Goal: Information Seeking & Learning: Learn about a topic

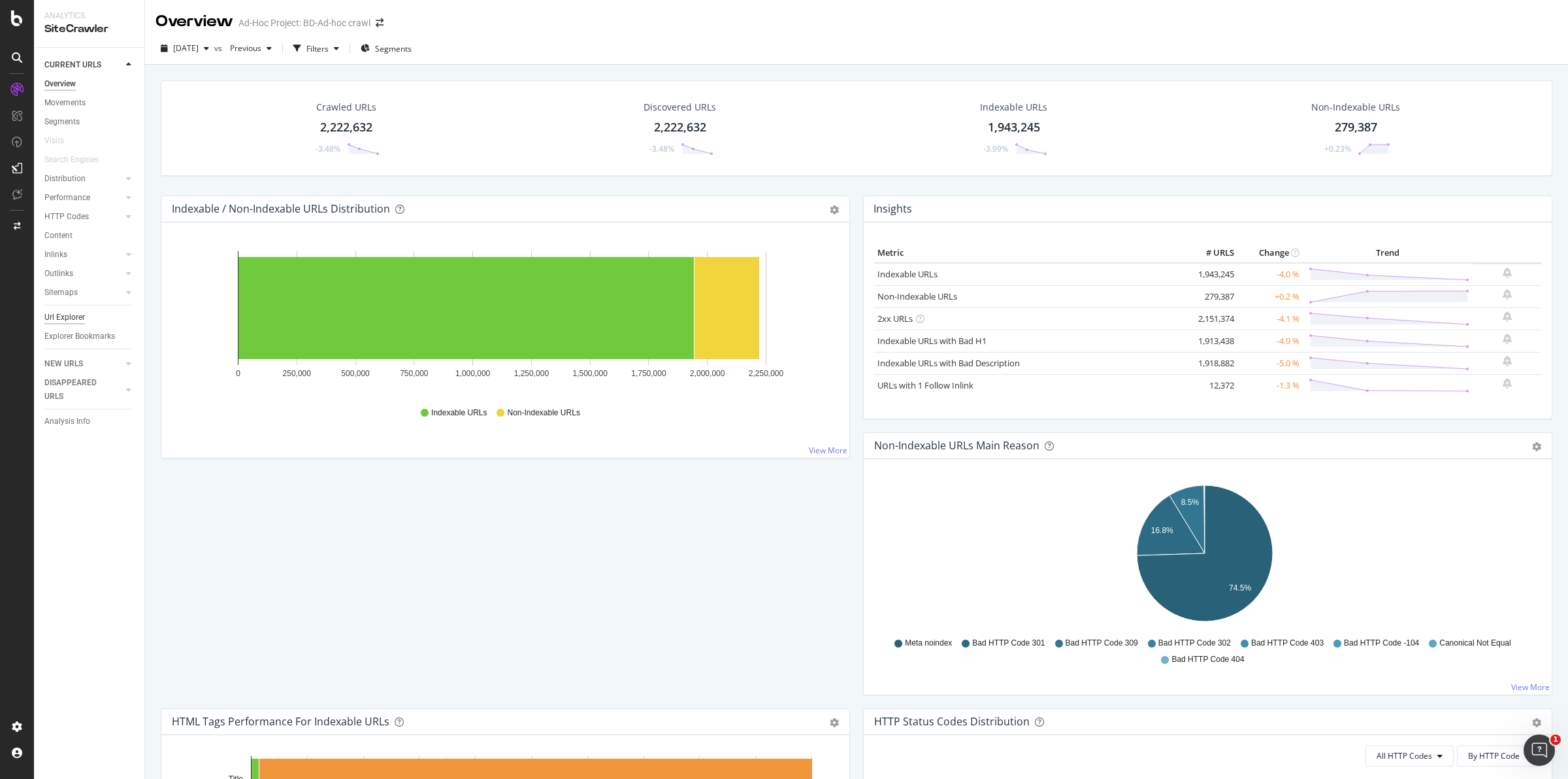
click at [76, 318] on div "Url Explorer" at bounding box center [65, 317] width 41 height 13
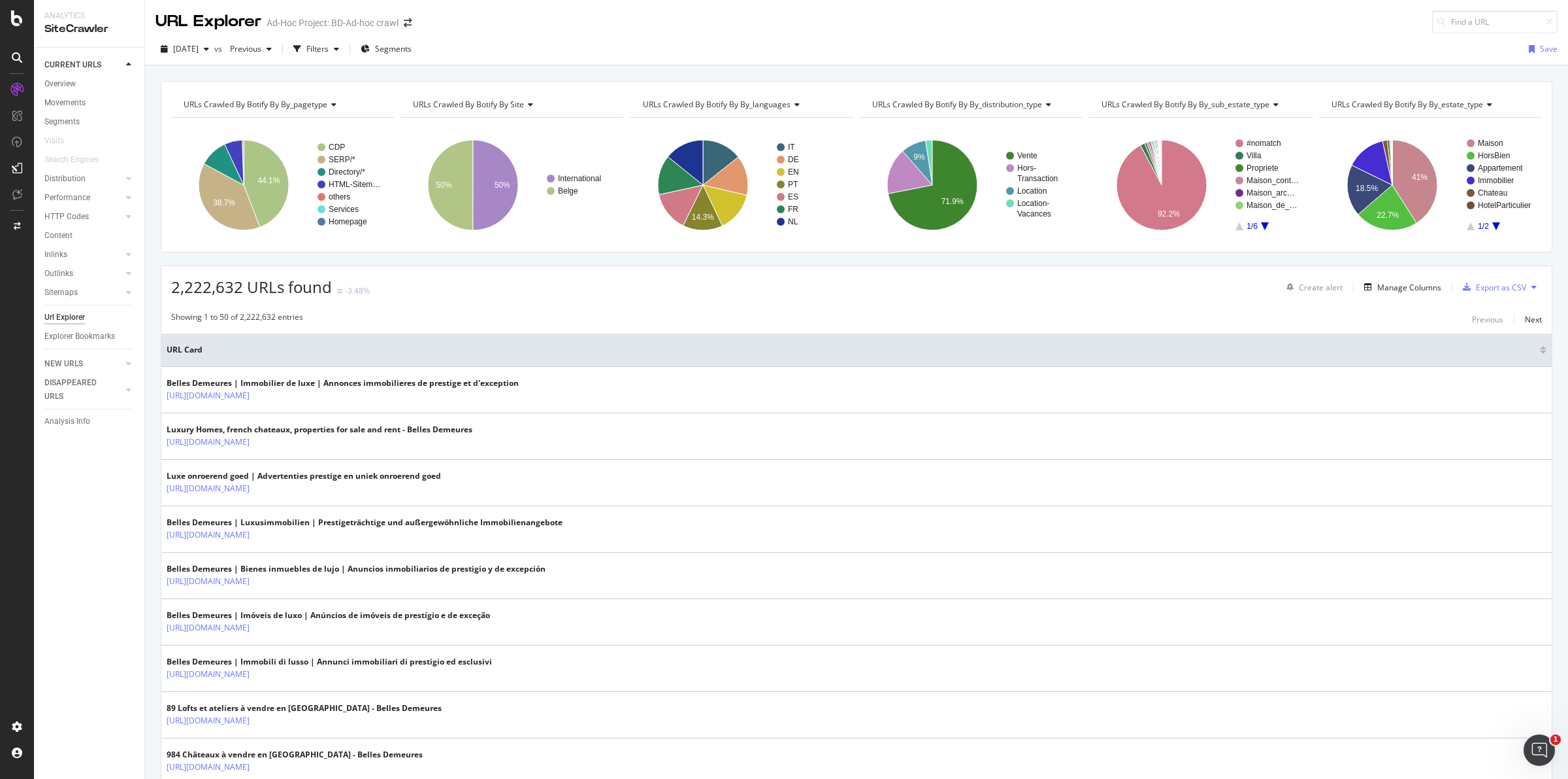
click at [199, 45] on span "2025 Aug. 18th" at bounding box center [185, 49] width 25 height 11
click at [218, 119] on div "2025 Jun. 30th" at bounding box center [209, 120] width 70 height 12
click at [209, 47] on icon "button" at bounding box center [206, 49] width 5 height 8
click at [565, 21] on div "URL Explorer Ad-Hoc Project: BD-Ad-hoc crawl" at bounding box center [856, 17] width 1423 height 33
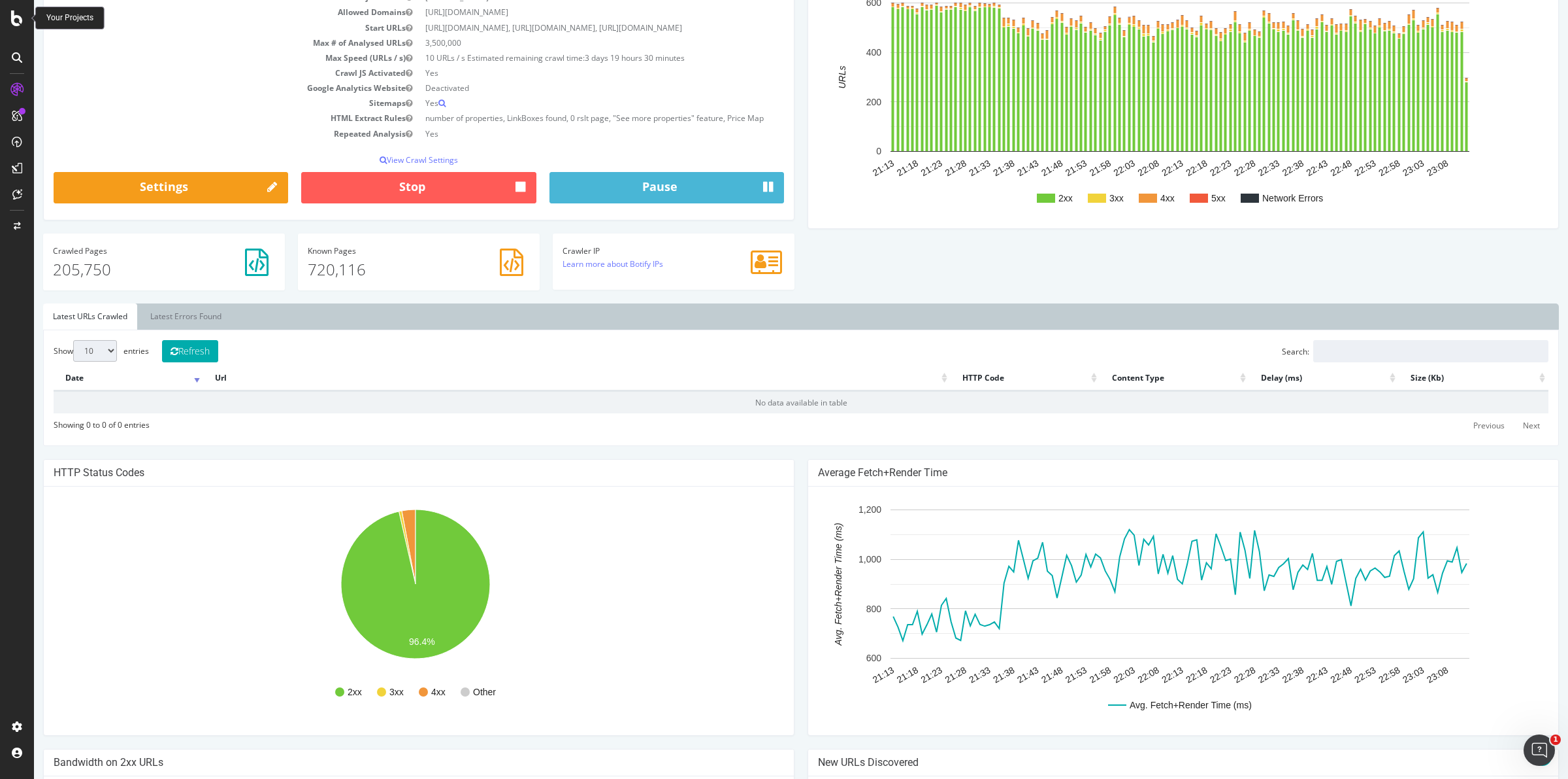
scroll to position [164, 0]
click at [189, 321] on link "Latest Errors Found" at bounding box center [186, 317] width 91 height 26
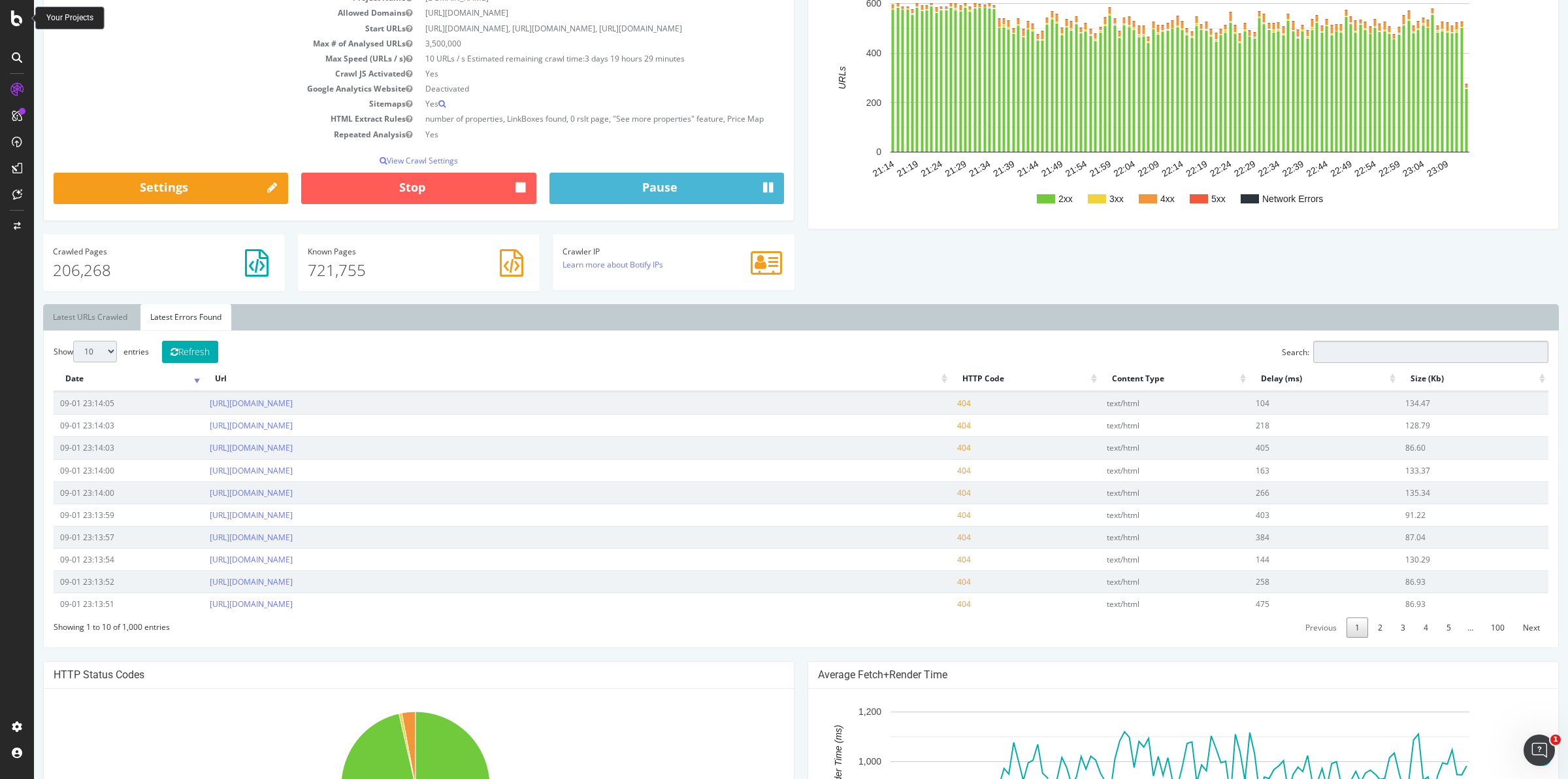
click at [1346, 348] on input "Search:" at bounding box center [1431, 351] width 235 height 22
type input "4"
type input "3"
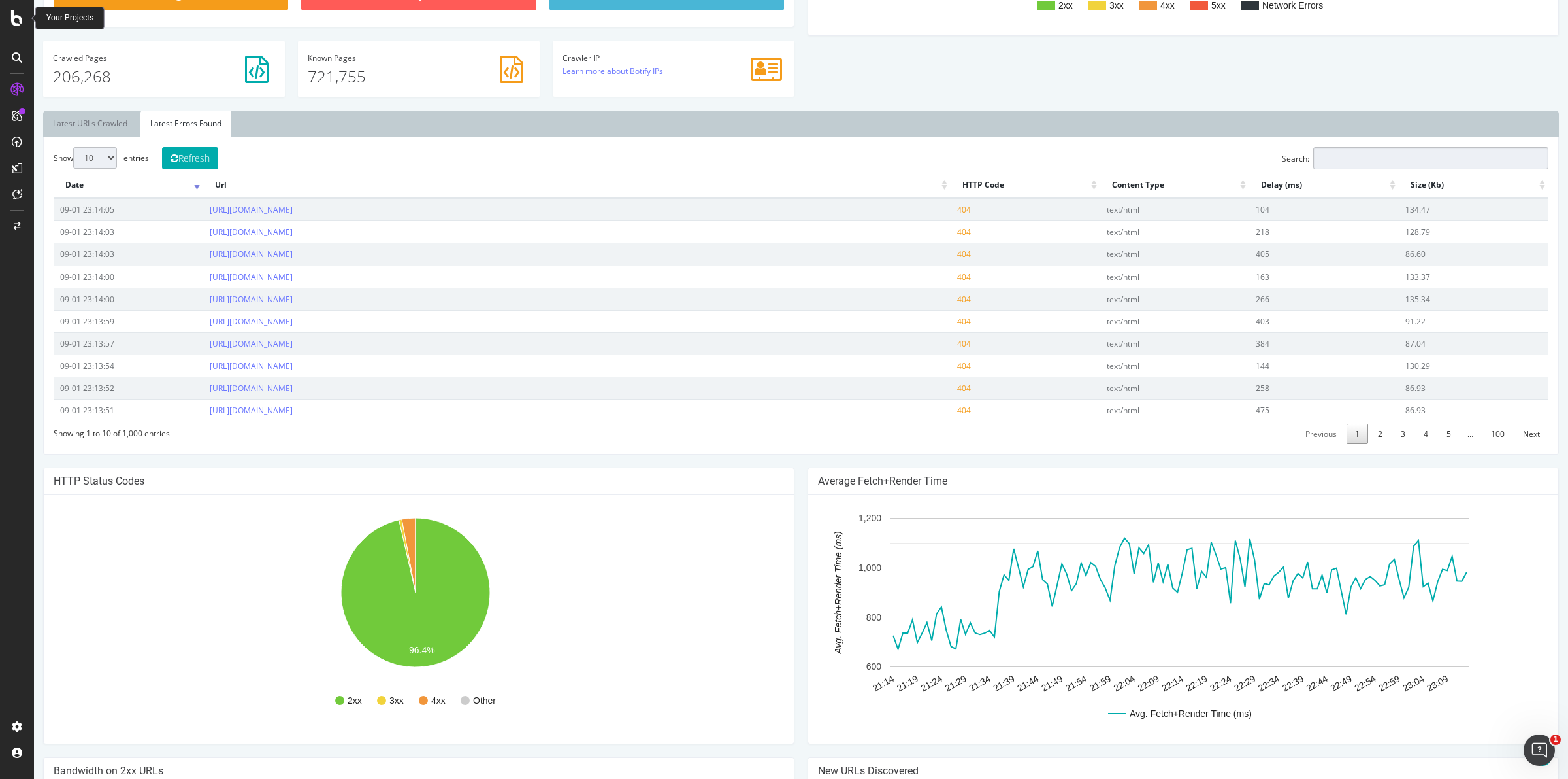
scroll to position [409, 0]
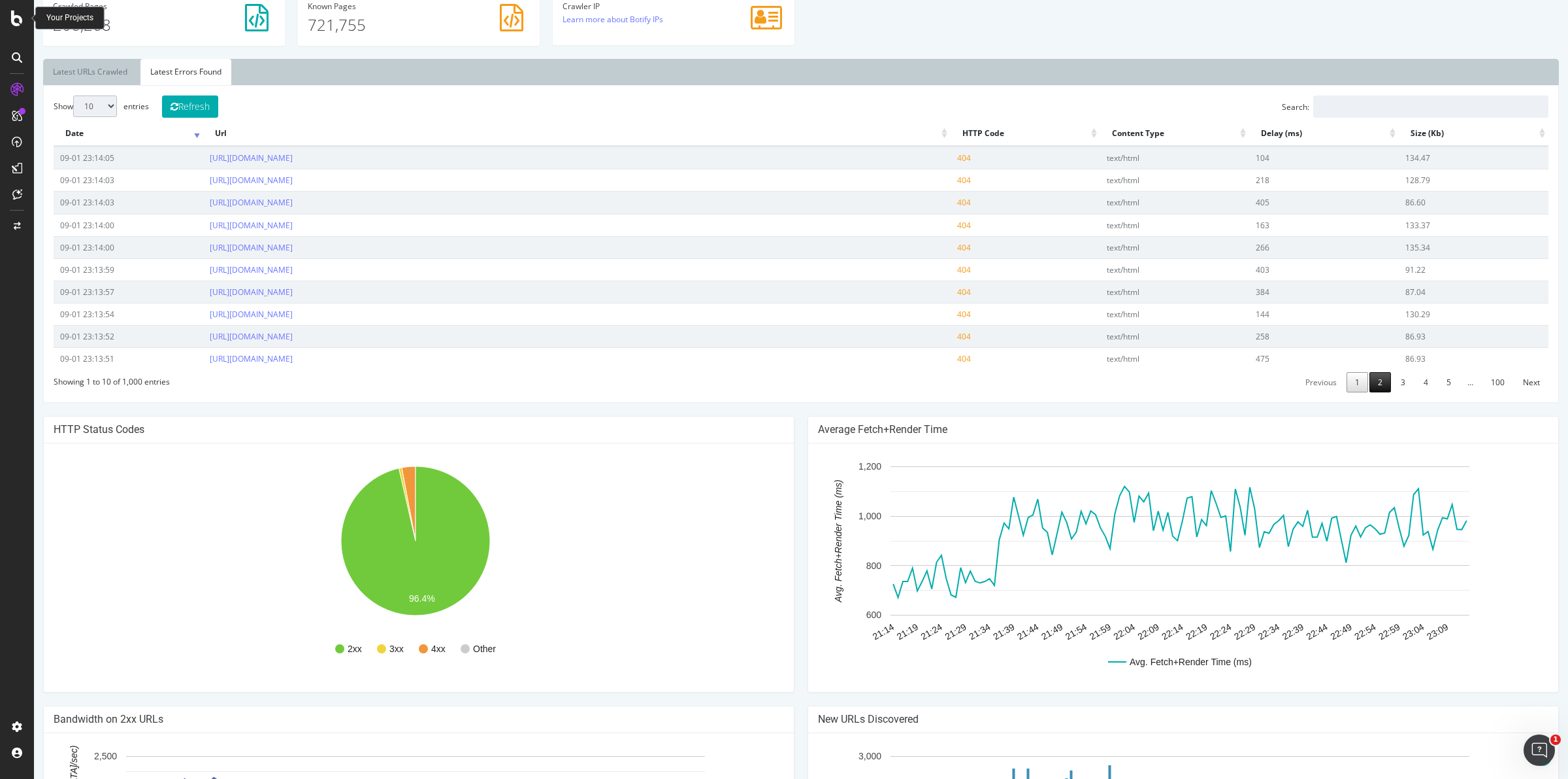
click at [1376, 384] on link "2" at bounding box center [1379, 382] width 21 height 20
click at [1398, 386] on link "3" at bounding box center [1402, 382] width 21 height 20
click at [1415, 384] on link "4" at bounding box center [1425, 382] width 21 height 20
click at [1438, 386] on link "5" at bounding box center [1448, 382] width 21 height 20
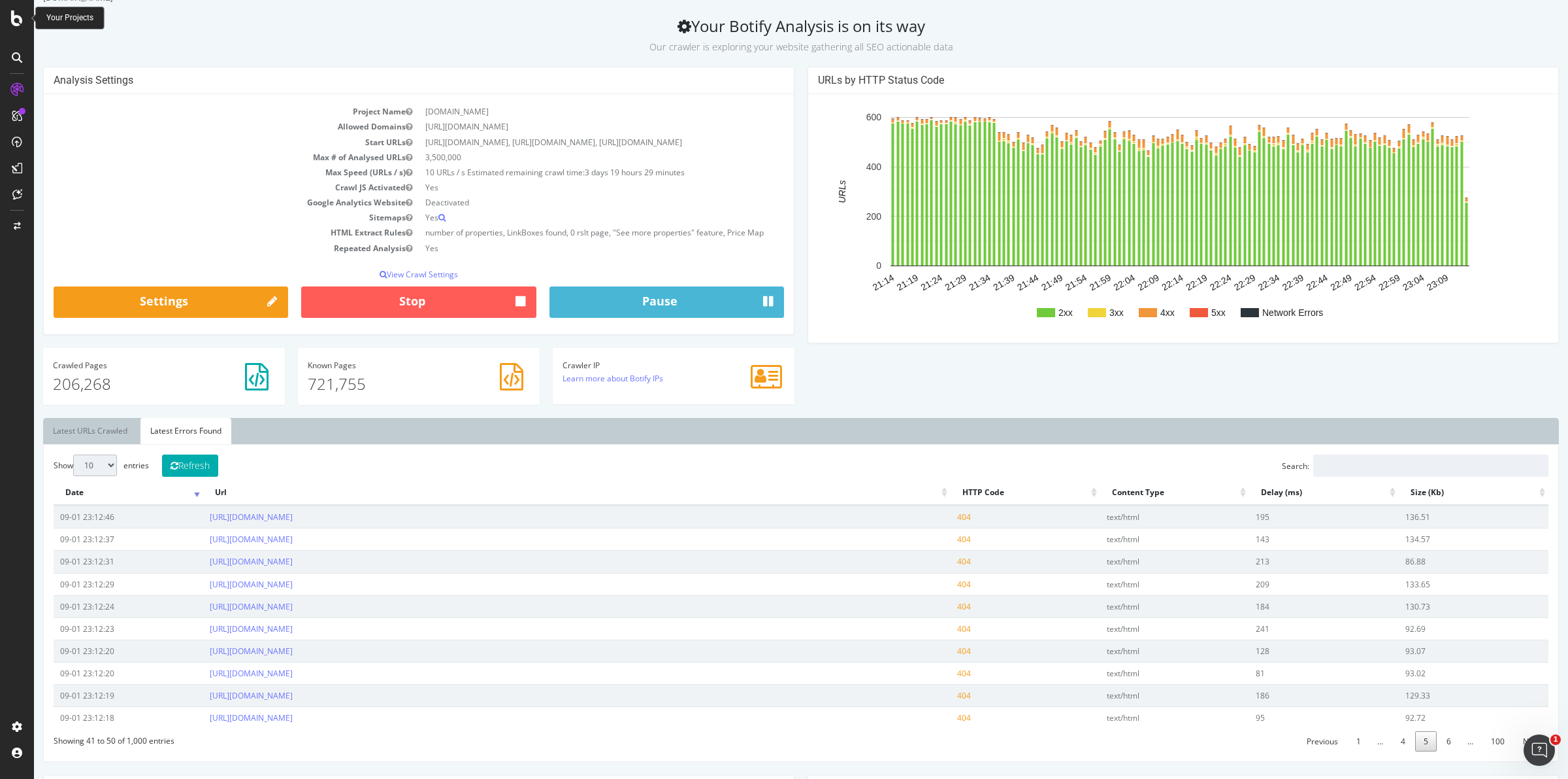
scroll to position [0, 0]
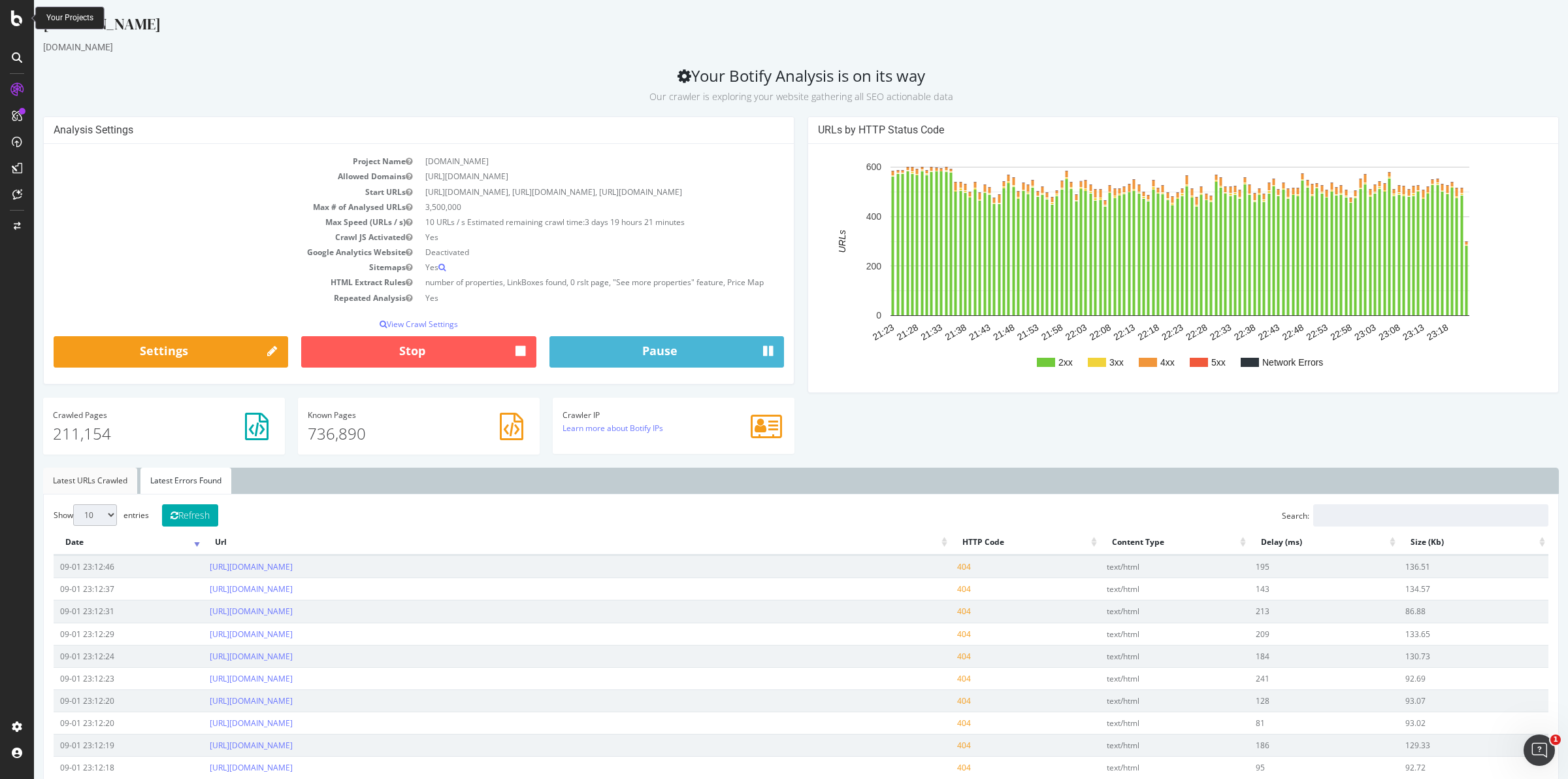
click at [98, 480] on link "Latest URLs Crawled" at bounding box center [90, 480] width 94 height 26
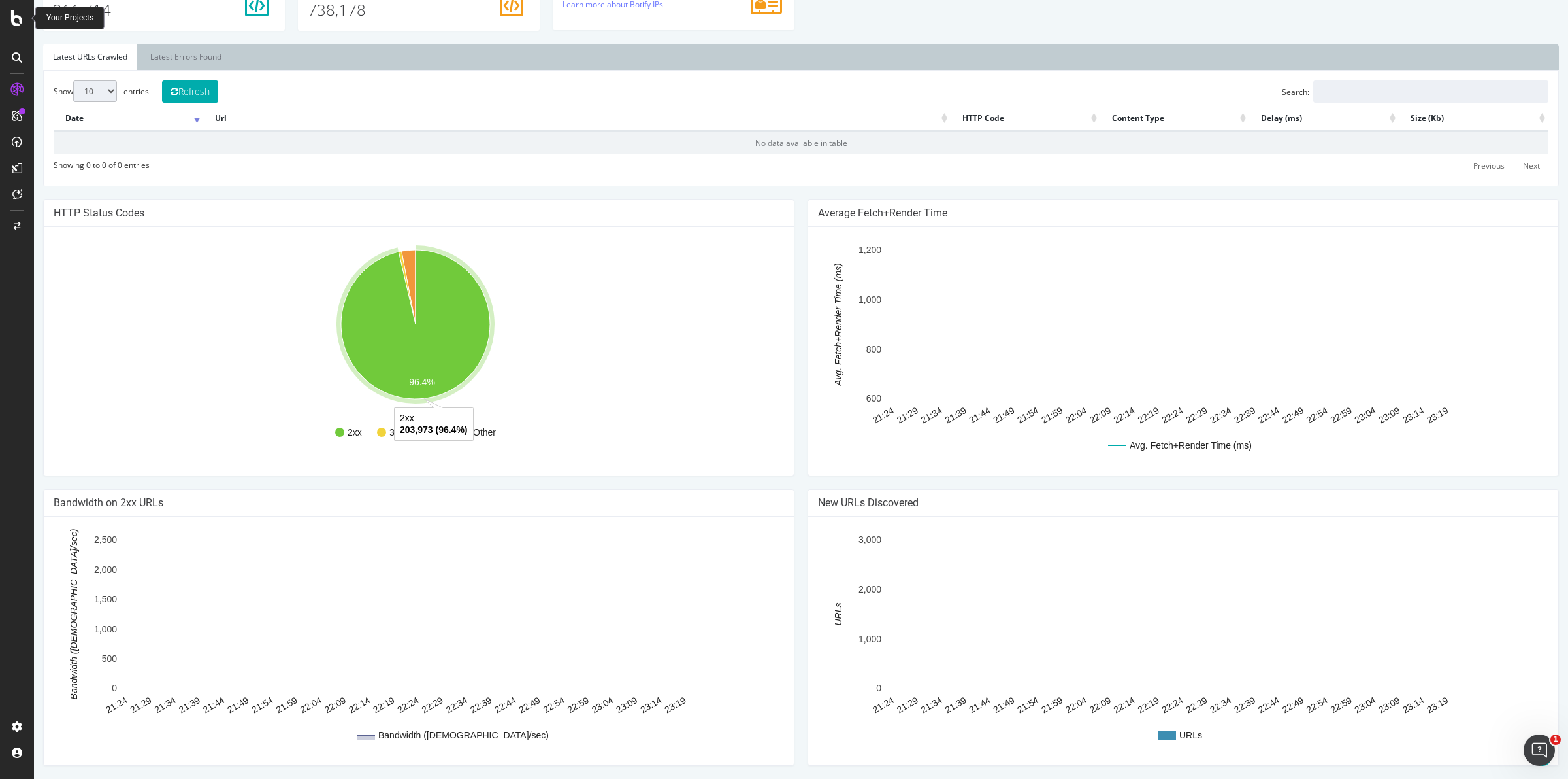
scroll to position [99, 0]
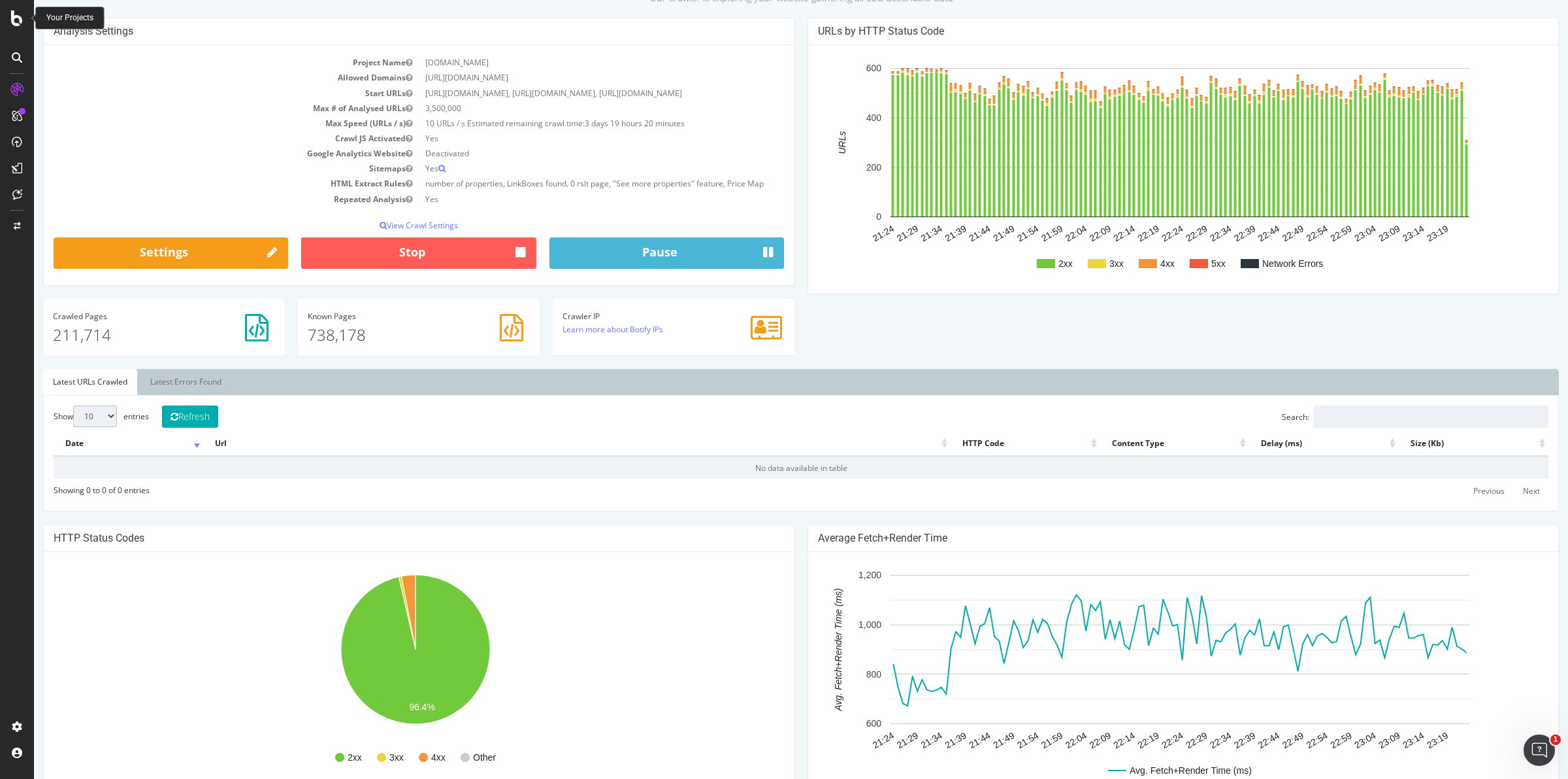
click at [103, 380] on link "Latest URLs Crawled" at bounding box center [90, 381] width 94 height 26
click at [173, 380] on link "Latest Errors Found" at bounding box center [186, 381] width 91 height 26
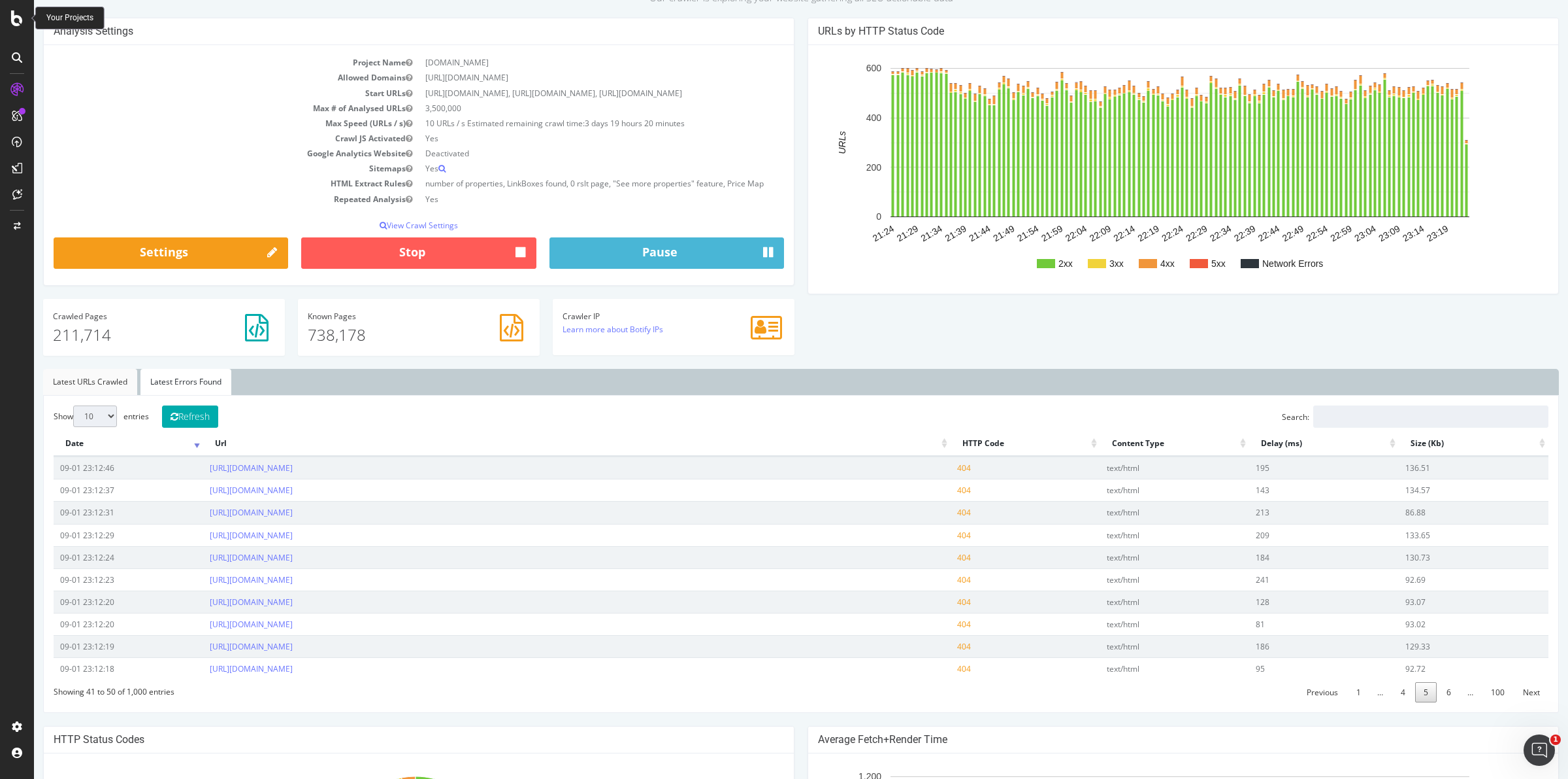
click at [100, 379] on link "Latest URLs Crawled" at bounding box center [90, 381] width 94 height 26
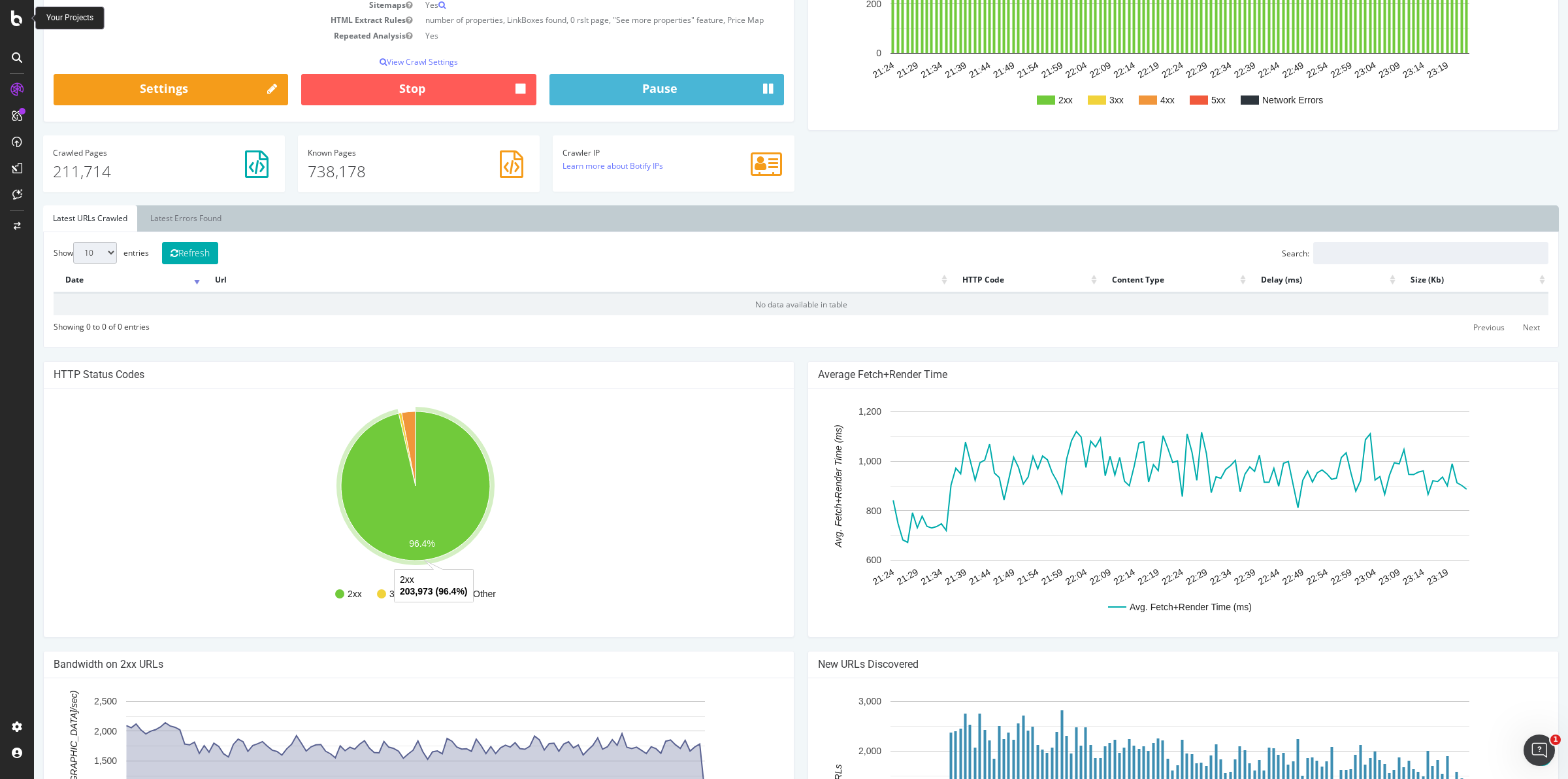
scroll to position [181, 0]
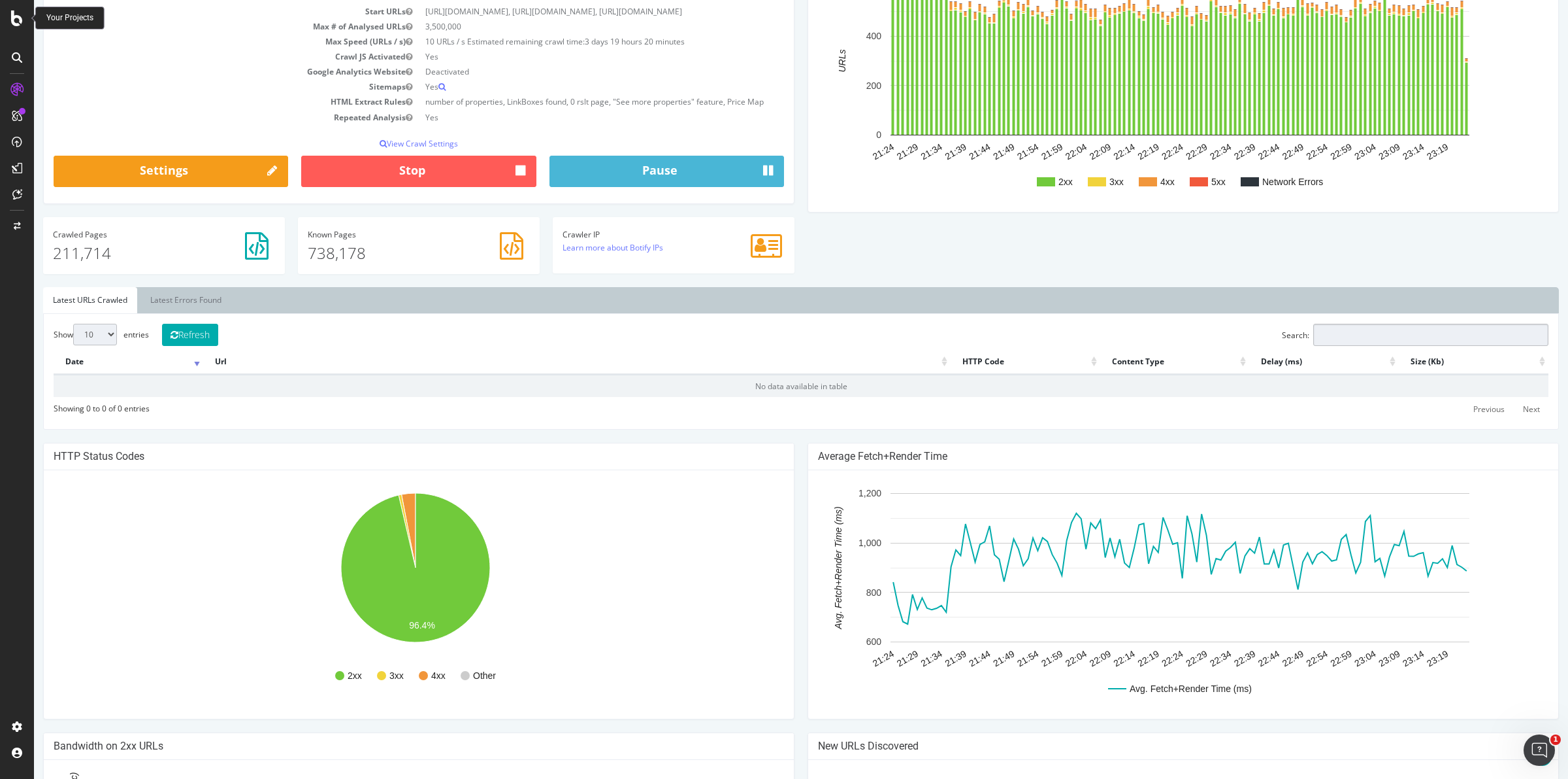
click at [1401, 327] on input "Search:" at bounding box center [1431, 335] width 235 height 22
click at [193, 294] on link "Latest Errors Found" at bounding box center [186, 299] width 91 height 26
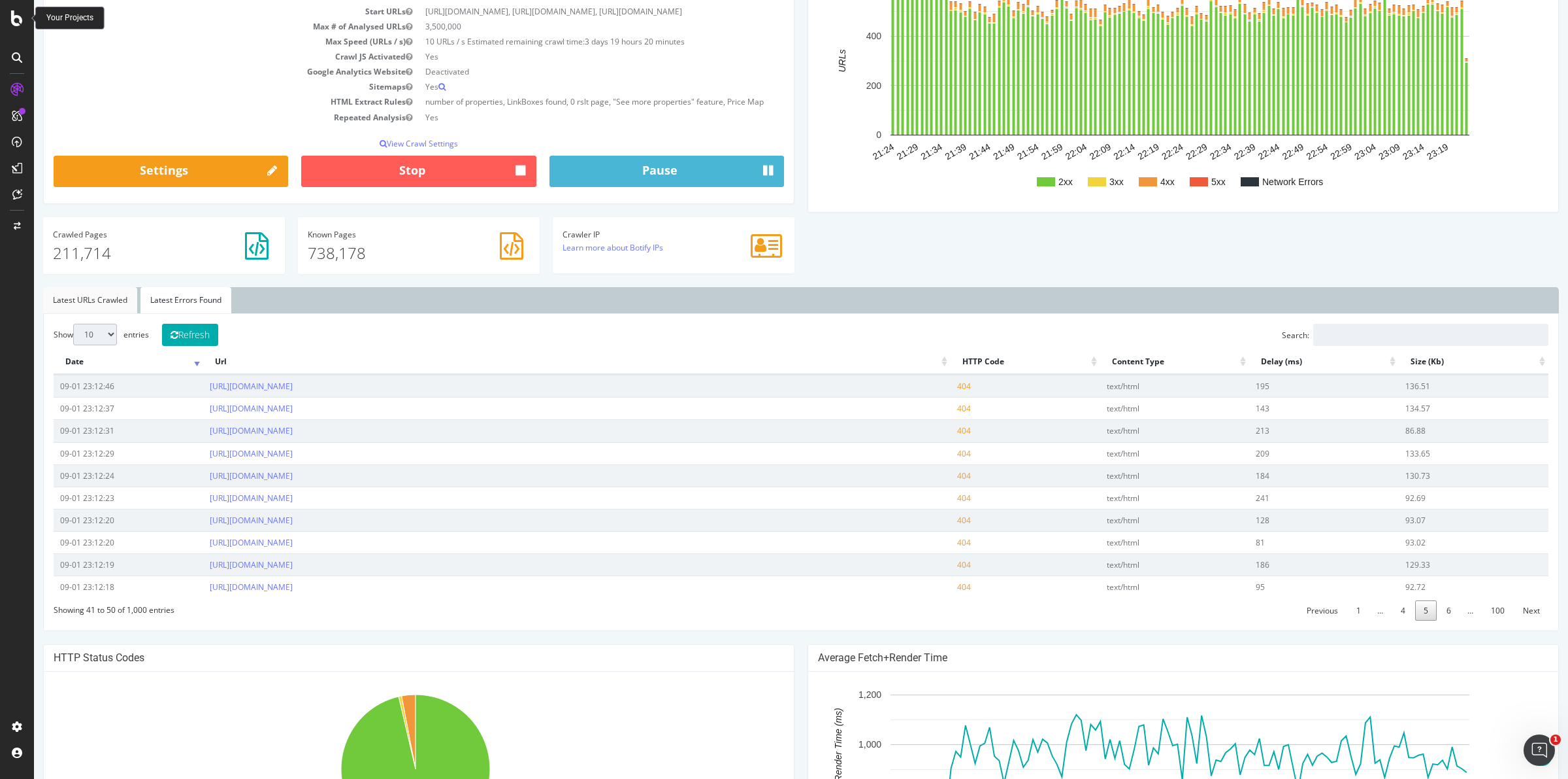
click at [106, 299] on link "Latest URLs Crawled" at bounding box center [90, 299] width 94 height 26
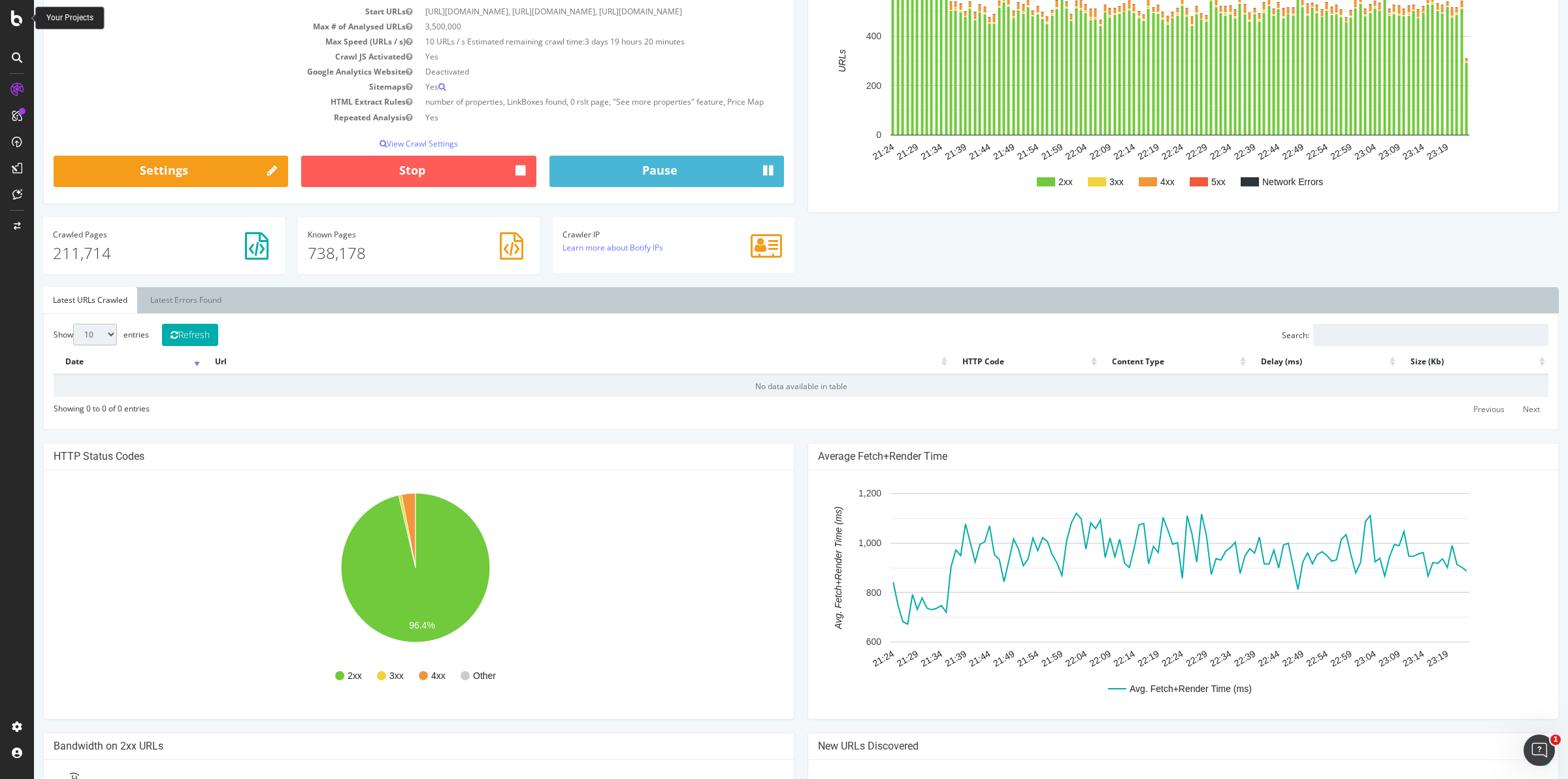
click at [107, 337] on select "10 25 50 100" at bounding box center [95, 334] width 44 height 21
click at [189, 342] on button "Refresh" at bounding box center [190, 335] width 57 height 22
click at [106, 337] on select "10 25 50 100" at bounding box center [95, 334] width 44 height 21
select select "25"
click at [73, 324] on select "10 25 50 100" at bounding box center [95, 334] width 44 height 21
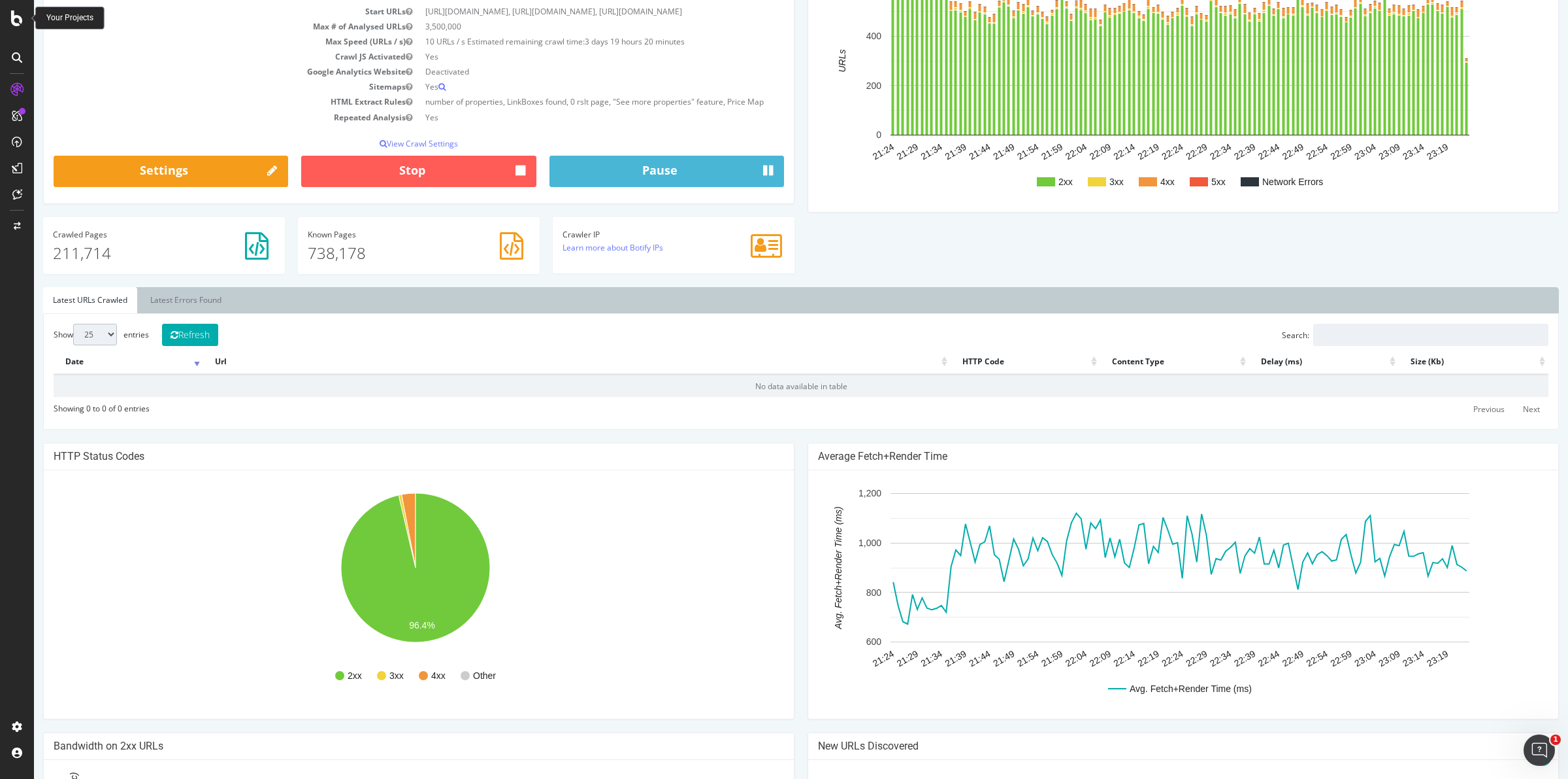
click at [377, 363] on th "Url" at bounding box center [577, 362] width 747 height 25
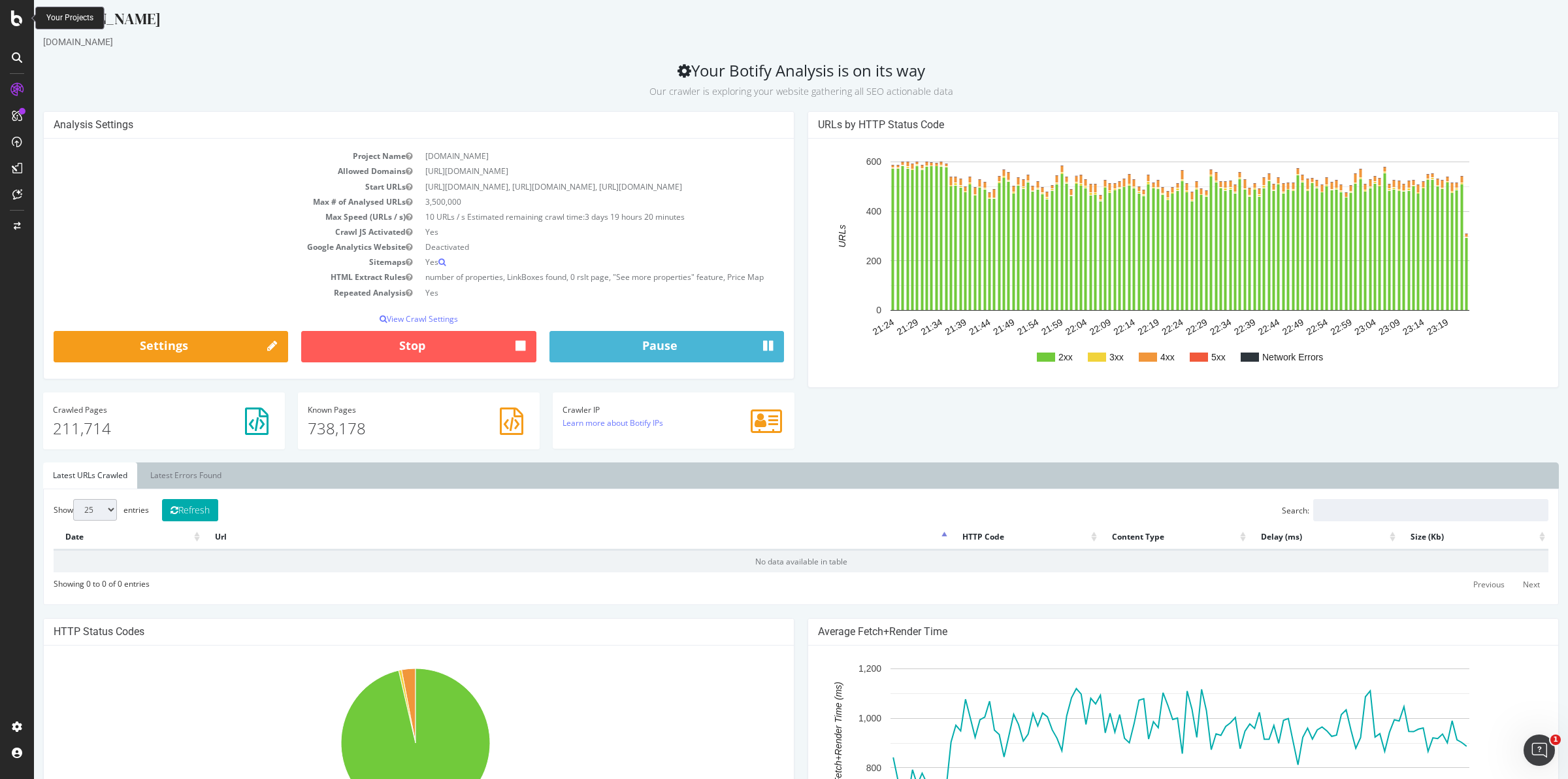
scroll to position [0, 0]
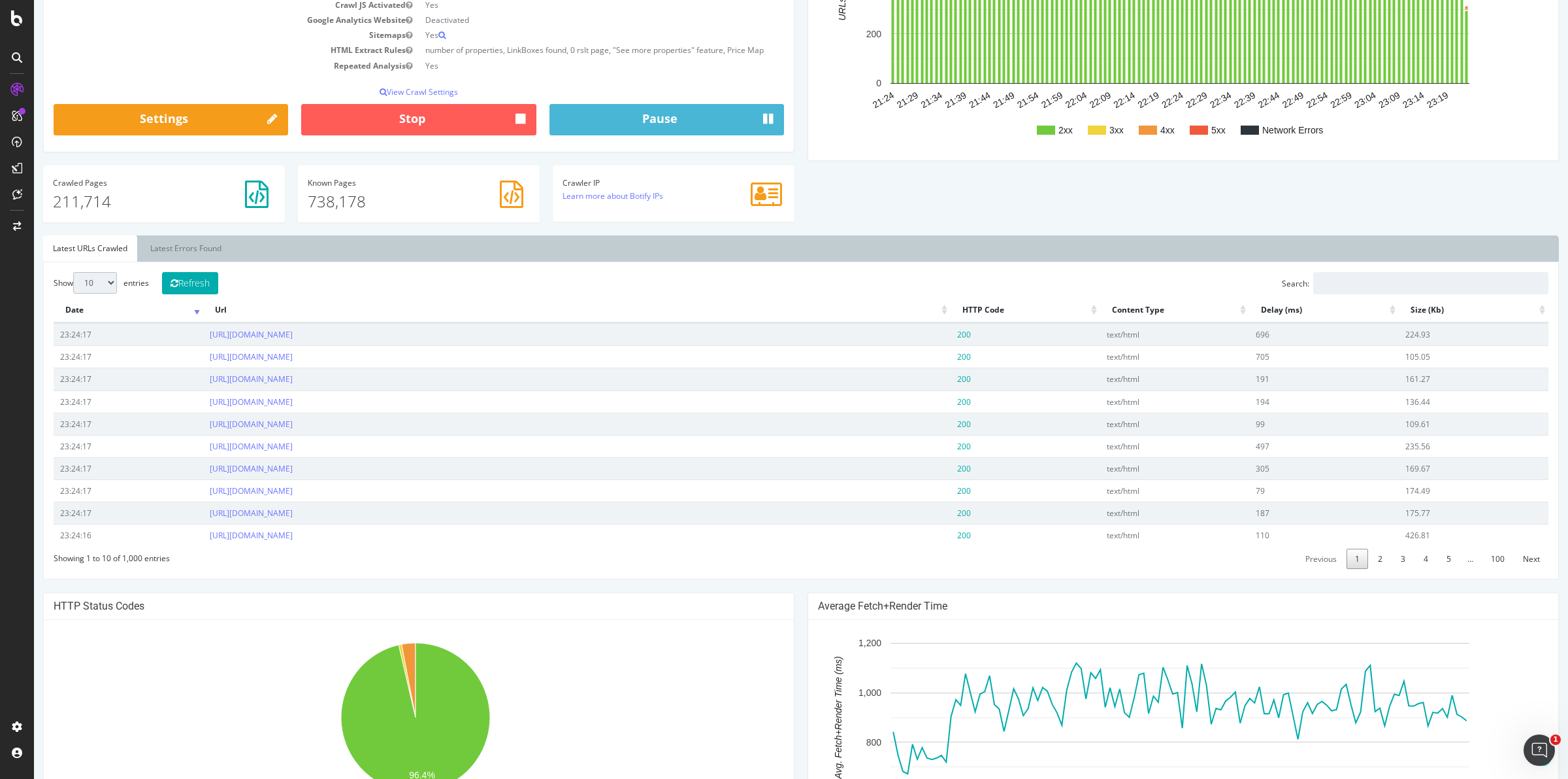
scroll to position [327, 0]
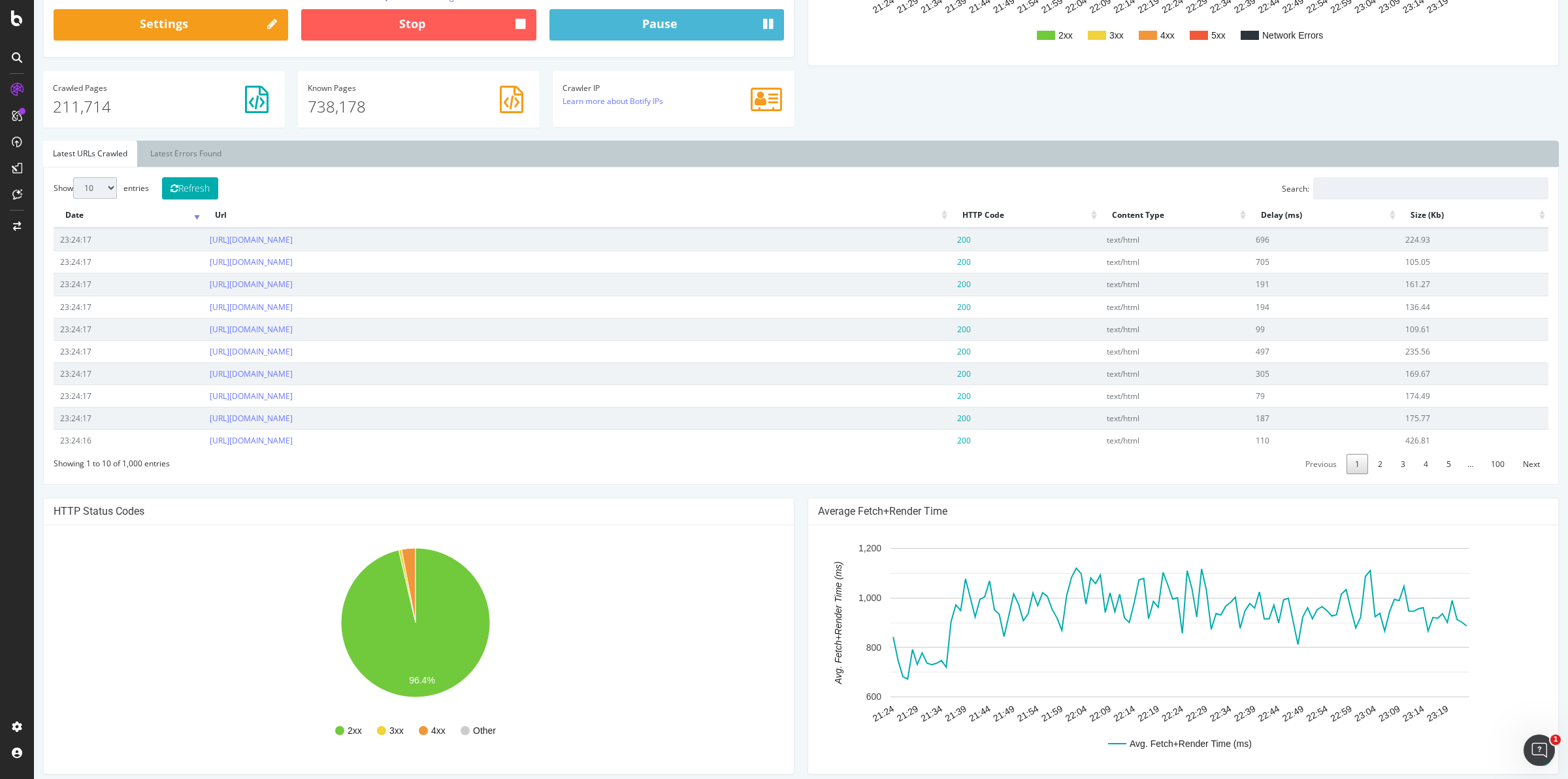
click at [98, 188] on select "10 25 50 100" at bounding box center [95, 187] width 44 height 21
select select "100"
click at [73, 178] on select "10 25 50 100" at bounding box center [95, 187] width 44 height 21
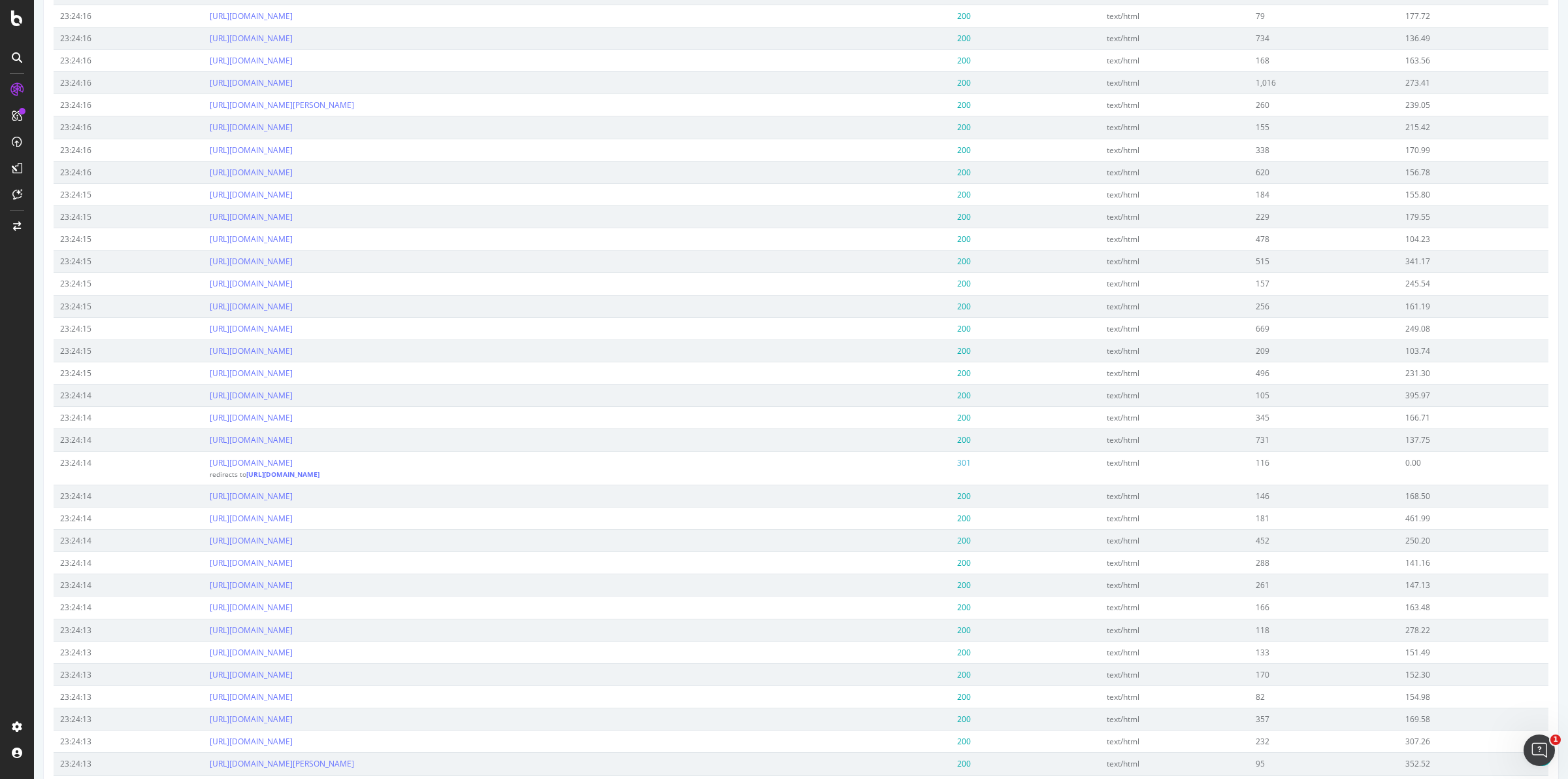
scroll to position [899, 0]
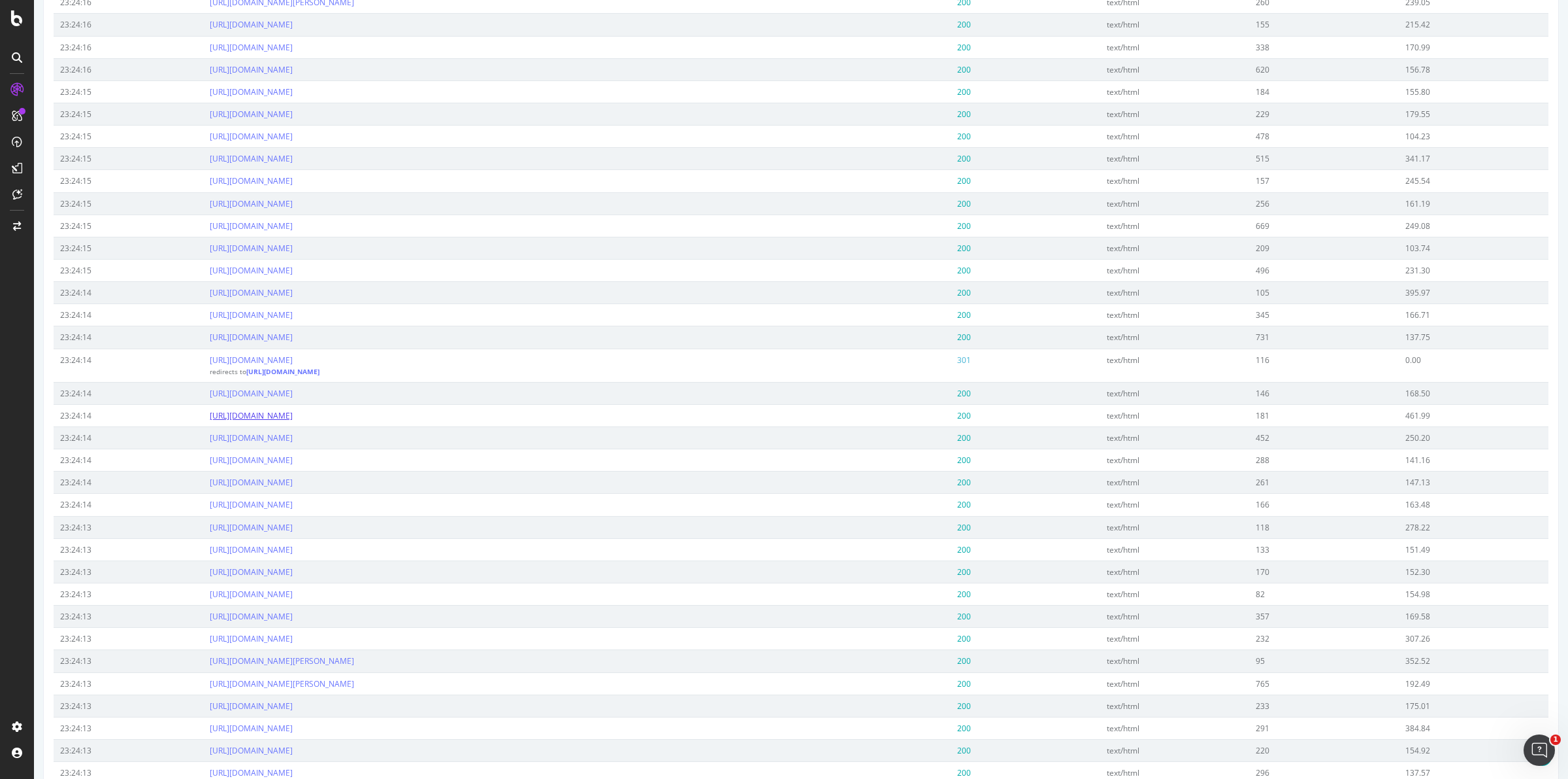
click at [293, 421] on link "[URL][DOMAIN_NAME]" at bounding box center [251, 415] width 83 height 11
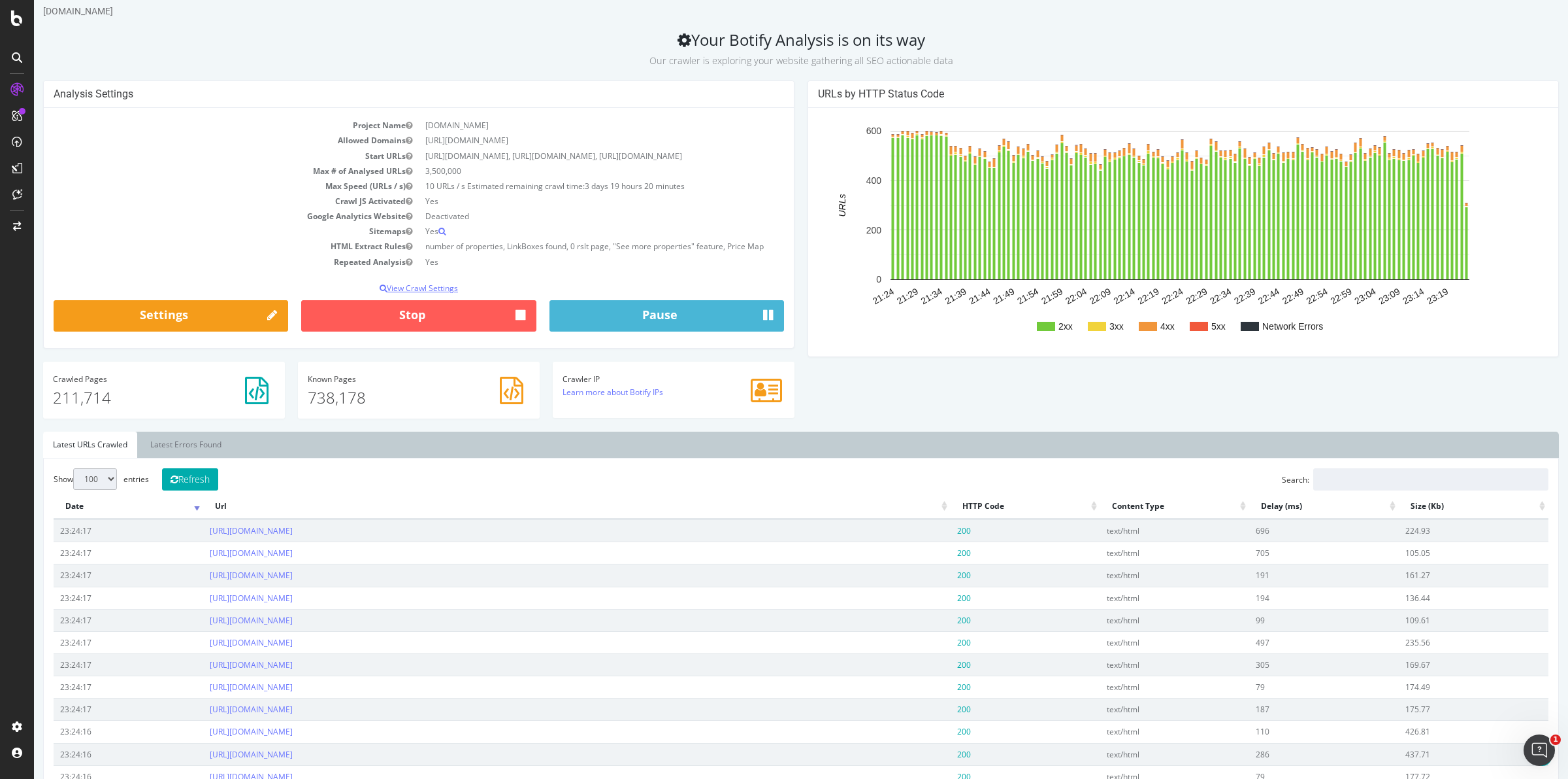
scroll to position [0, 0]
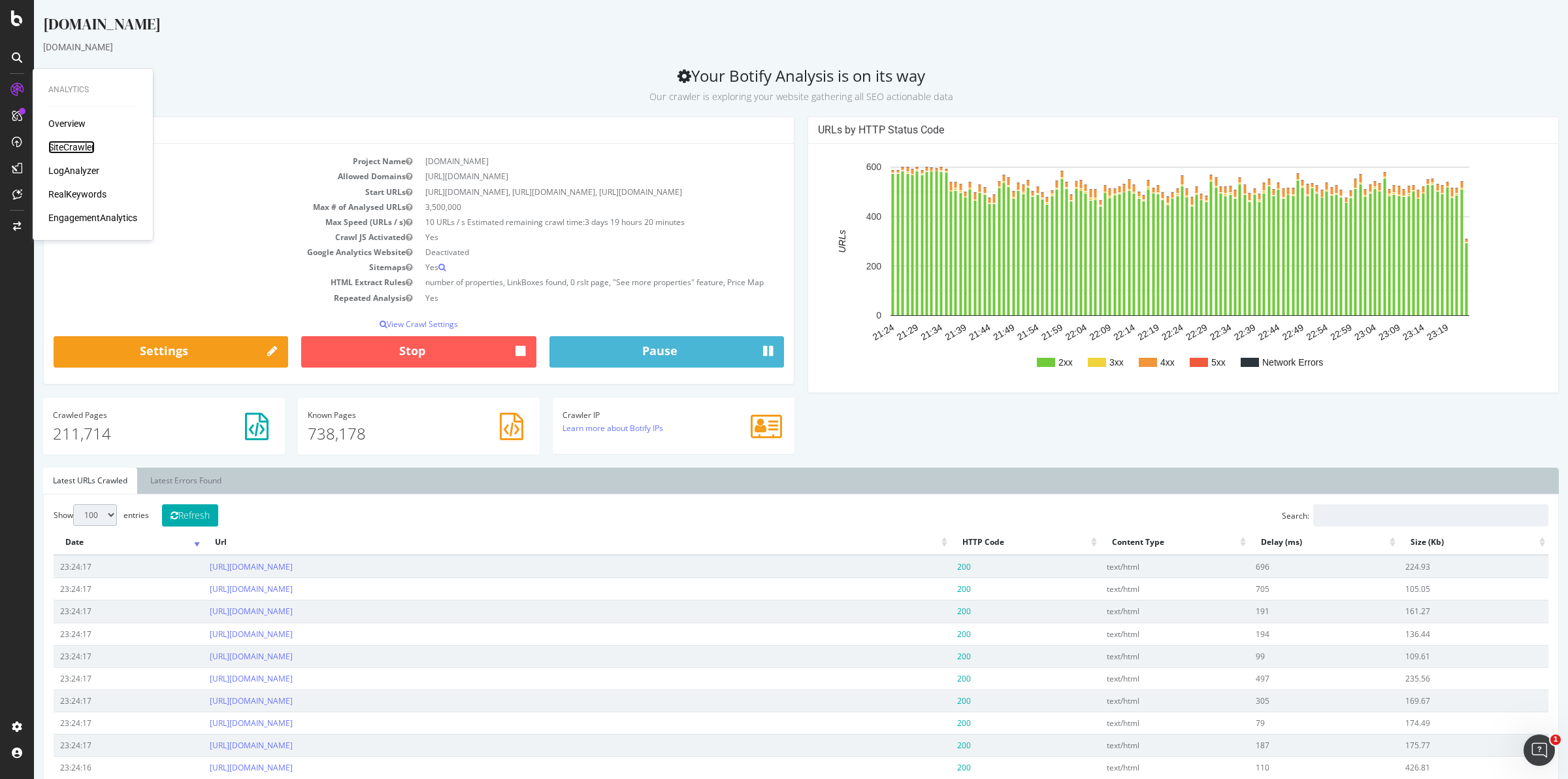
click at [73, 147] on div "SiteCrawler" at bounding box center [71, 147] width 46 height 13
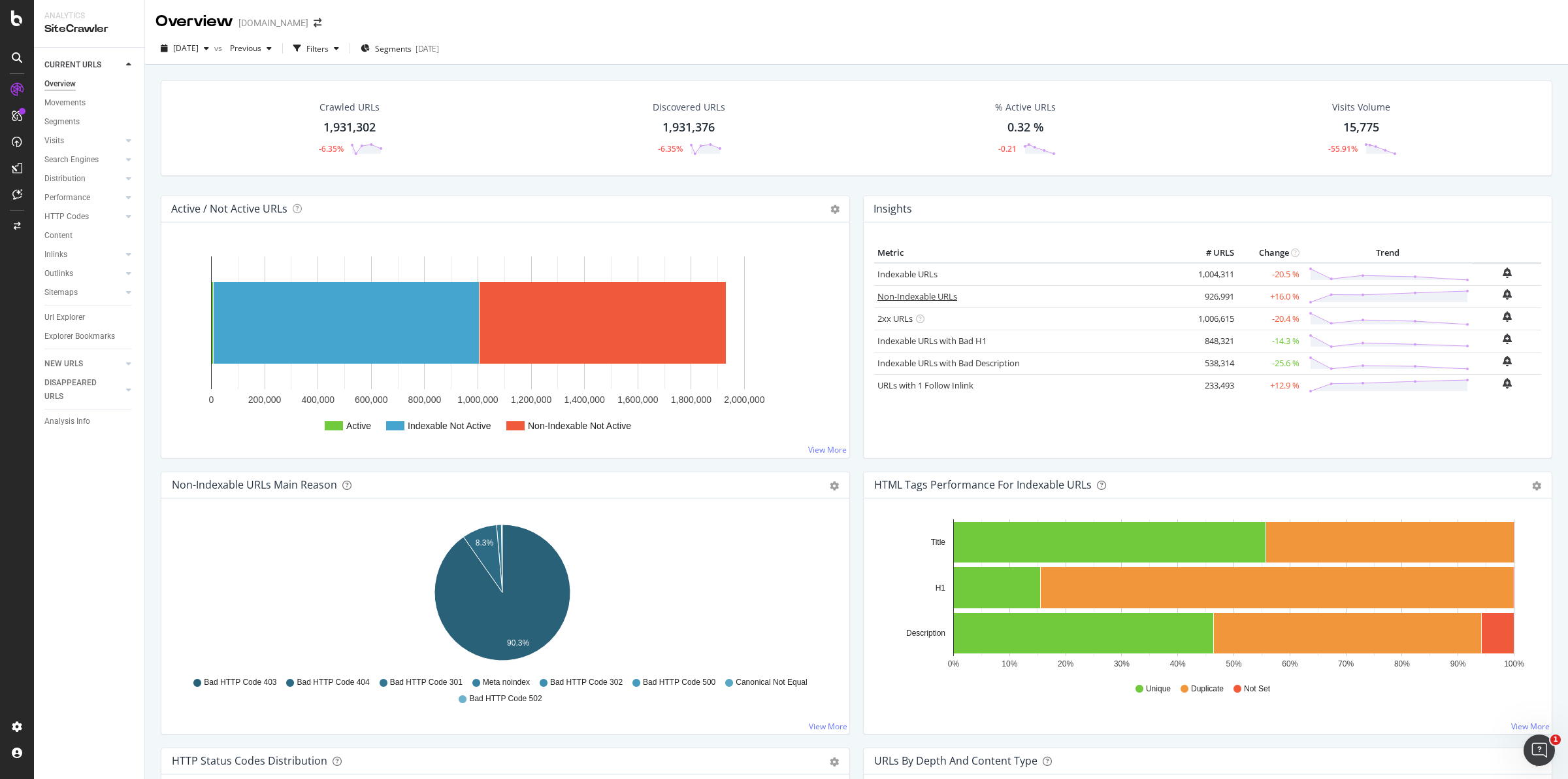
click at [914, 296] on link "Non-Indexable URLs" at bounding box center [917, 296] width 79 height 12
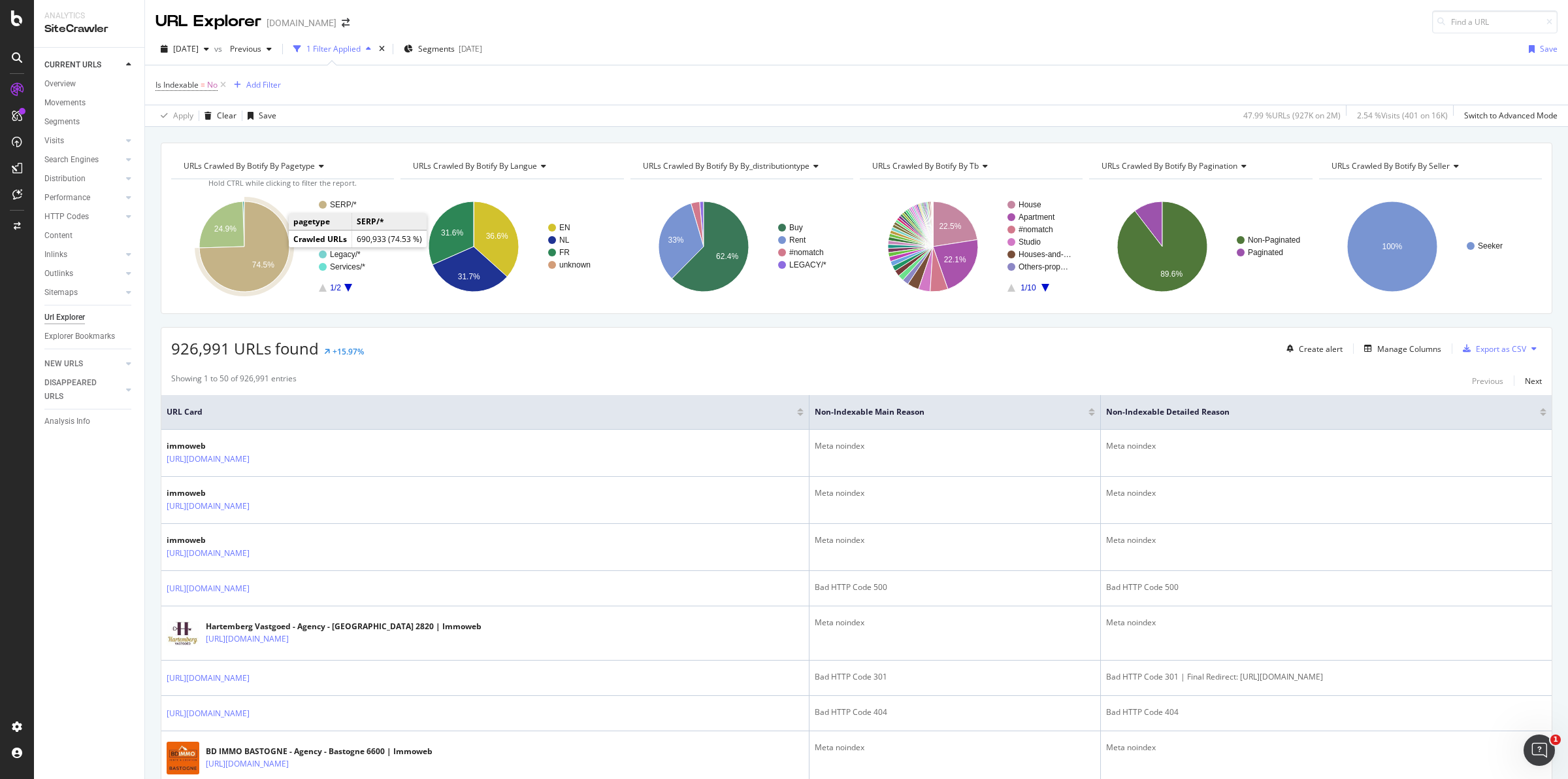
drag, startPoint x: 281, startPoint y: 244, endPoint x: 266, endPoint y: 247, distance: 15.3
click at [266, 247] on icon "A chart." at bounding box center [244, 246] width 90 height 90
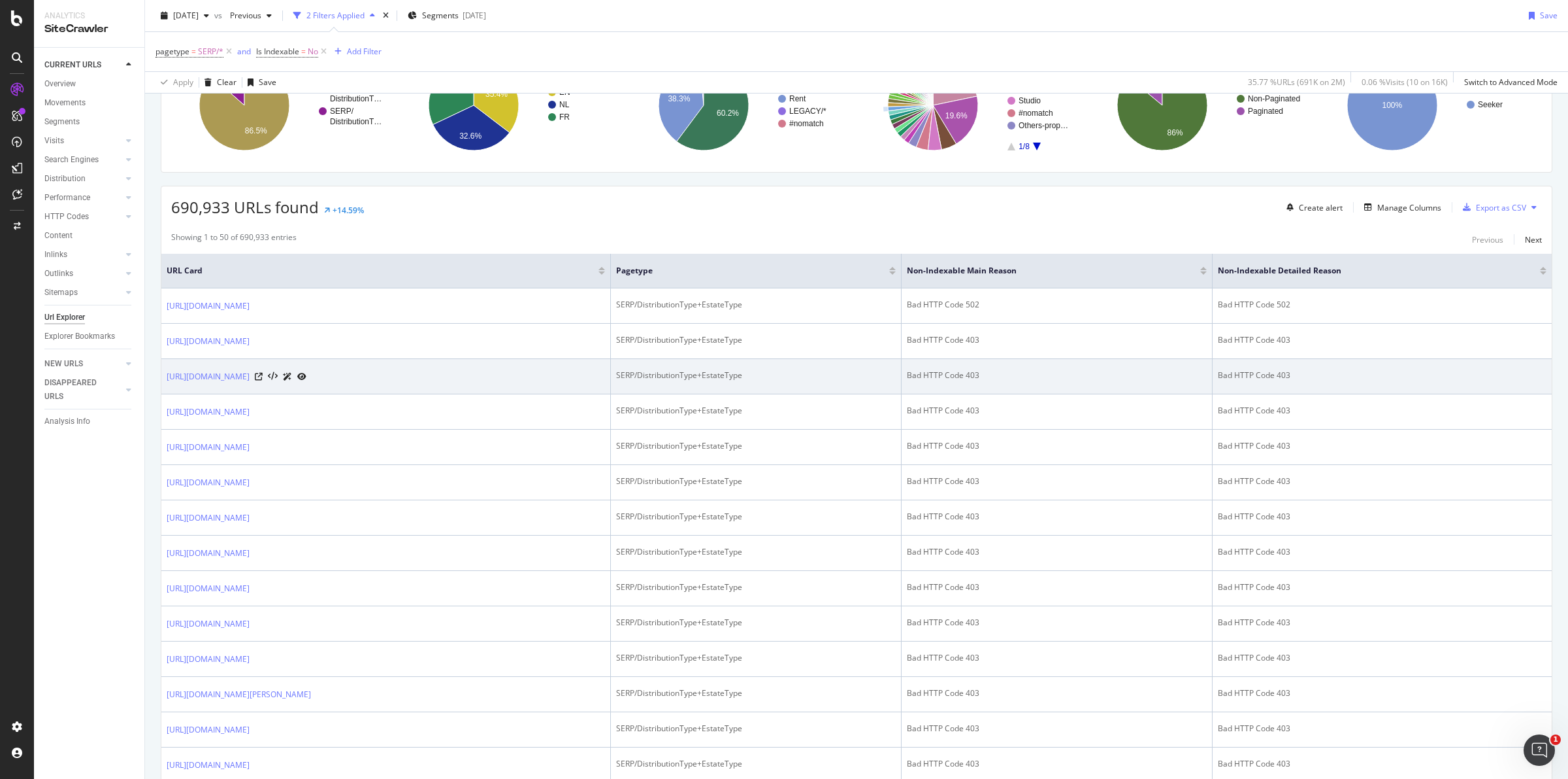
scroll to position [164, 0]
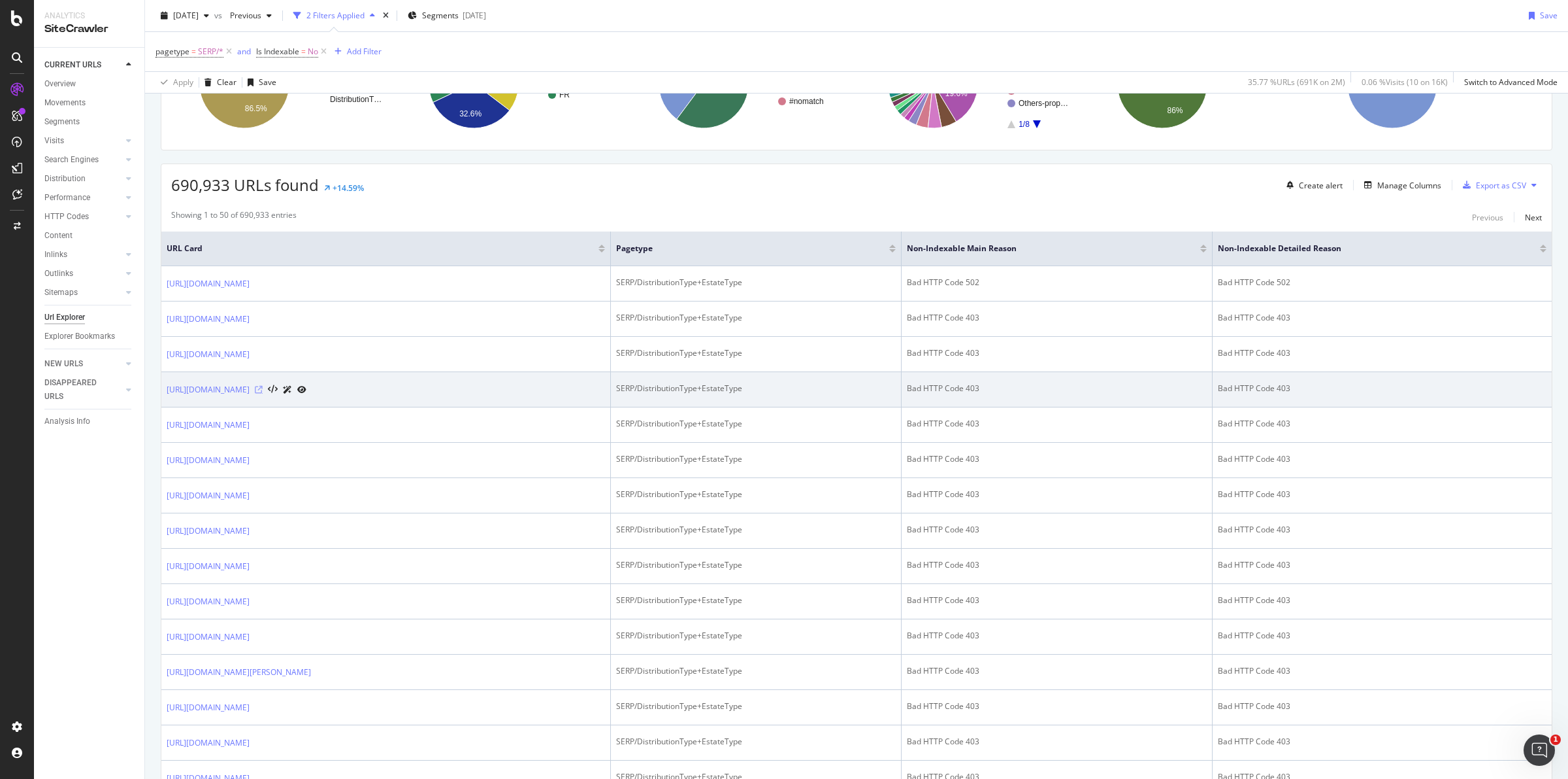
click at [262, 390] on icon at bounding box center [258, 390] width 8 height 8
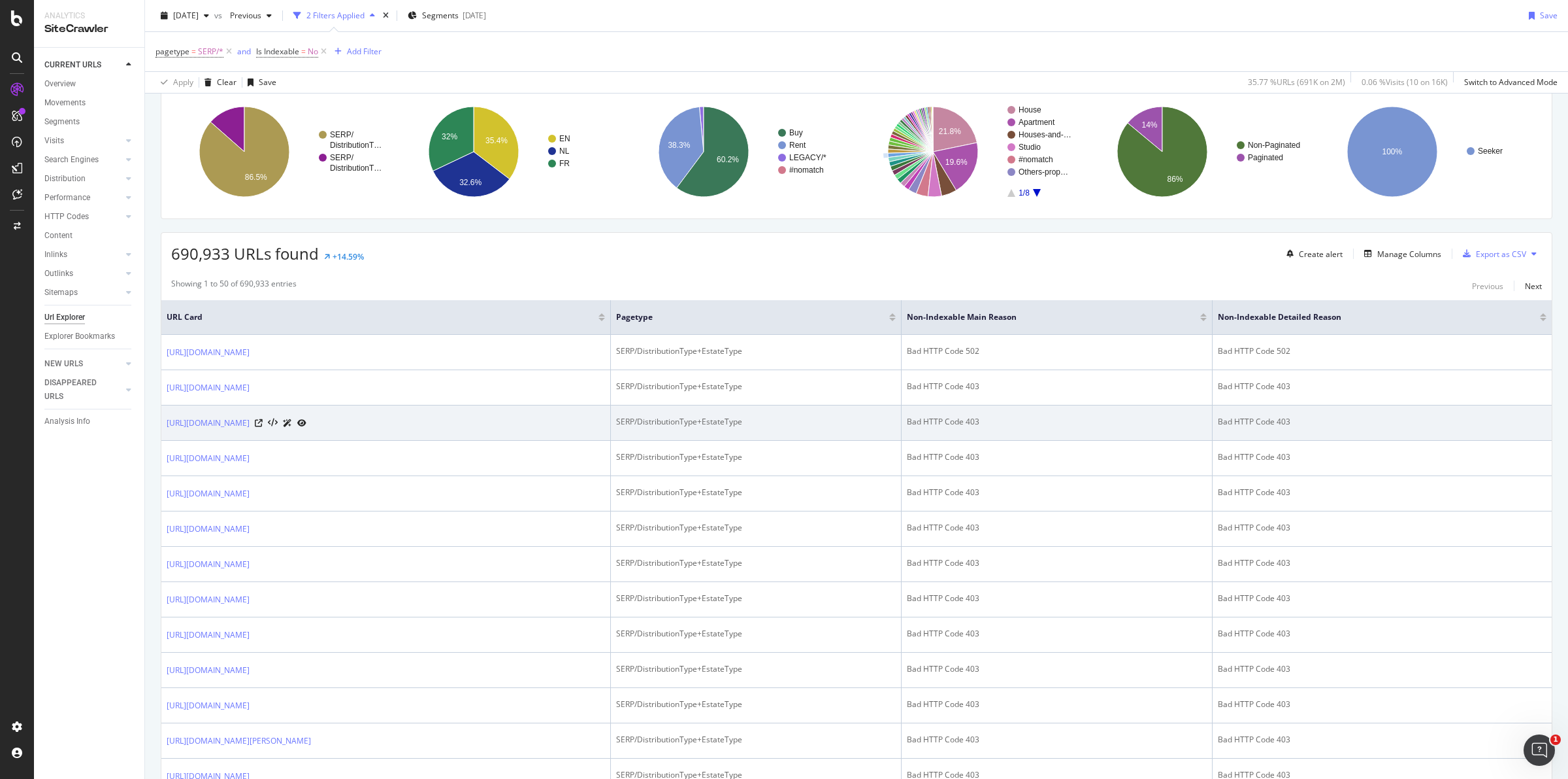
scroll to position [0, 0]
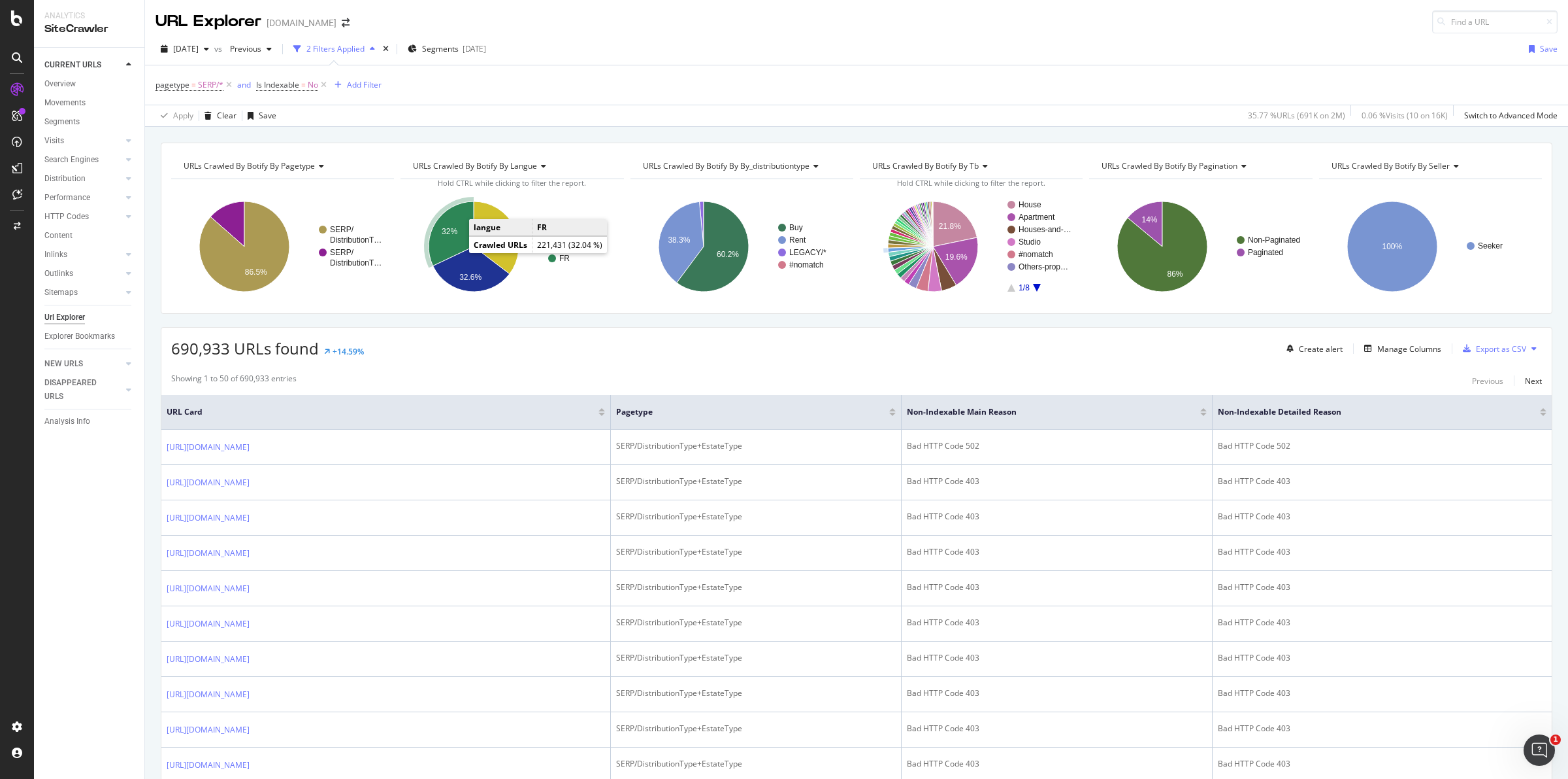
click at [449, 231] on text "32%" at bounding box center [449, 232] width 16 height 9
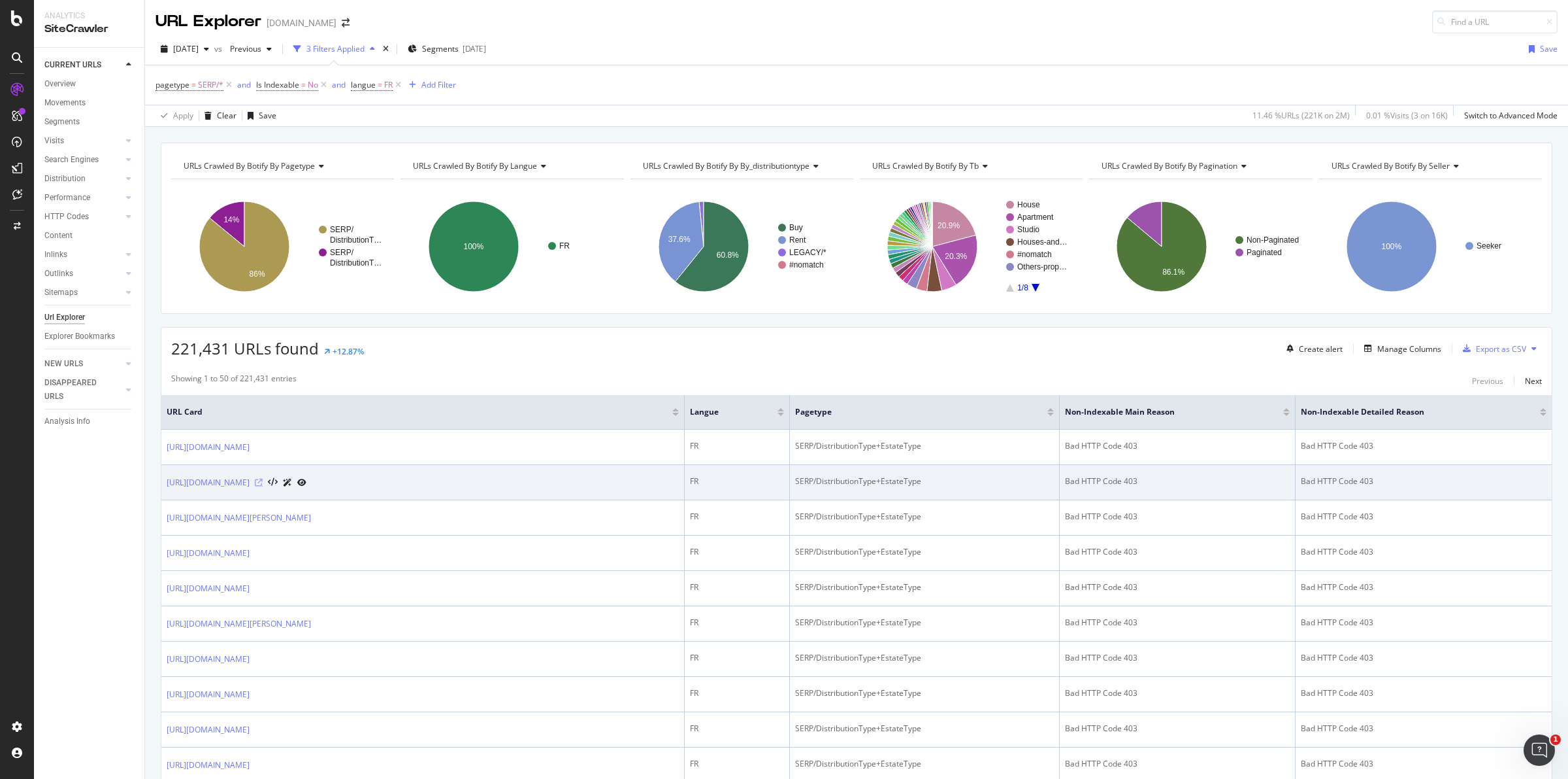
click at [262, 483] on icon at bounding box center [258, 483] width 8 height 8
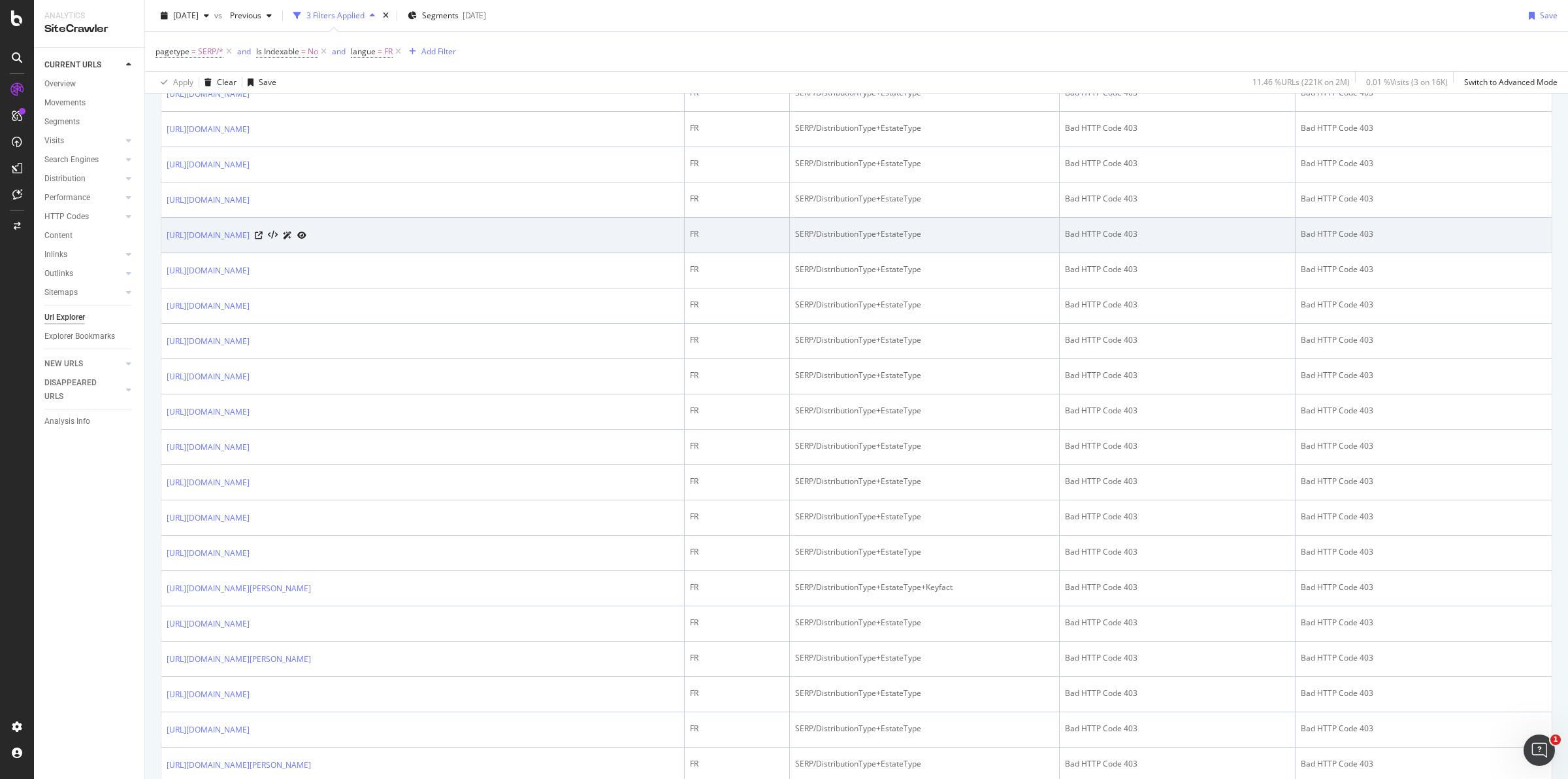
scroll to position [736, 0]
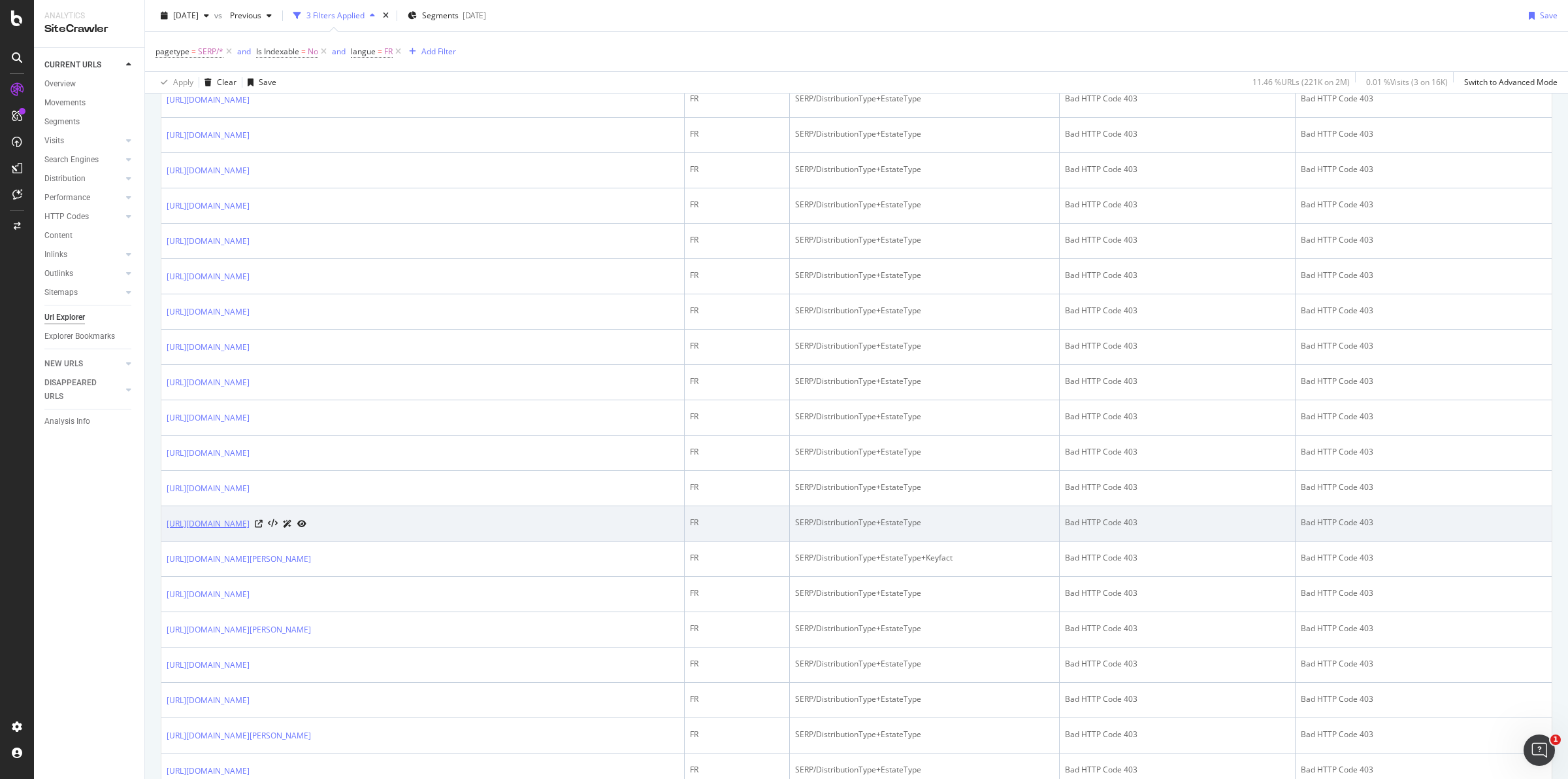
click at [250, 527] on link "https://www.immoweb.be/fr/recherche-3-chambres/maison/a-louer?searchByRooms=1&m…" at bounding box center [208, 524] width 83 height 13
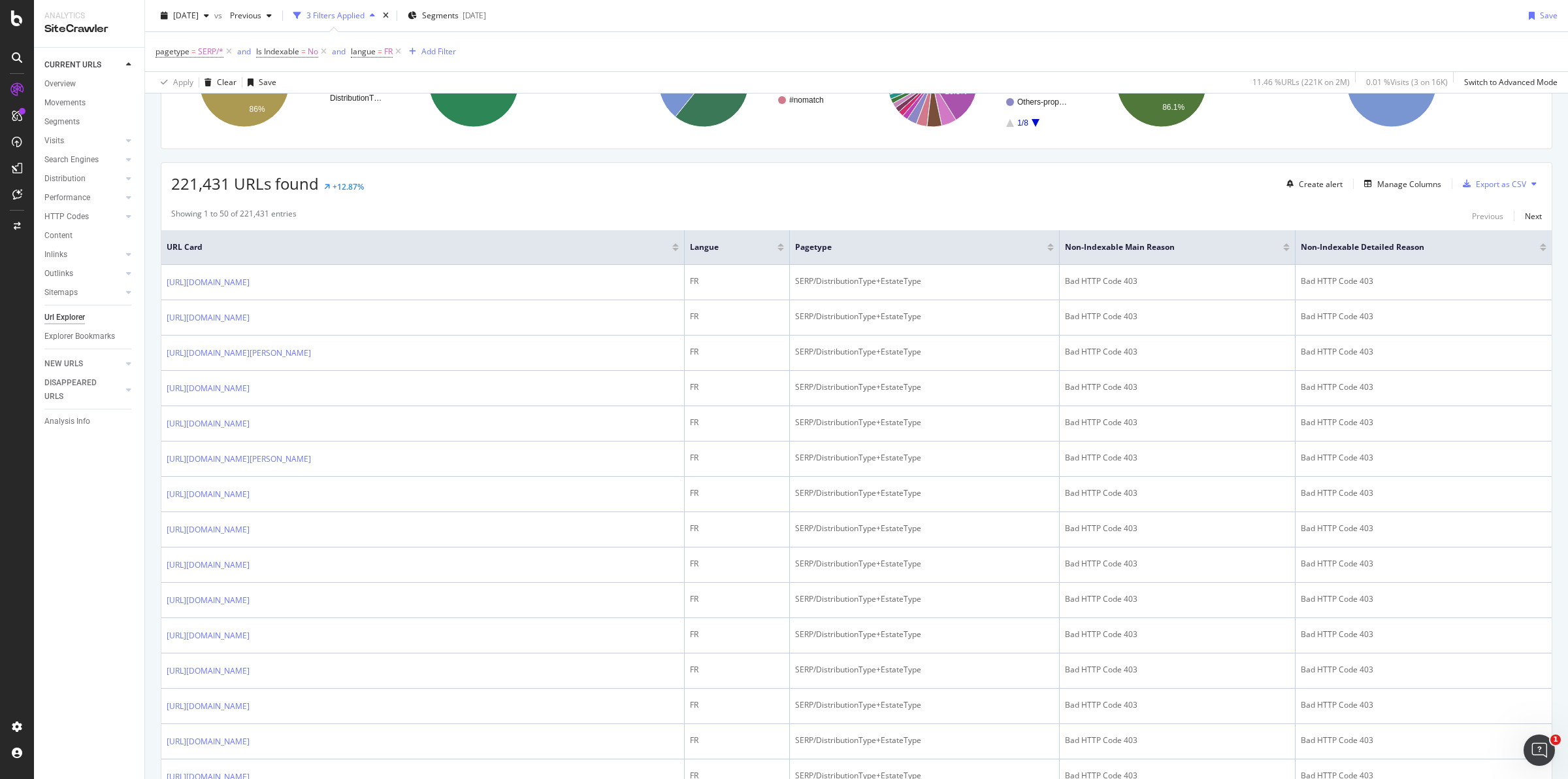
scroll to position [0, 0]
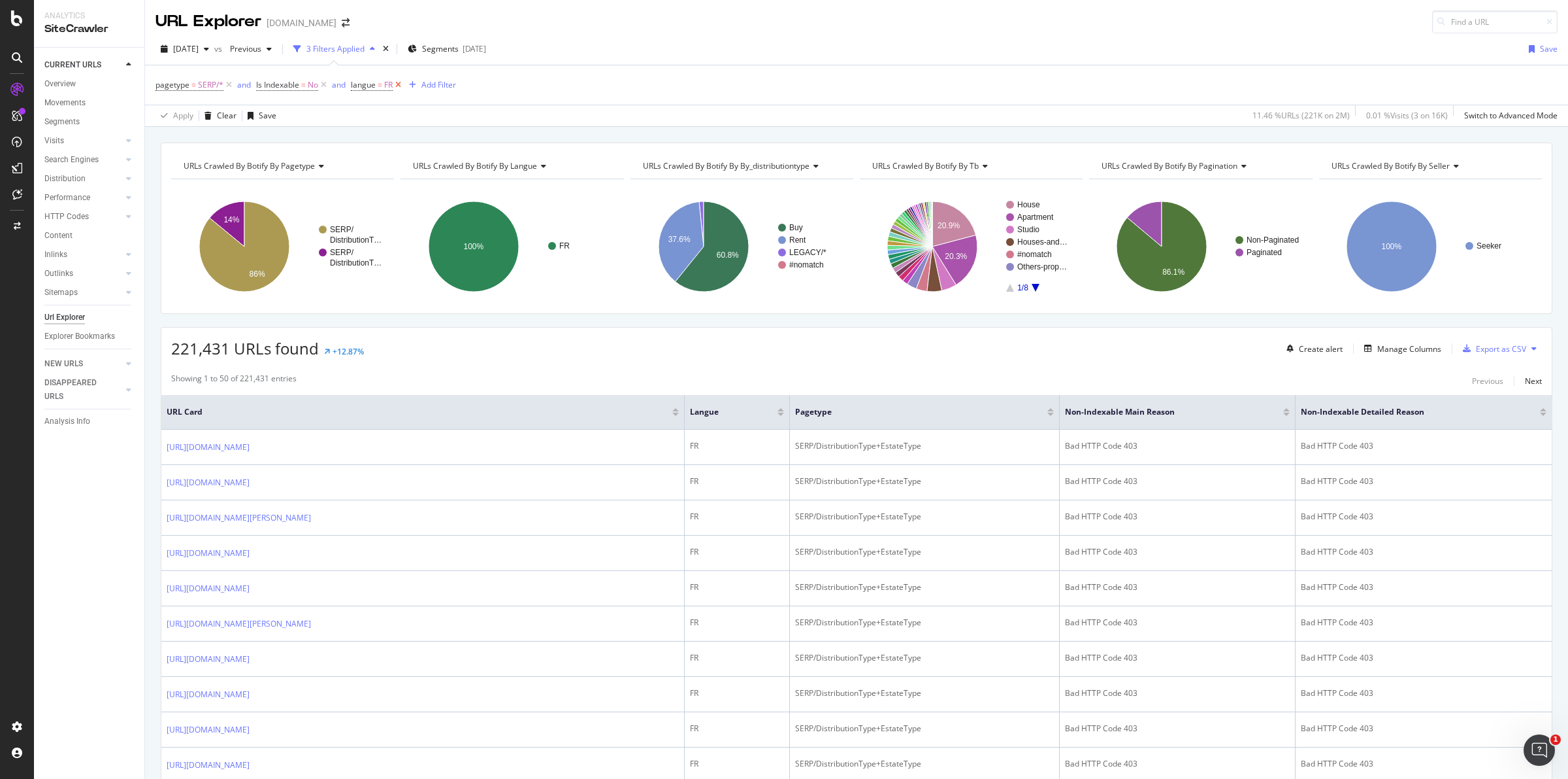
click at [398, 83] on icon at bounding box center [398, 85] width 11 height 13
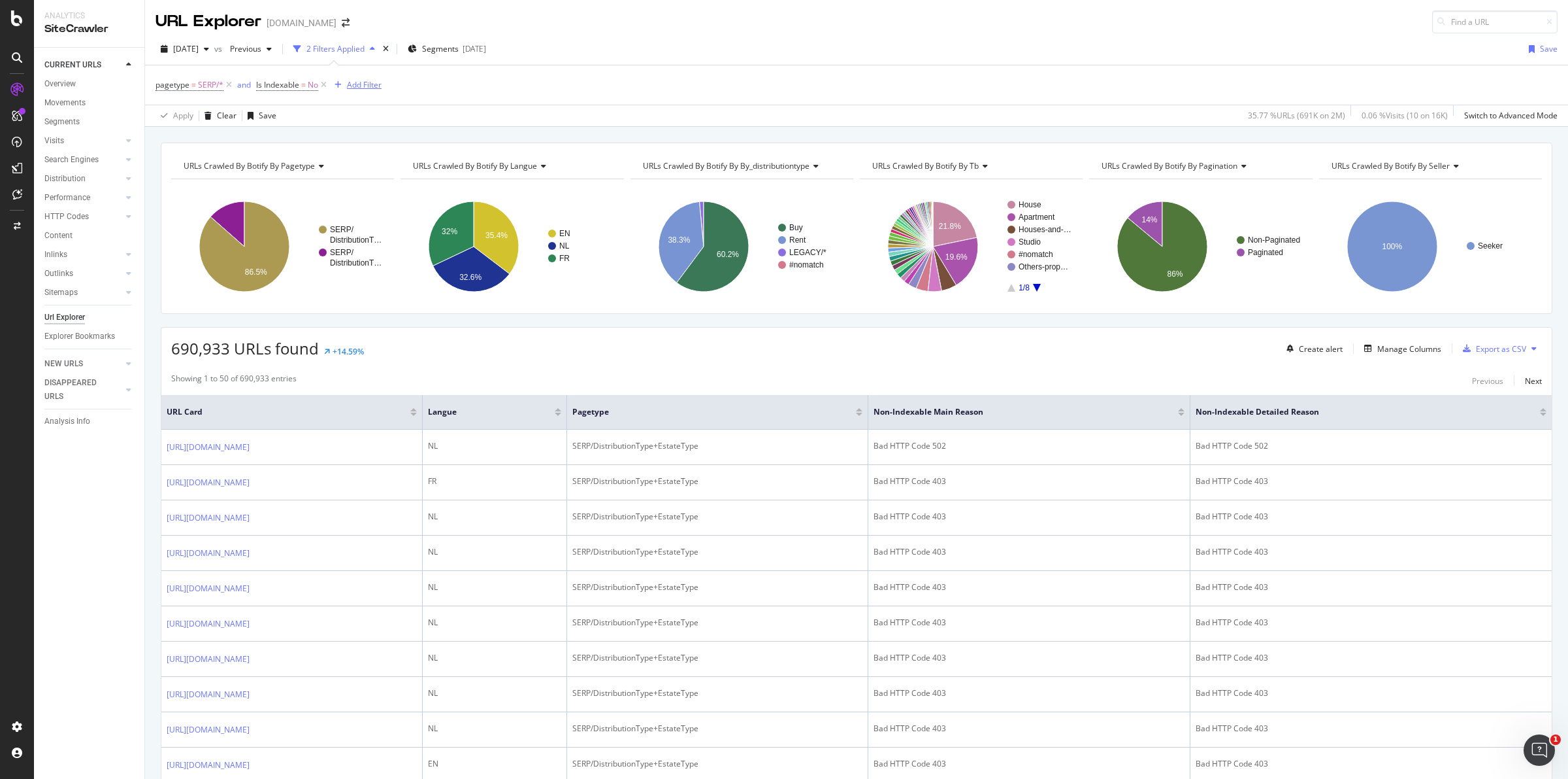
click at [367, 83] on div "Add Filter" at bounding box center [365, 85] width 35 height 11
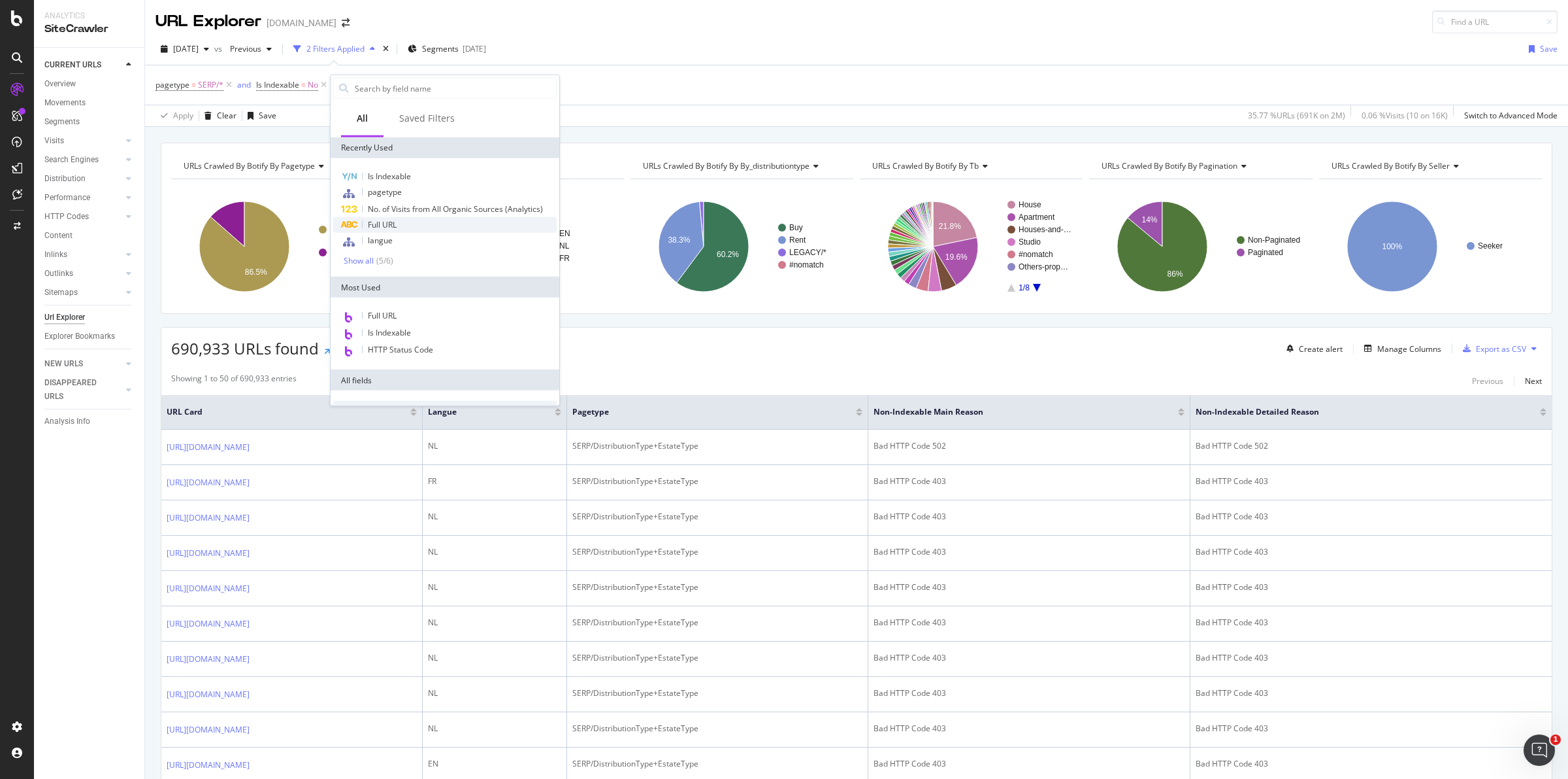
click at [405, 222] on div "Full URL" at bounding box center [445, 225] width 223 height 16
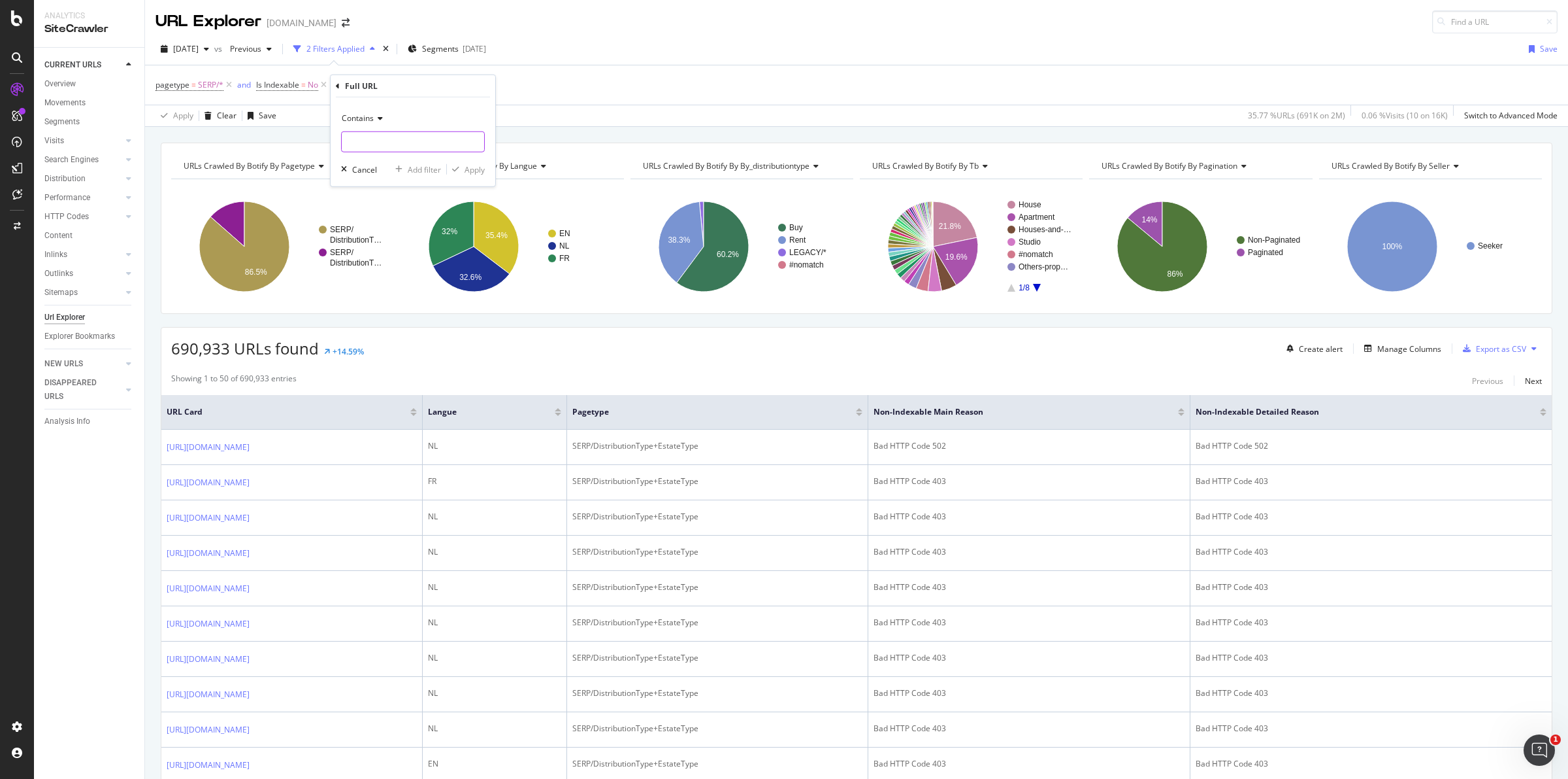
click at [396, 139] on input "text" at bounding box center [412, 141] width 142 height 21
paste input "searchByRooms="
type input "searchByRooms="
click at [474, 170] on div "Apply" at bounding box center [474, 169] width 20 height 11
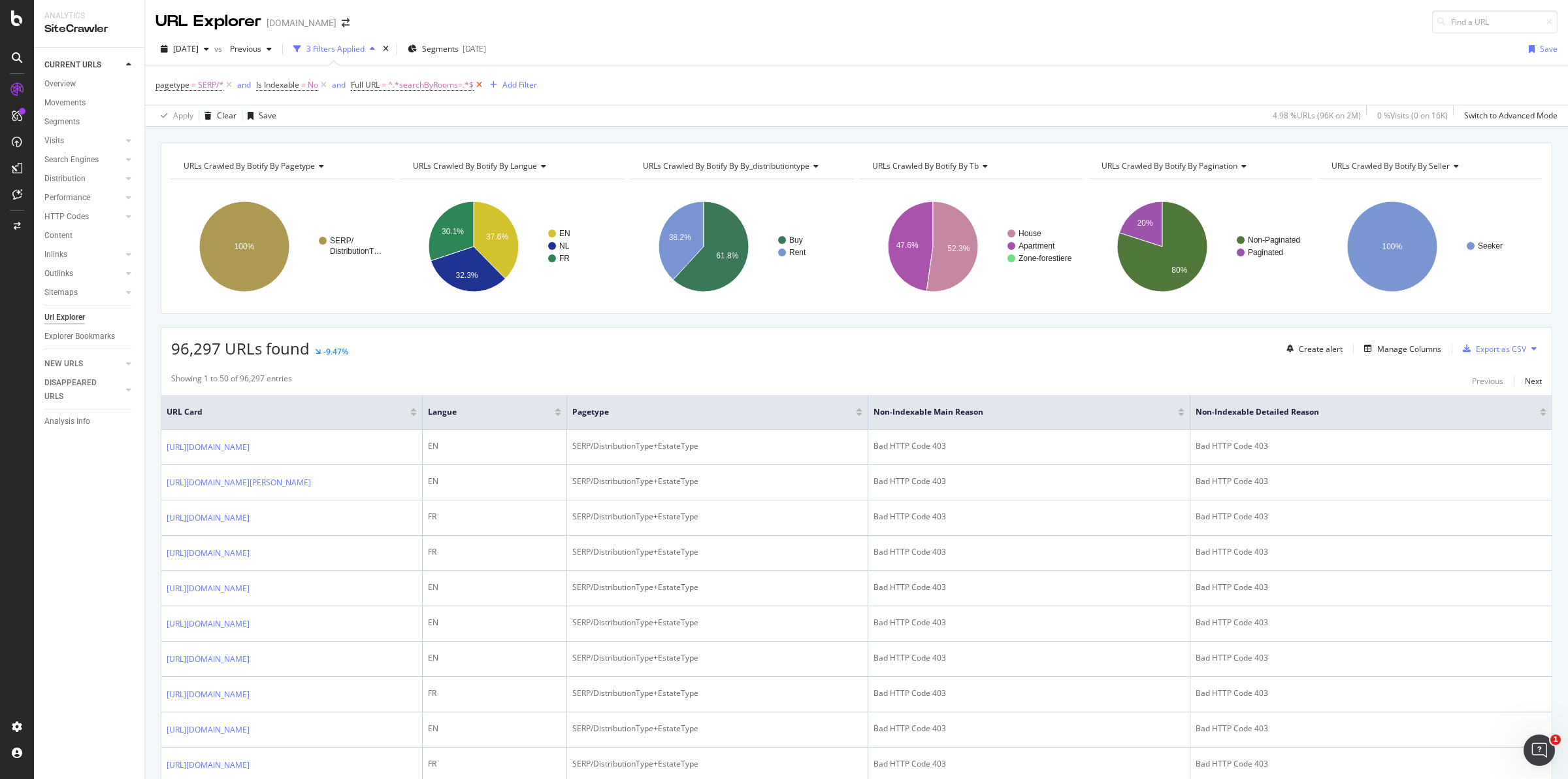
click at [482, 83] on icon at bounding box center [479, 85] width 11 height 13
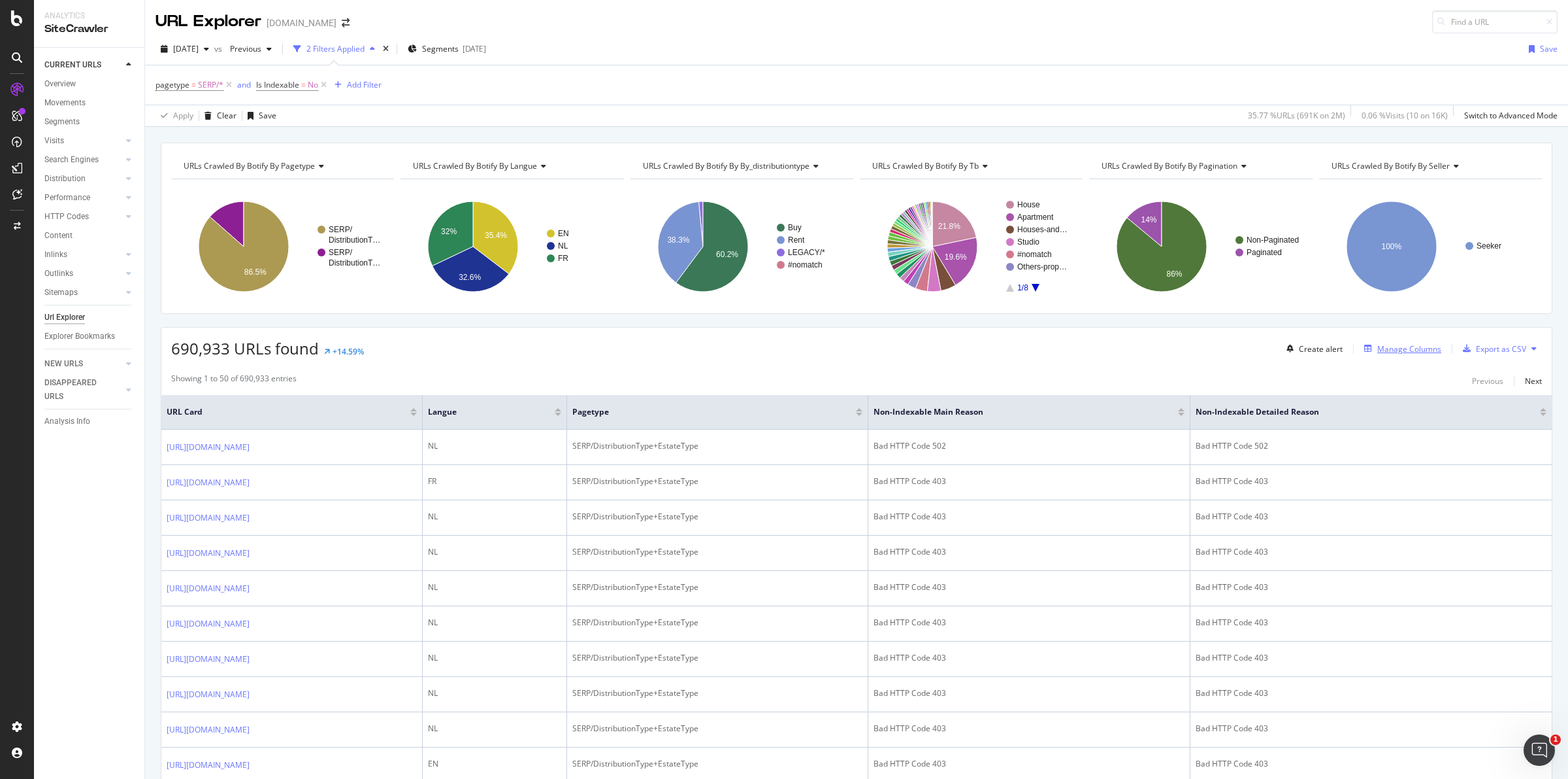
click at [1388, 351] on div "Manage Columns" at bounding box center [1409, 349] width 64 height 11
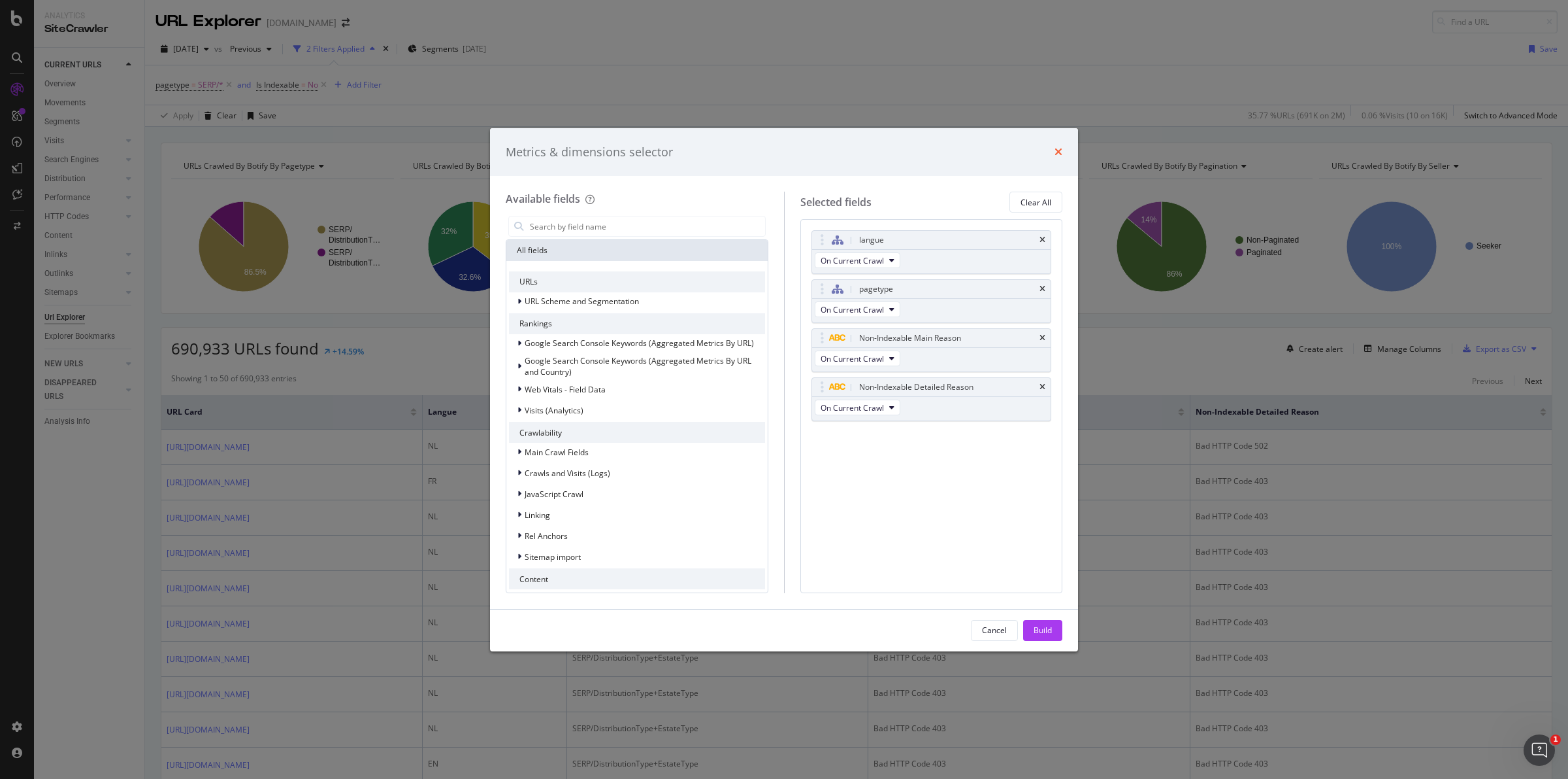
click at [1055, 152] on icon "times" at bounding box center [1058, 151] width 8 height 10
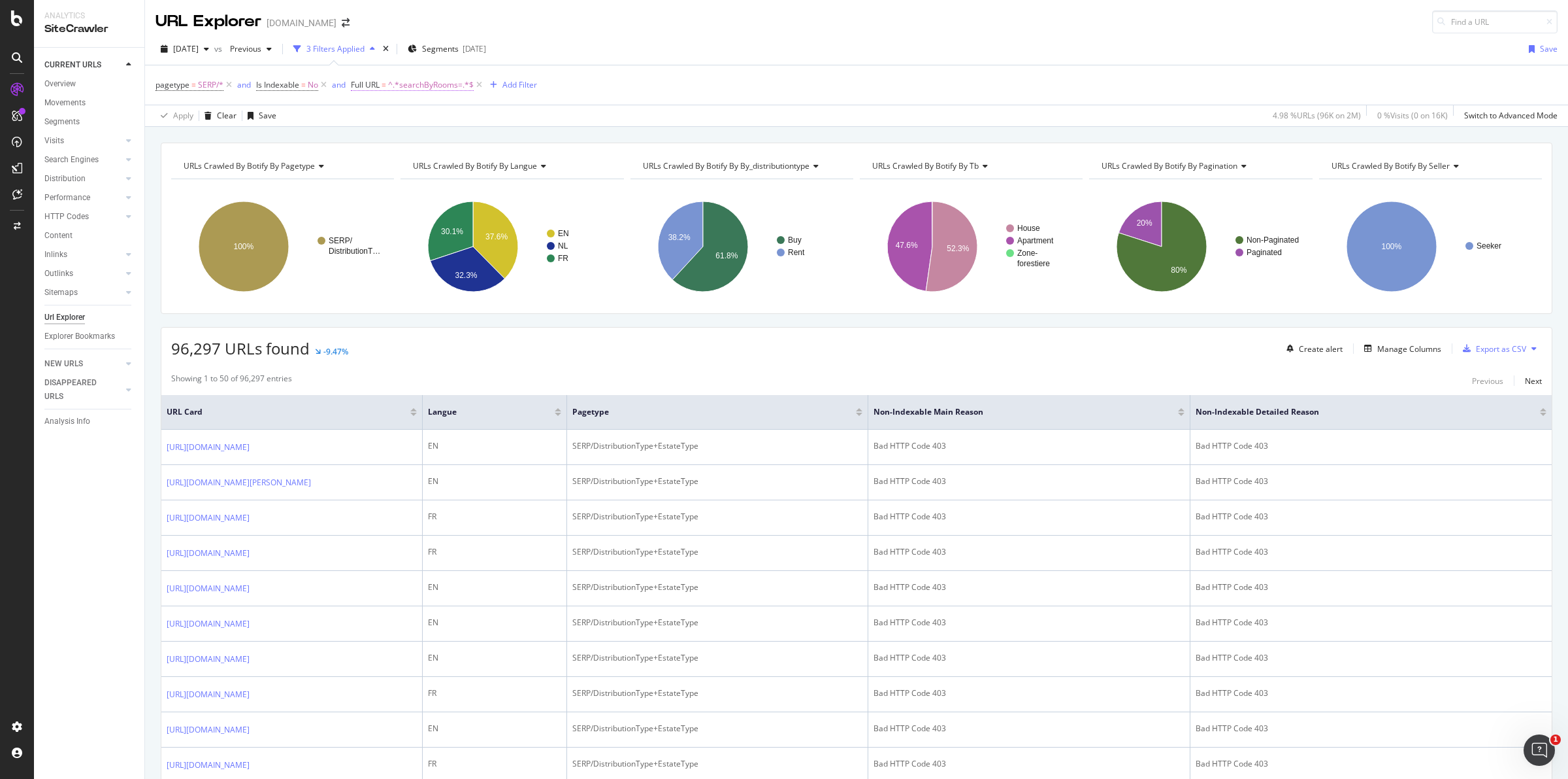
click at [436, 80] on span "^.*searchByRooms=.*$" at bounding box center [430, 84] width 86 height 18
click at [401, 119] on div "Contains" at bounding box center [434, 116] width 144 height 21
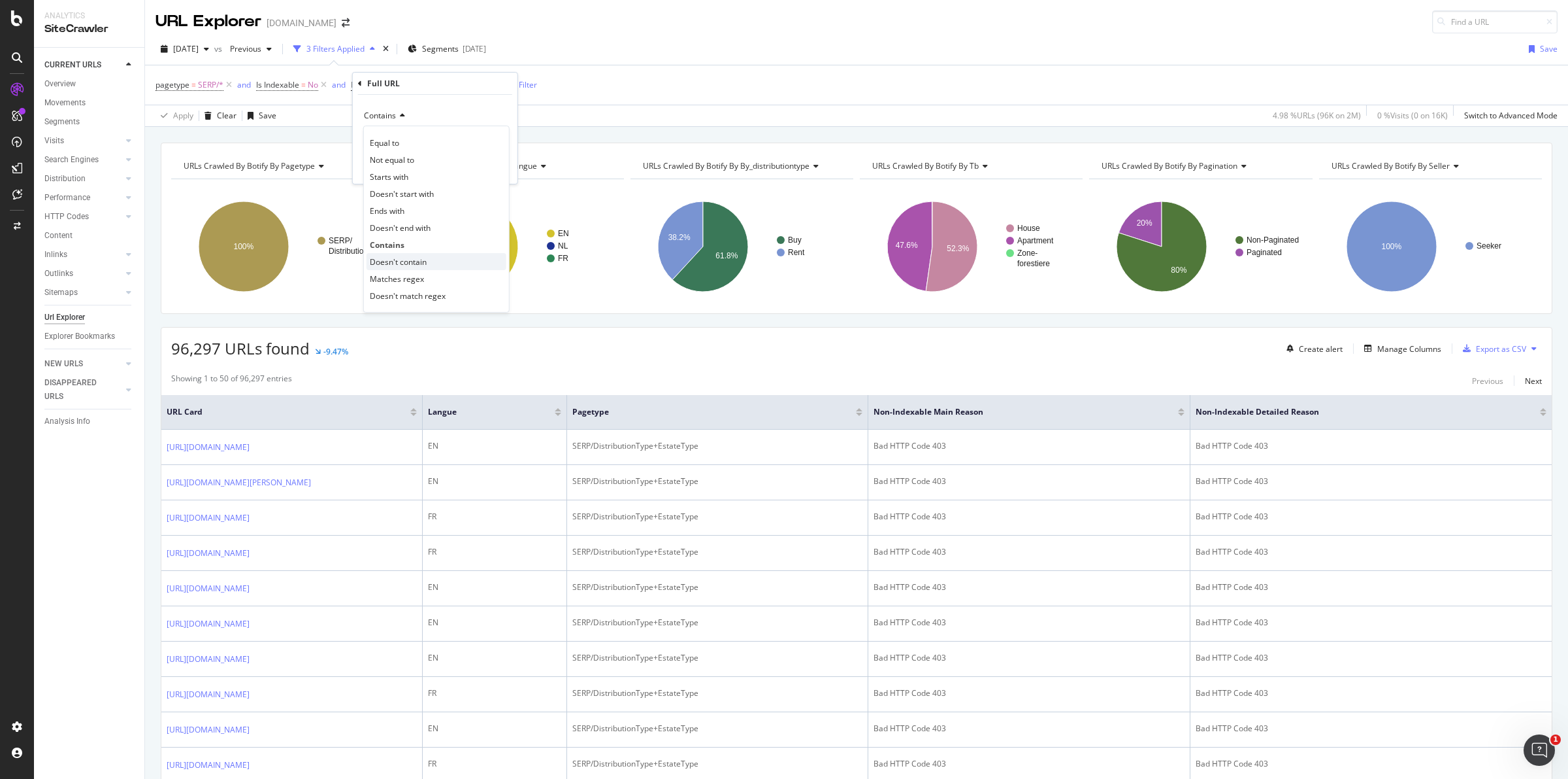
click at [410, 260] on span "Doesn't contain" at bounding box center [398, 262] width 57 height 11
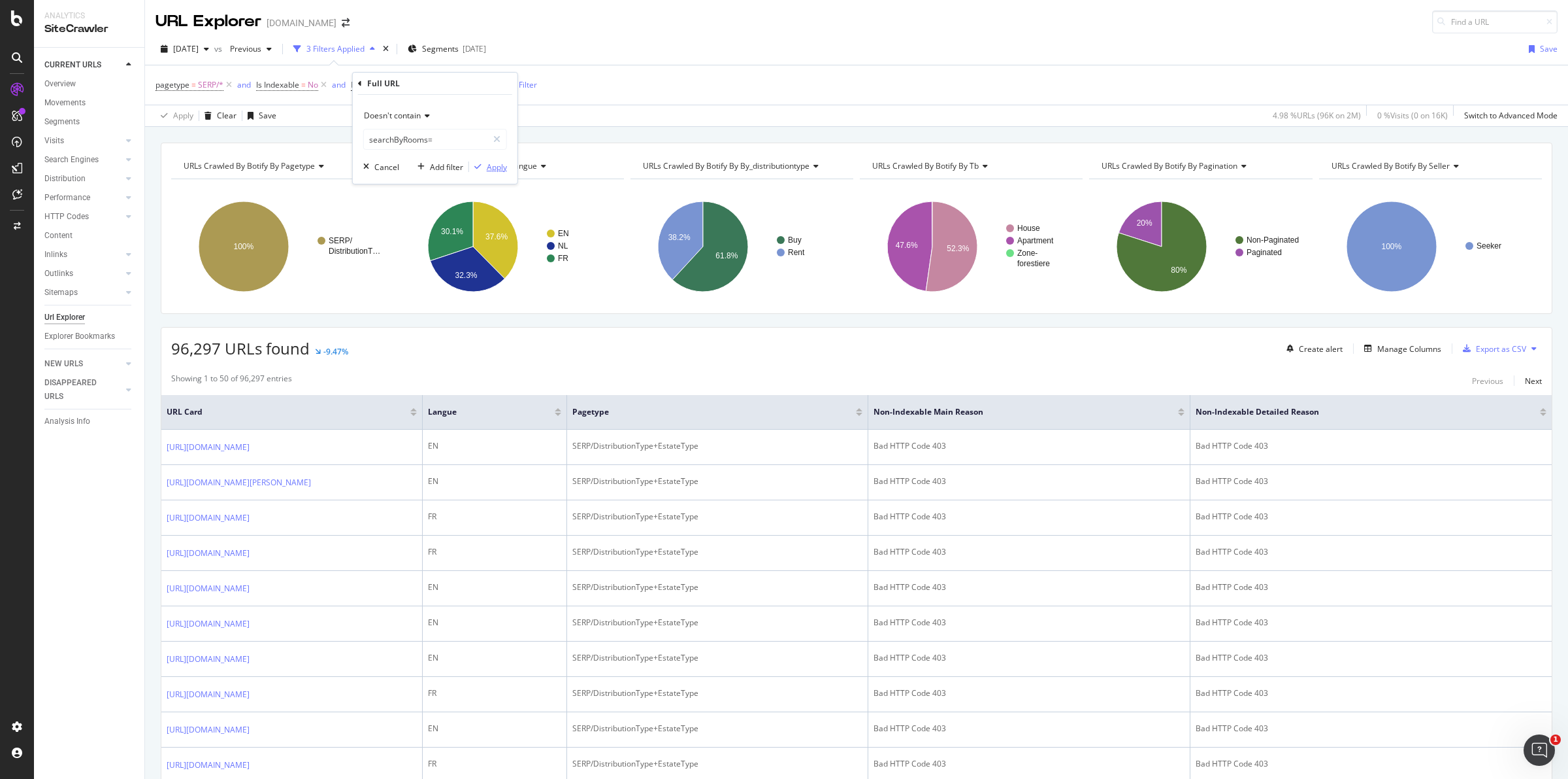
click at [500, 168] on div "Apply" at bounding box center [497, 167] width 20 height 11
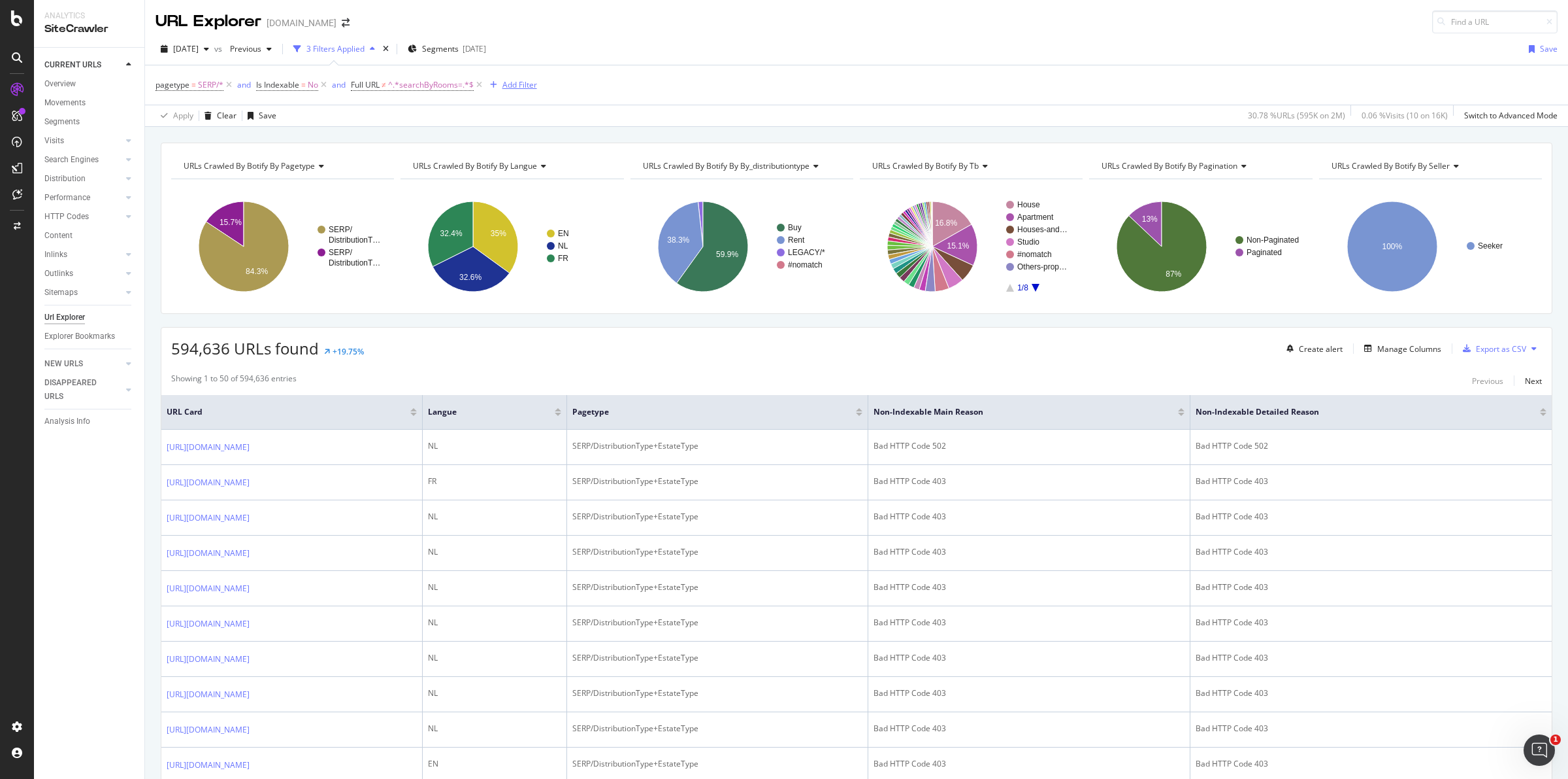
click at [528, 83] on div "Add Filter" at bounding box center [520, 85] width 35 height 11
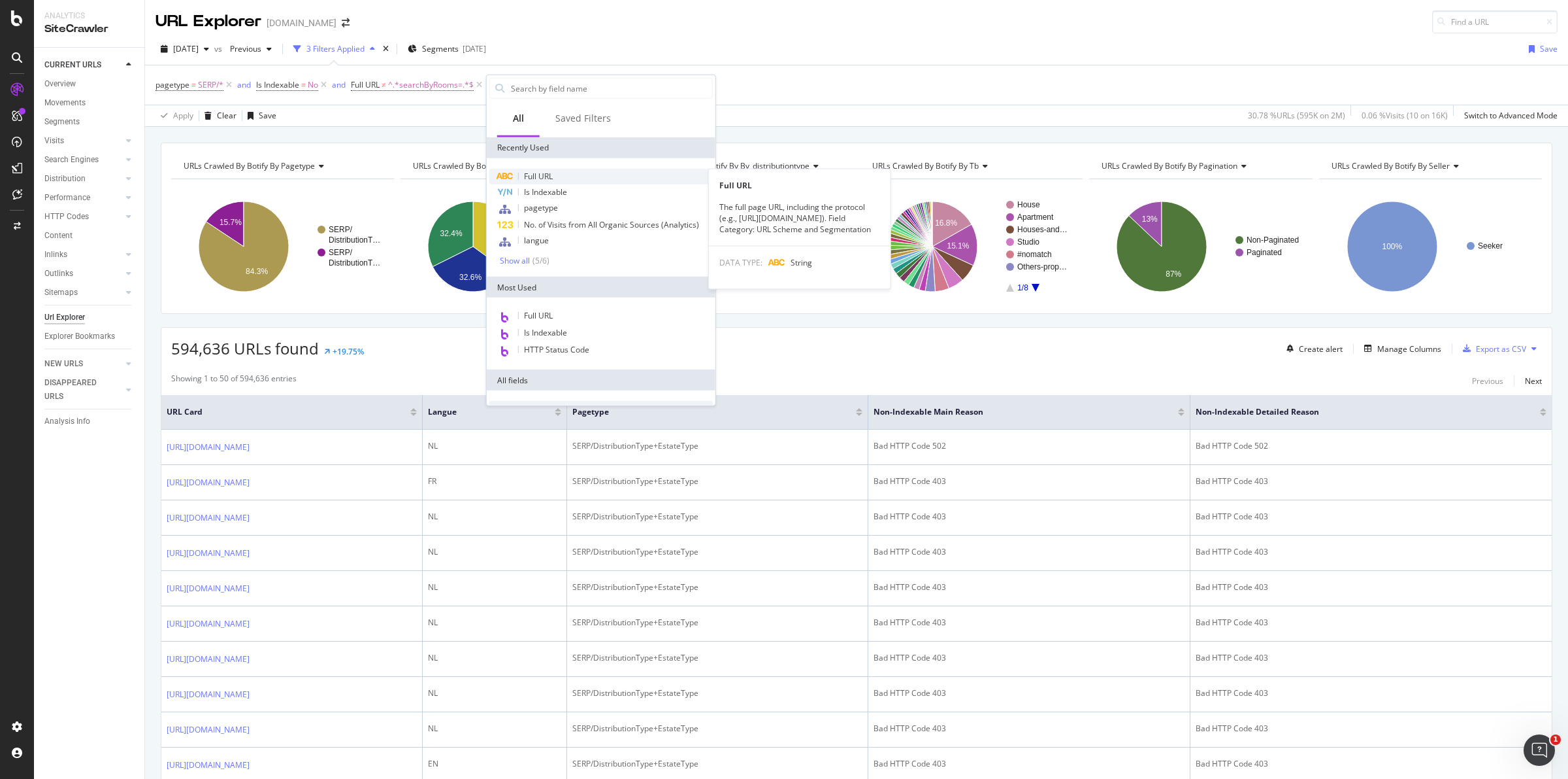
click at [552, 177] on span "Full URL" at bounding box center [538, 176] width 29 height 11
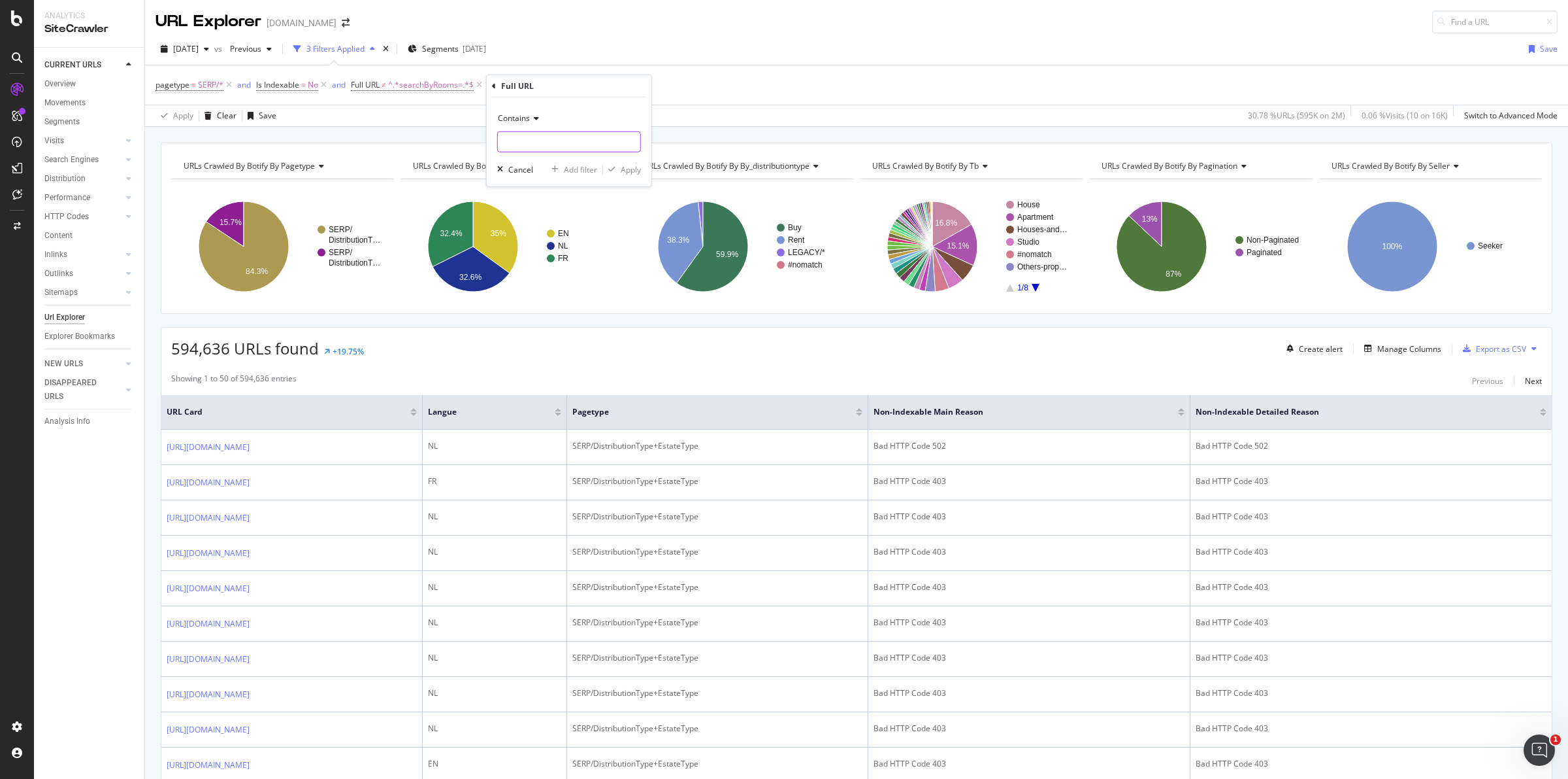
click at [543, 141] on input "text" at bounding box center [569, 141] width 142 height 21
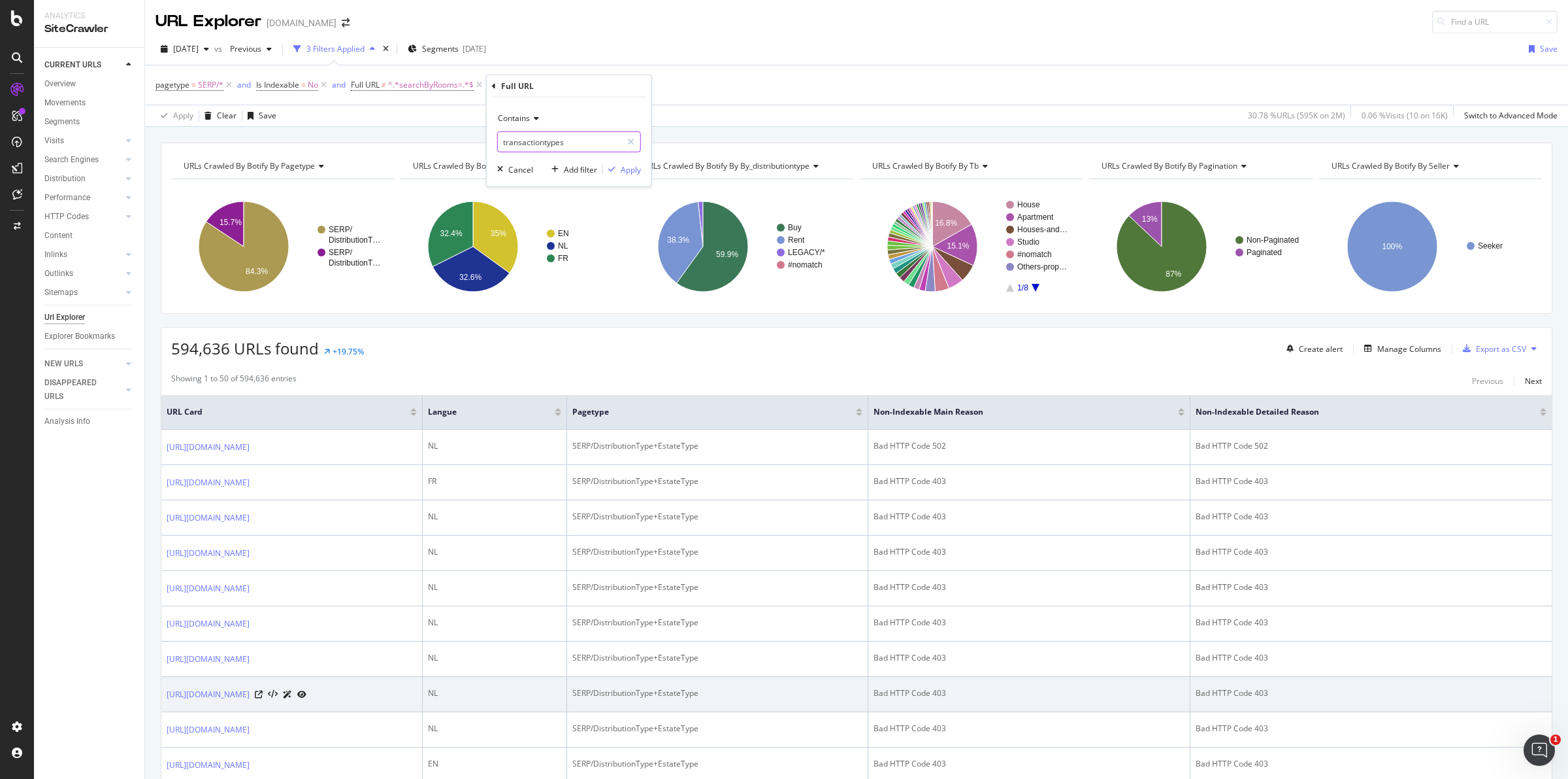
type input "transactiontypes"
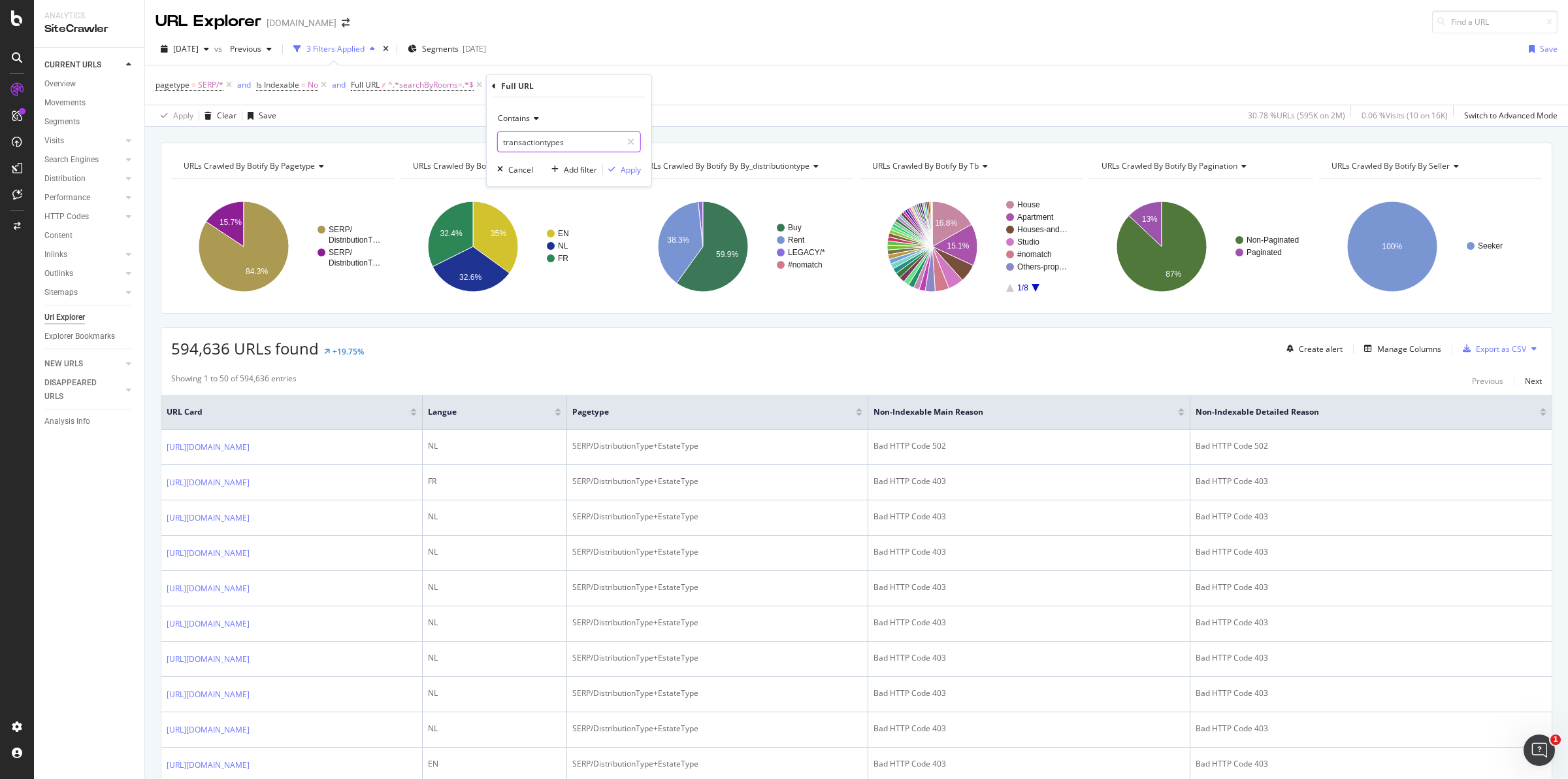
click at [581, 138] on input "transactiontypes" at bounding box center [559, 141] width 123 height 21
click at [628, 165] on div "Apply" at bounding box center [631, 169] width 20 height 11
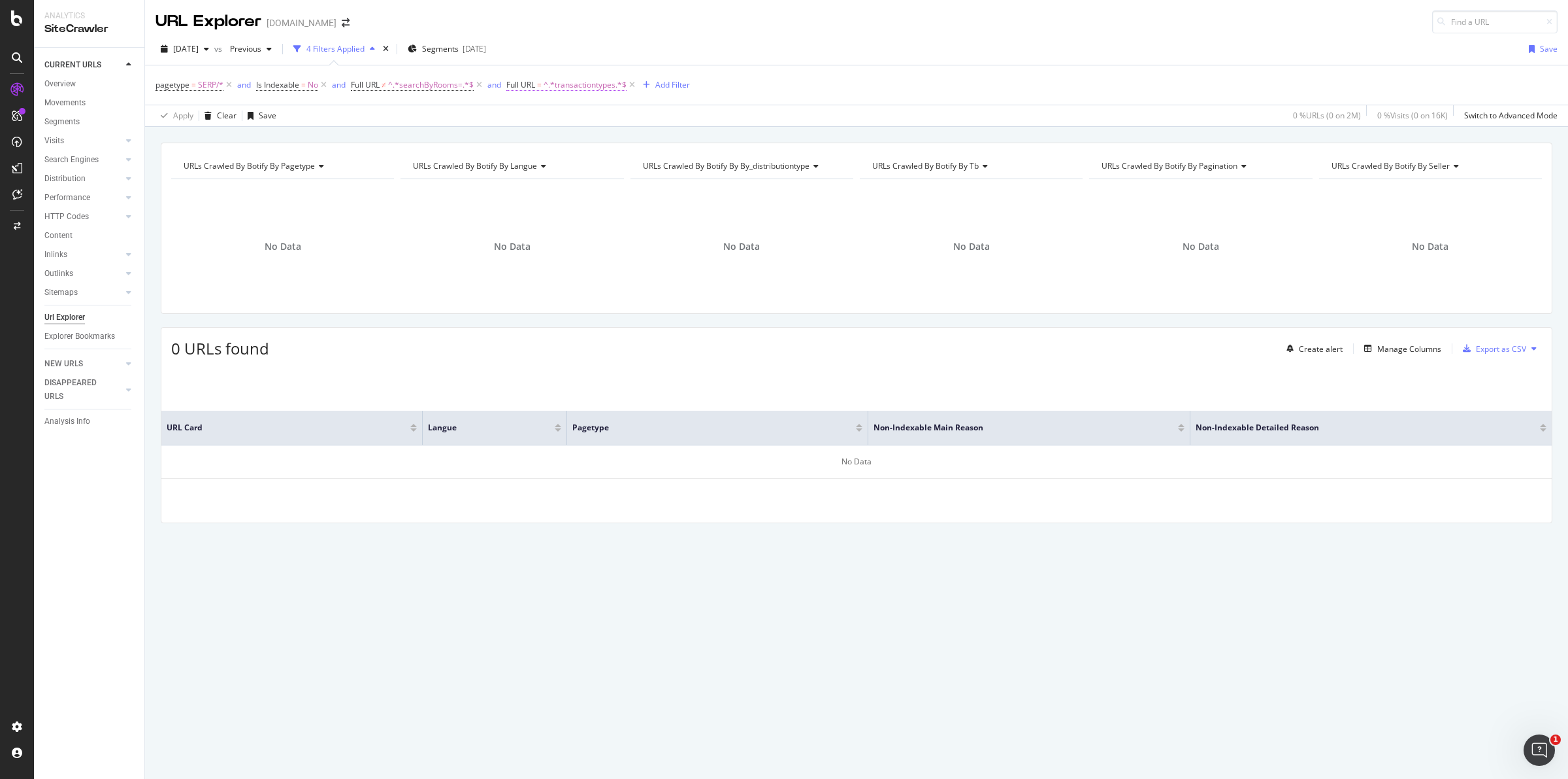
click at [588, 88] on span "^.*transactiontypes.*$" at bounding box center [585, 84] width 83 height 18
click at [599, 141] on input "transactiontypes" at bounding box center [581, 139] width 123 height 21
click at [566, 135] on input "transactiontypes" at bounding box center [581, 139] width 123 height 21
click at [569, 138] on input "transactiontypes" at bounding box center [581, 139] width 123 height 21
type input "transactionTypes"
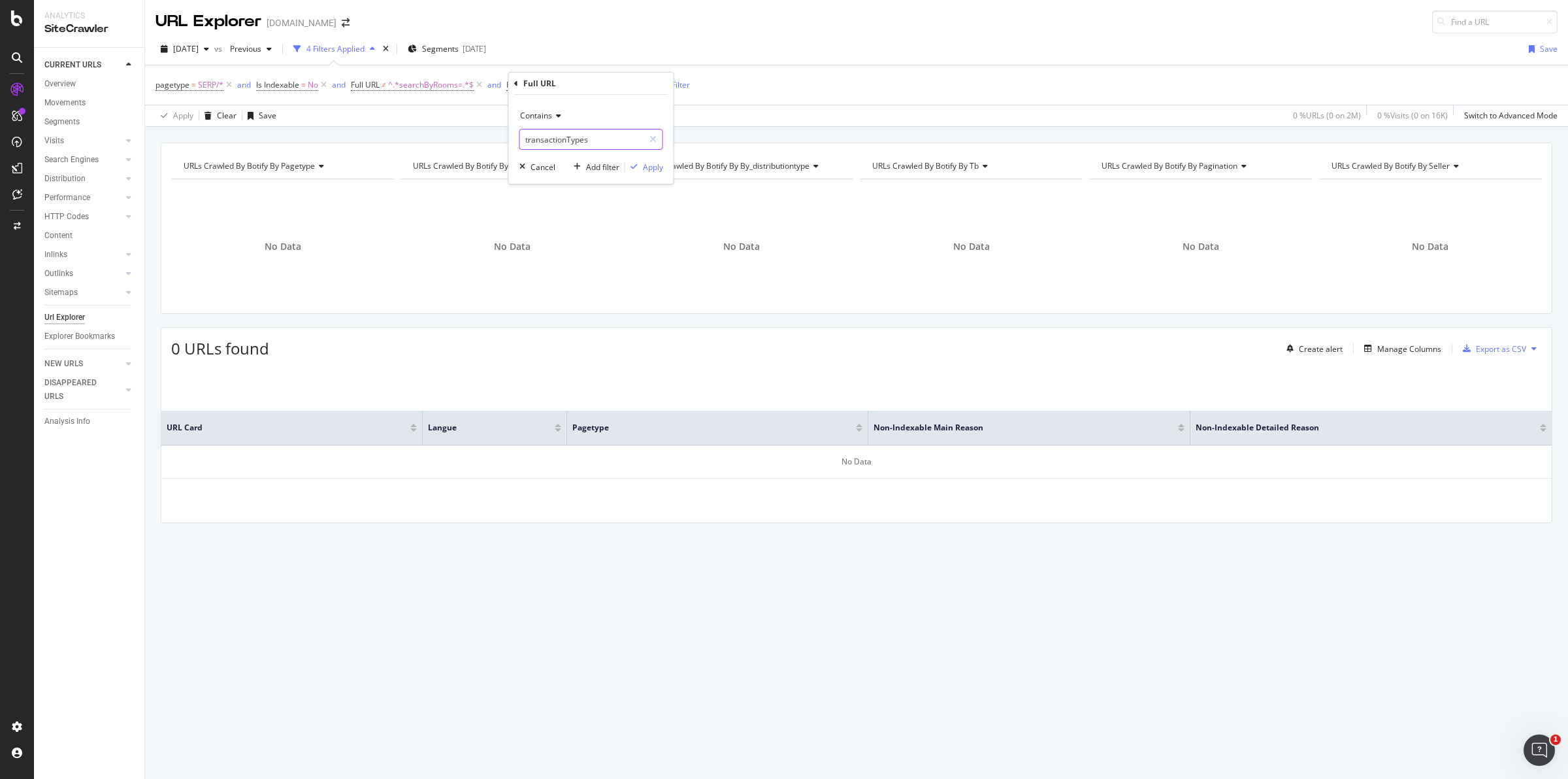
drag, startPoint x: 614, startPoint y: 139, endPoint x: 487, endPoint y: 144, distance: 127.1
click at [487, 144] on body "Analytics SiteCrawler CURRENT URLS Overview Movements Segments Visits Analysis …" at bounding box center [784, 389] width 1568 height 779
click at [481, 86] on icon at bounding box center [479, 85] width 11 height 13
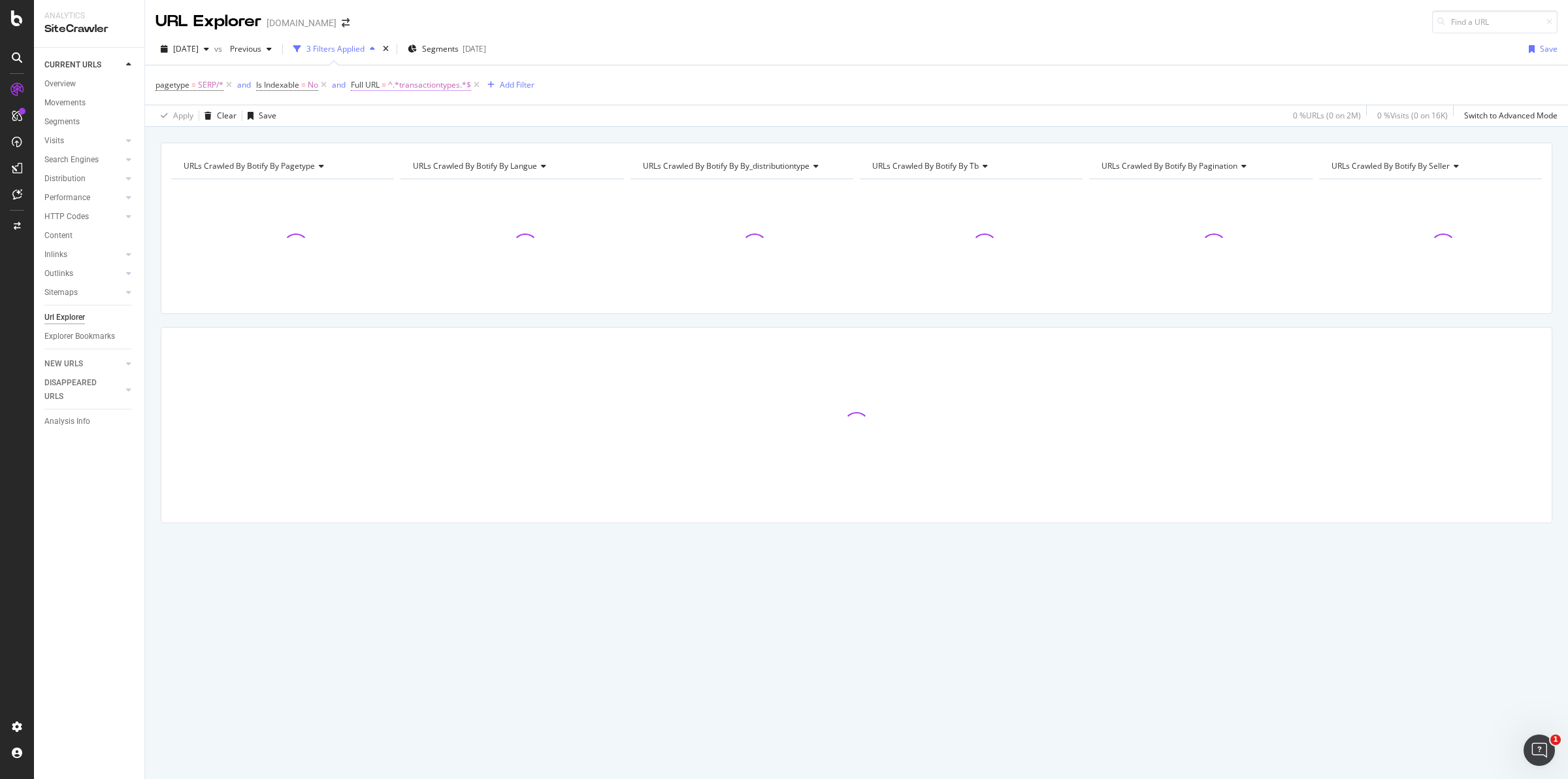
click at [442, 87] on span "^.*transactiontypes.*$" at bounding box center [430, 84] width 83 height 18
type input "+"
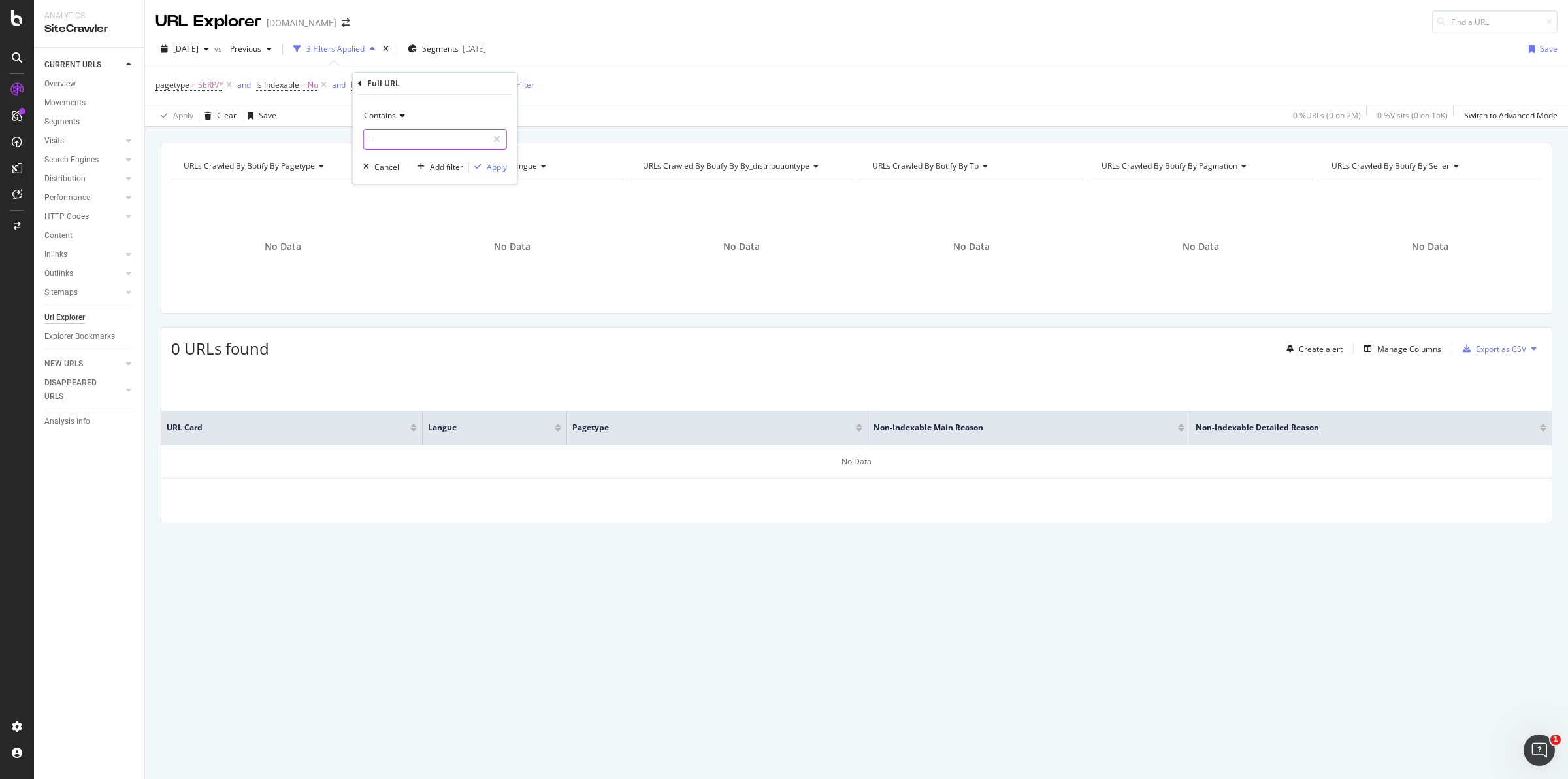
type input "="
click at [494, 169] on div "Apply" at bounding box center [497, 167] width 20 height 11
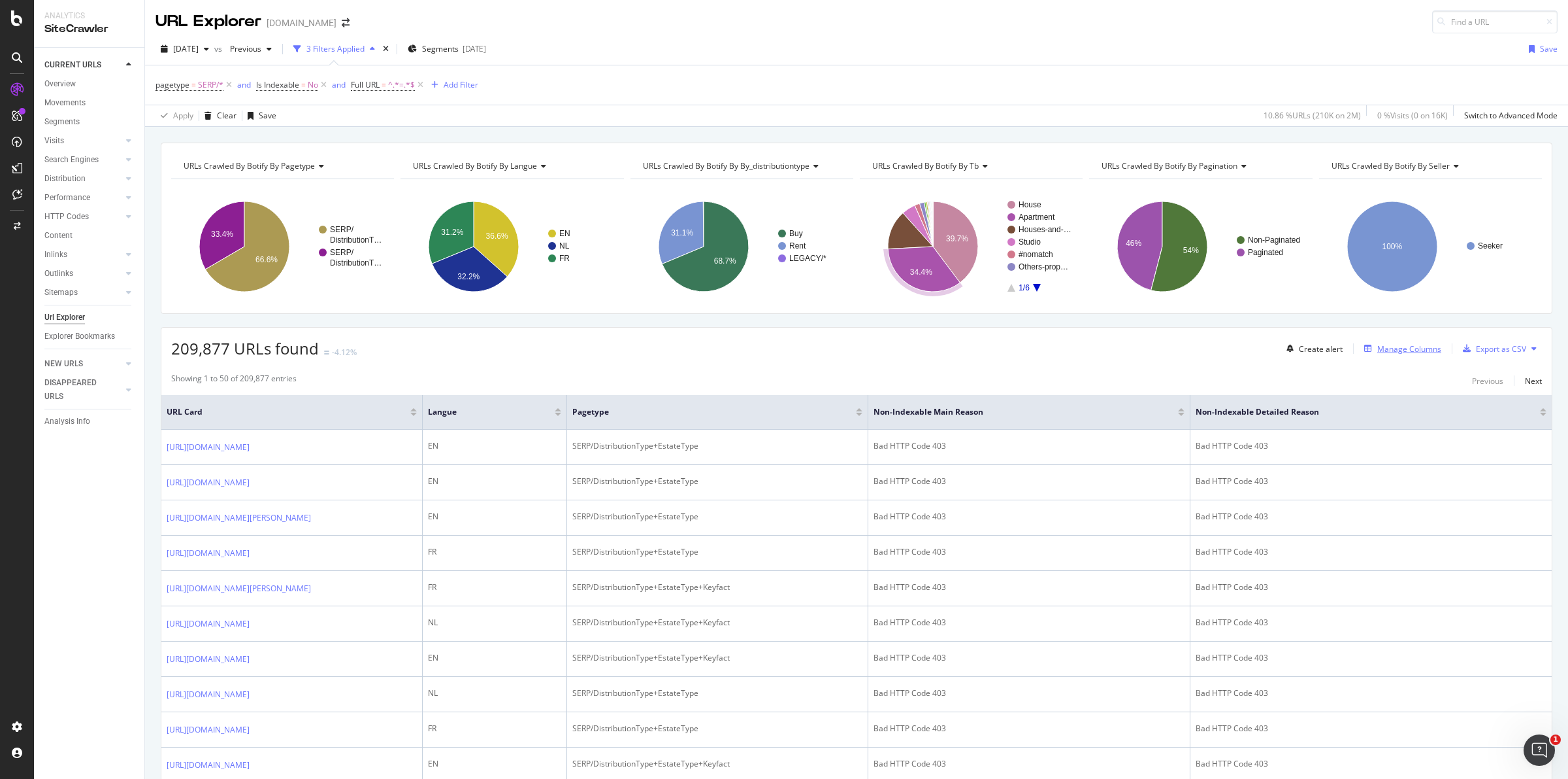
click at [1405, 350] on div "Manage Columns" at bounding box center [1409, 349] width 64 height 11
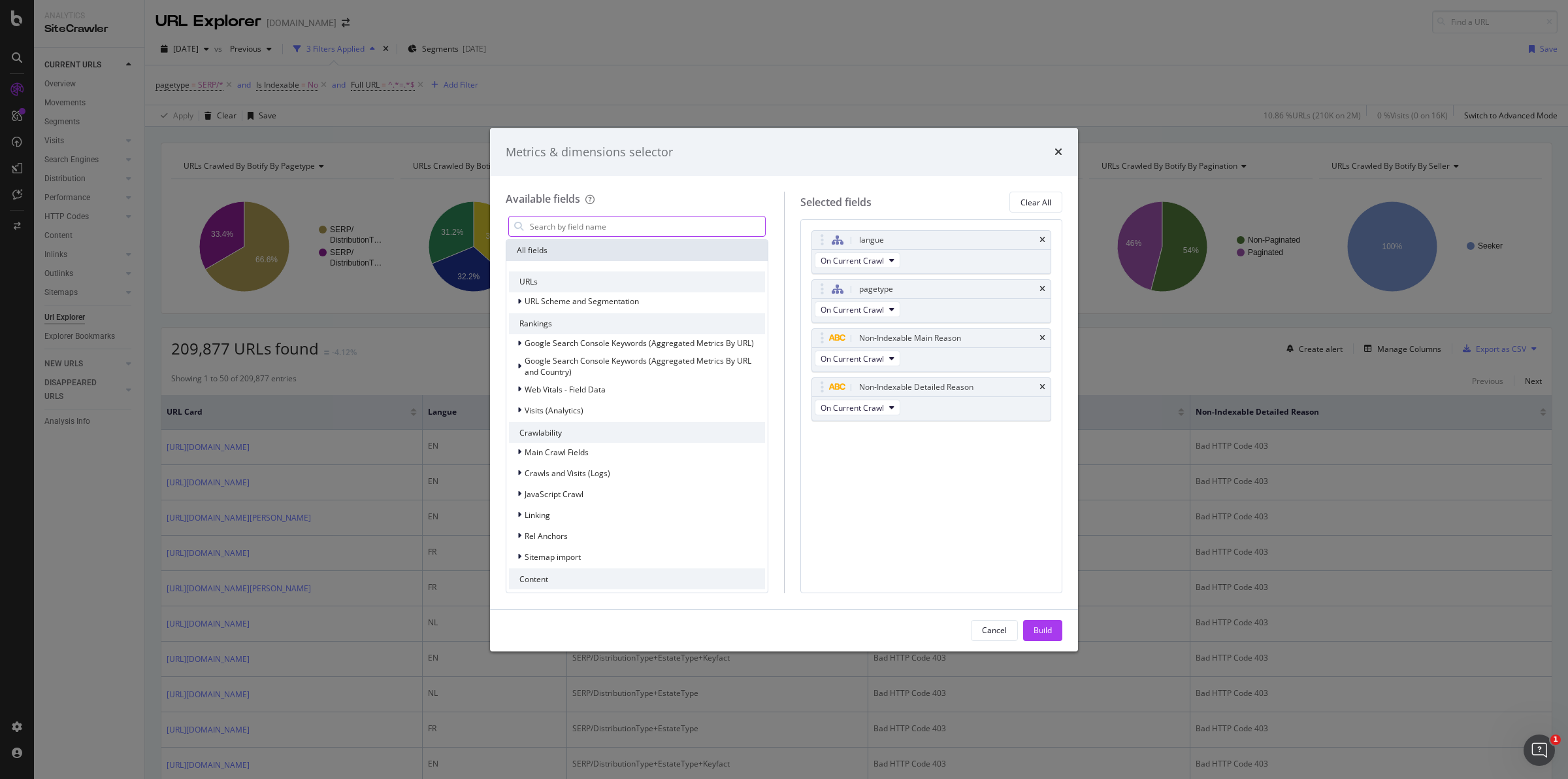
click at [654, 223] on input "modal" at bounding box center [647, 226] width 236 height 20
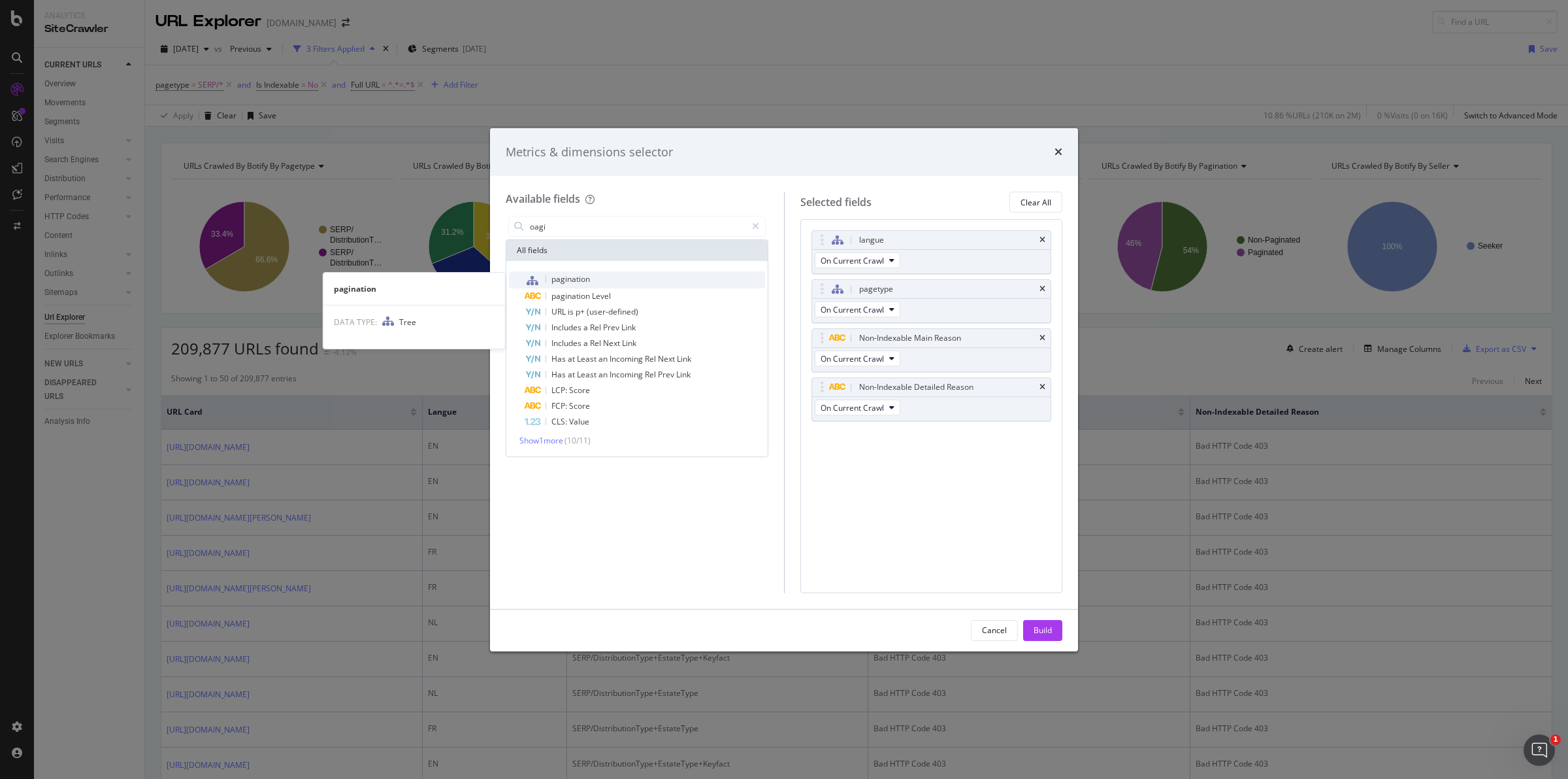
type input "oagi"
click at [557, 276] on span "pagination" at bounding box center [570, 279] width 38 height 11
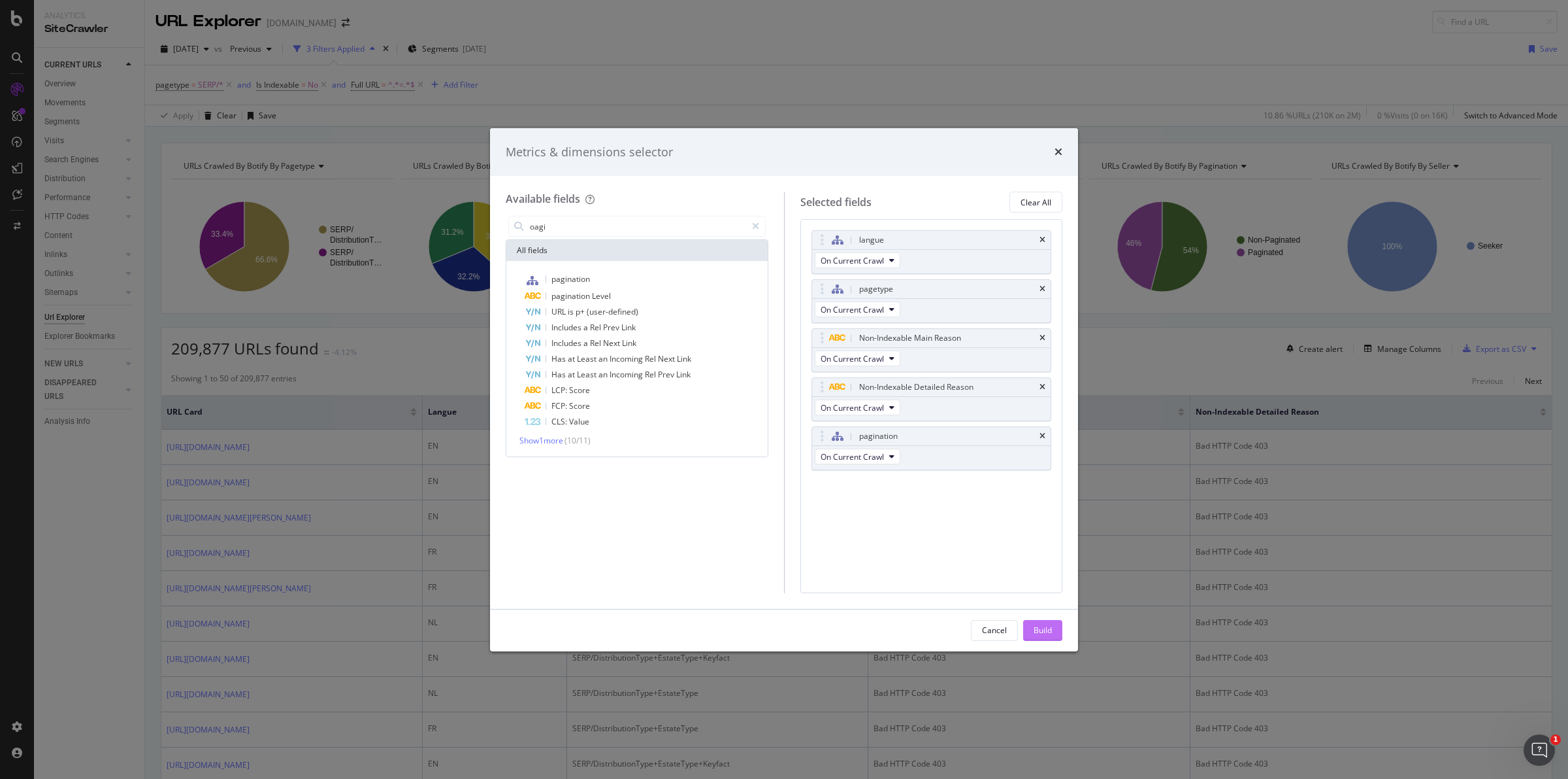
click at [1039, 622] on div "Build" at bounding box center [1042, 630] width 18 height 20
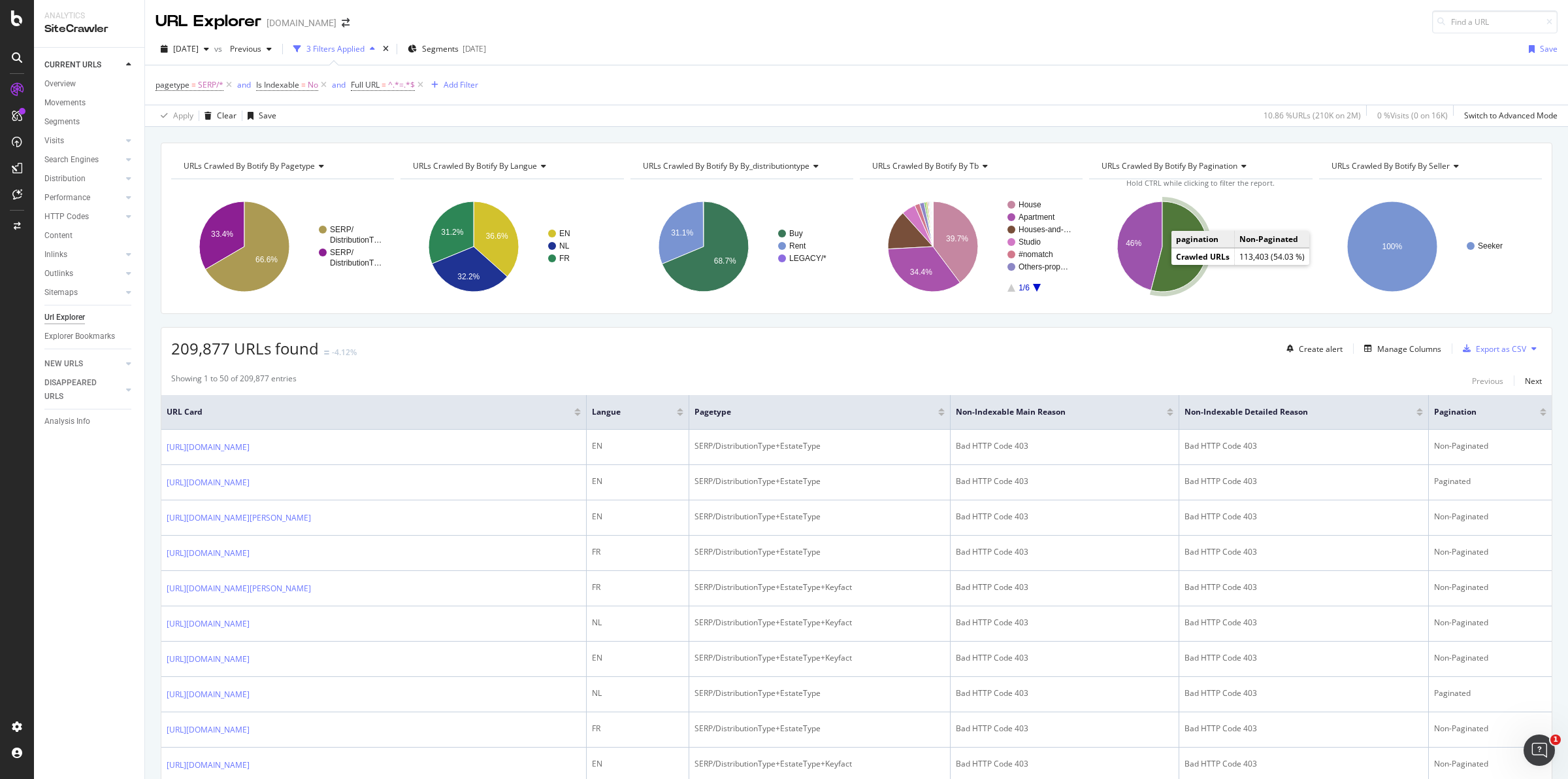
click at [1174, 268] on icon "A chart." at bounding box center [1179, 246] width 57 height 90
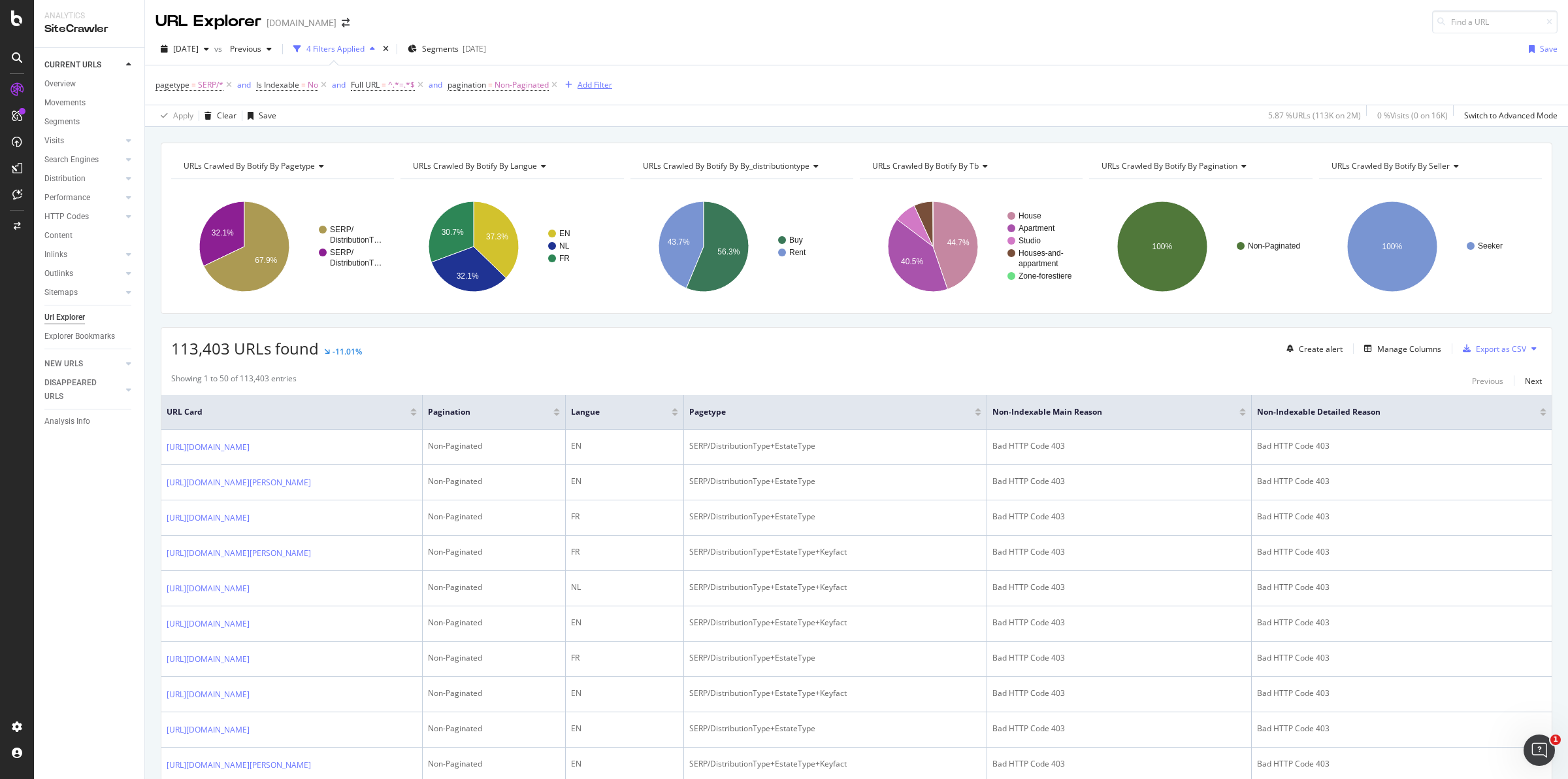
click at [598, 85] on div "Add Filter" at bounding box center [595, 85] width 35 height 11
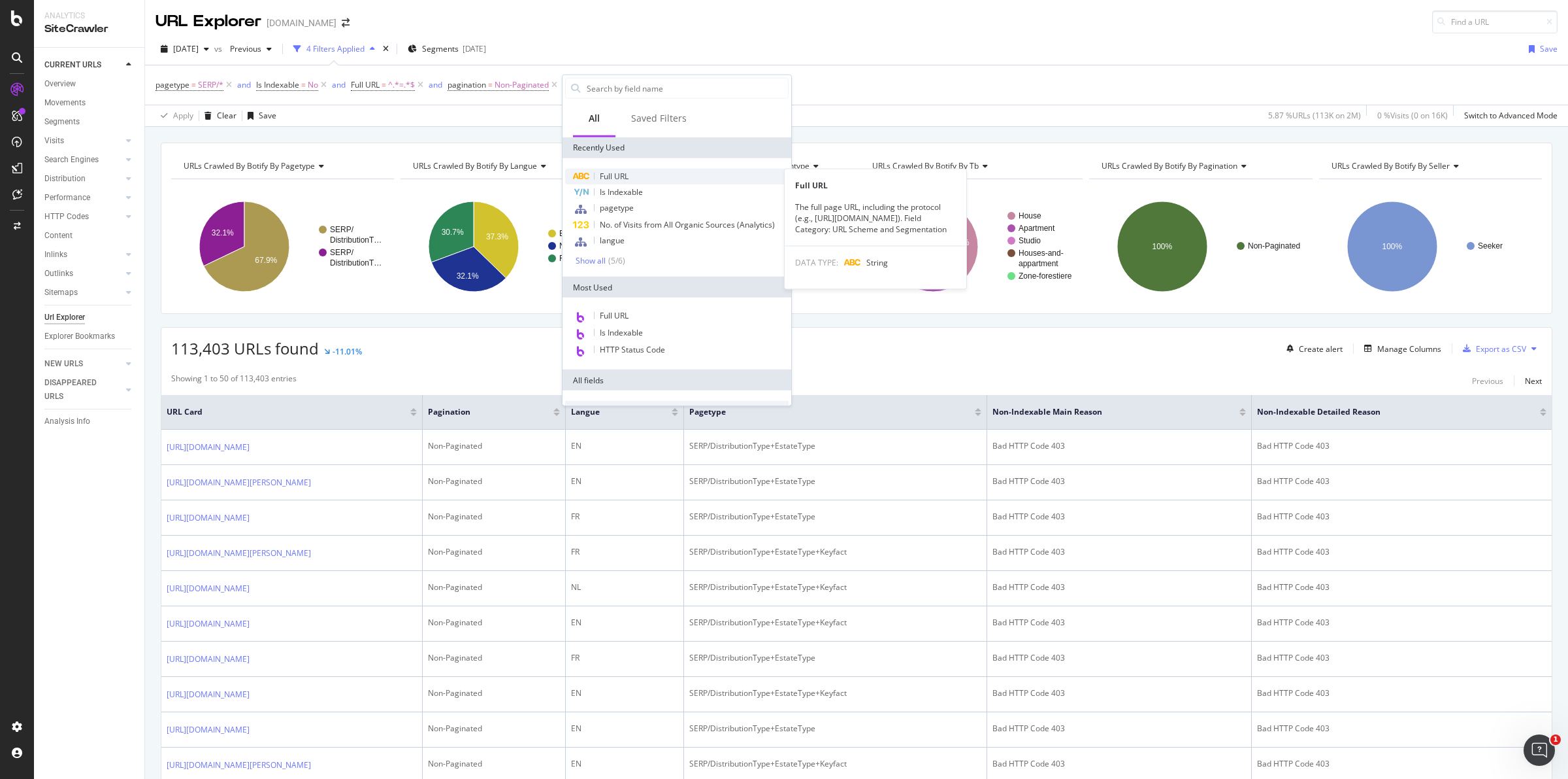
click at [615, 171] on span "Full URL" at bounding box center [614, 176] width 29 height 11
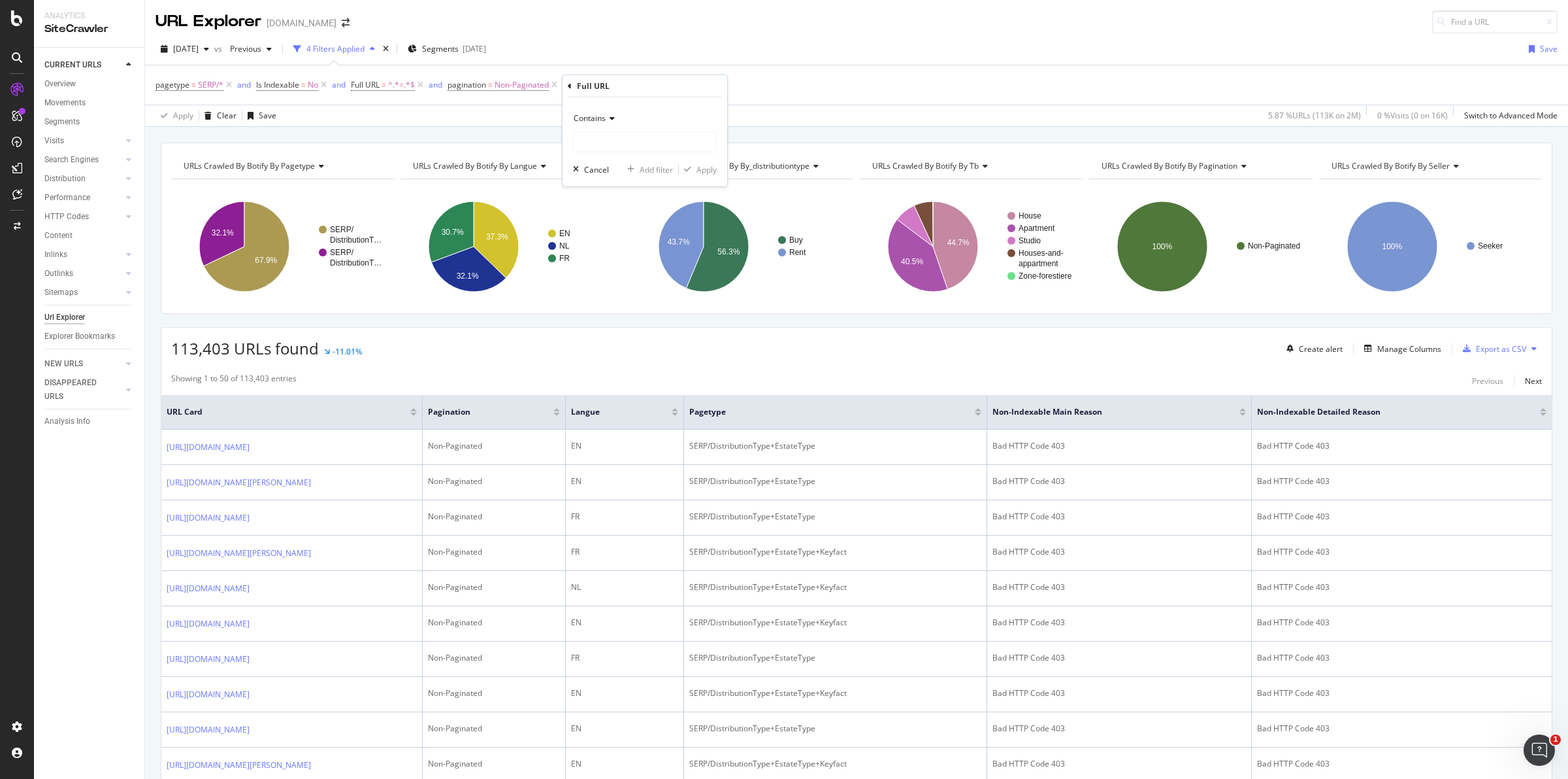
click at [615, 116] on div "Contains" at bounding box center [644, 118] width 144 height 21
click at [617, 262] on span "Doesn't contain" at bounding box center [608, 264] width 57 height 11
click at [610, 138] on input "text" at bounding box center [644, 141] width 142 height 21
click at [619, 144] on input "text" at bounding box center [644, 141] width 142 height 21
paste input "searchByRooms"
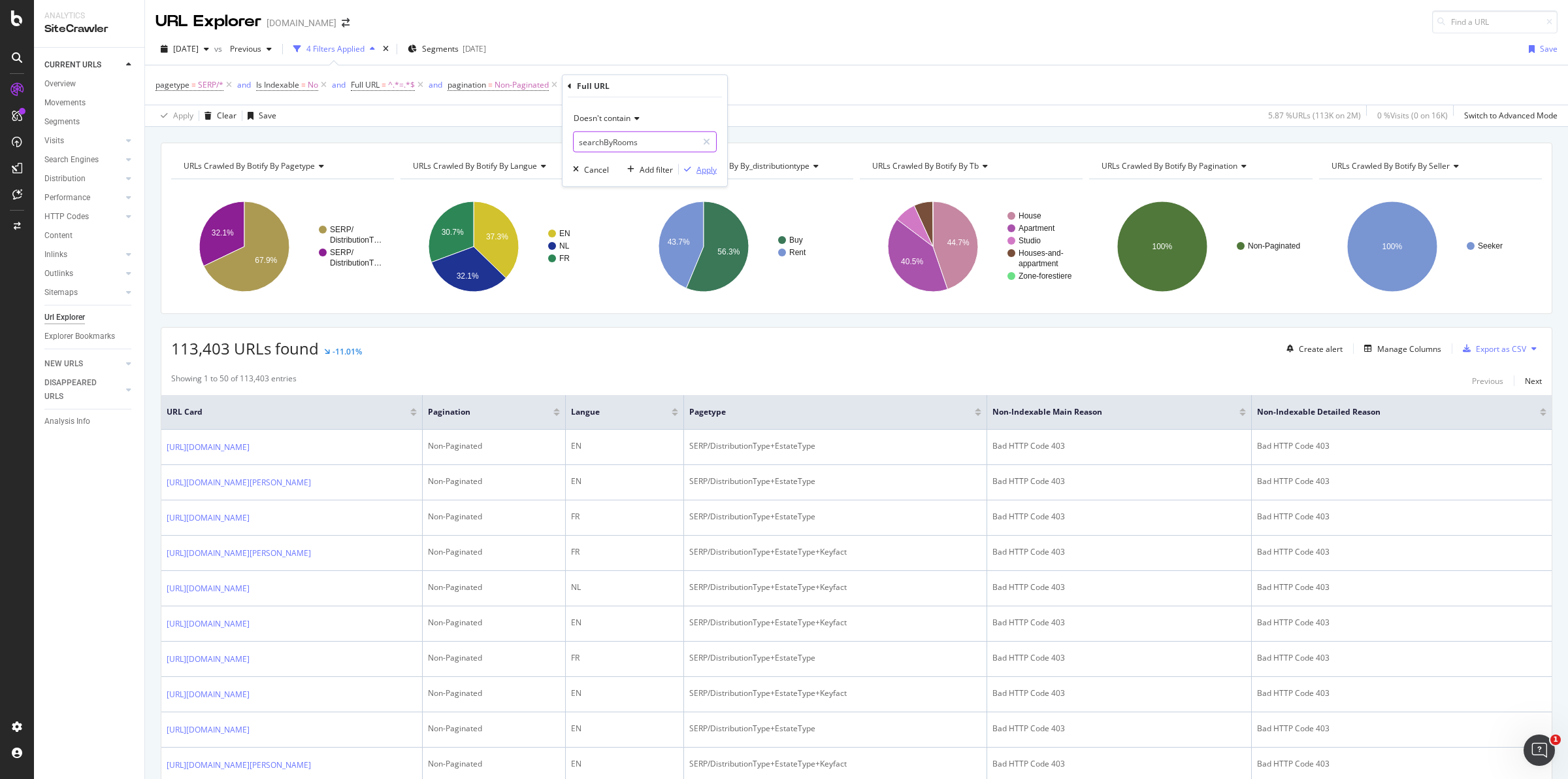
type input "searchByRooms"
click at [705, 167] on div "Apply" at bounding box center [707, 169] width 20 height 11
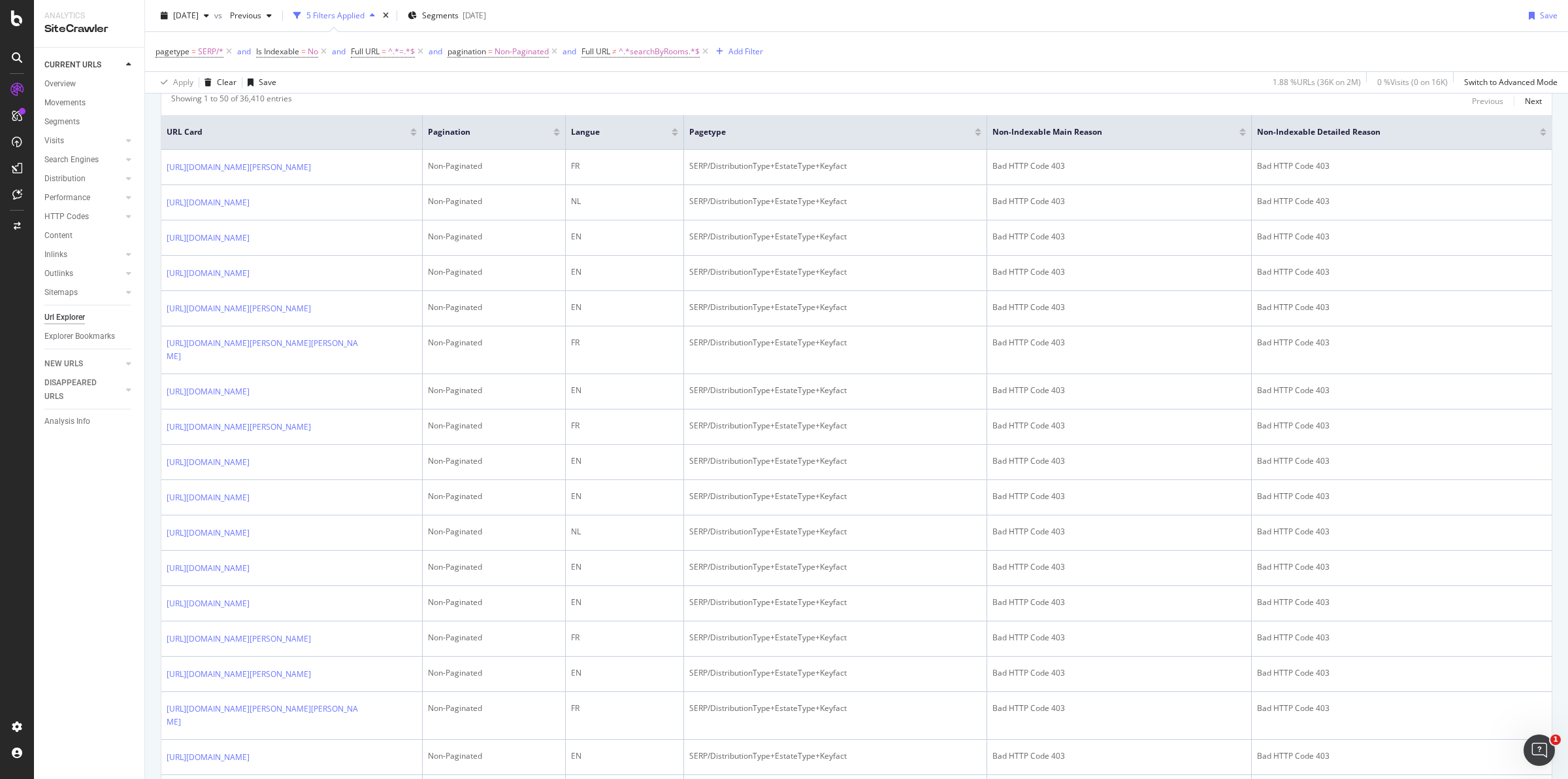
scroll to position [327, 0]
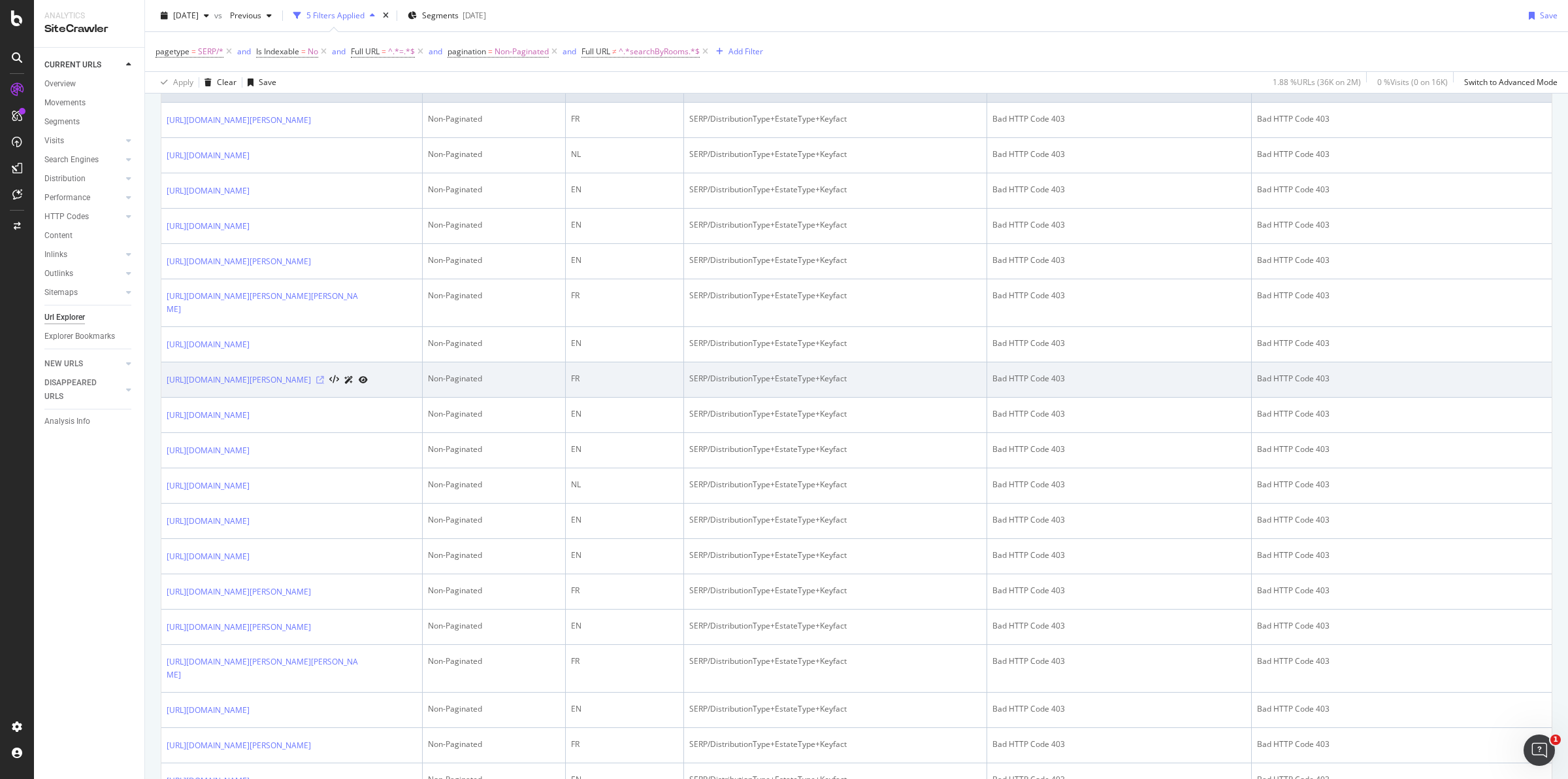
drag, startPoint x: 302, startPoint y: 495, endPoint x: 369, endPoint y: 487, distance: 67.5
click at [324, 384] on icon at bounding box center [321, 380] width 8 height 8
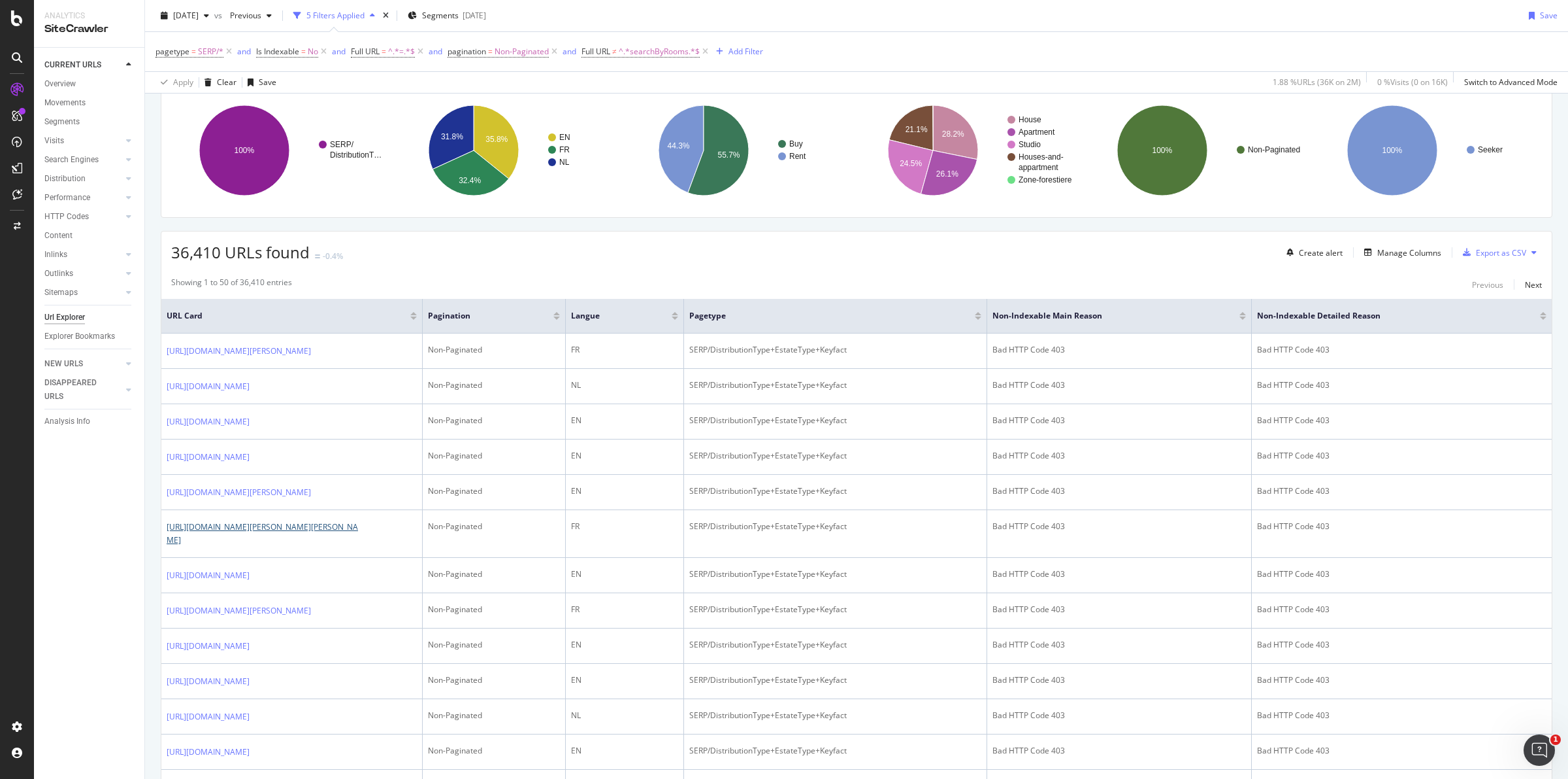
scroll to position [82, 0]
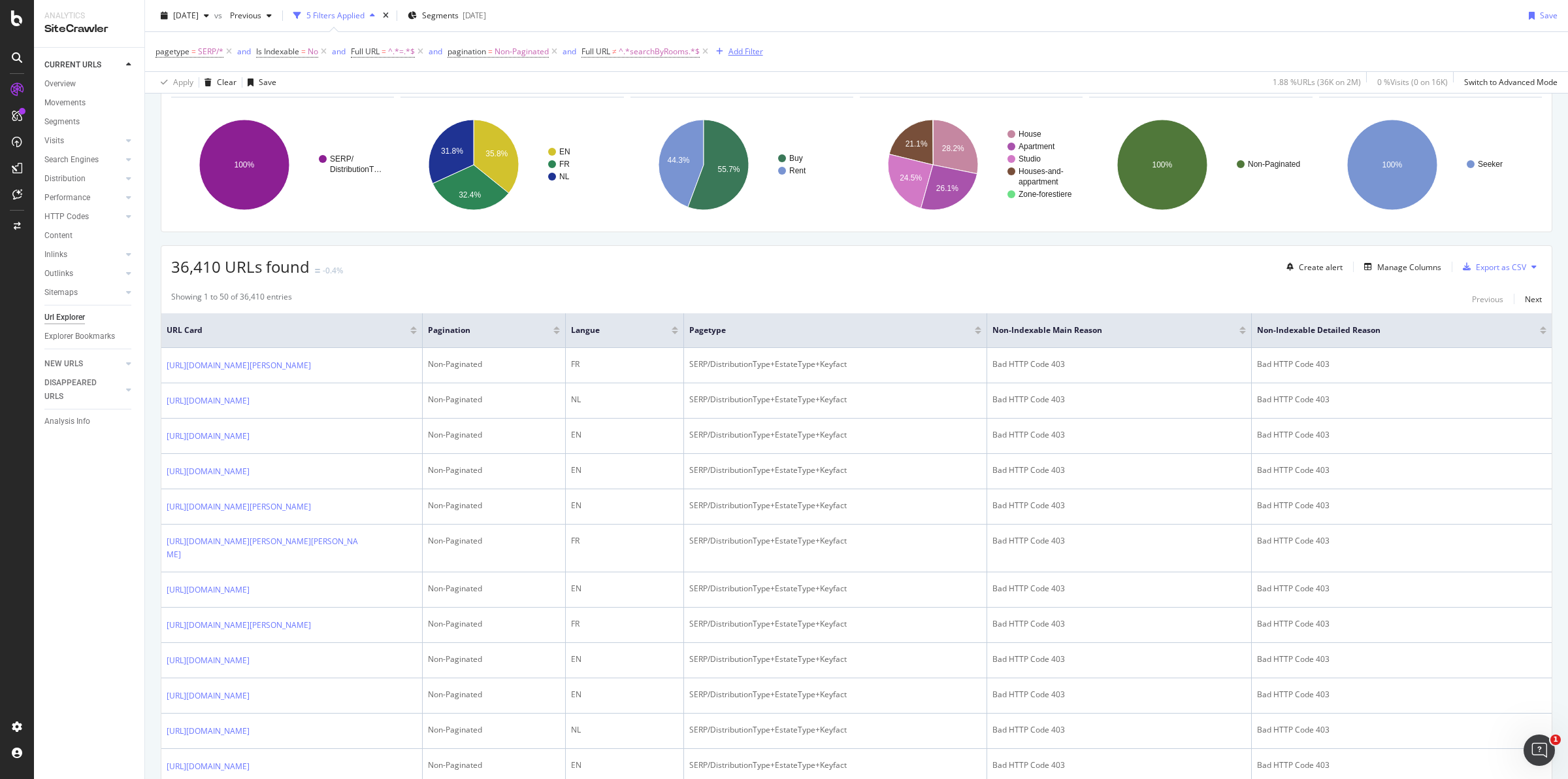
click at [742, 53] on div "Add Filter" at bounding box center [746, 51] width 35 height 11
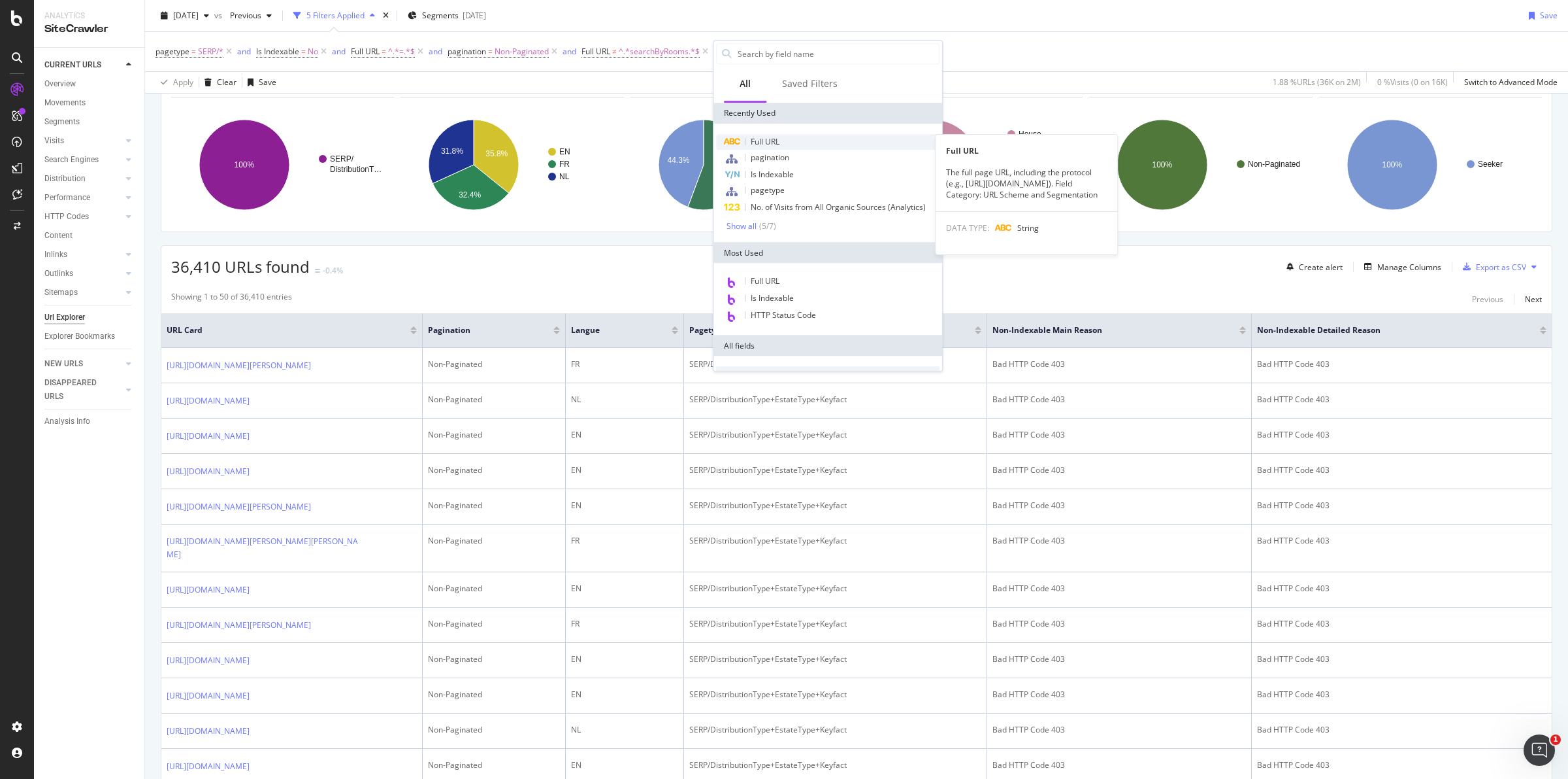
click at [761, 145] on span "Full URL" at bounding box center [765, 141] width 29 height 11
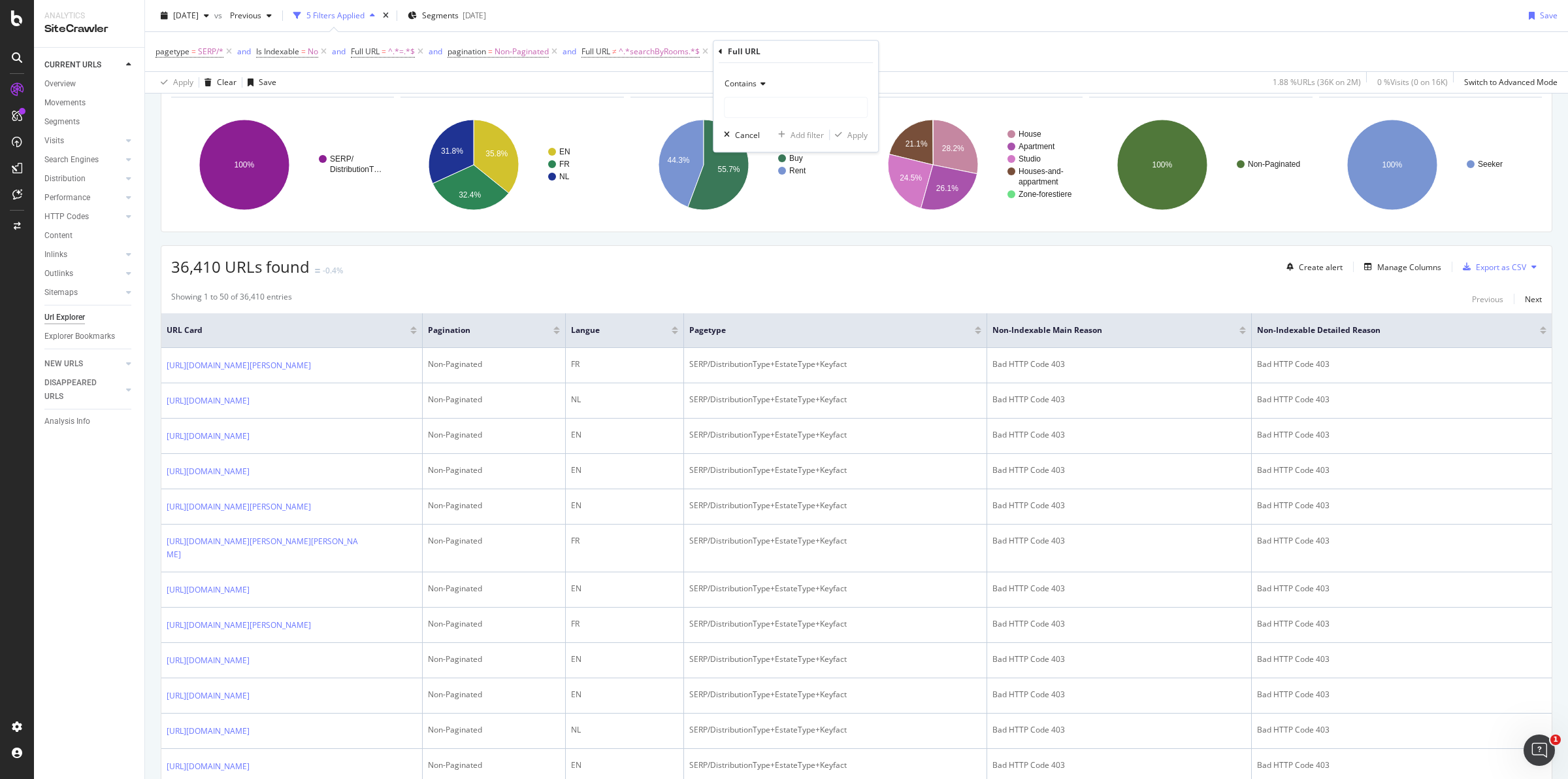
click at [759, 86] on icon at bounding box center [761, 83] width 9 height 8
click at [770, 230] on span "Doesn't contain" at bounding box center [759, 230] width 57 height 11
click at [766, 105] on input "text" at bounding box center [795, 107] width 142 height 21
paste input "isCheap="
type input "isCheap="
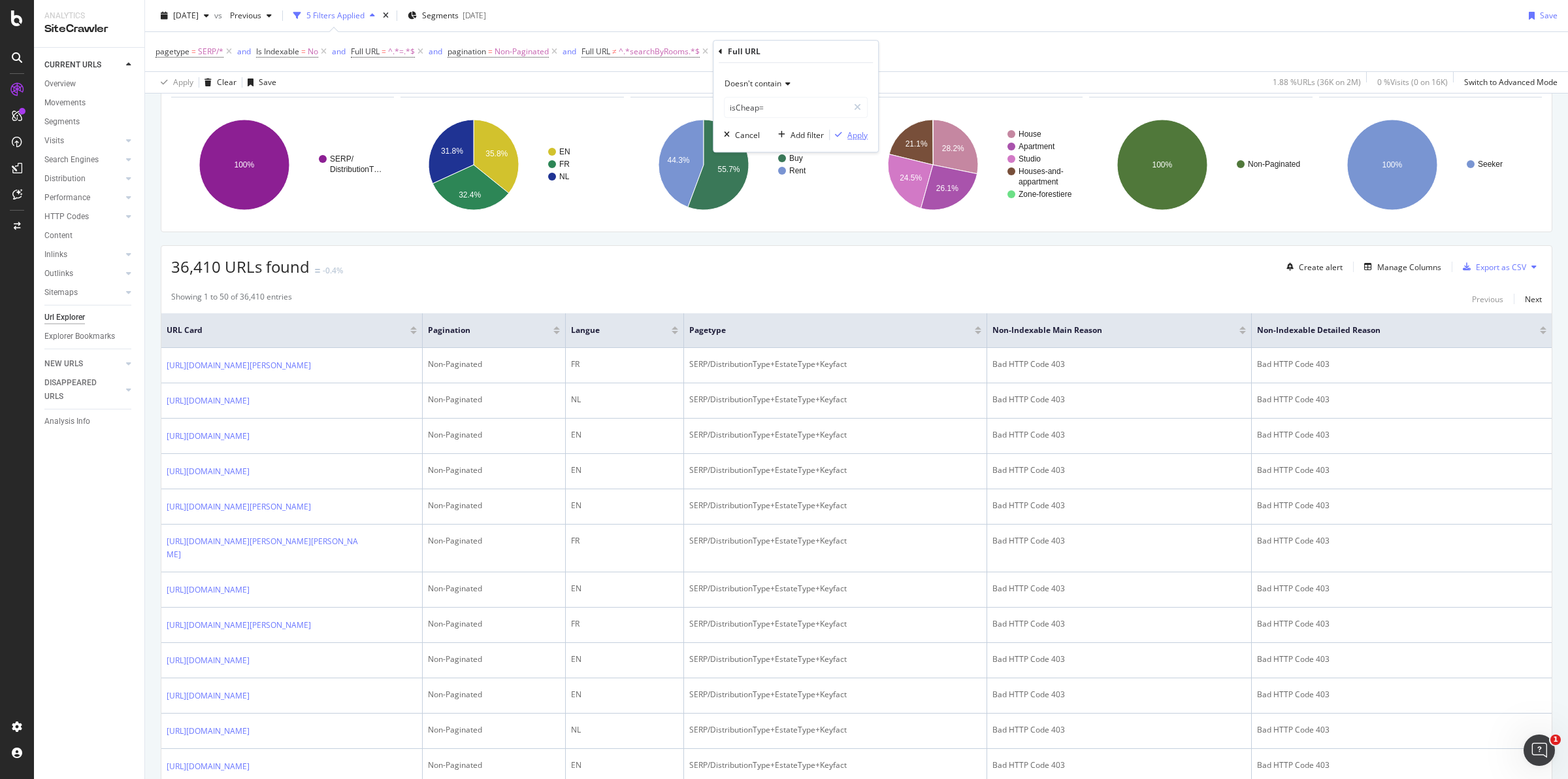
click at [848, 134] on div "Apply" at bounding box center [858, 135] width 20 height 11
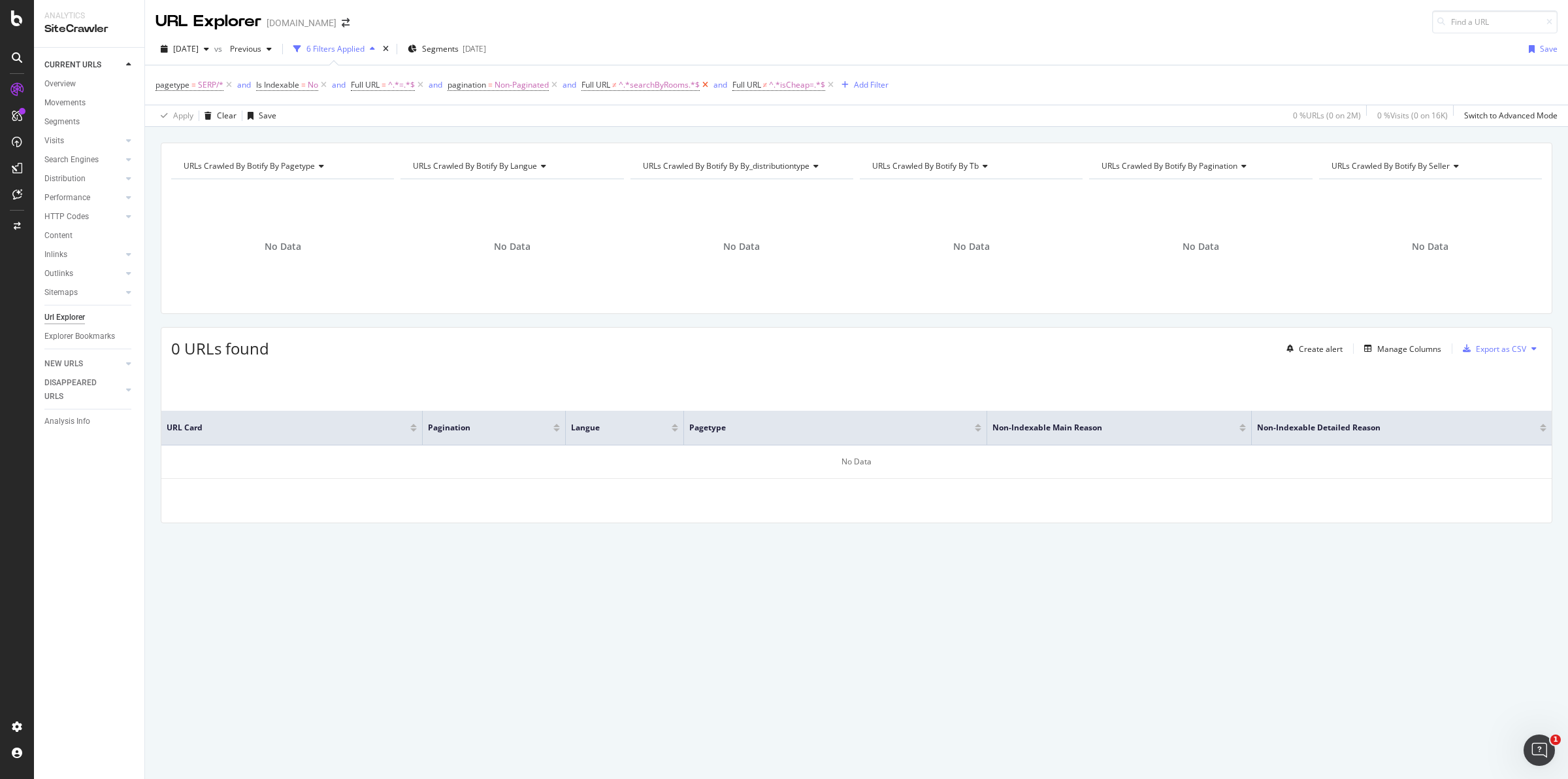
click at [706, 83] on icon at bounding box center [705, 85] width 11 height 13
click at [724, 89] on div "and" at bounding box center [720, 85] width 13 height 11
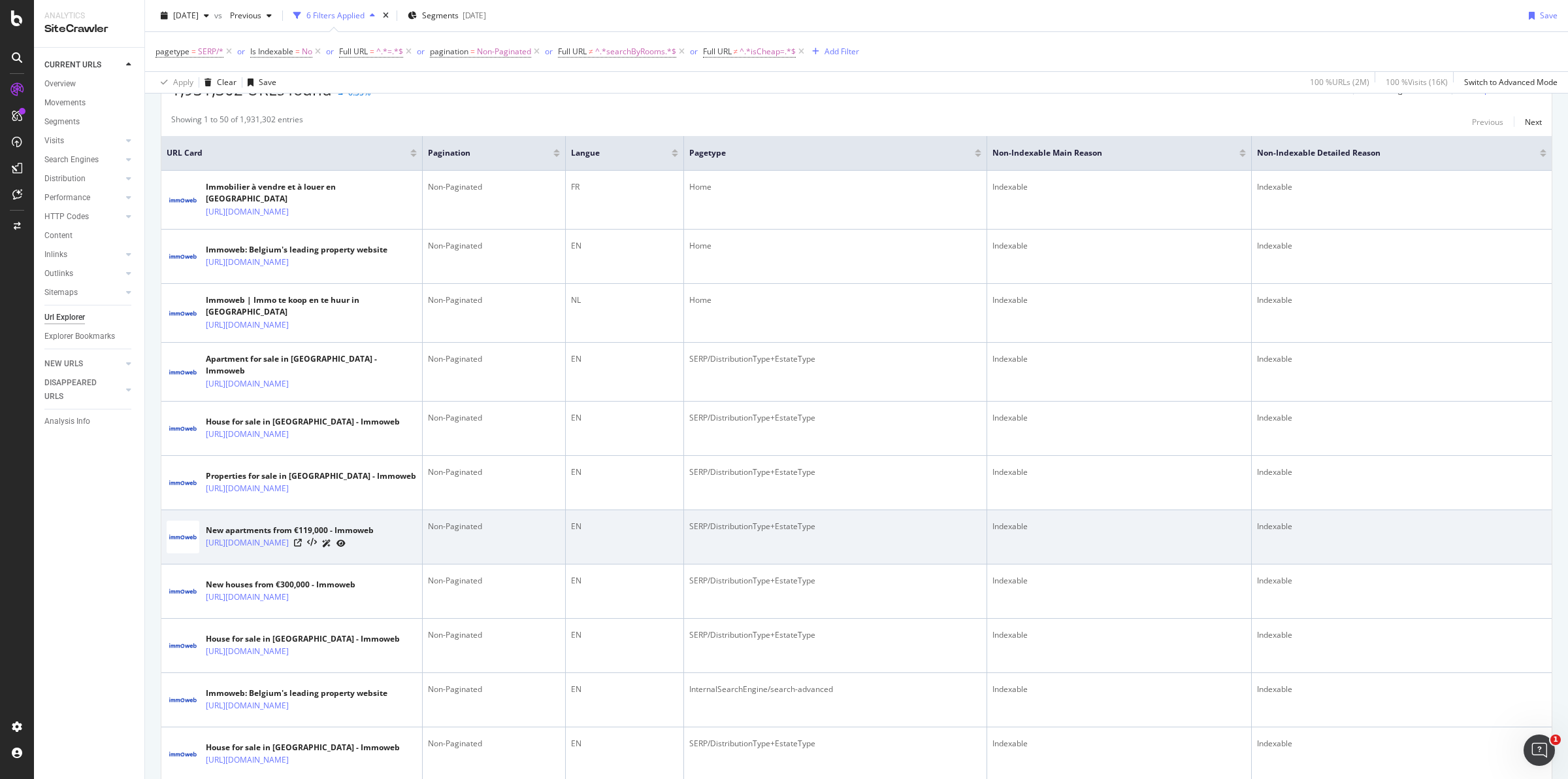
scroll to position [245, 0]
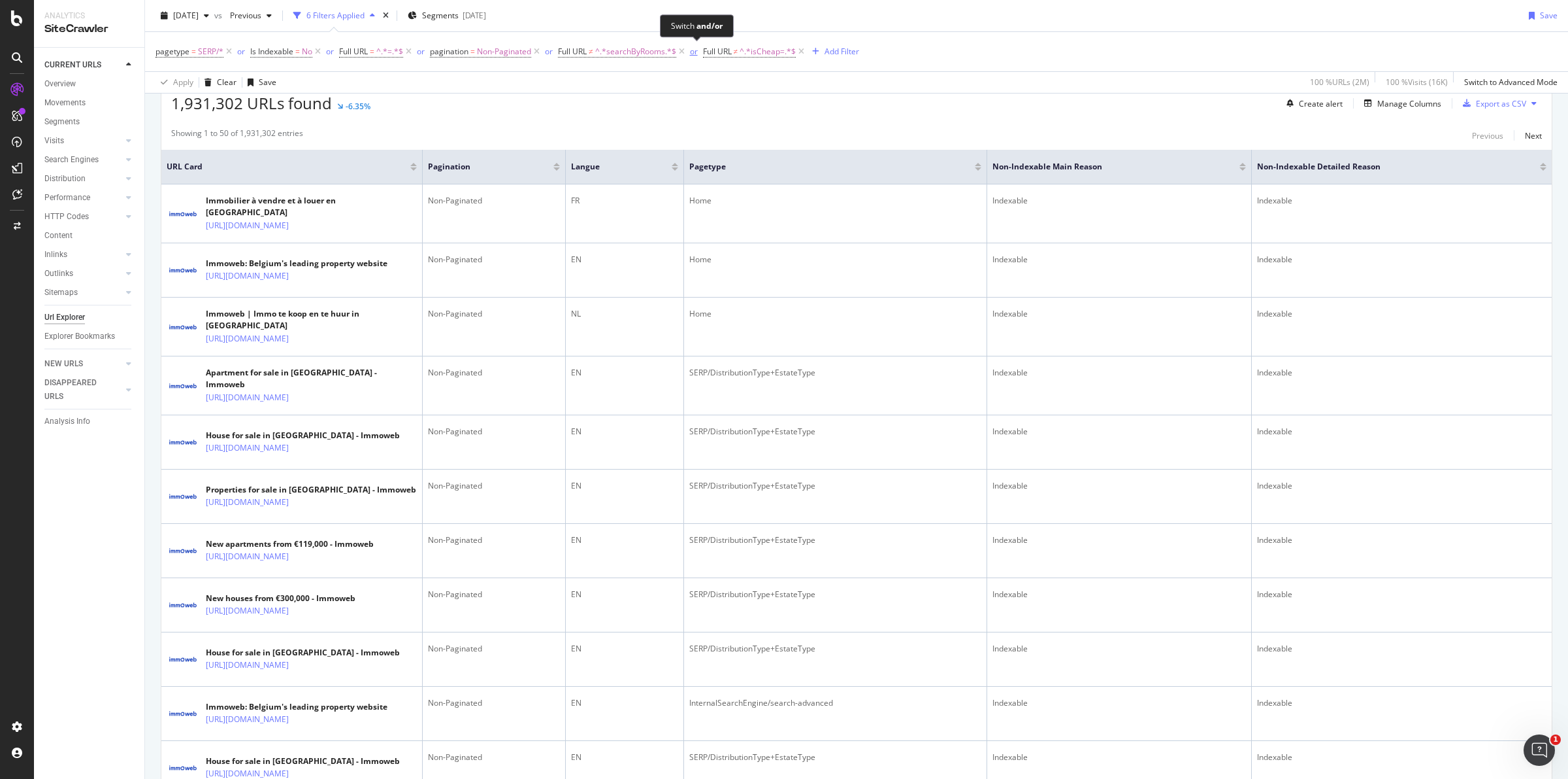
click at [694, 51] on div "or" at bounding box center [694, 51] width 8 height 11
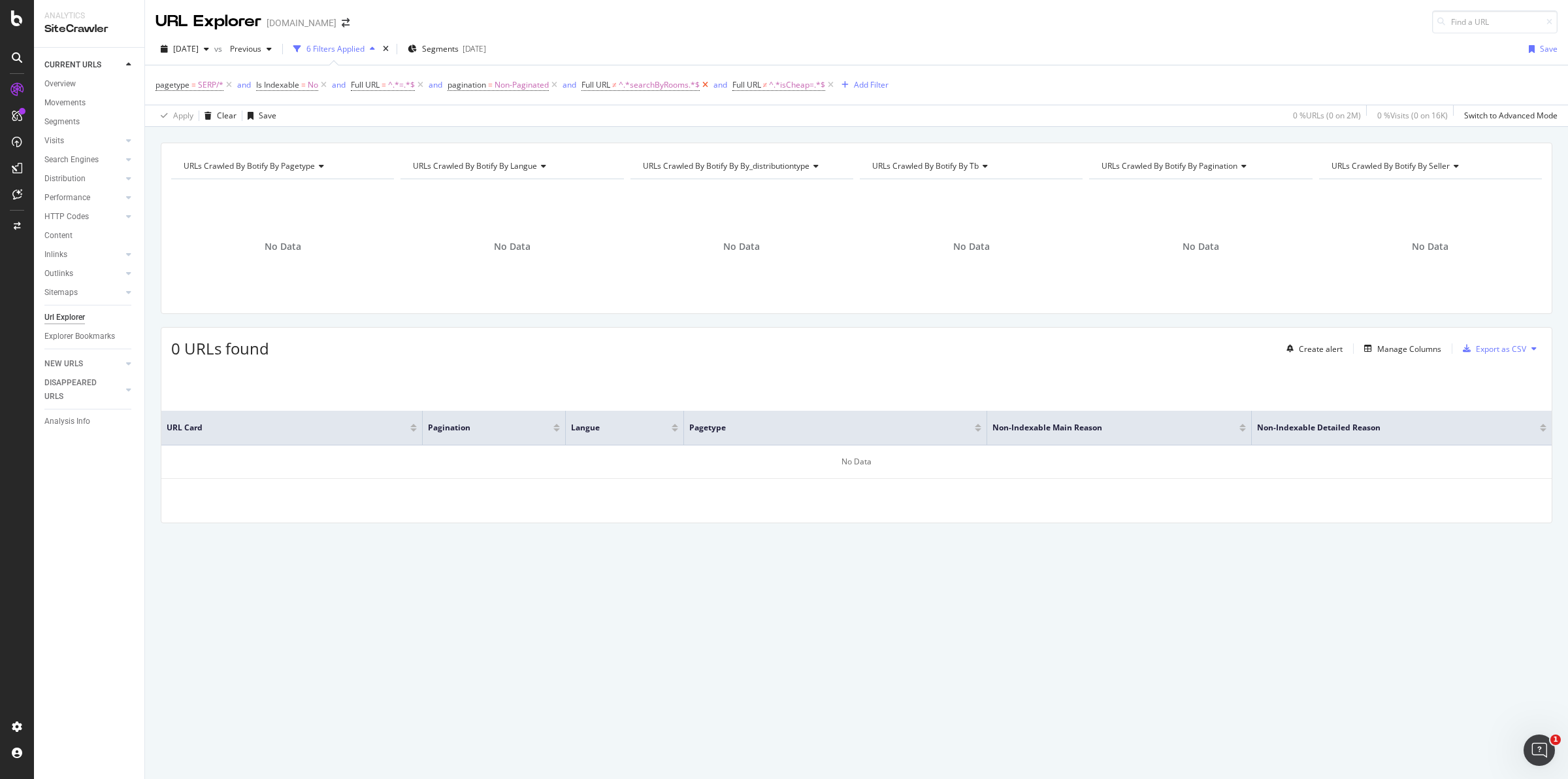
click at [709, 83] on icon at bounding box center [705, 85] width 11 height 13
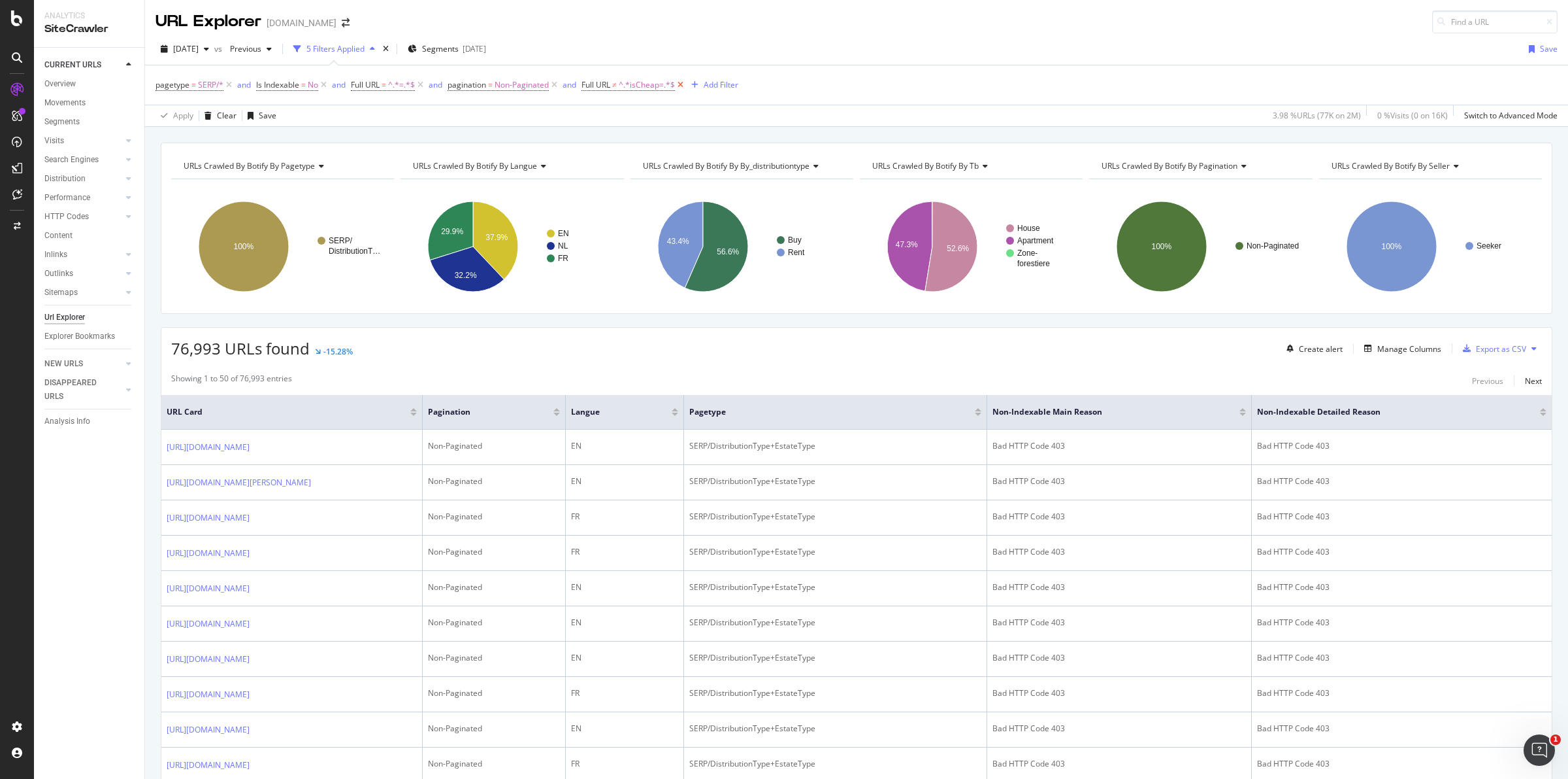
click at [683, 83] on icon at bounding box center [680, 85] width 11 height 13
click at [1217, 164] on span "URLs Crawled By Botify By pagination" at bounding box center [1169, 166] width 136 height 11
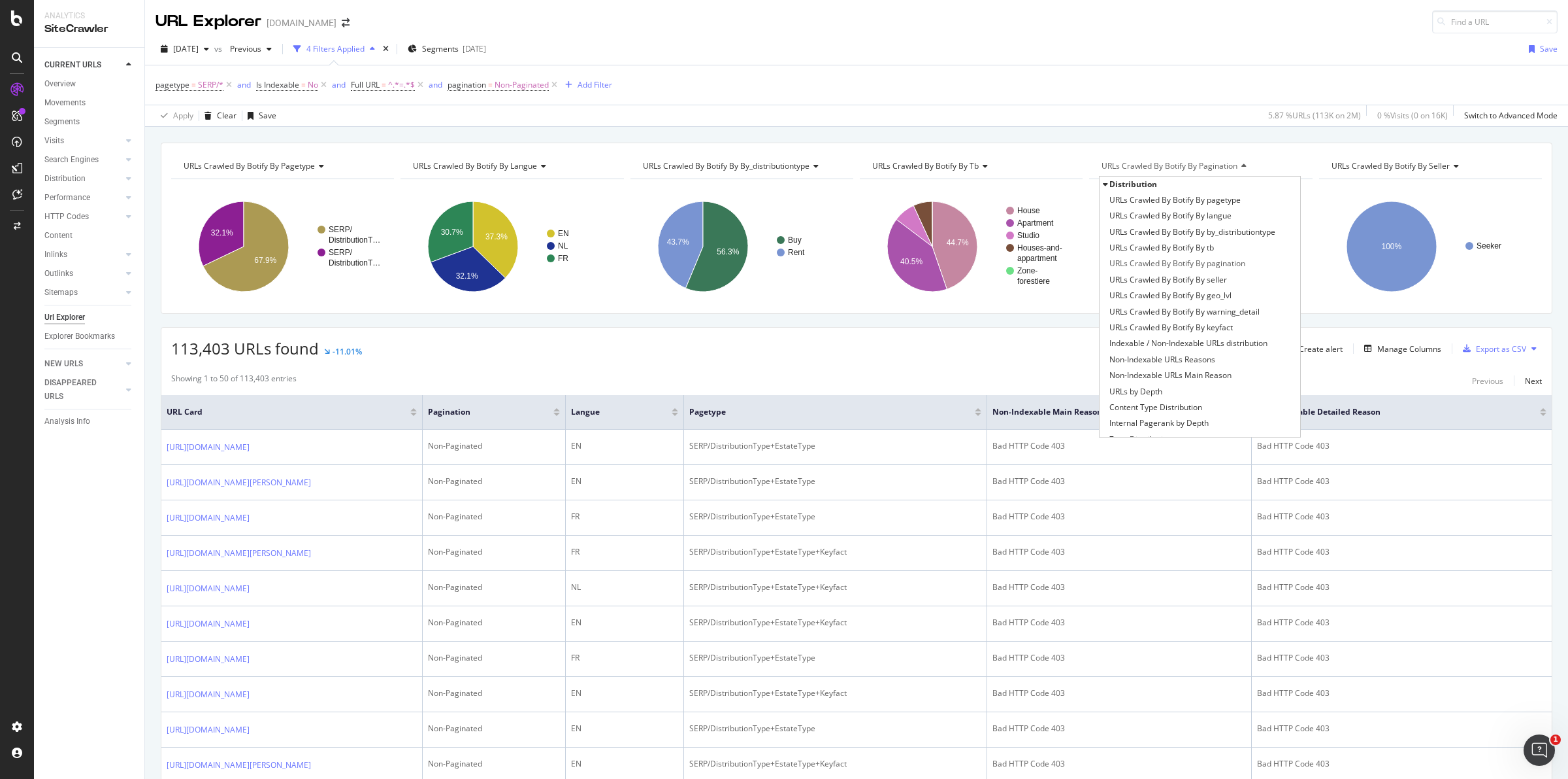
click at [1217, 164] on span "URLs Crawled By Botify By pagination" at bounding box center [1169, 166] width 136 height 11
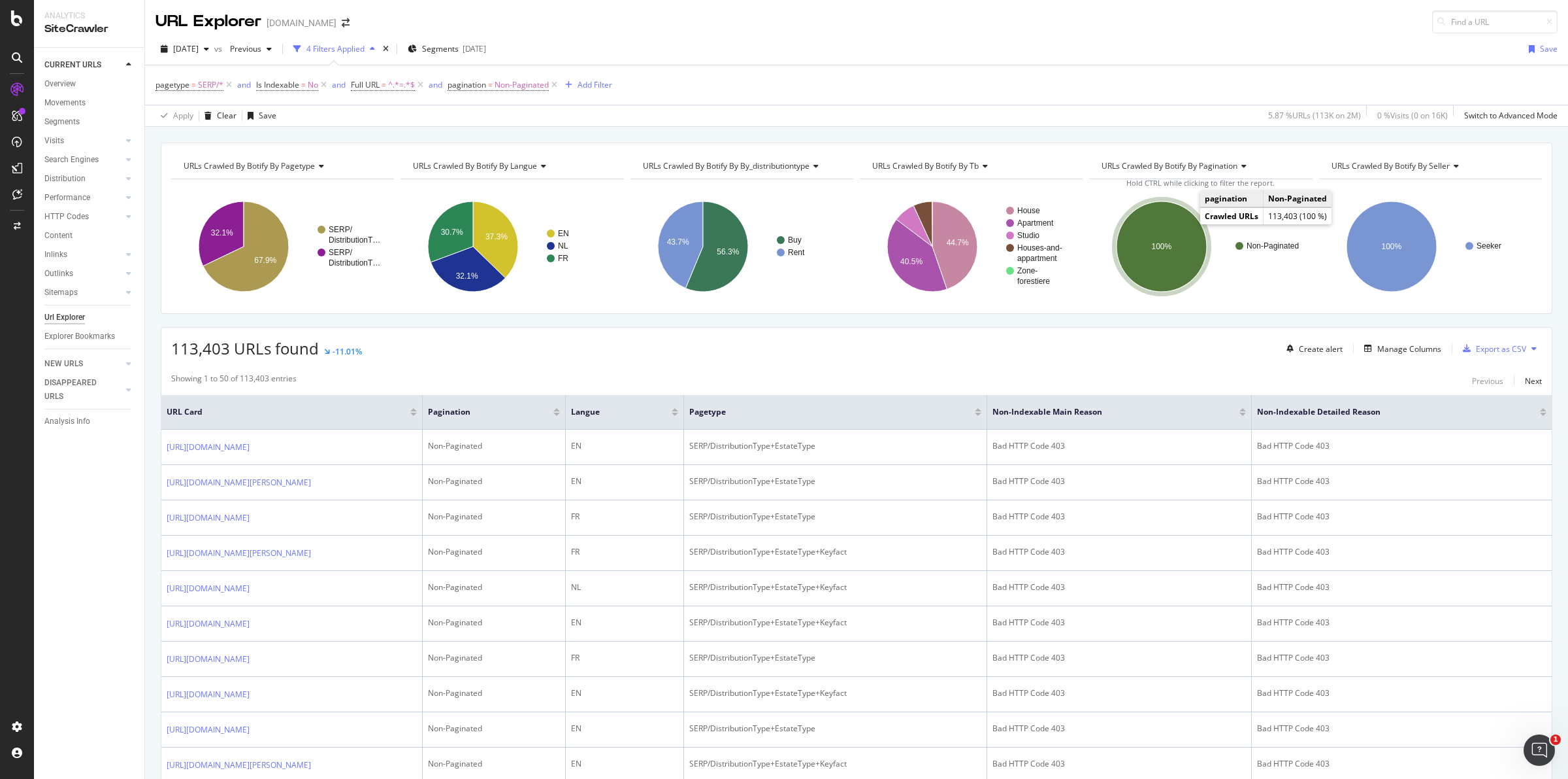
click at [1174, 255] on ellipse "A chart." at bounding box center [1161, 246] width 90 height 90
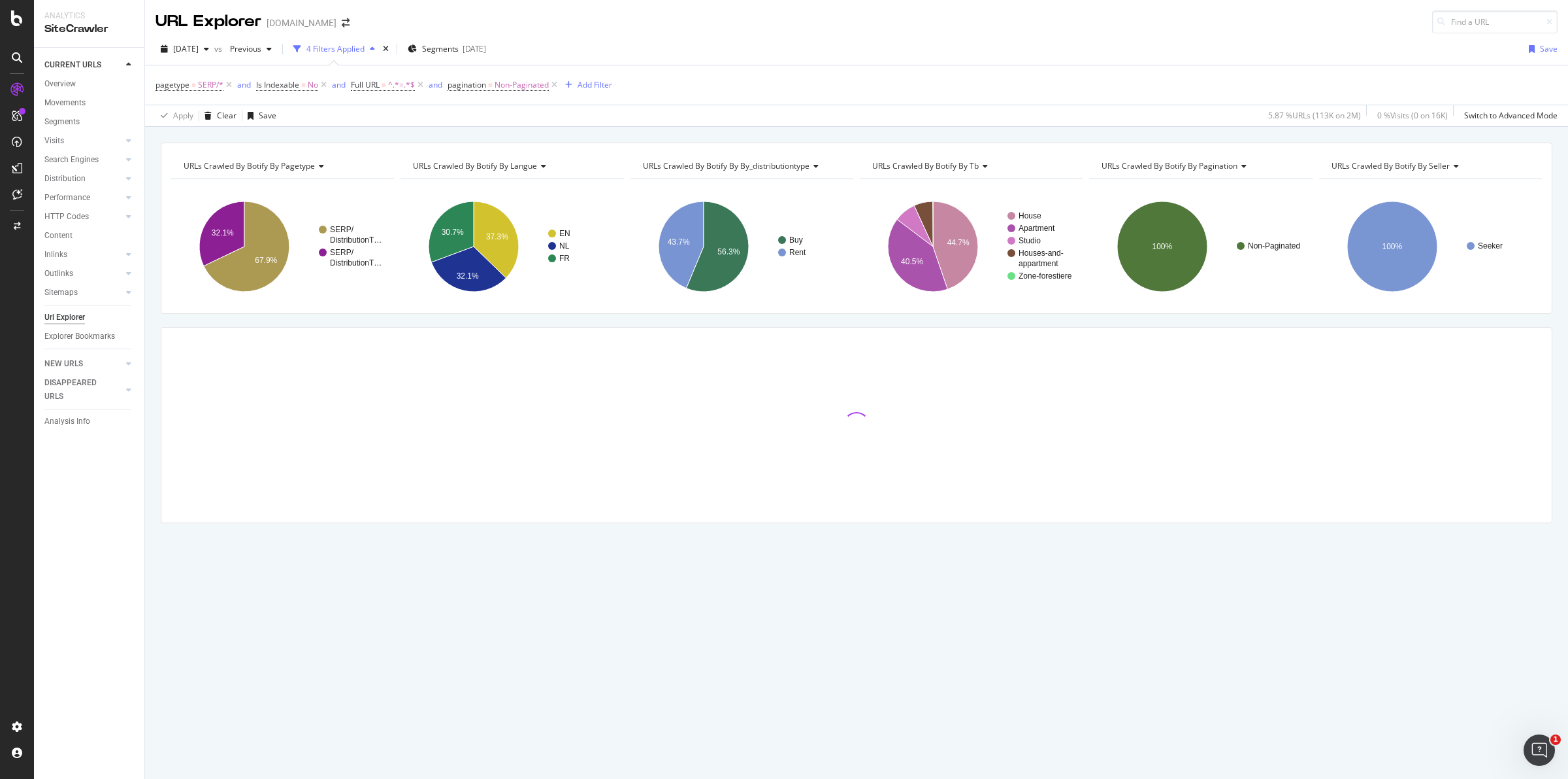
click at [1211, 167] on span "URLs Crawled By Botify By pagination" at bounding box center [1169, 166] width 136 height 11
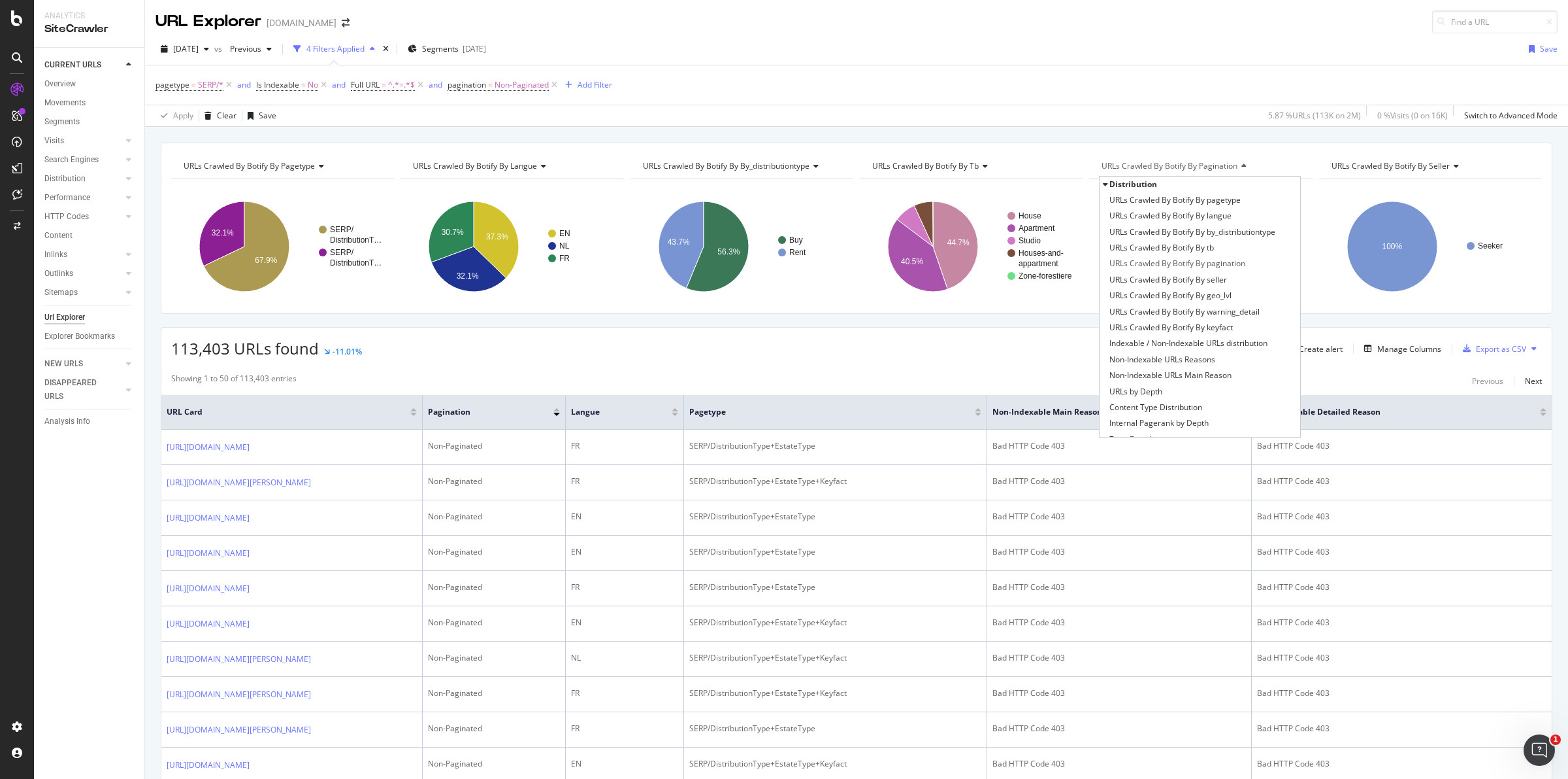
click at [1194, 170] on span "URLs Crawled By Botify By pagination" at bounding box center [1169, 166] width 136 height 11
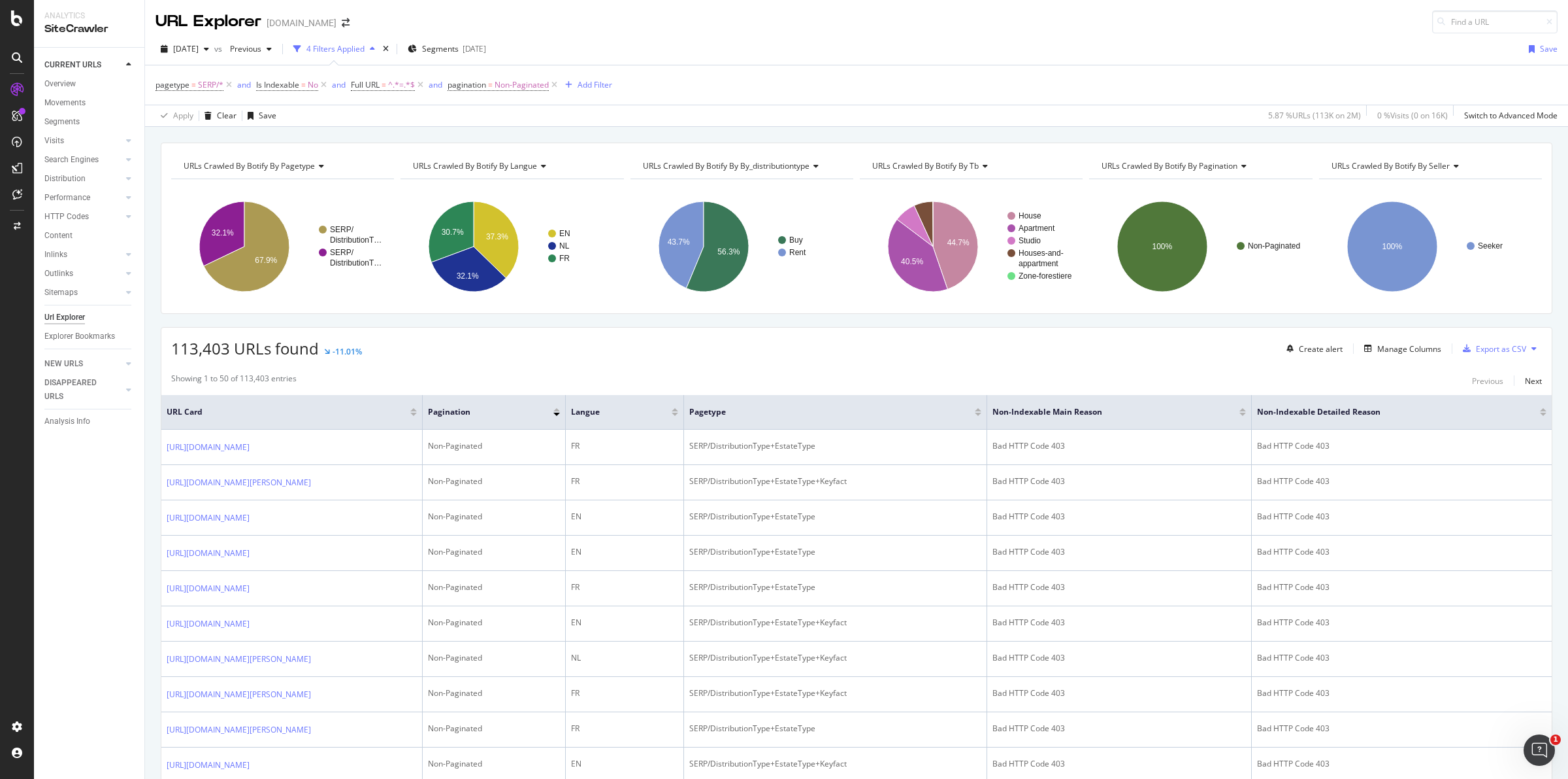
click at [1197, 161] on span "URLs Crawled By Botify By pagination" at bounding box center [1169, 166] width 136 height 11
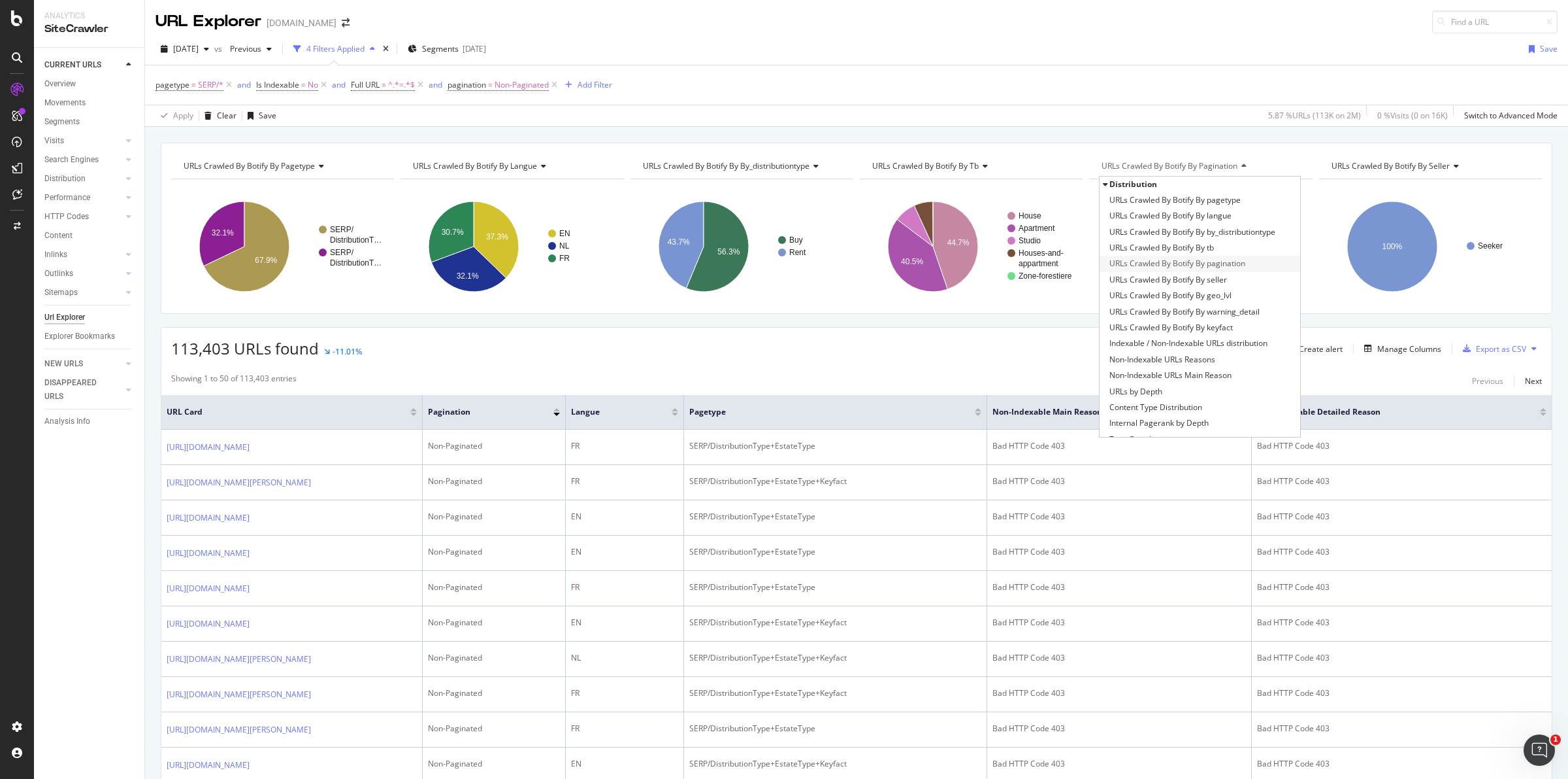
click at [1212, 262] on span "URLs Crawled By Botify By pagination" at bounding box center [1177, 263] width 136 height 13
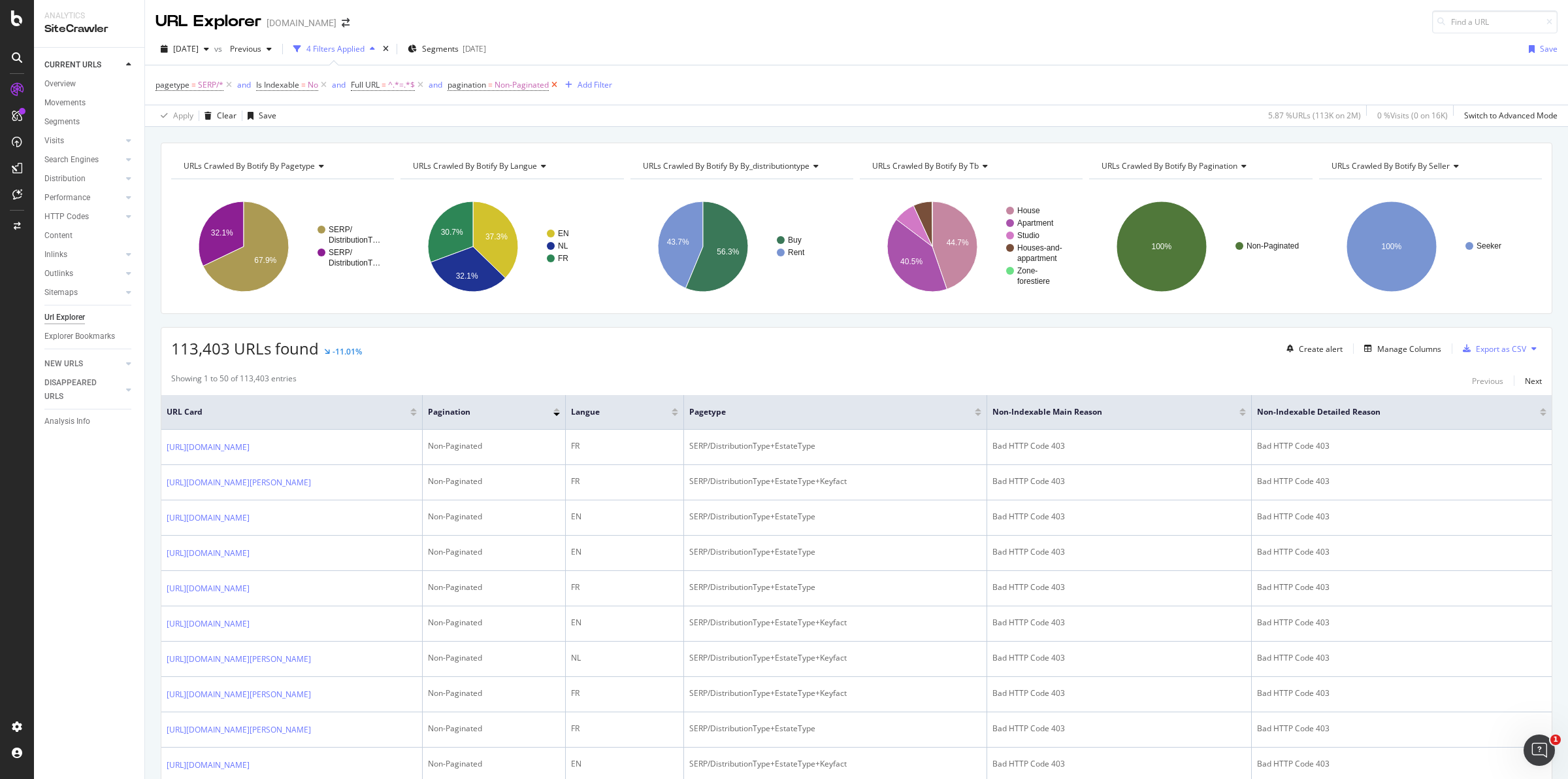
click at [556, 83] on icon at bounding box center [555, 85] width 11 height 13
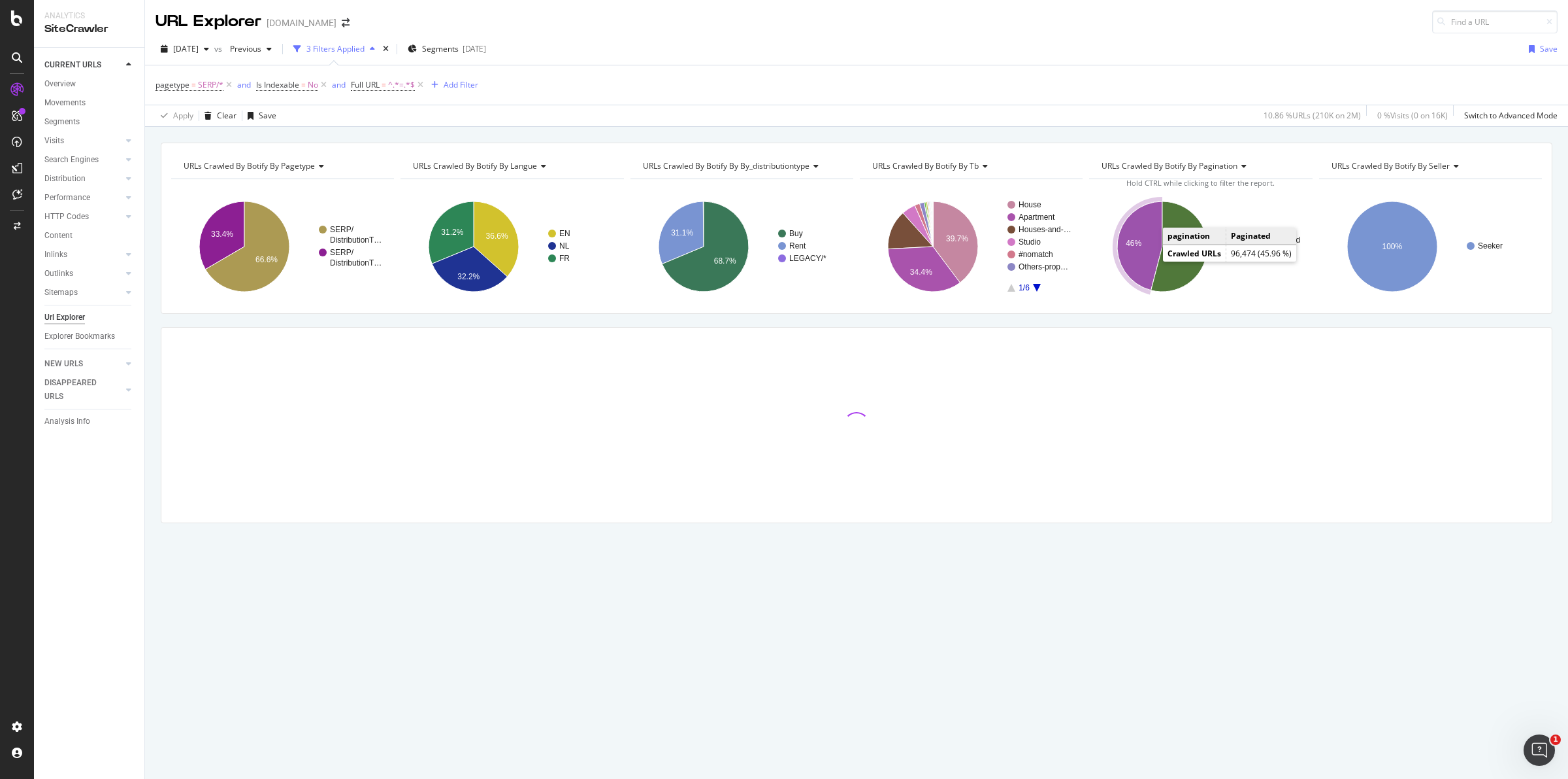
click at [1135, 243] on text "46%" at bounding box center [1134, 244] width 16 height 9
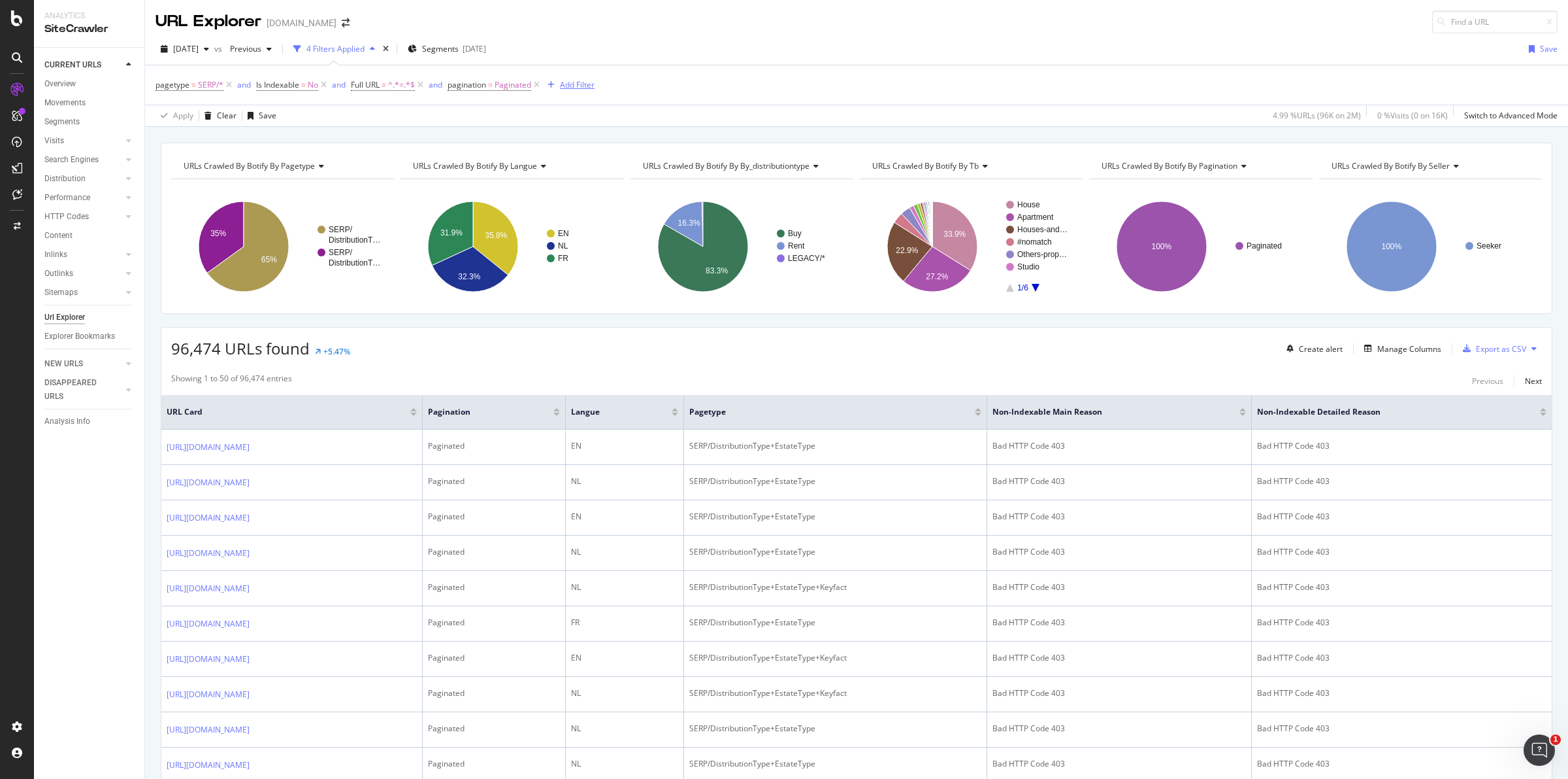
click at [580, 87] on div "Add Filter" at bounding box center [577, 85] width 35 height 11
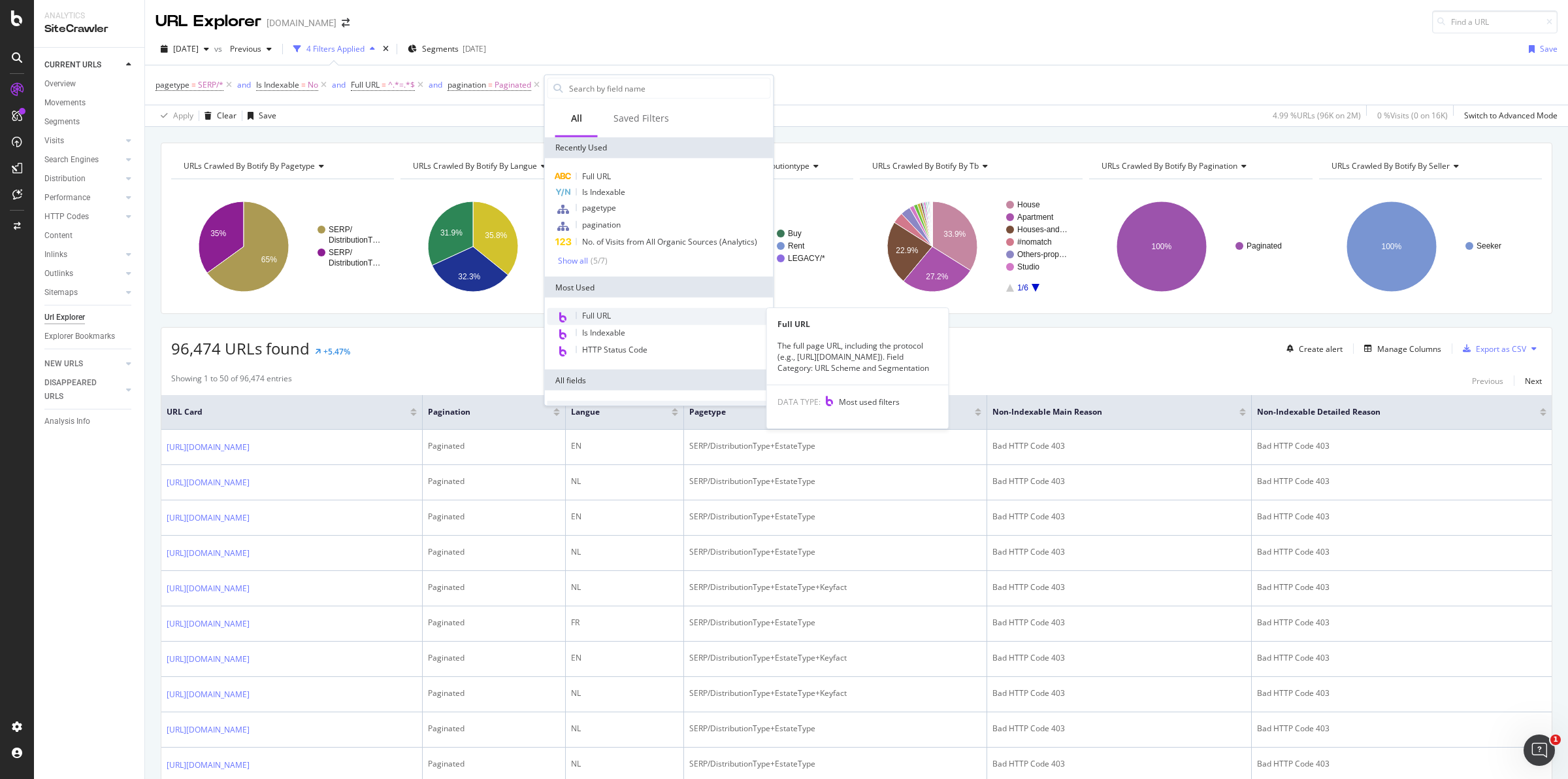
click at [599, 310] on span "Full URL" at bounding box center [596, 315] width 29 height 11
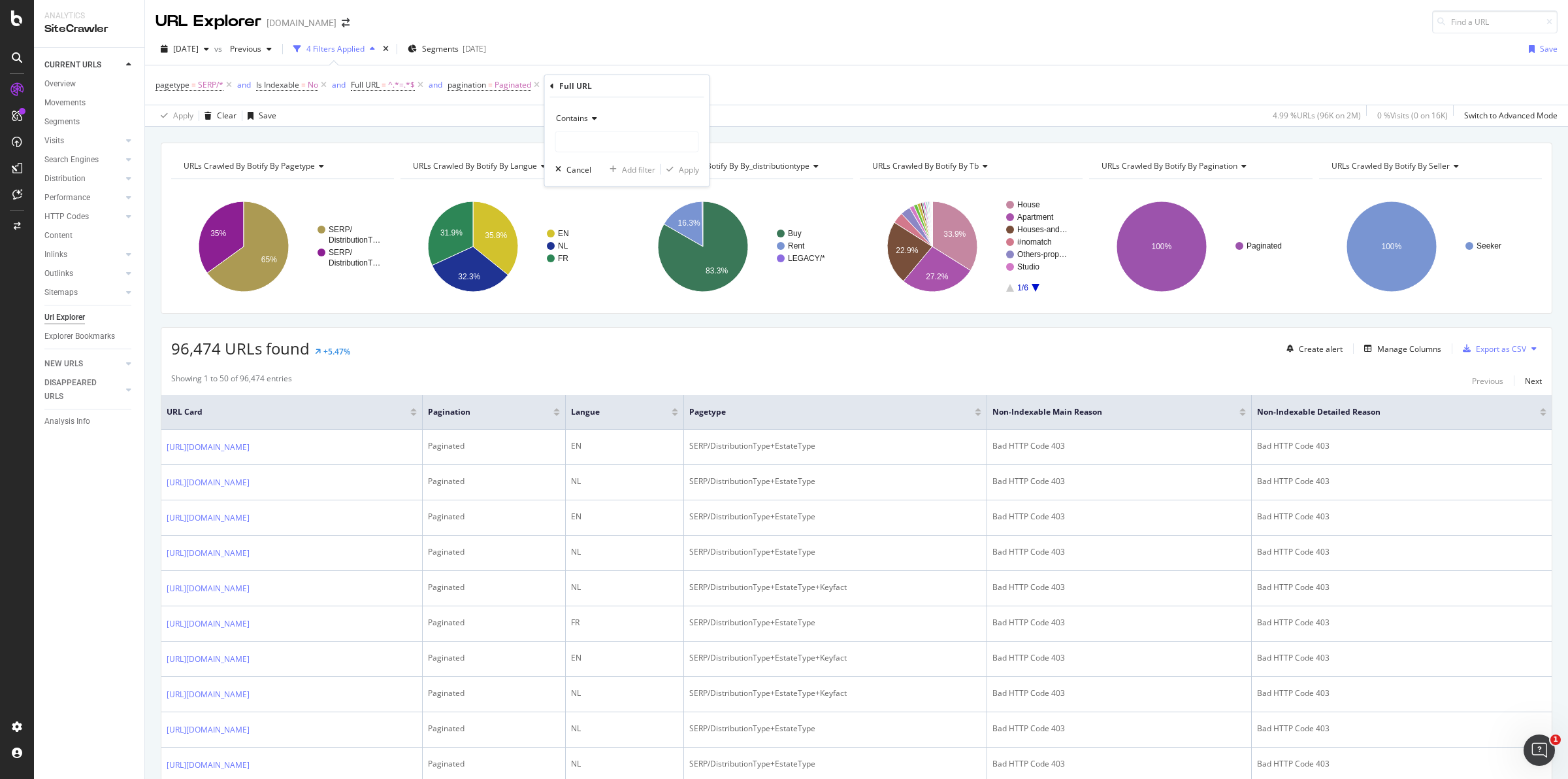
click at [592, 118] on icon at bounding box center [592, 119] width 9 height 8
click at [599, 246] on div "Contains" at bounding box center [628, 248] width 140 height 17
click at [602, 138] on input "text" at bounding box center [627, 141] width 142 height 21
paste input "?searchByRooms"
type input "?searchByRooms"
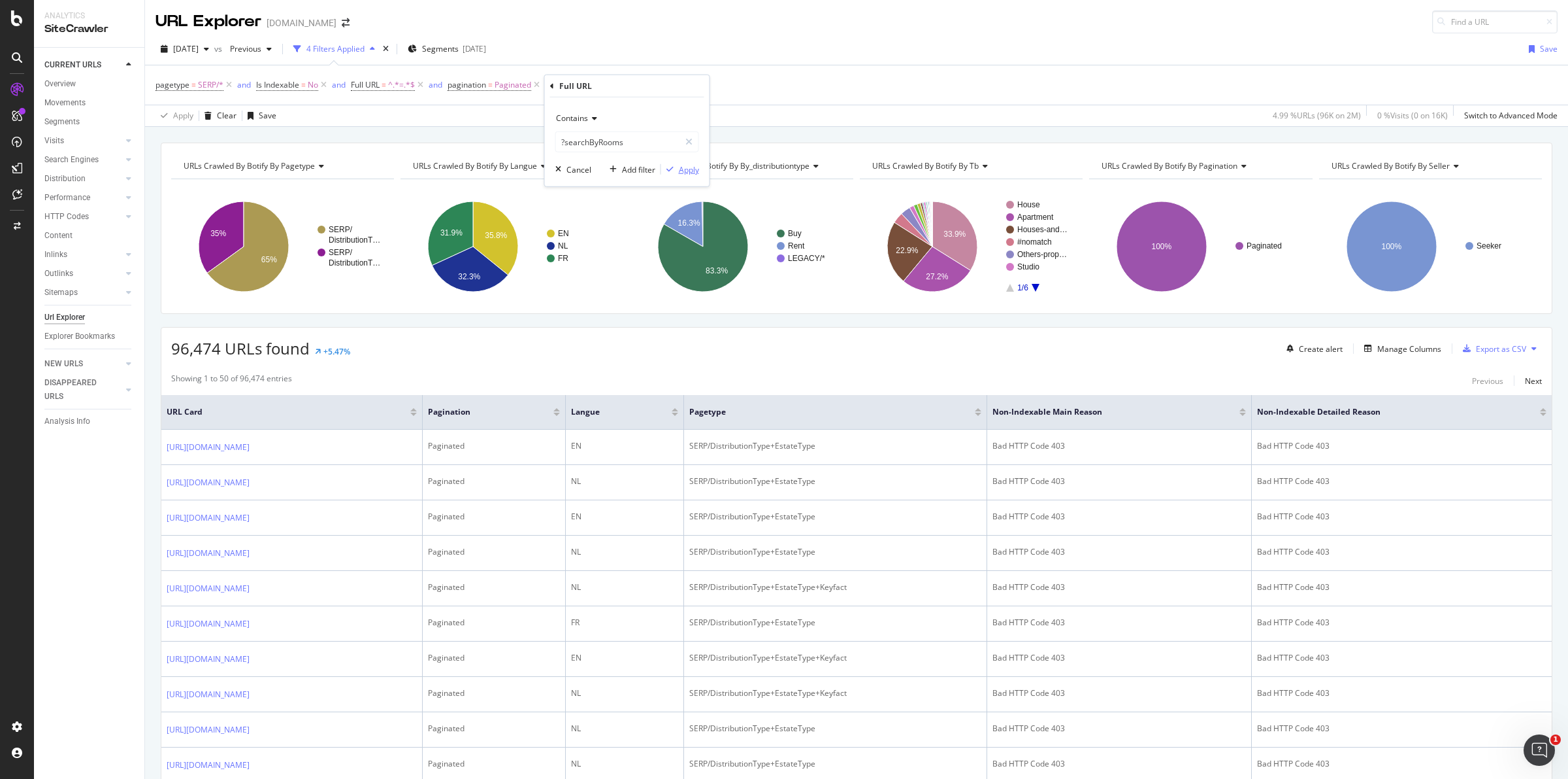
click at [689, 167] on div "Apply" at bounding box center [689, 169] width 20 height 11
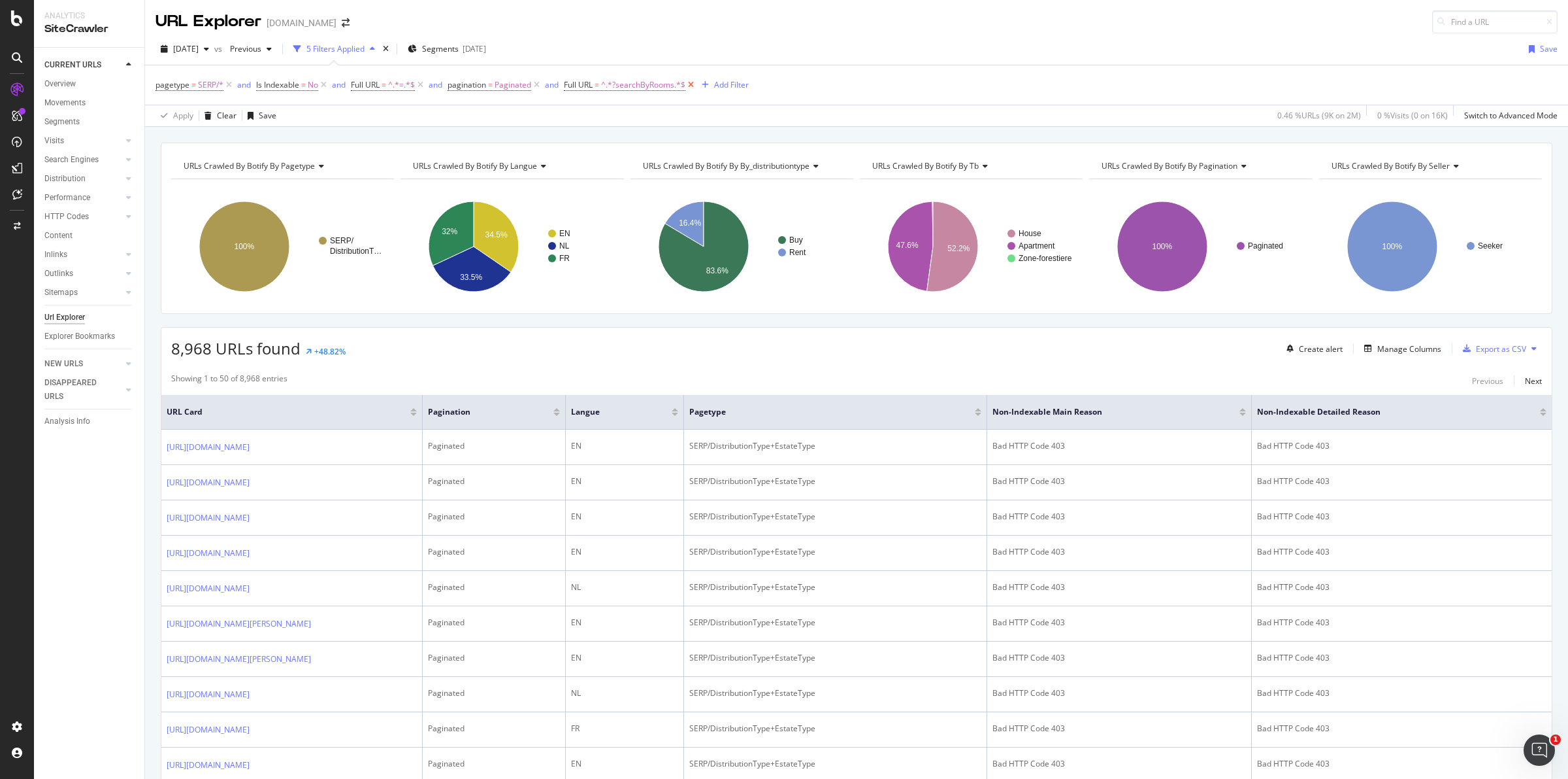
click at [693, 83] on icon at bounding box center [691, 85] width 11 height 13
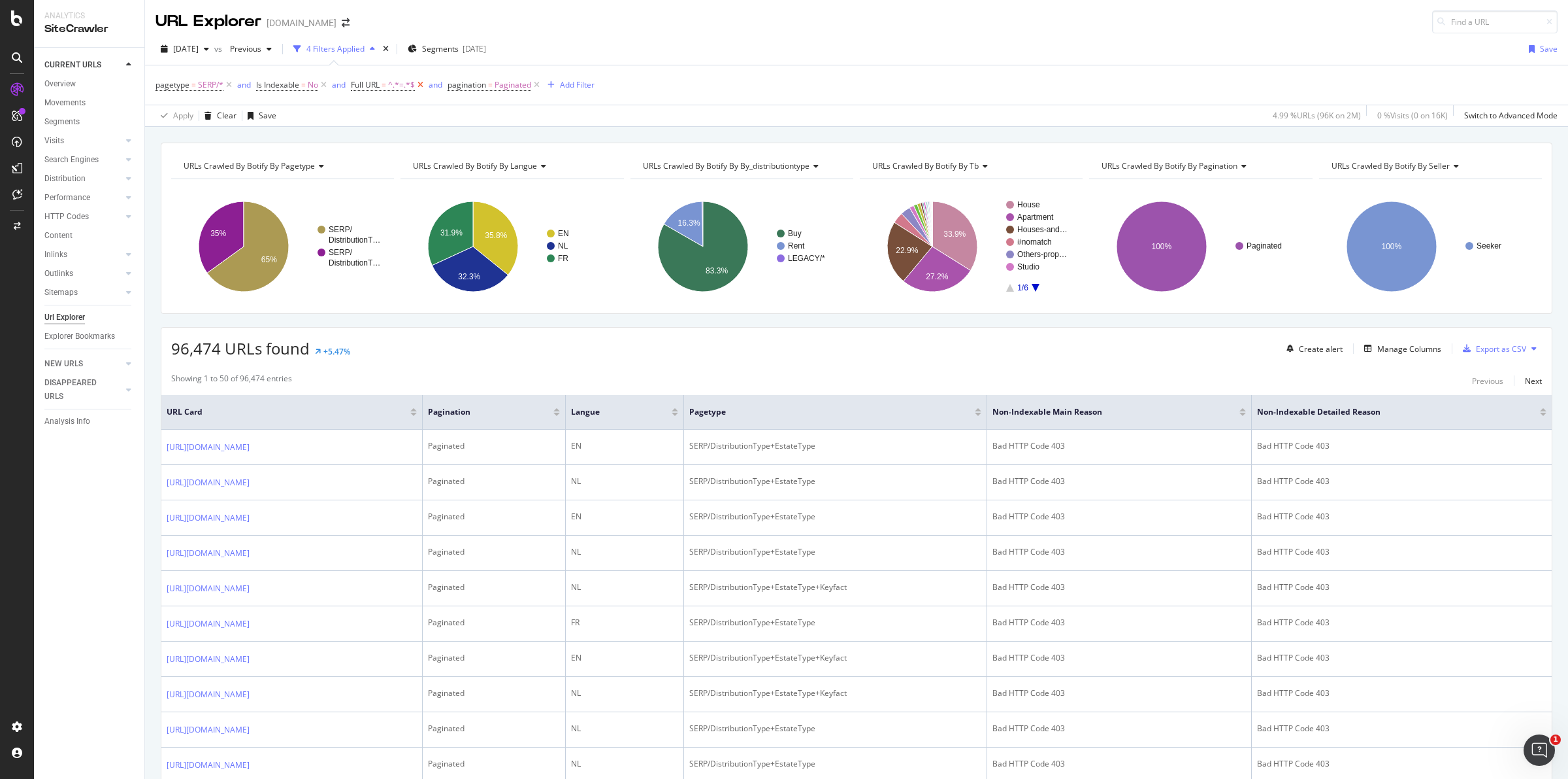
click at [423, 83] on icon at bounding box center [420, 85] width 11 height 13
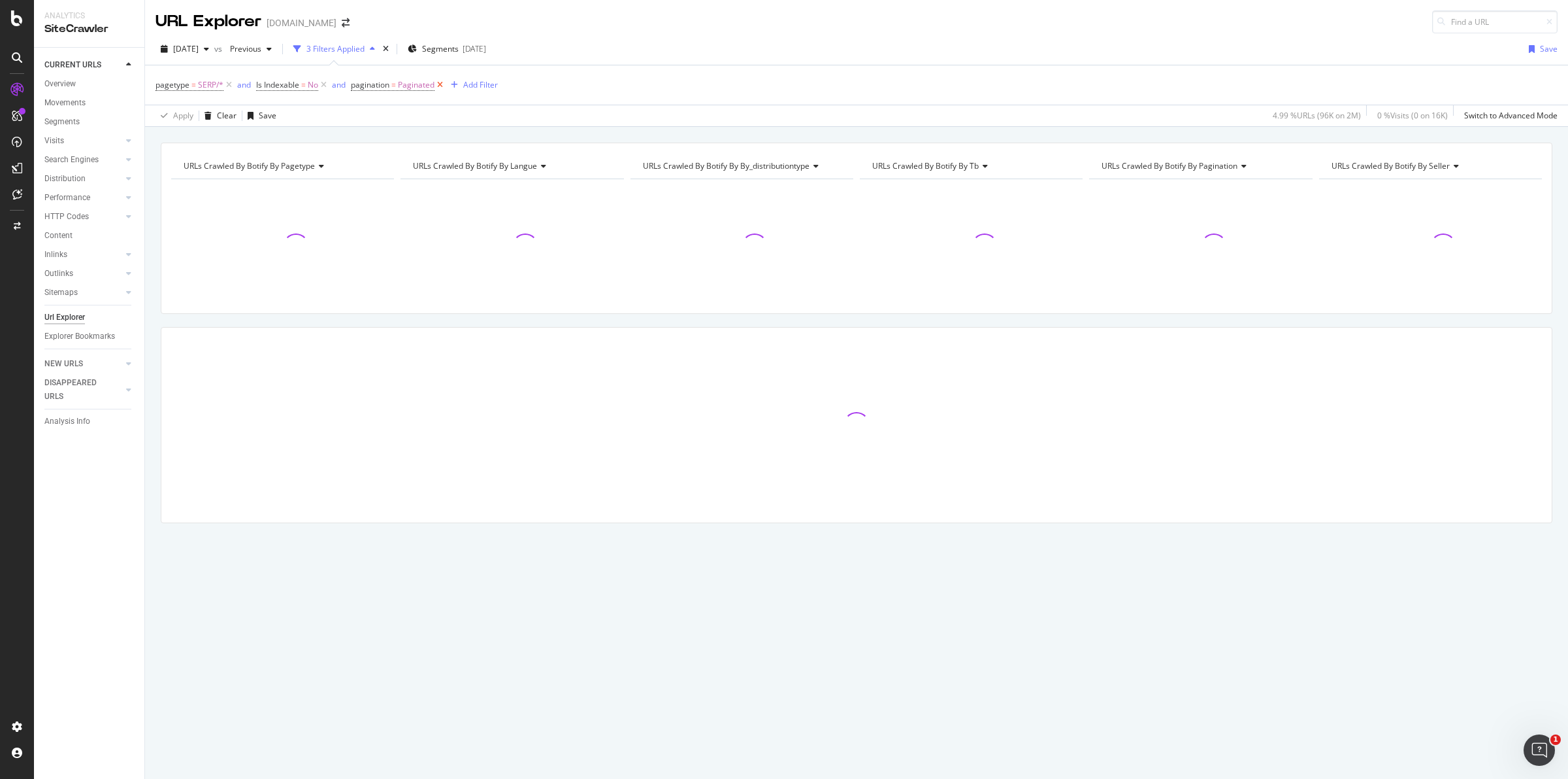
click at [440, 83] on icon at bounding box center [440, 85] width 11 height 13
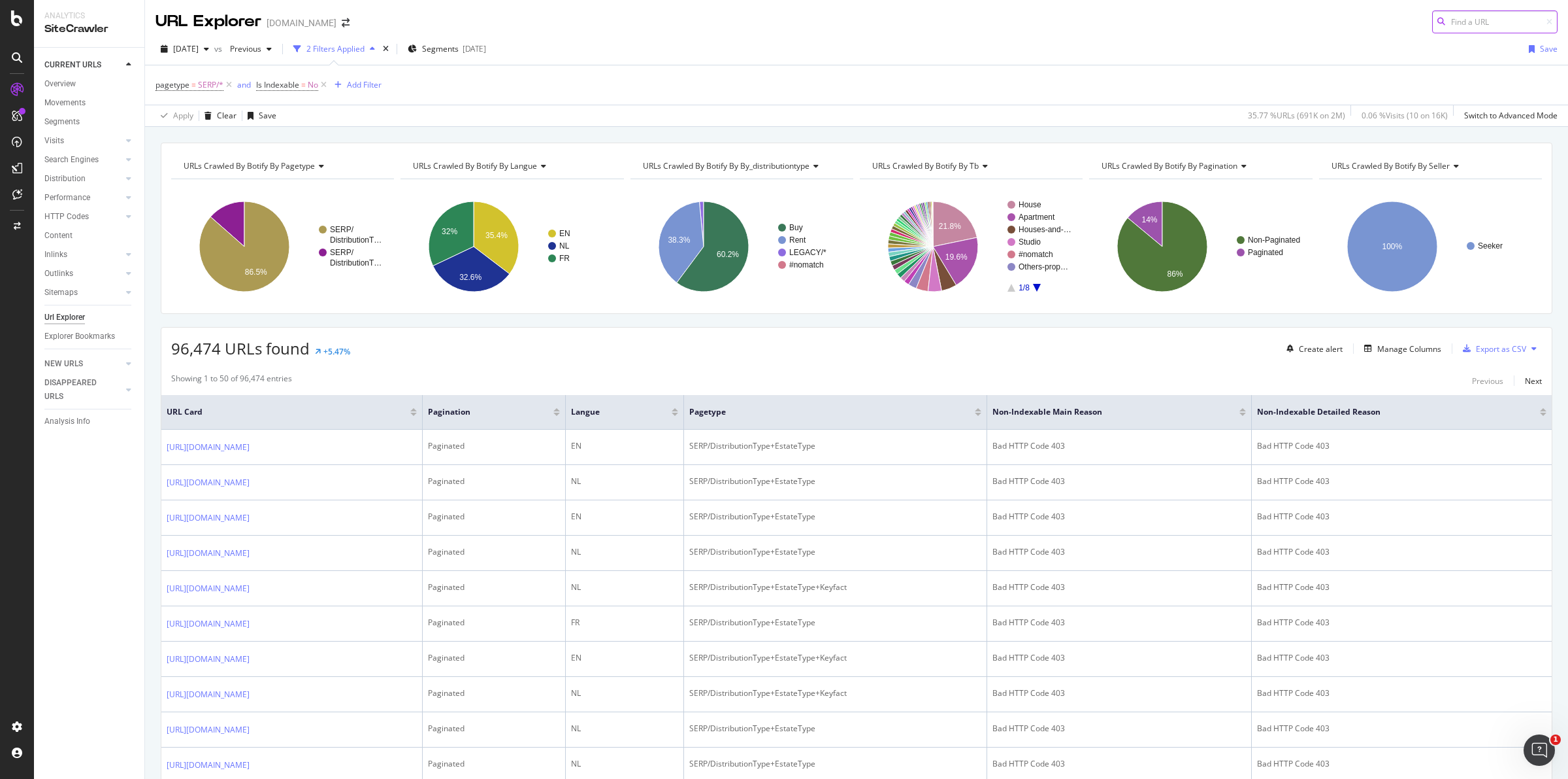
click at [1442, 20] on input at bounding box center [1495, 21] width 126 height 23
click at [1461, 28] on input at bounding box center [1495, 21] width 126 height 23
paste input "minprice"
type input "minprice"
click at [369, 82] on div "Add Filter" at bounding box center [365, 85] width 35 height 11
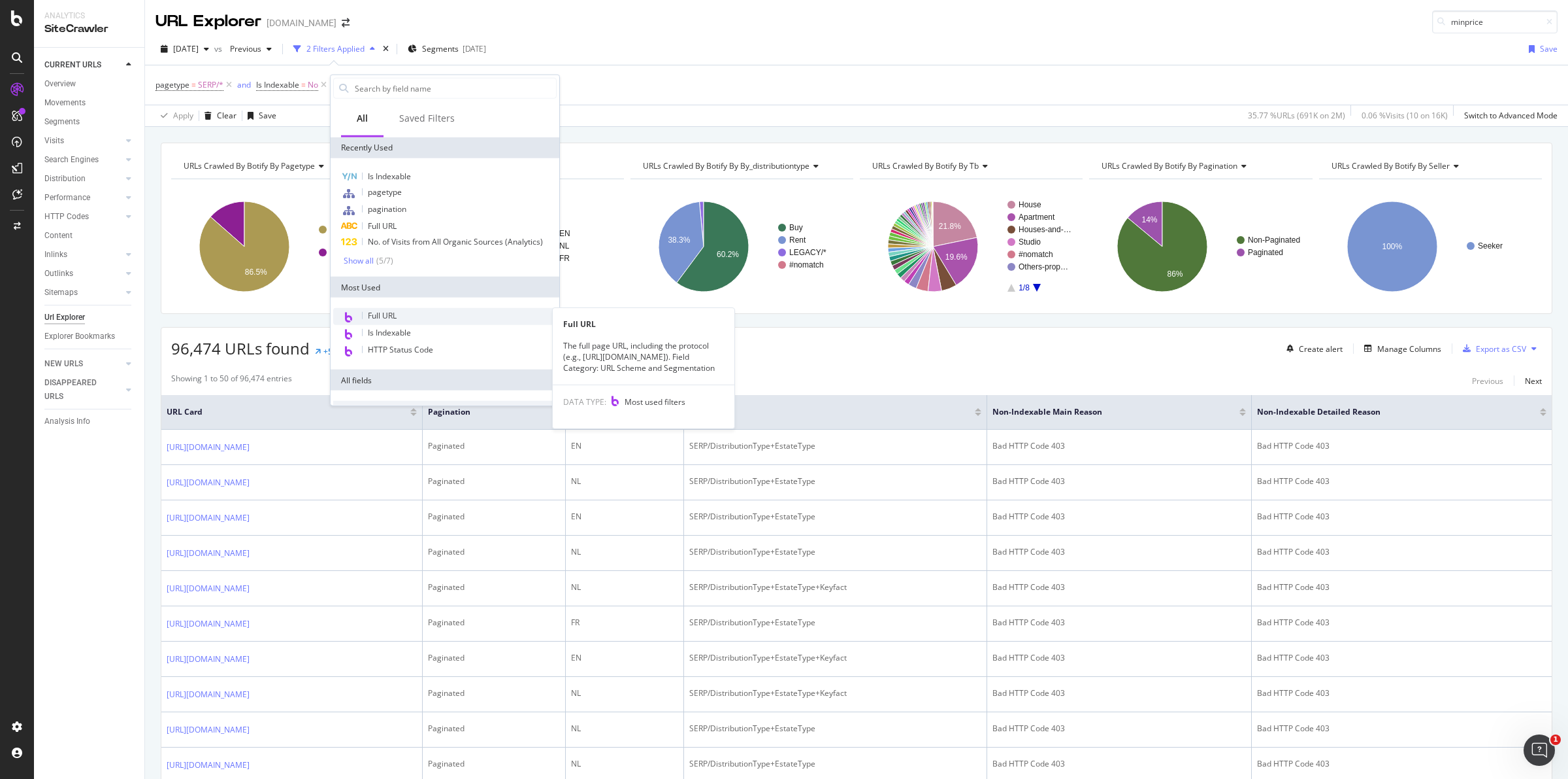
click at [387, 314] on span "Full URL" at bounding box center [382, 315] width 29 height 11
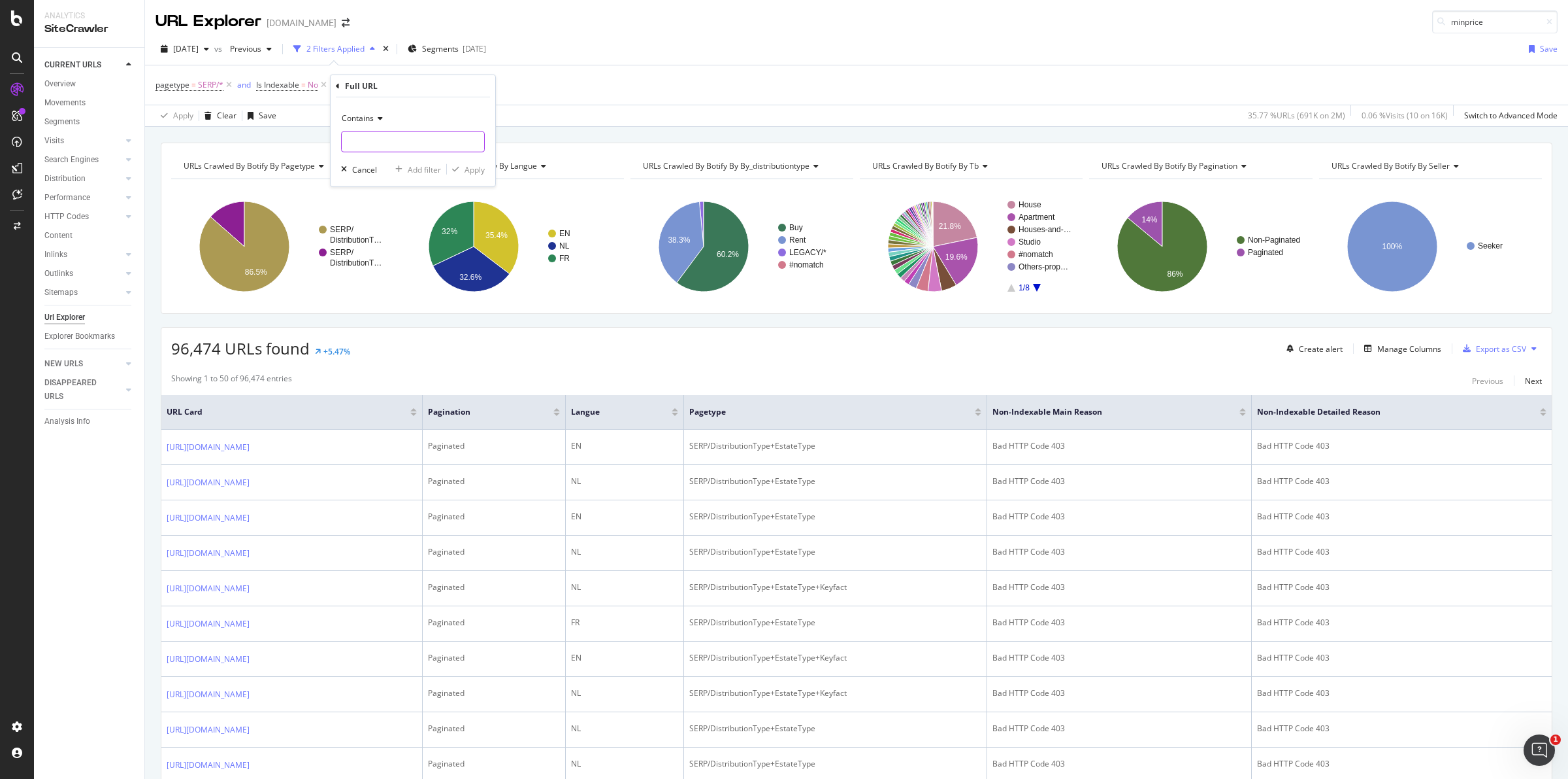
click at [406, 141] on input "text" at bounding box center [412, 141] width 142 height 21
paste input "minprice"
type input "minprice"
click at [475, 165] on div "Apply" at bounding box center [474, 169] width 20 height 11
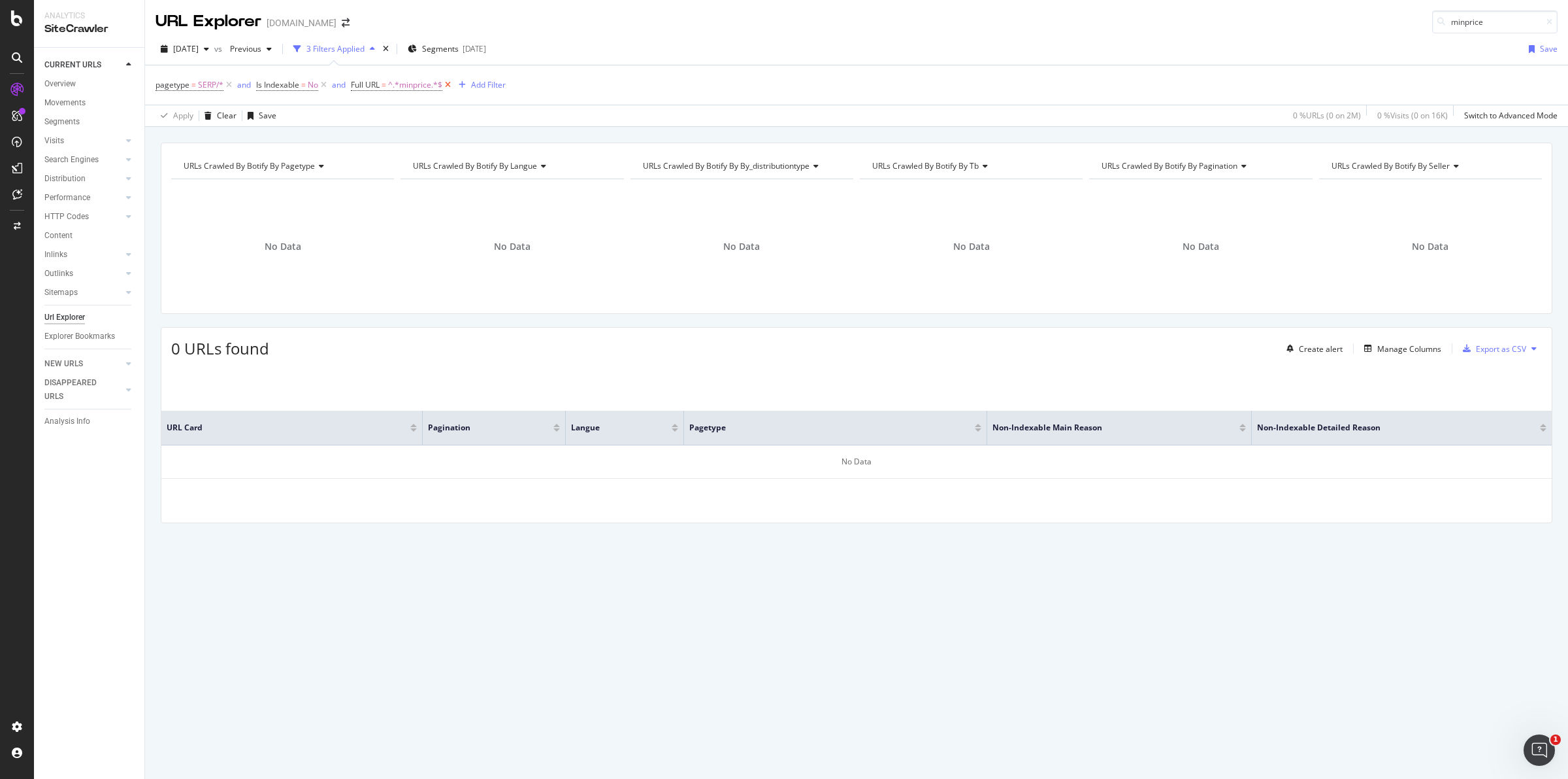
click at [449, 80] on icon at bounding box center [448, 85] width 11 height 13
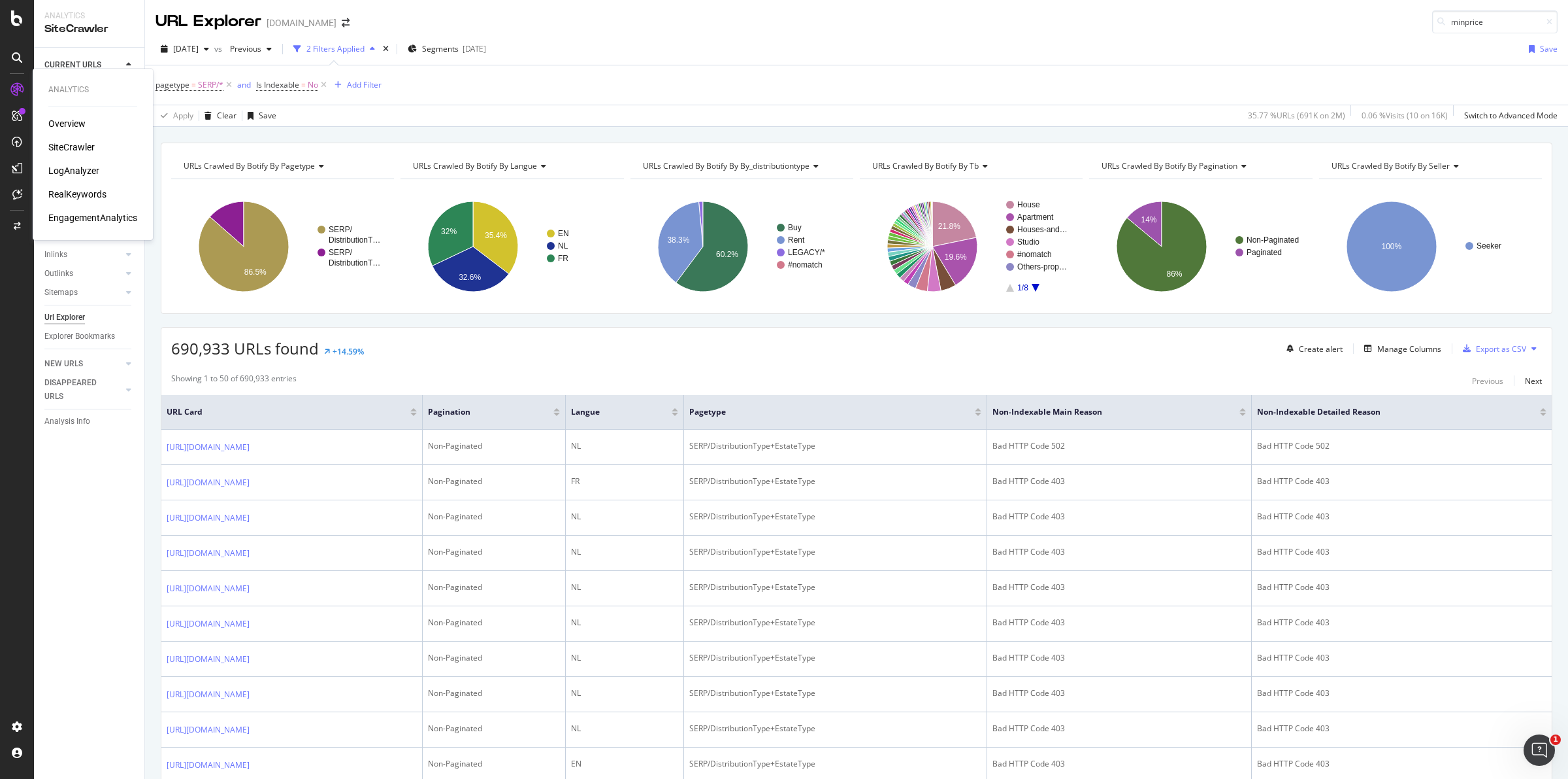
click at [87, 167] on div "LogAnalyzer" at bounding box center [74, 171] width 51 height 13
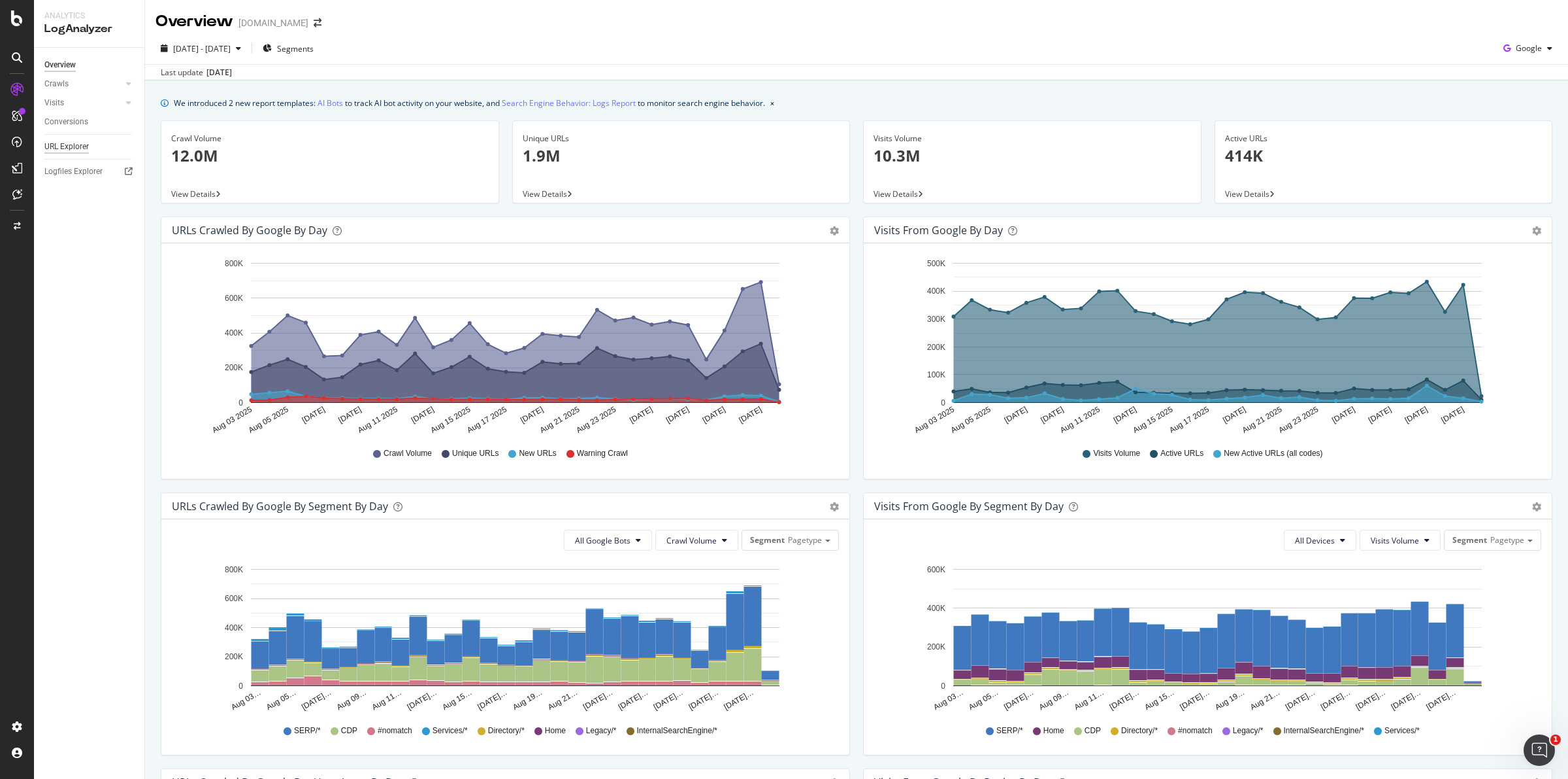
click at [75, 148] on div "URL Explorer" at bounding box center [67, 146] width 45 height 13
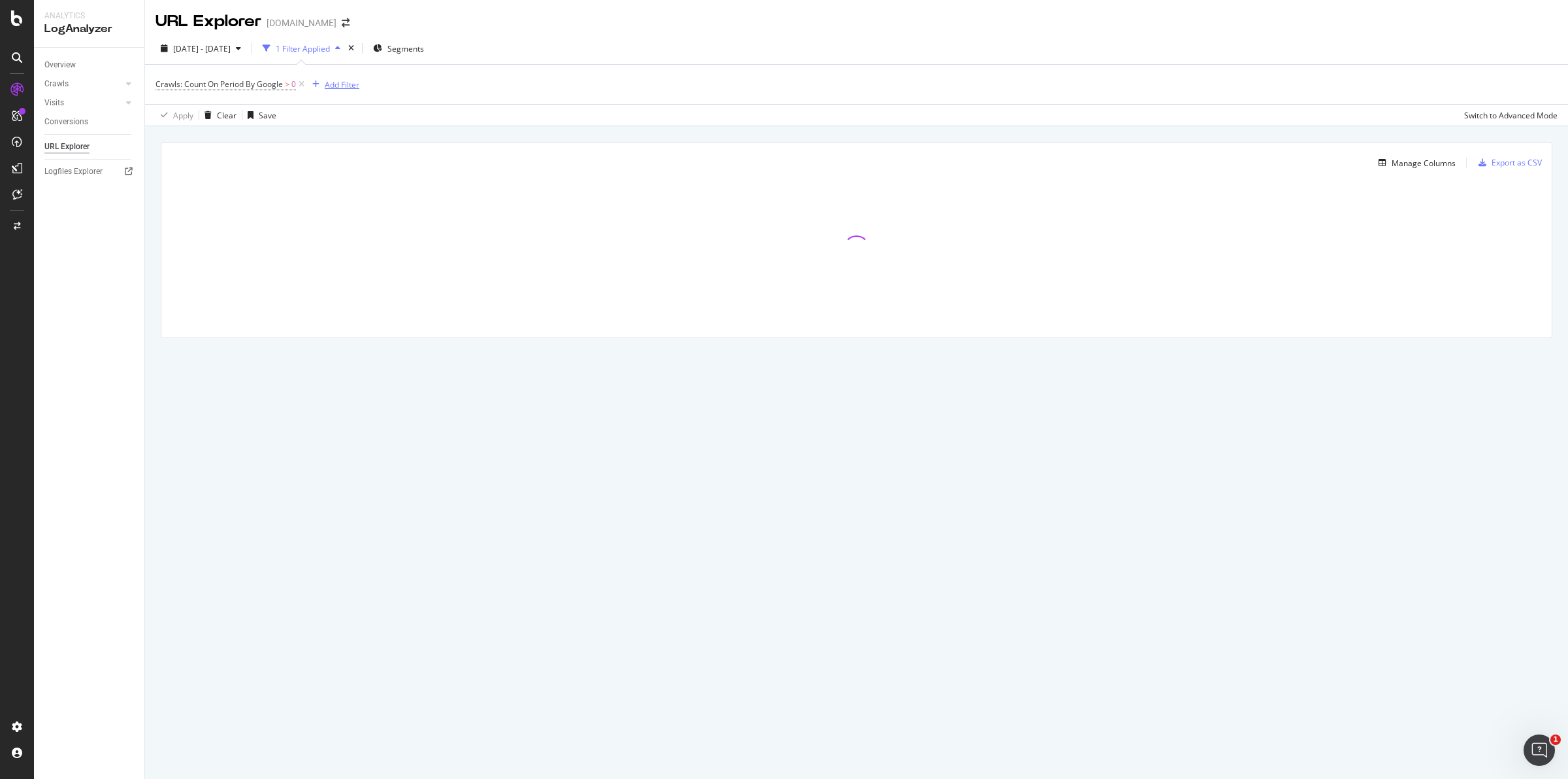
click at [344, 80] on div "Add Filter" at bounding box center [342, 85] width 35 height 11
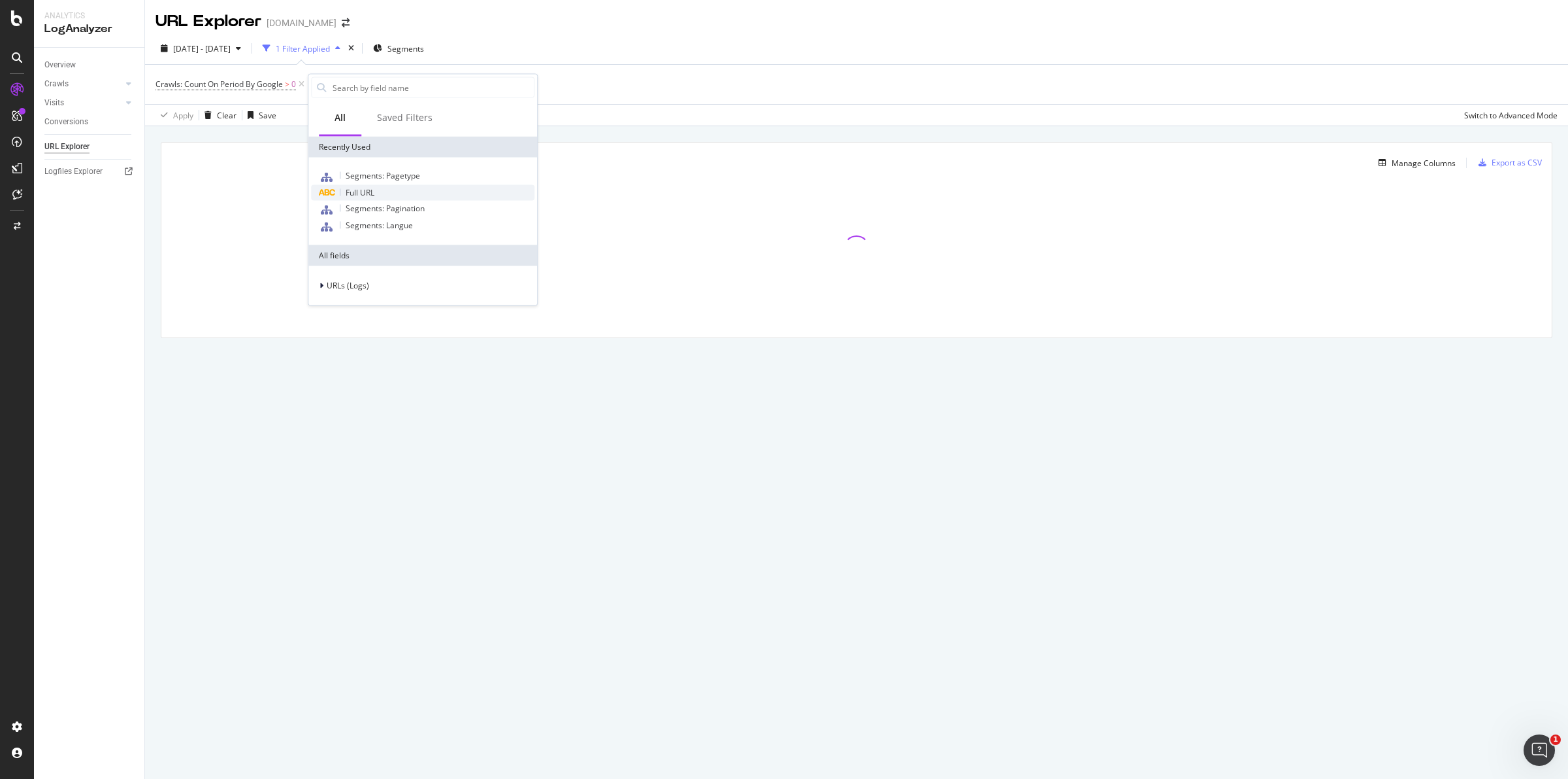
click at [368, 195] on span "Full URL" at bounding box center [360, 193] width 29 height 11
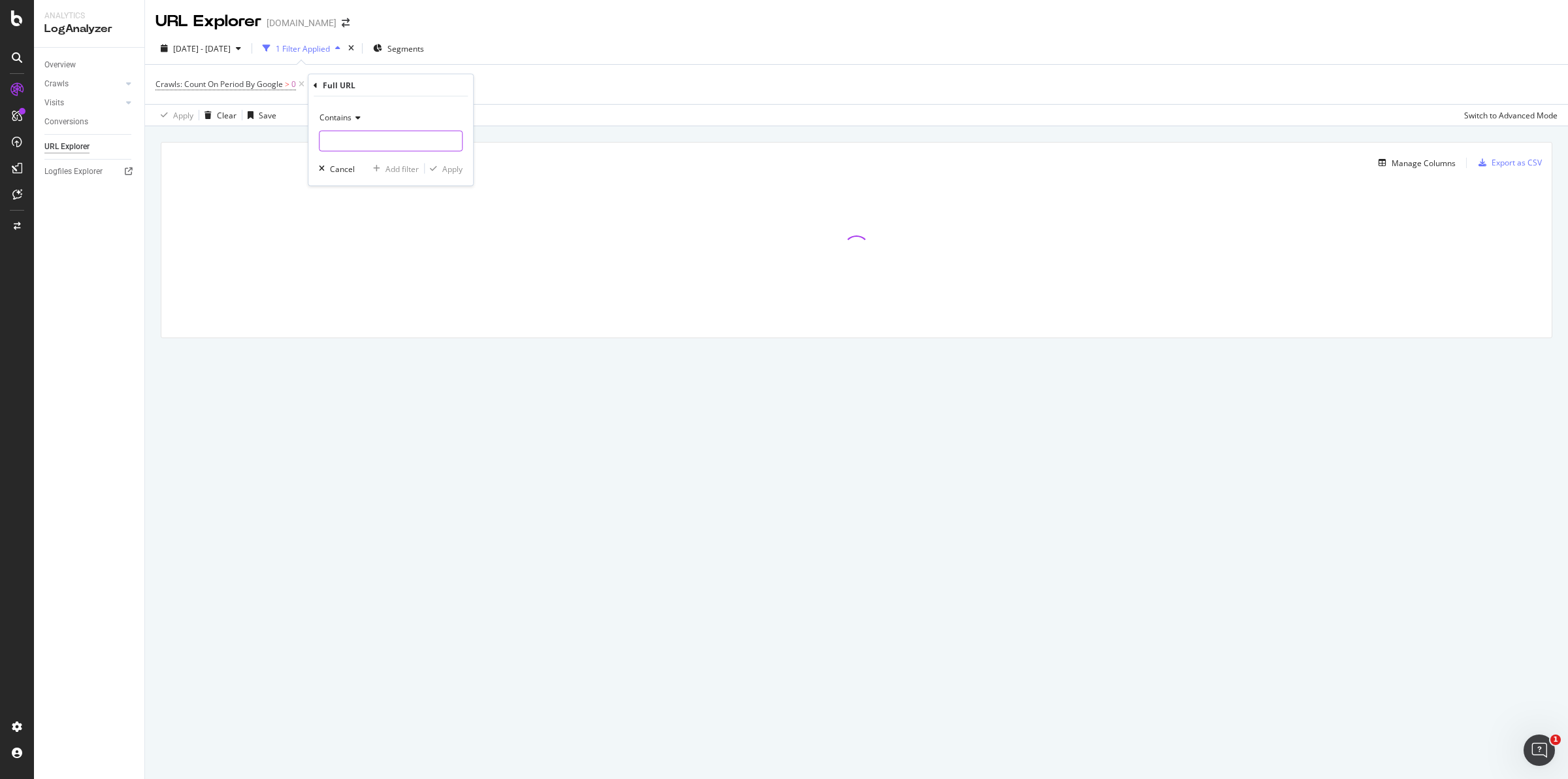
click at [354, 138] on input "text" at bounding box center [390, 141] width 142 height 21
paste input "minprice"
type input "minprice"
click at [452, 167] on div "Apply" at bounding box center [452, 168] width 20 height 11
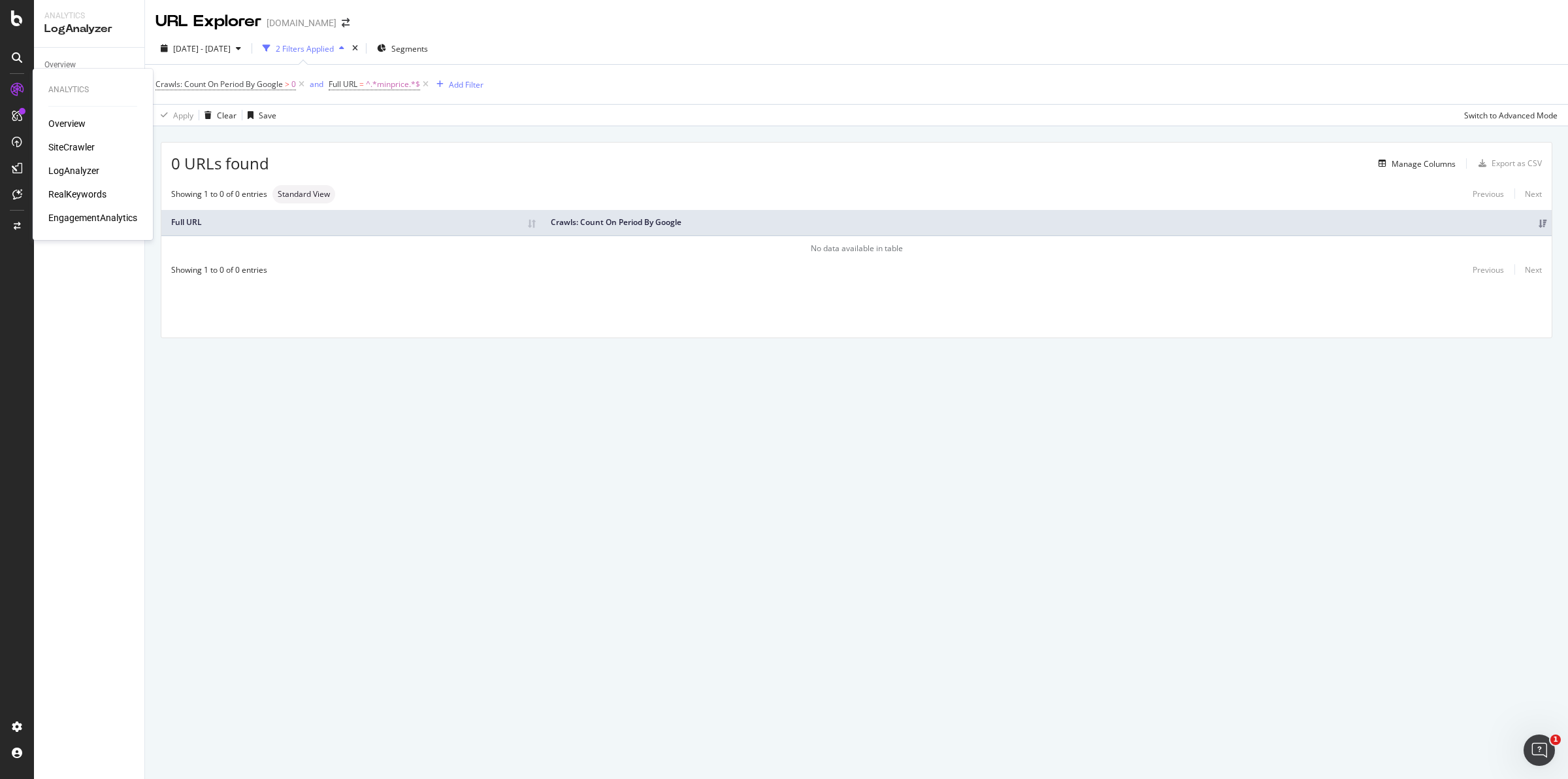
click at [82, 170] on div "LogAnalyzer" at bounding box center [74, 171] width 51 height 13
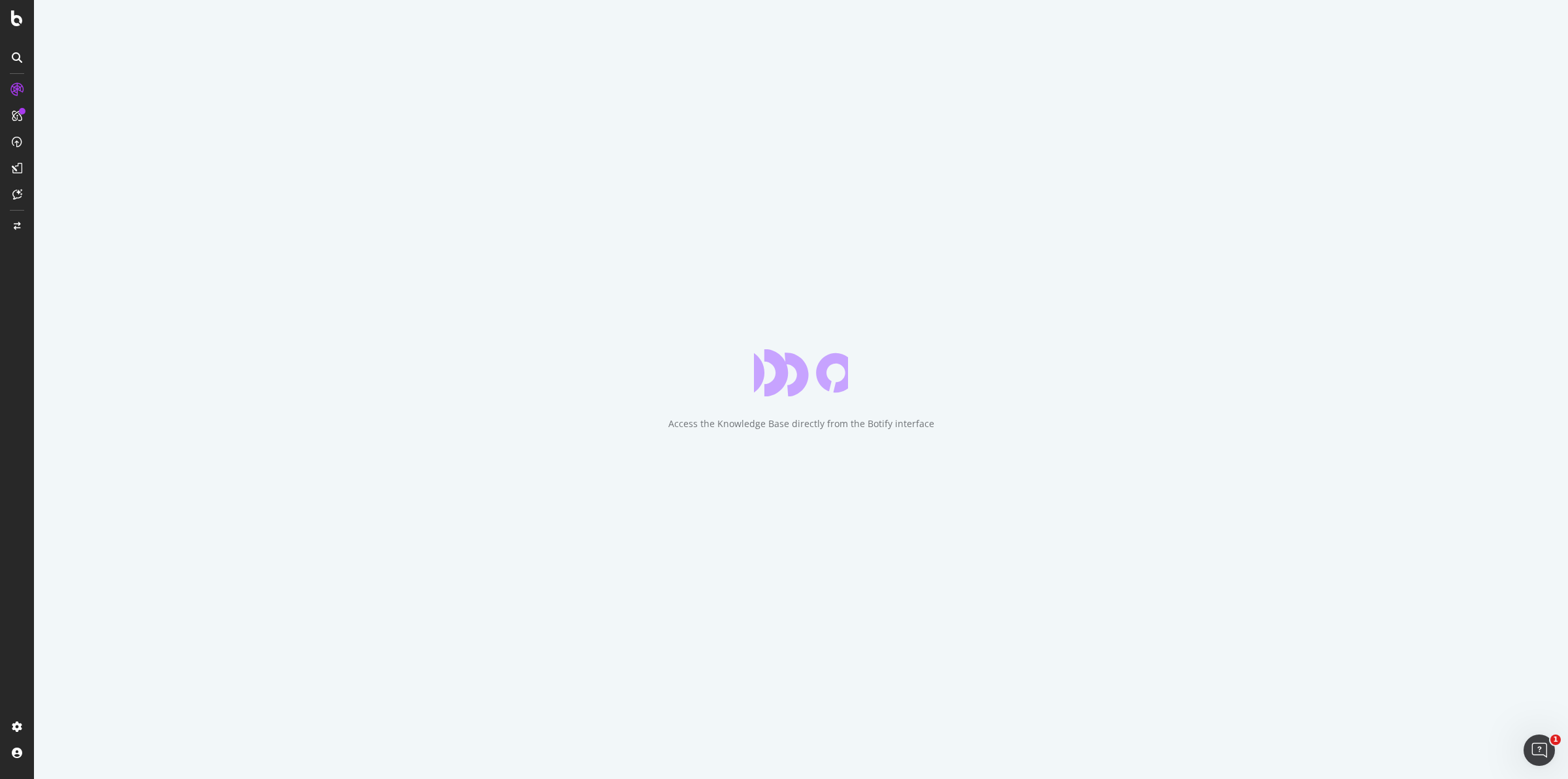
click at [488, 332] on div "Access the Knowledge Base directly from the Botify interface" at bounding box center [800, 389] width 1534 height 779
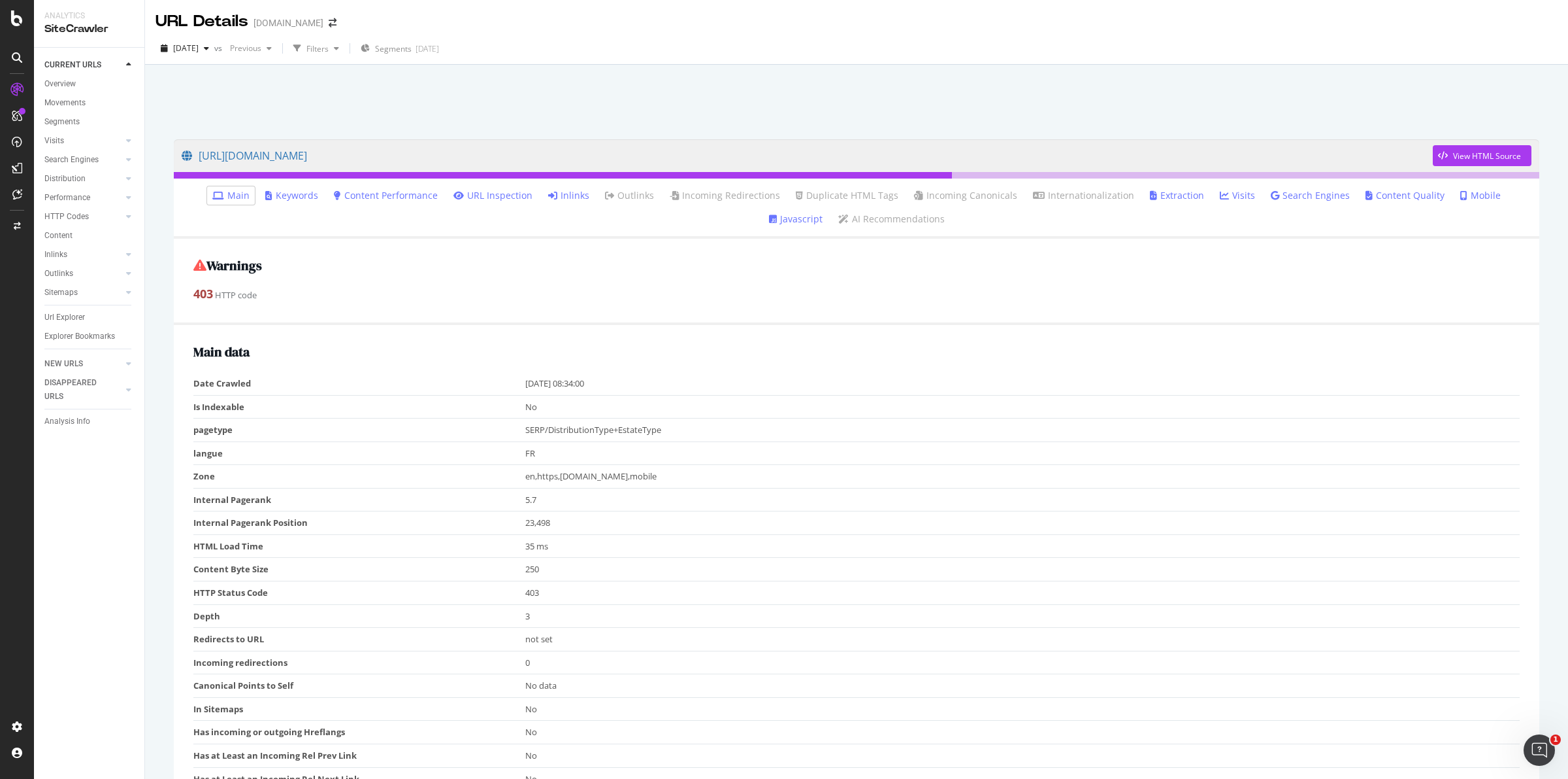
click at [548, 200] on link "Inlinks" at bounding box center [569, 195] width 41 height 13
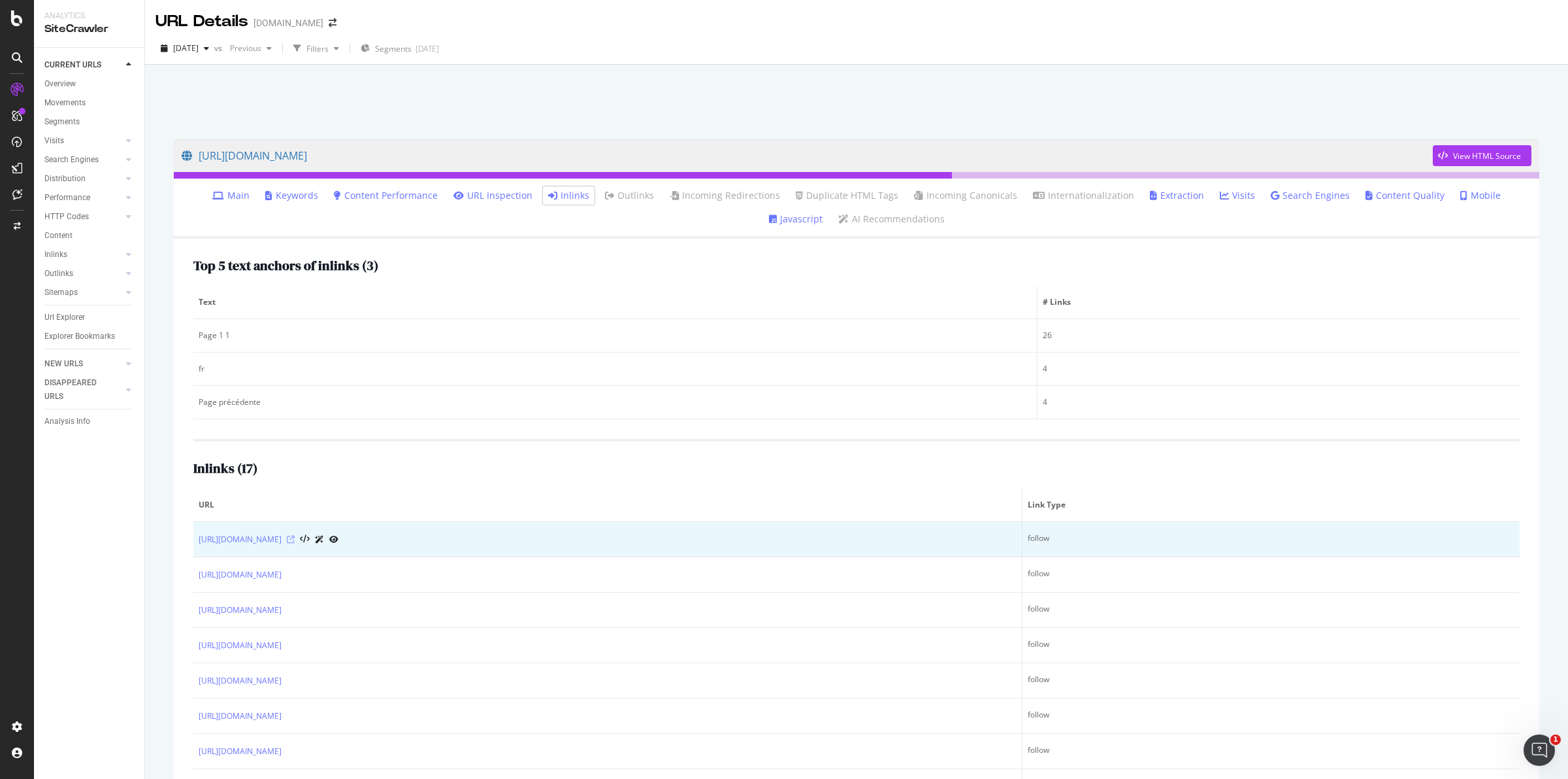
click at [295, 540] on icon at bounding box center [291, 539] width 8 height 8
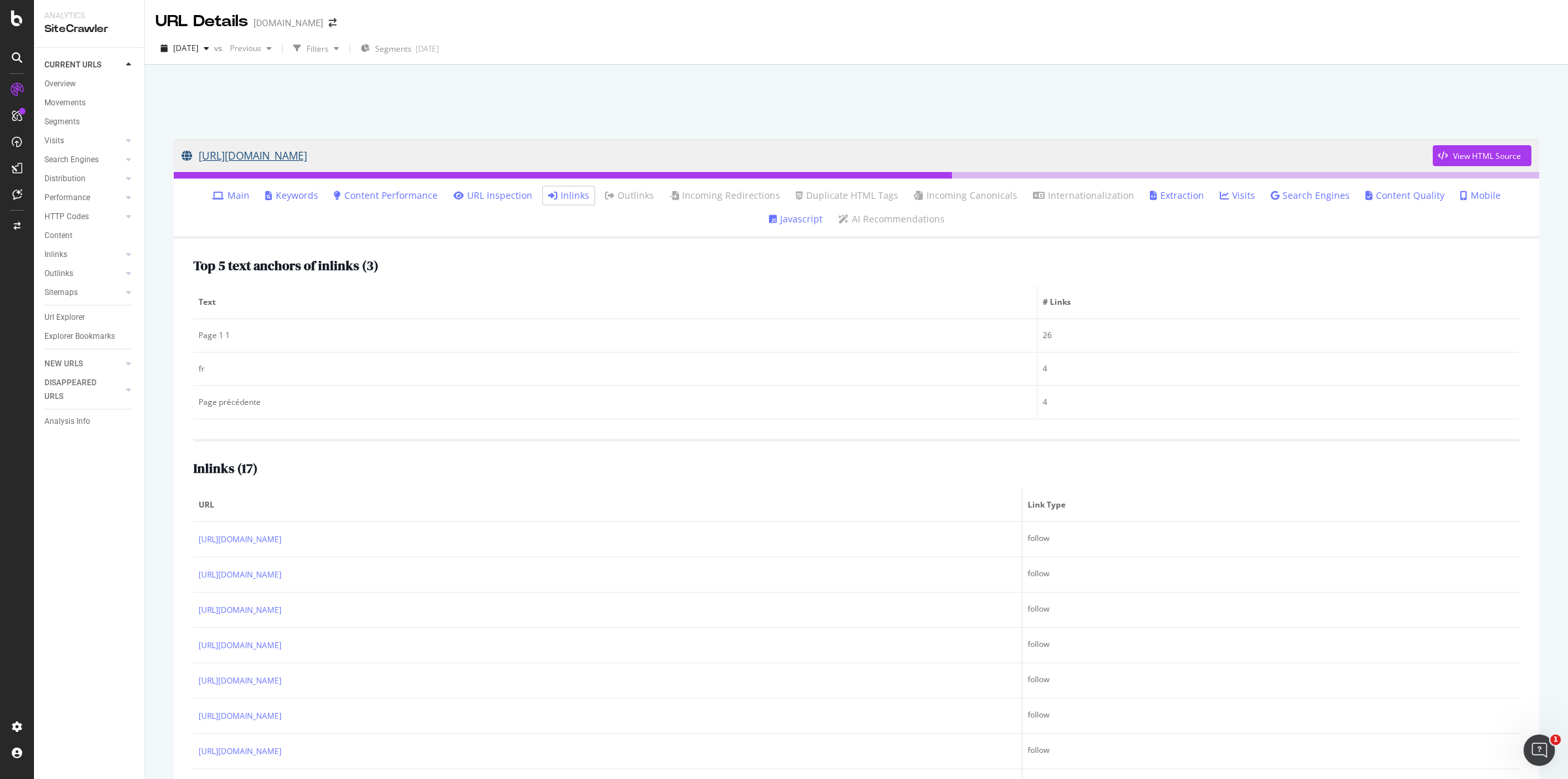
click at [557, 156] on link "[URL][DOMAIN_NAME]" at bounding box center [807, 156] width 1251 height 33
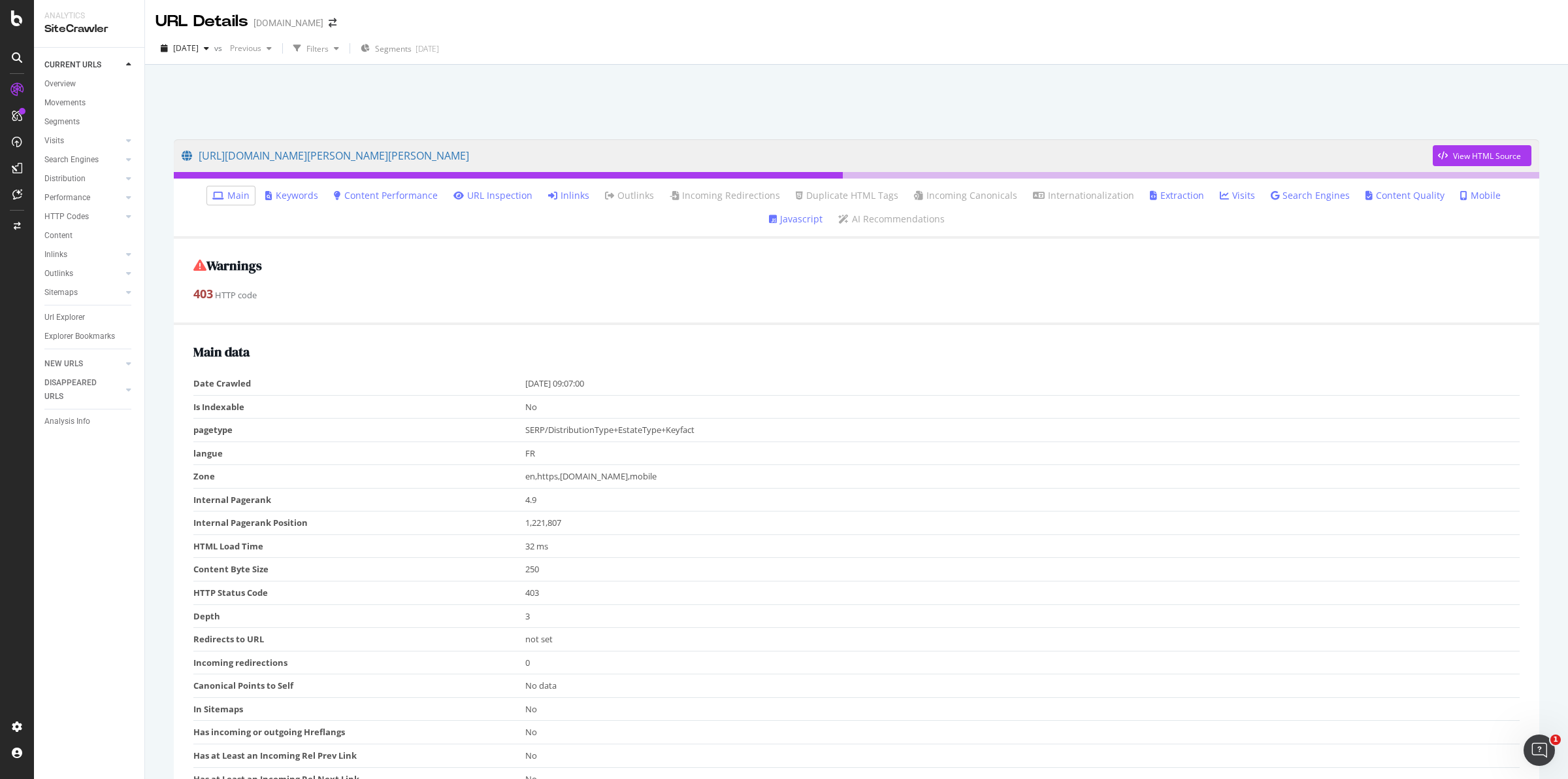
click at [548, 197] on link "Inlinks" at bounding box center [569, 195] width 41 height 13
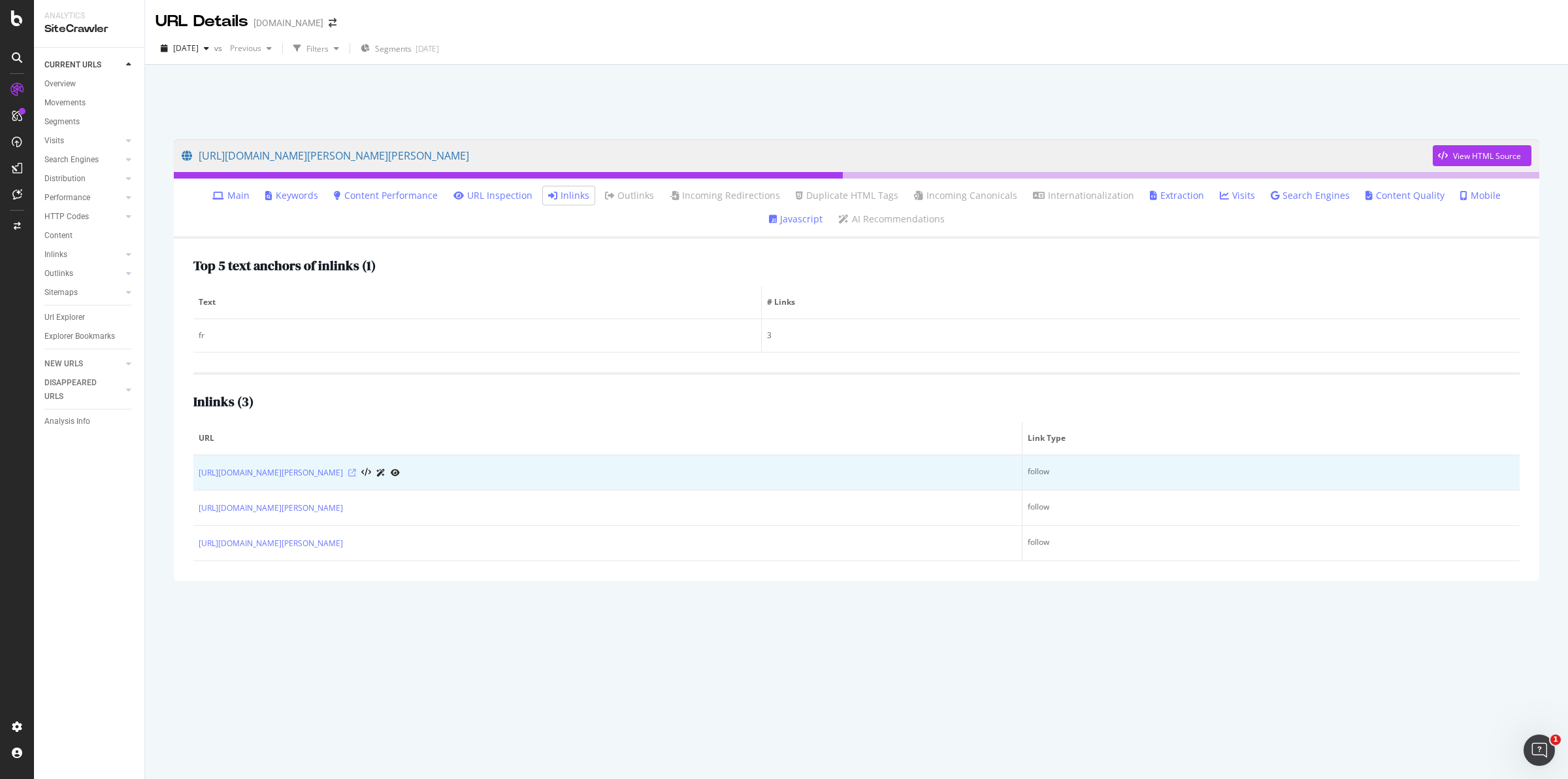
click at [356, 472] on icon at bounding box center [352, 472] width 8 height 8
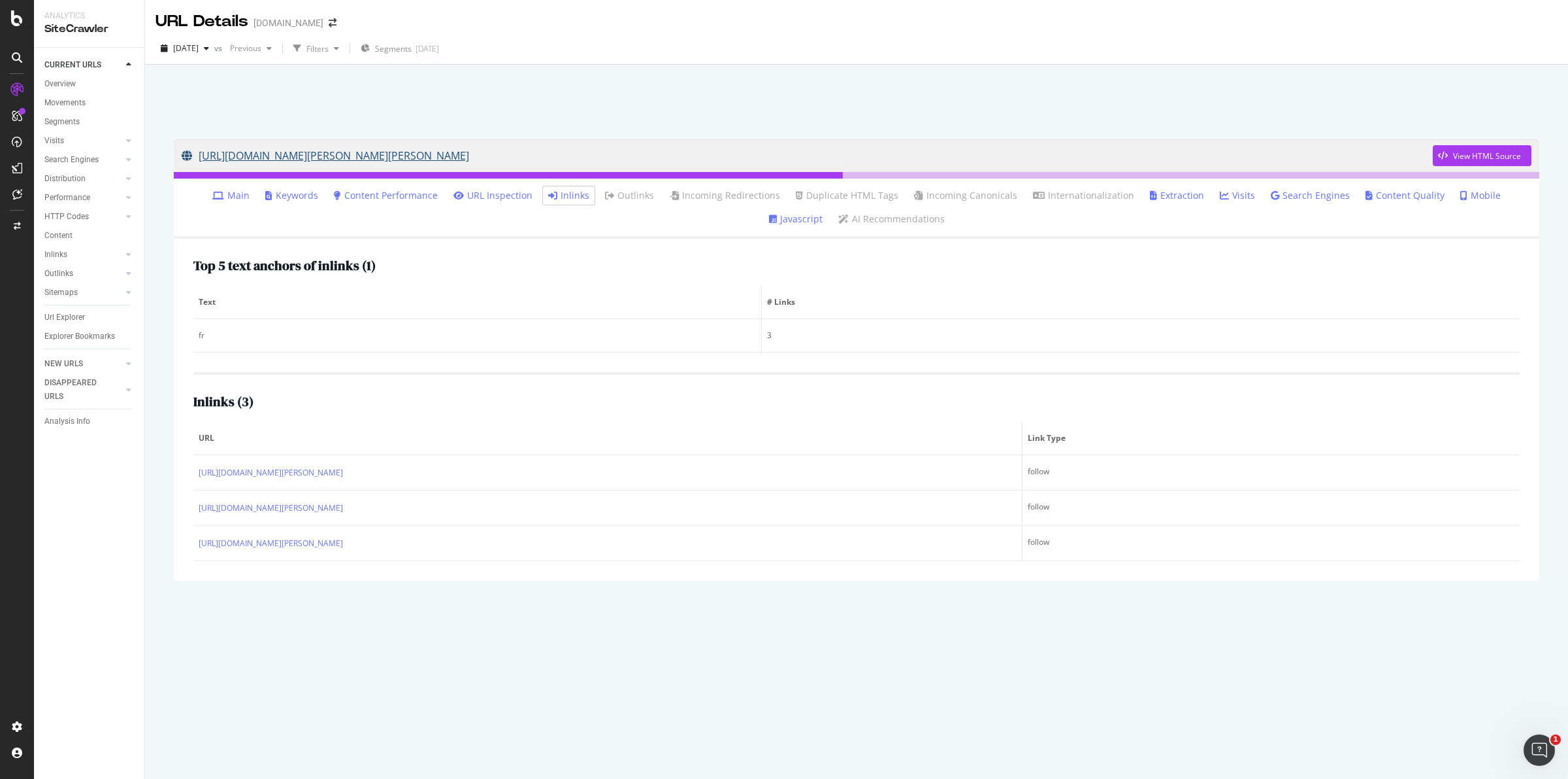
click at [641, 156] on link "[URL][DOMAIN_NAME][PERSON_NAME][PERSON_NAME]" at bounding box center [807, 156] width 1251 height 33
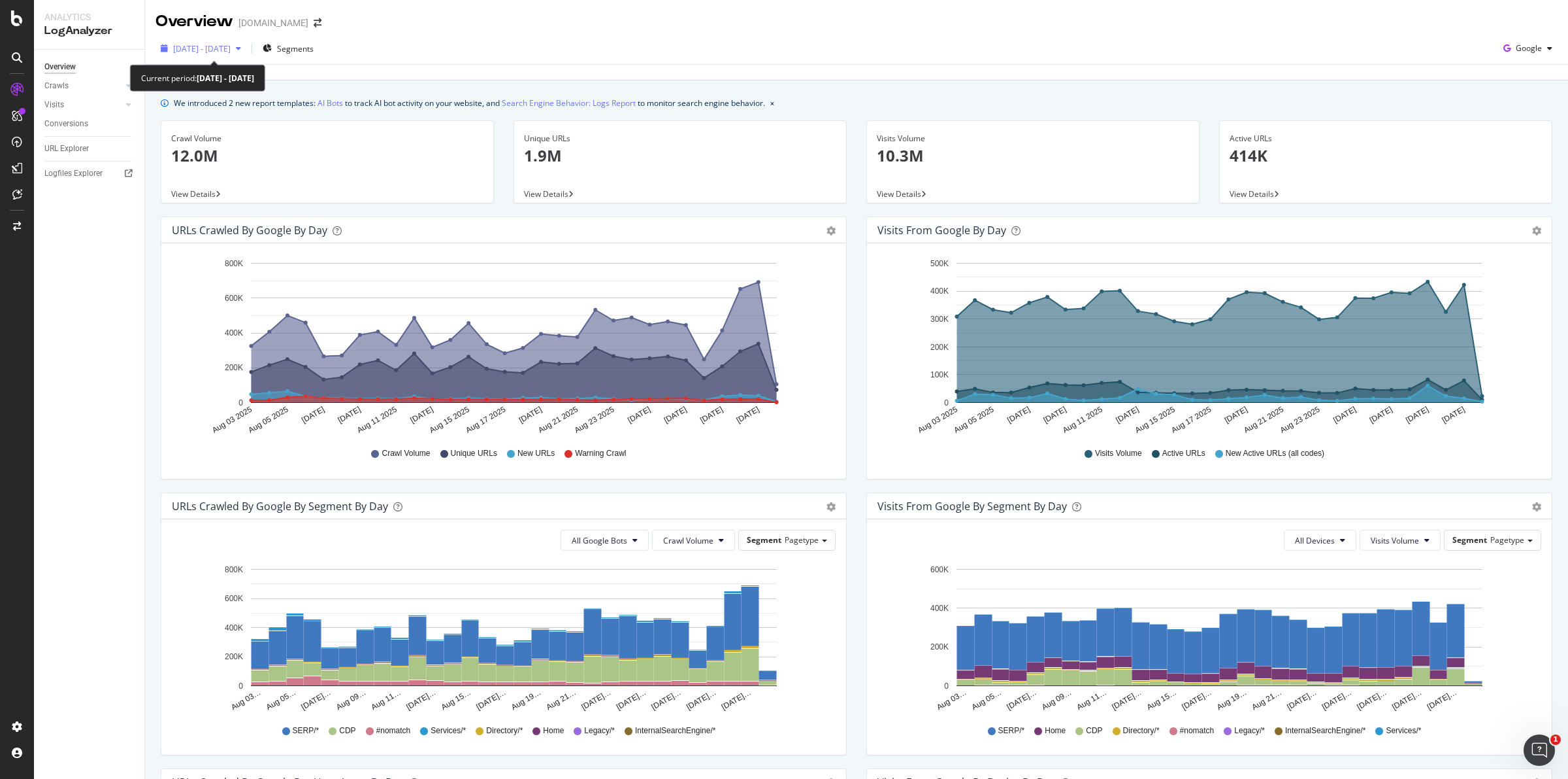
click at [231, 47] on span "[DATE] - [DATE]" at bounding box center [201, 49] width 57 height 11
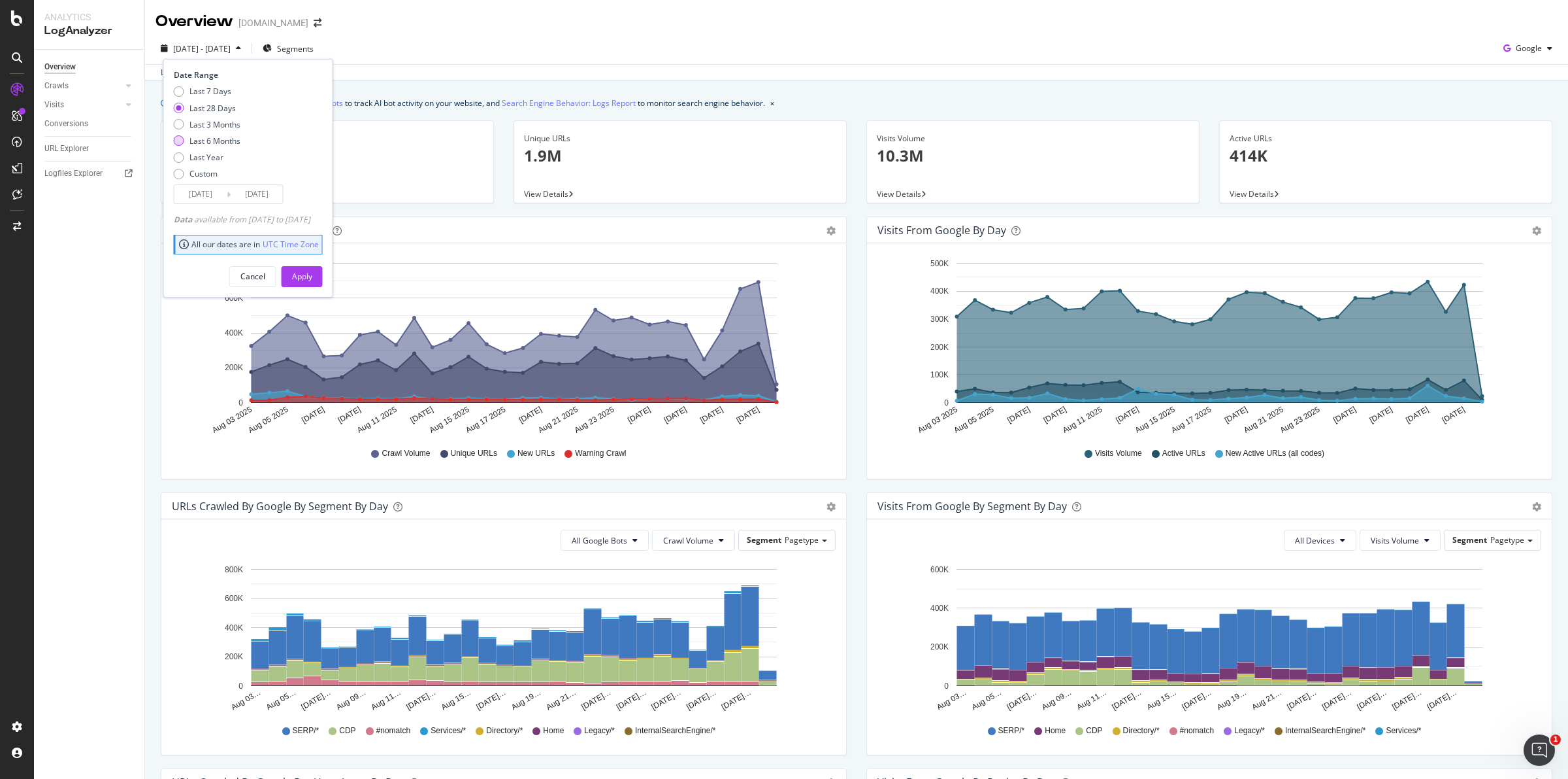
click at [222, 141] on div "Last 6 Months" at bounding box center [214, 141] width 51 height 11
type input "[DATE]"
click at [313, 282] on div "Apply" at bounding box center [302, 276] width 20 height 20
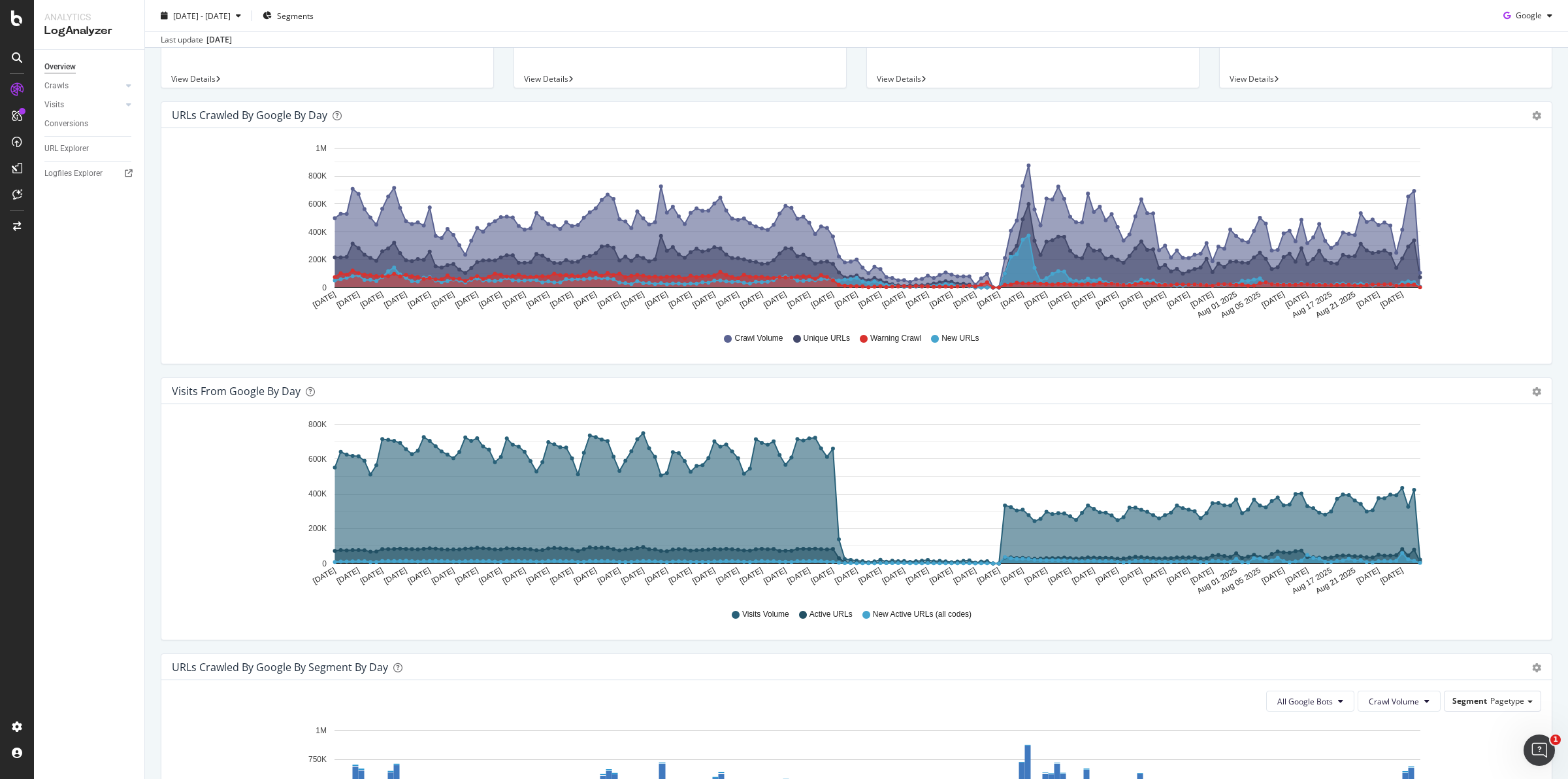
scroll to position [96, 0]
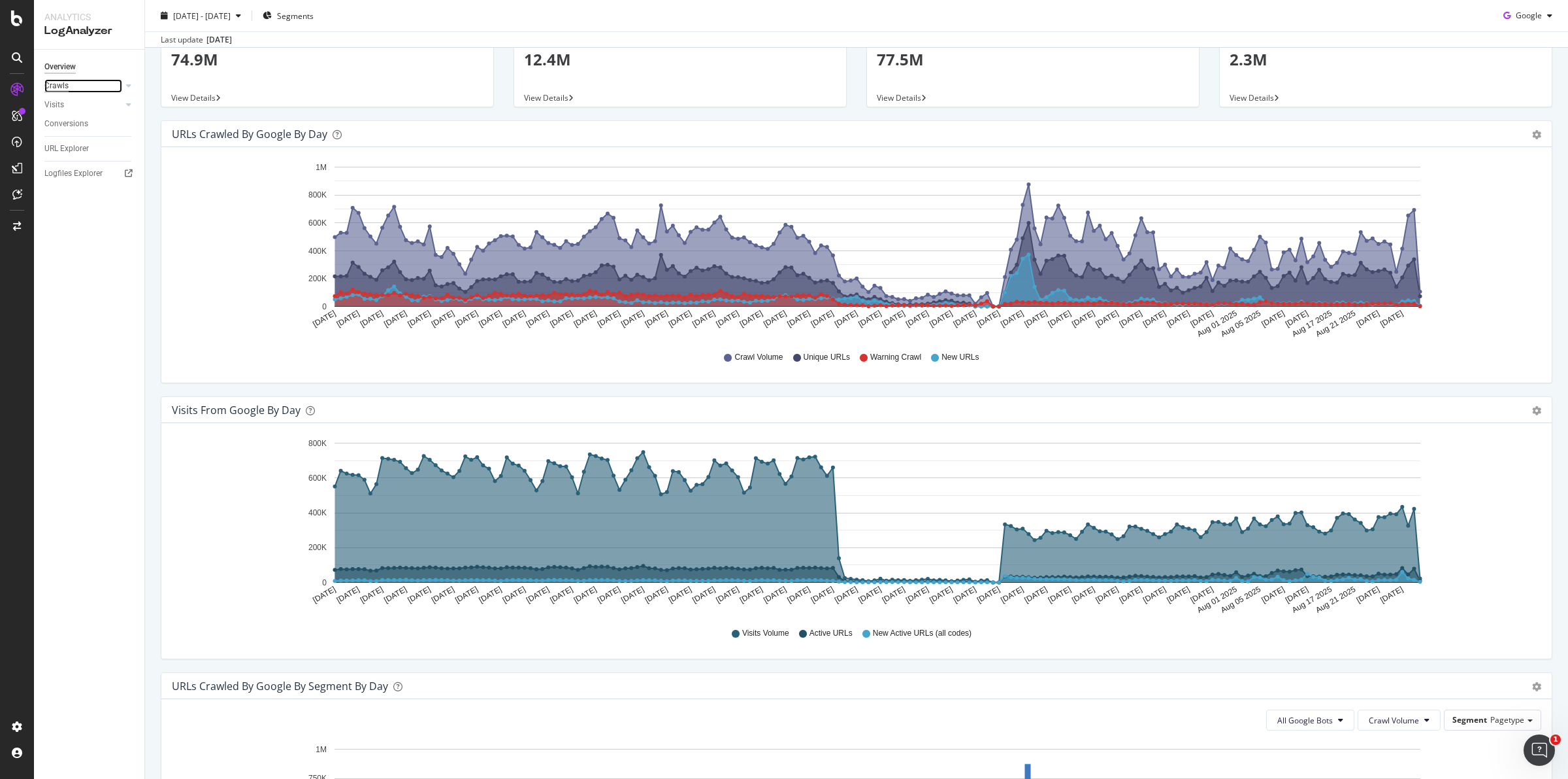
click at [67, 83] on div "Crawls" at bounding box center [57, 86] width 24 height 13
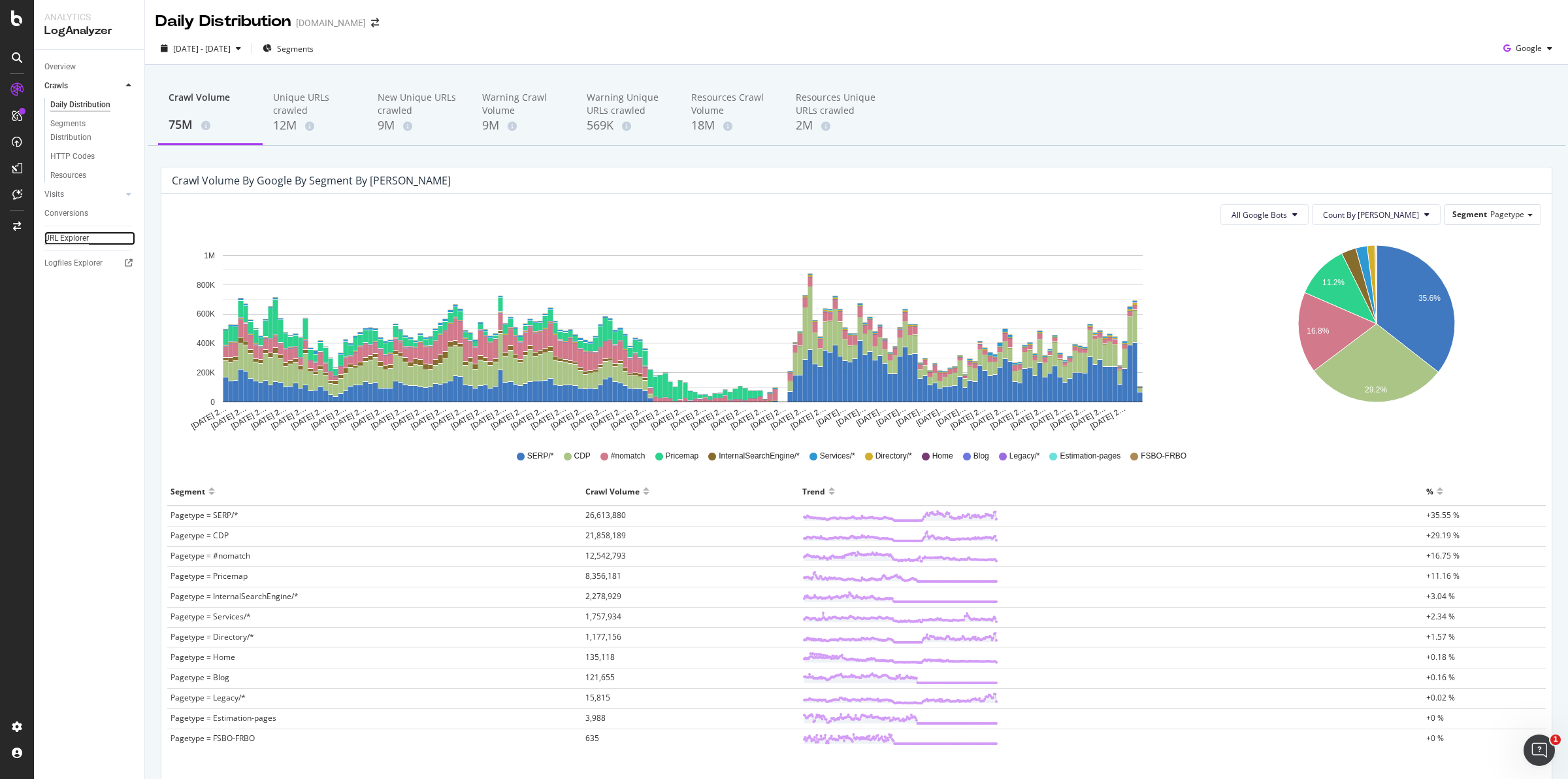
click at [70, 239] on div "URL Explorer" at bounding box center [67, 237] width 45 height 13
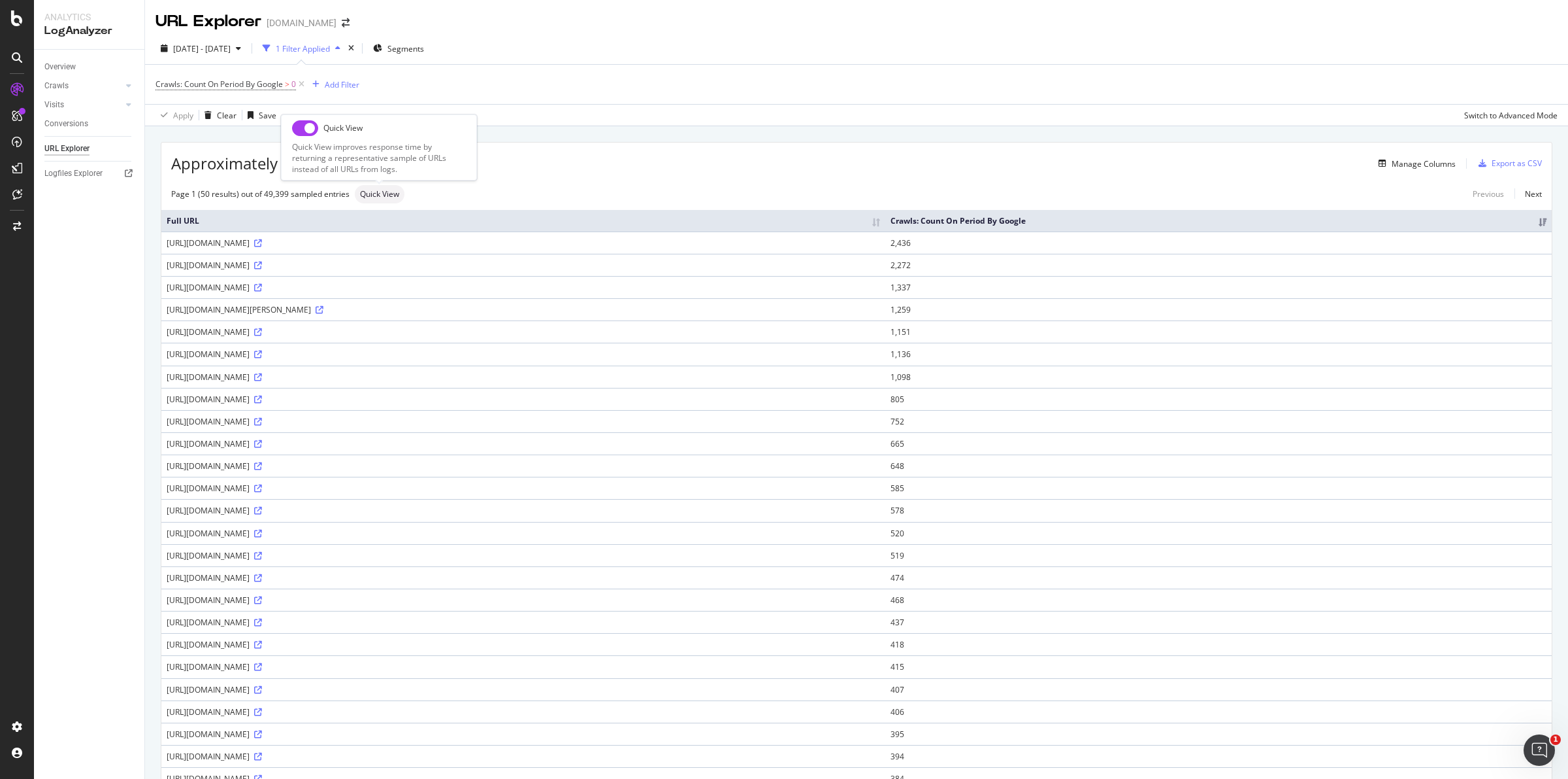
click at [299, 129] on input "checkbox" at bounding box center [305, 128] width 26 height 16
checkbox input "true"
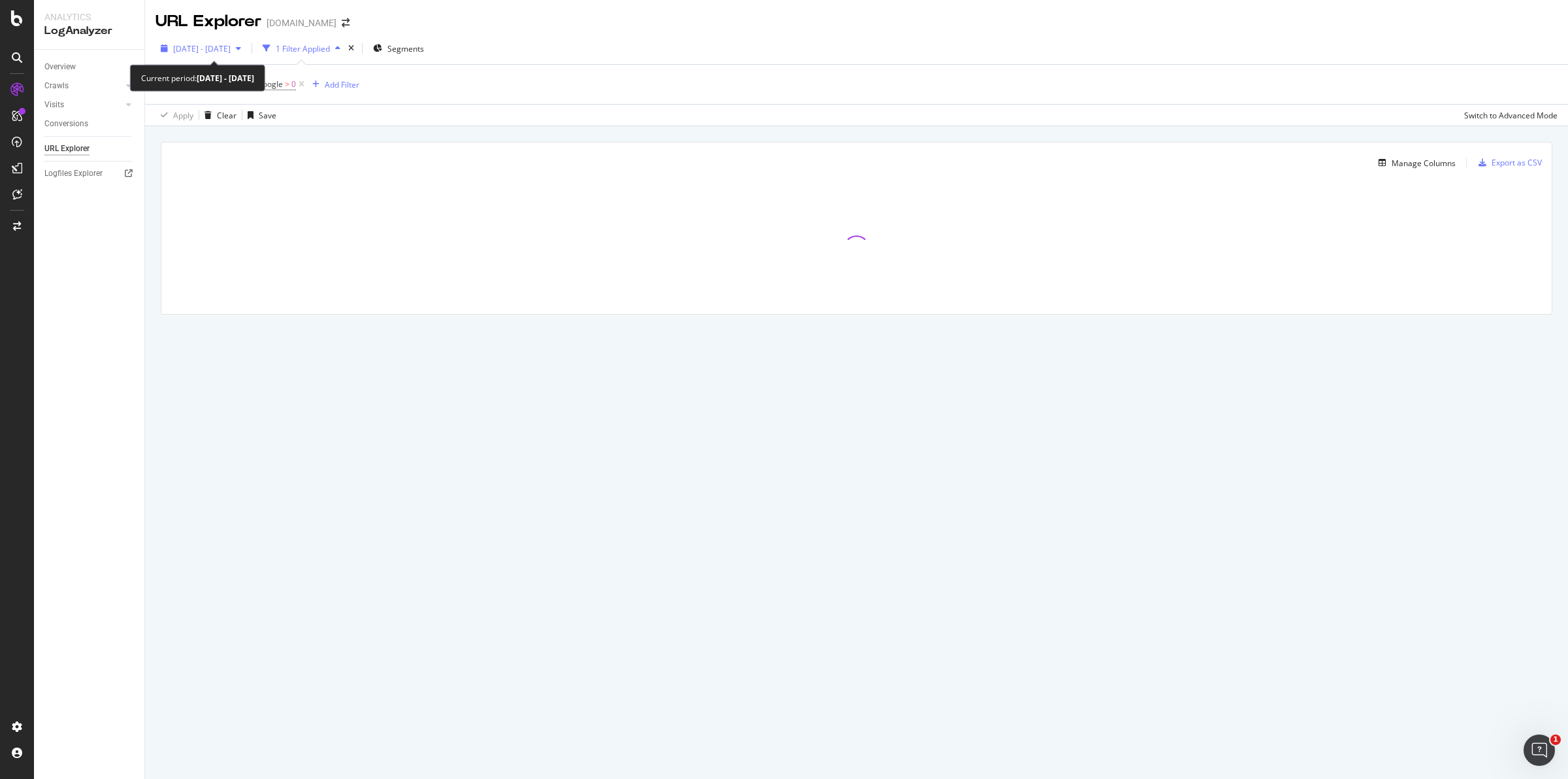
click at [241, 48] on icon "button" at bounding box center [238, 49] width 5 height 8
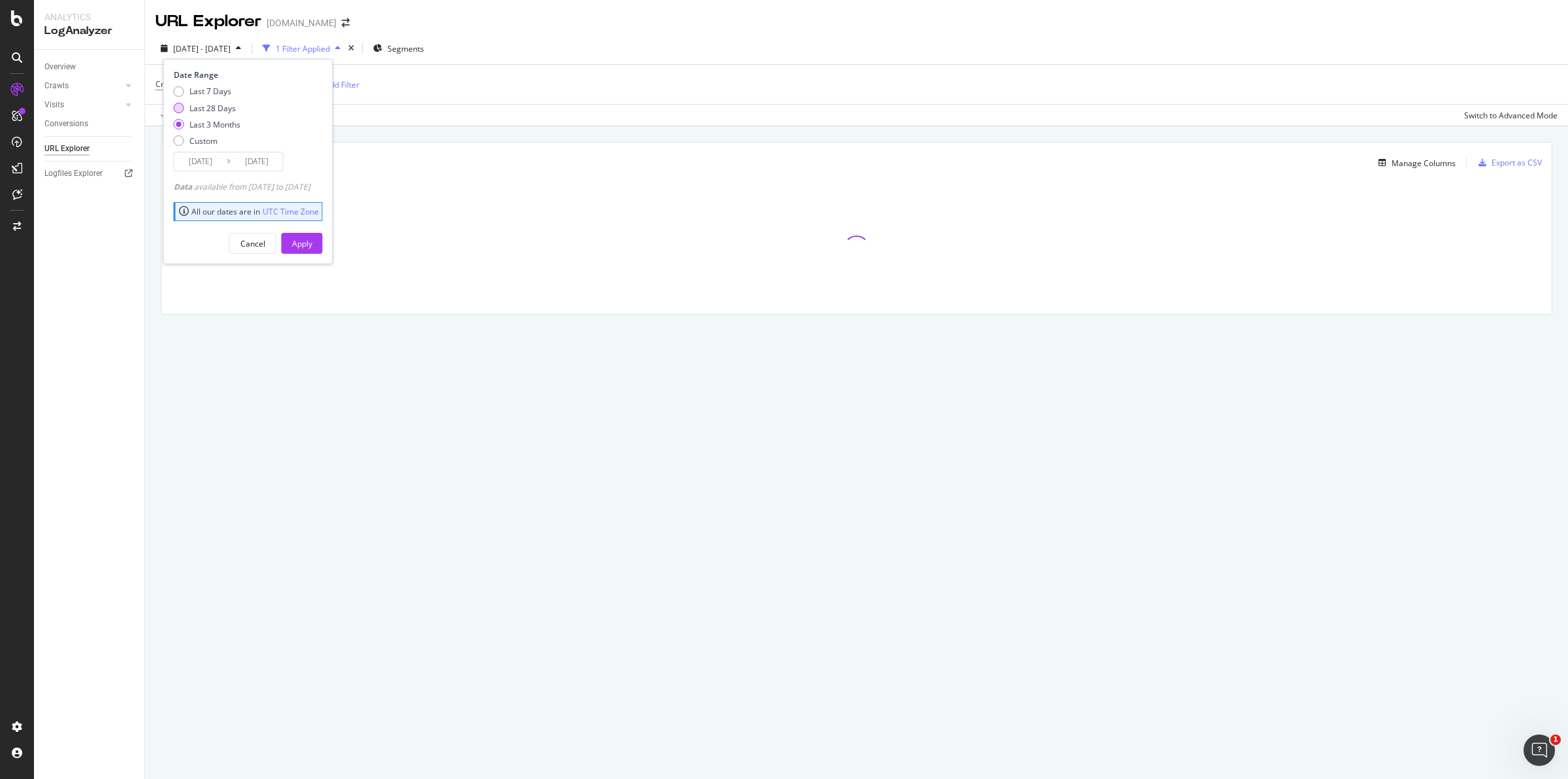
click at [209, 103] on div "Last 28 Days" at bounding box center [212, 108] width 46 height 11
type input "[DATE]"
click at [313, 235] on div "Apply" at bounding box center [302, 243] width 20 height 20
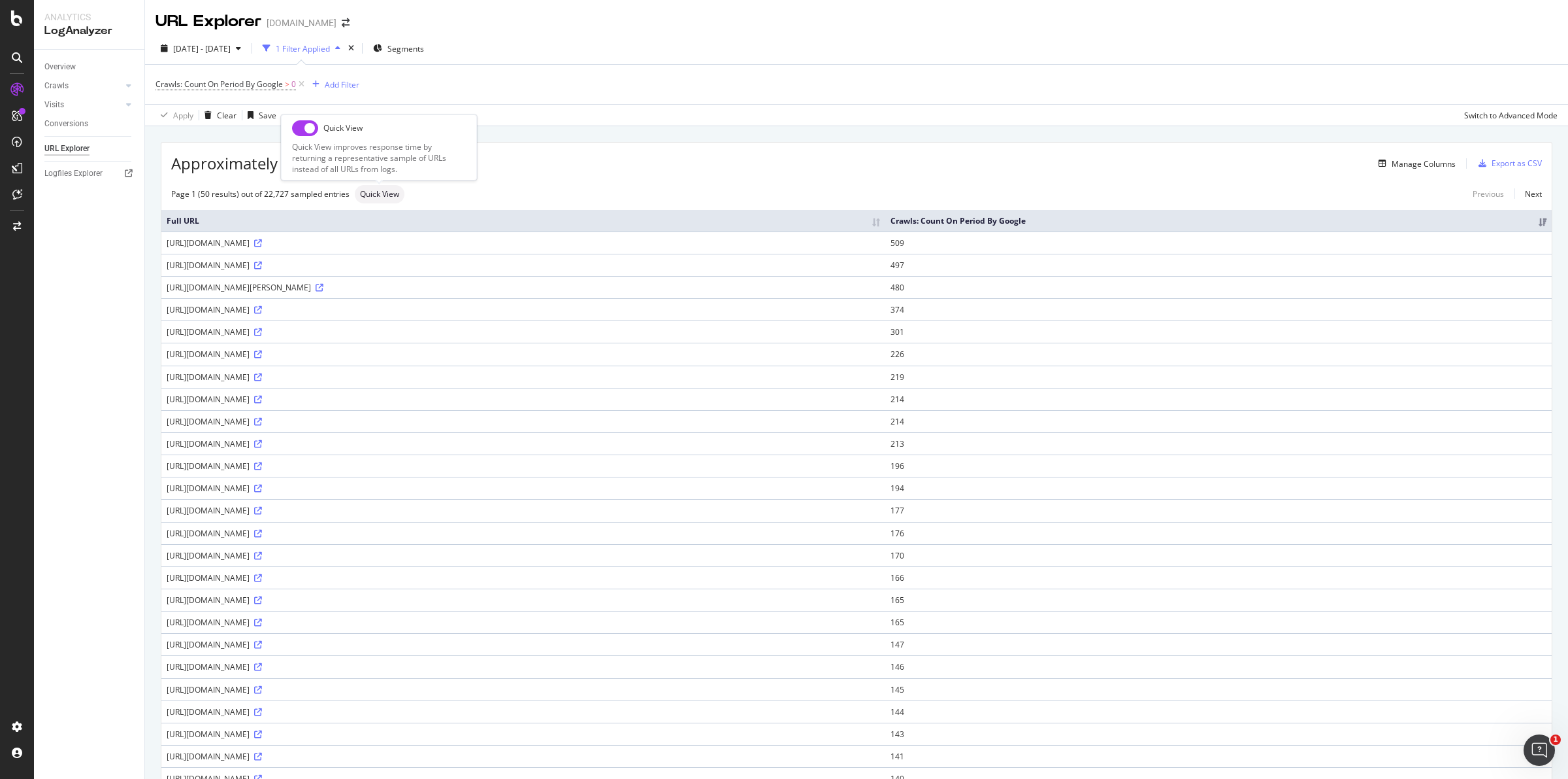
click at [305, 127] on input "checkbox" at bounding box center [305, 128] width 26 height 16
checkbox input "true"
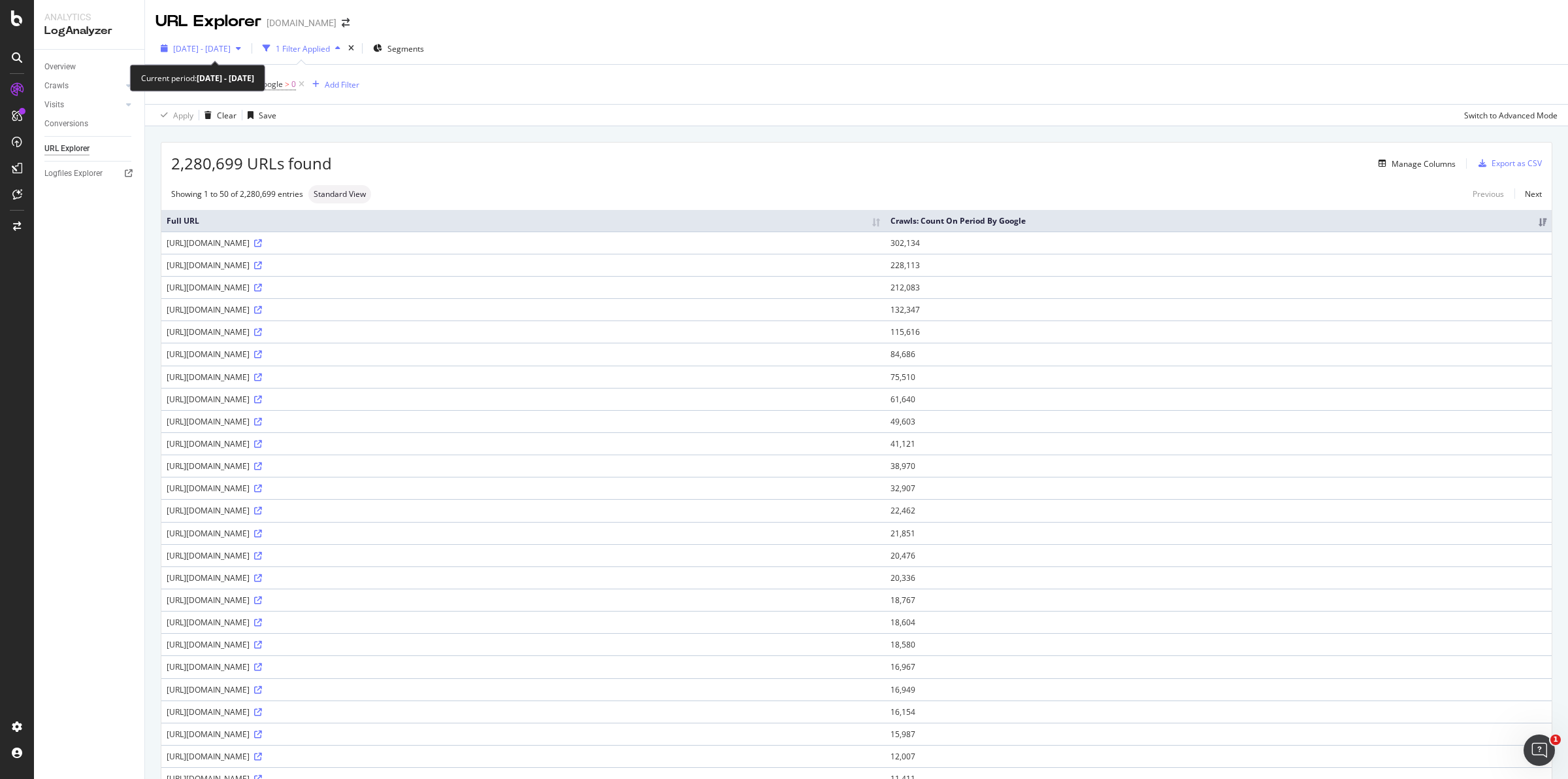
click at [231, 48] on span "[DATE] - [DATE]" at bounding box center [201, 49] width 57 height 11
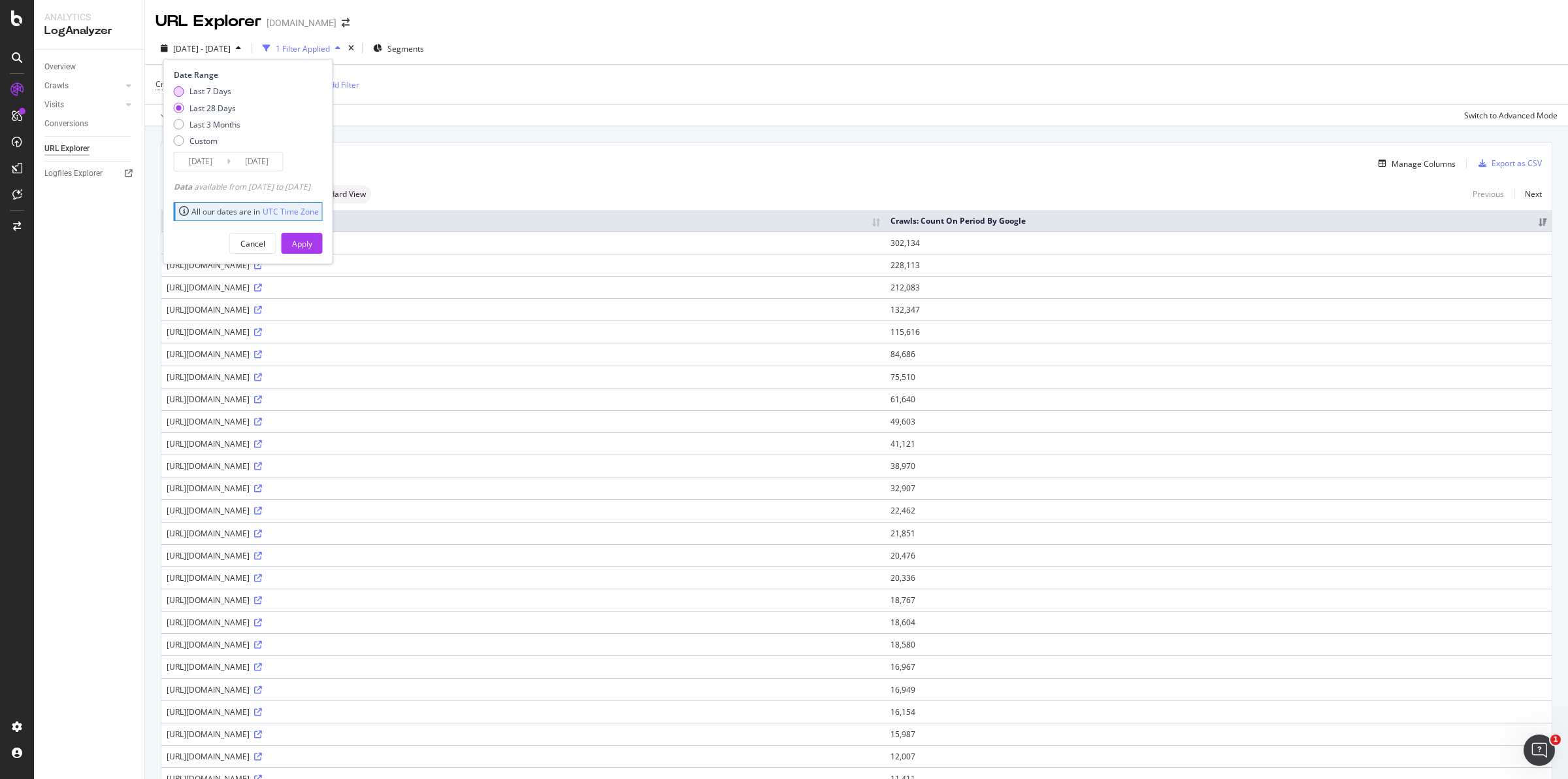
click at [212, 91] on div "Last 7 Days" at bounding box center [210, 91] width 42 height 11
type input "[DATE]"
click at [313, 249] on div "Apply" at bounding box center [302, 244] width 20 height 11
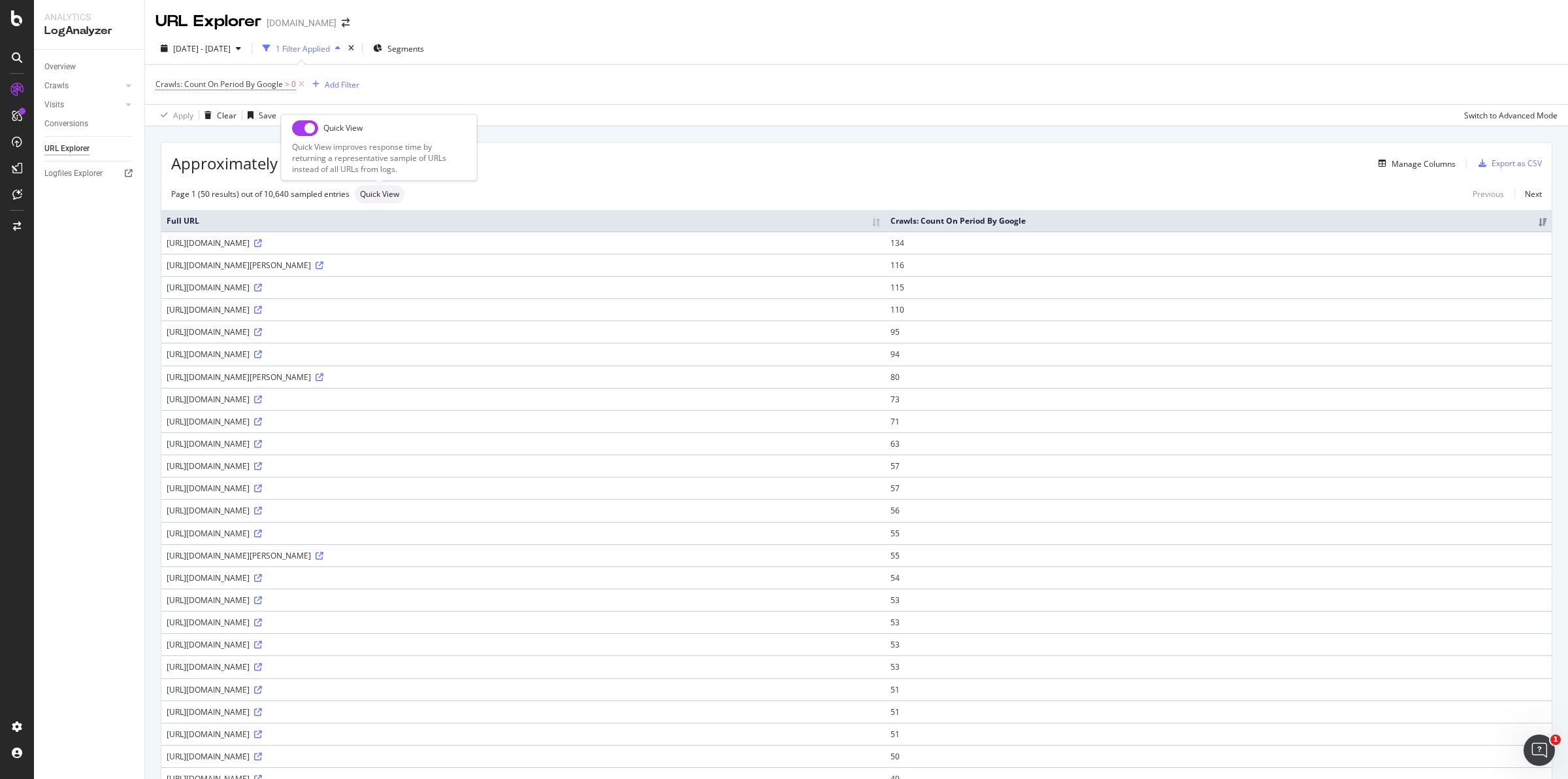
click at [302, 123] on input "checkbox" at bounding box center [305, 128] width 26 height 16
checkbox input "true"
click at [359, 82] on div "Add Filter" at bounding box center [342, 85] width 35 height 11
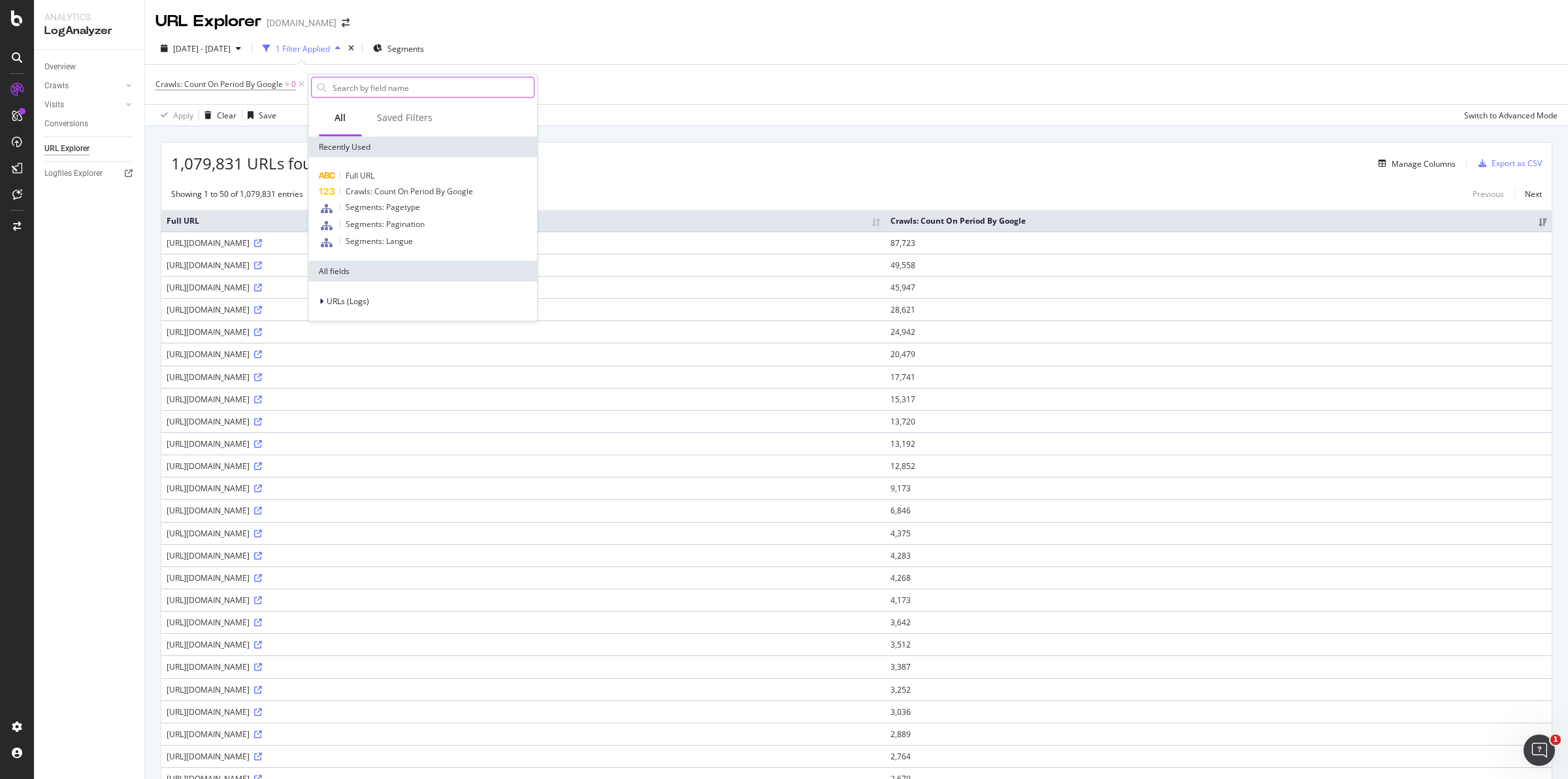
click at [398, 83] on input "text" at bounding box center [433, 87] width 203 height 20
click at [344, 292] on div "URLs (Logs)" at bounding box center [423, 301] width 223 height 18
click at [350, 360] on span "Crawls" at bounding box center [347, 361] width 25 height 11
click at [353, 363] on span "Crawls" at bounding box center [347, 361] width 25 height 11
click at [344, 380] on span "Visits" at bounding box center [344, 382] width 19 height 11
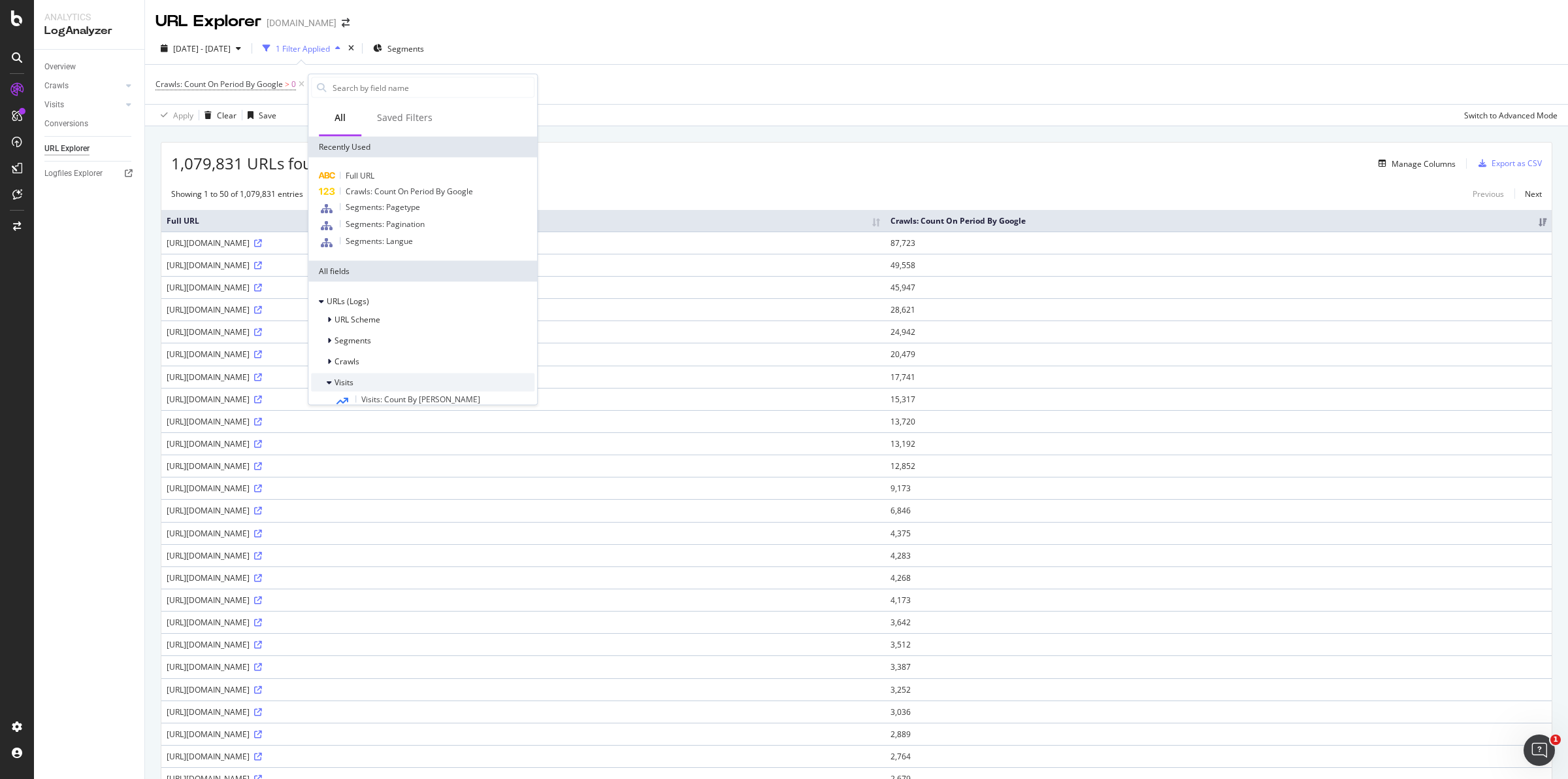
click at [344, 380] on span "Visits" at bounding box center [344, 382] width 19 height 11
click at [408, 115] on div "Saved Filters" at bounding box center [405, 117] width 56 height 13
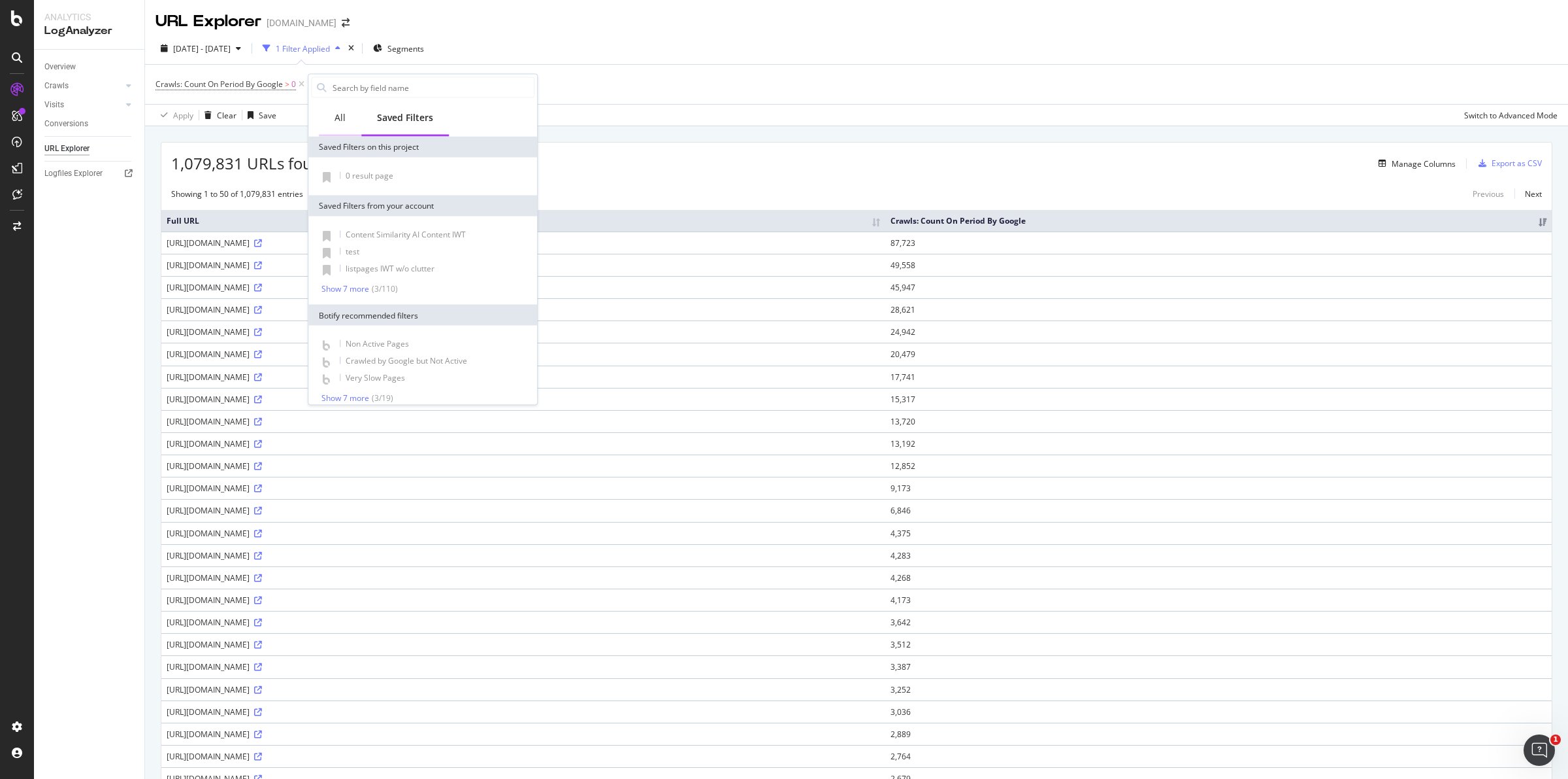
click at [342, 109] on div "All" at bounding box center [340, 119] width 42 height 36
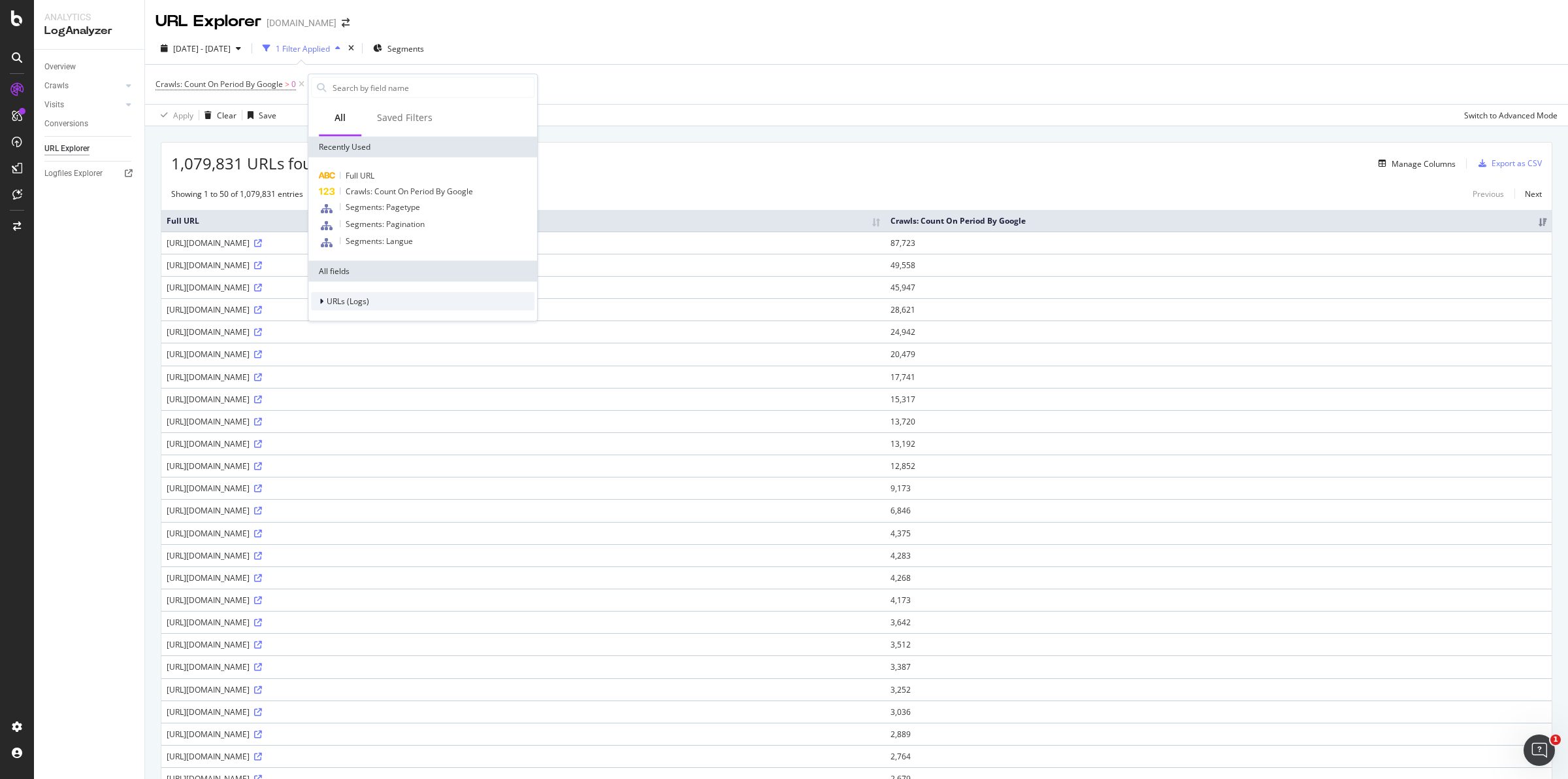
click at [324, 303] on div at bounding box center [323, 301] width 8 height 13
click at [335, 317] on span "URL Scheme" at bounding box center [357, 319] width 46 height 11
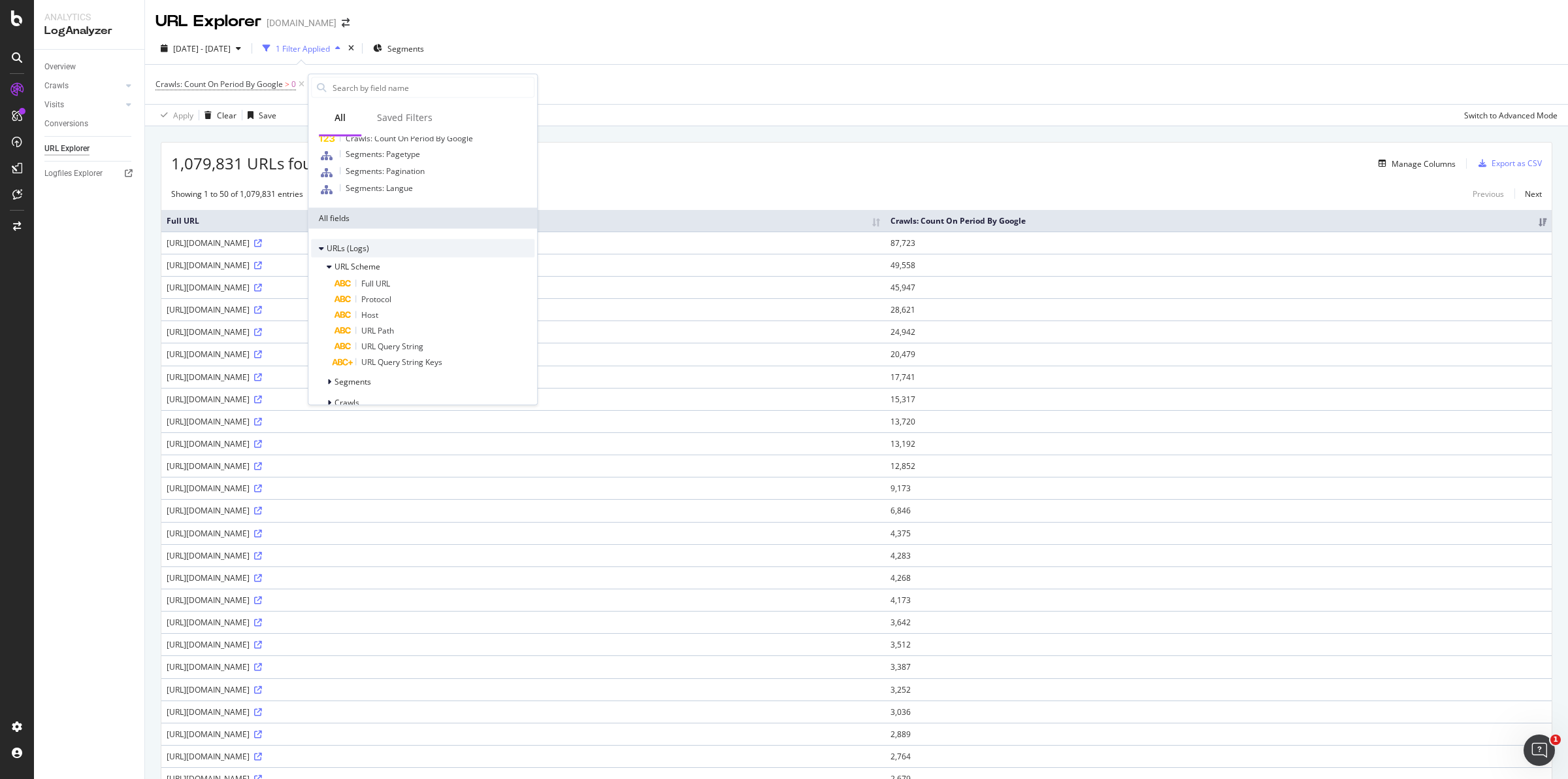
scroll to position [82, 0]
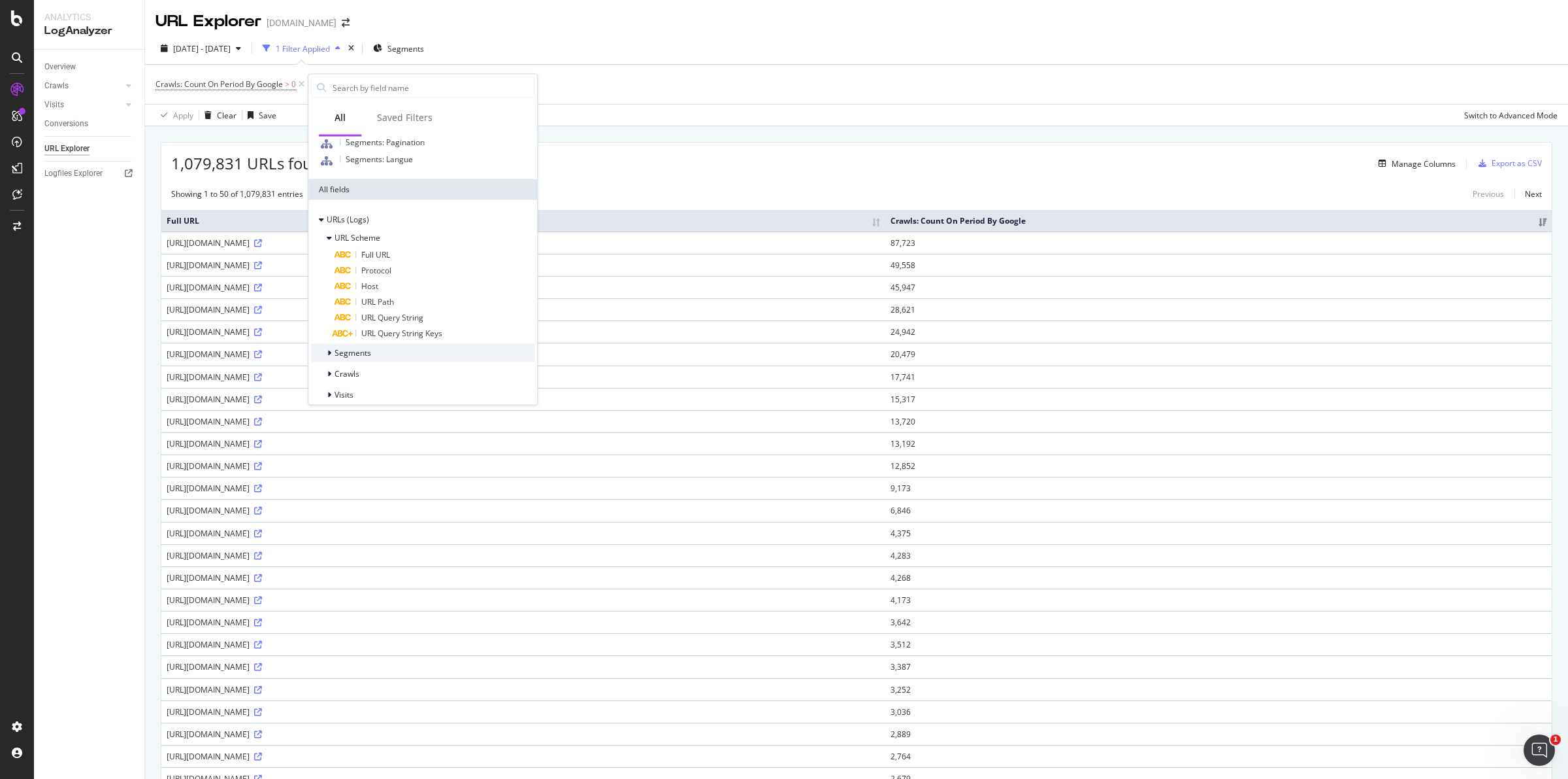
click at [325, 354] on div "Segments" at bounding box center [341, 353] width 60 height 13
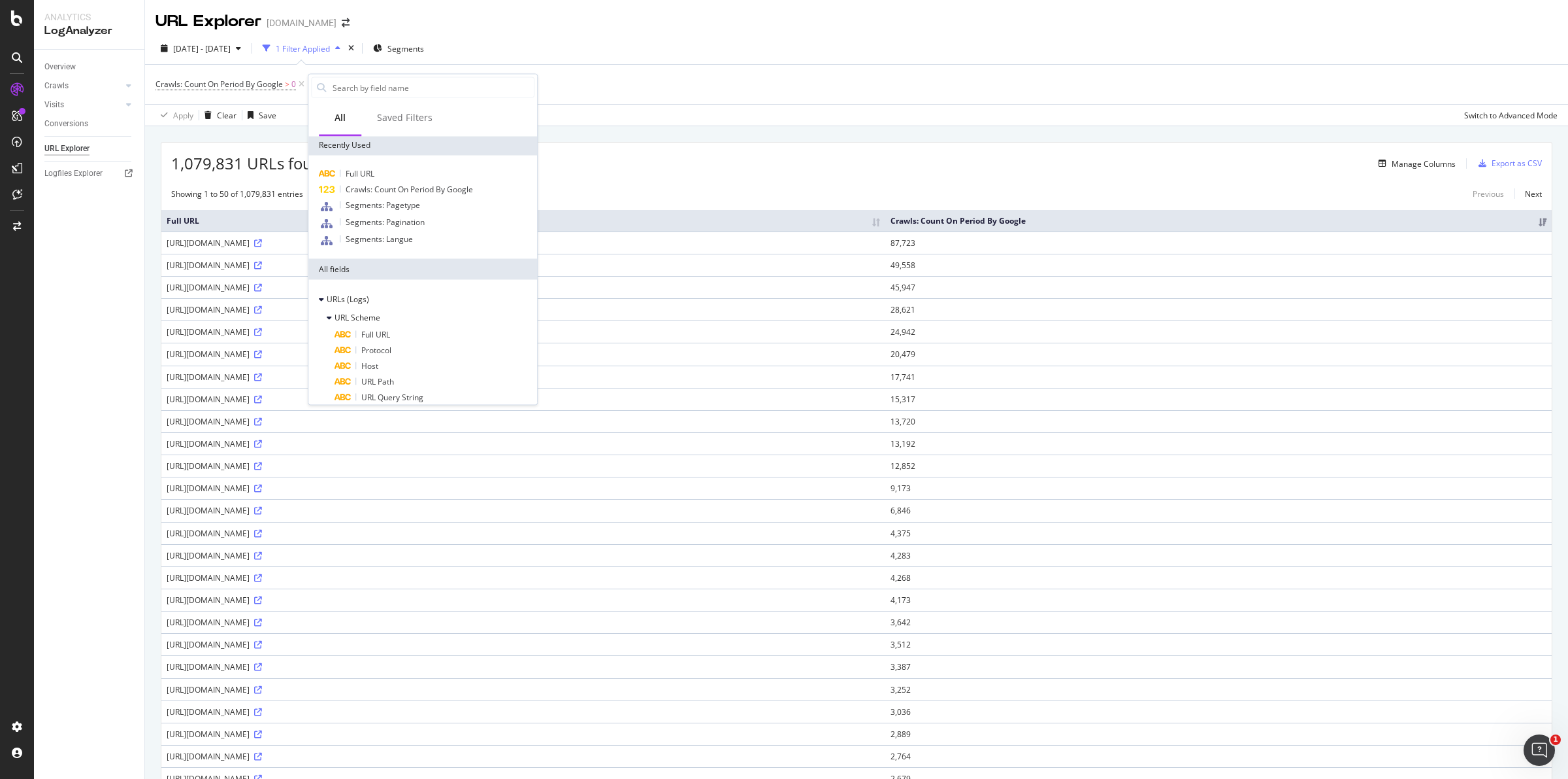
scroll to position [0, 0]
click at [331, 321] on icon at bounding box center [329, 320] width 5 height 8
click at [324, 338] on div "Segments" at bounding box center [341, 340] width 60 height 13
click at [332, 338] on div at bounding box center [331, 340] width 8 height 13
click at [332, 338] on icon at bounding box center [329, 340] width 5 height 8
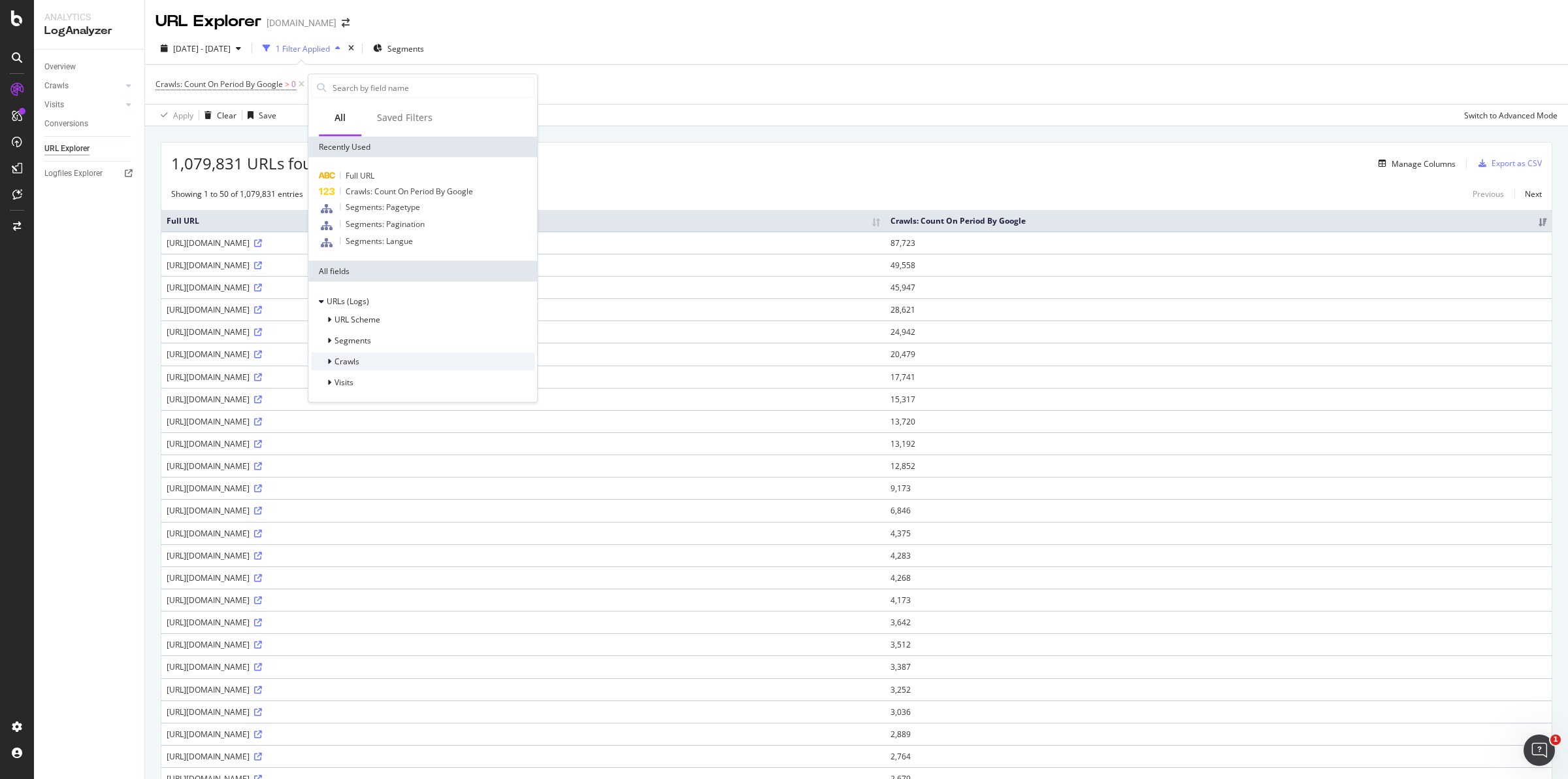
click at [332, 359] on div at bounding box center [331, 362] width 8 height 13
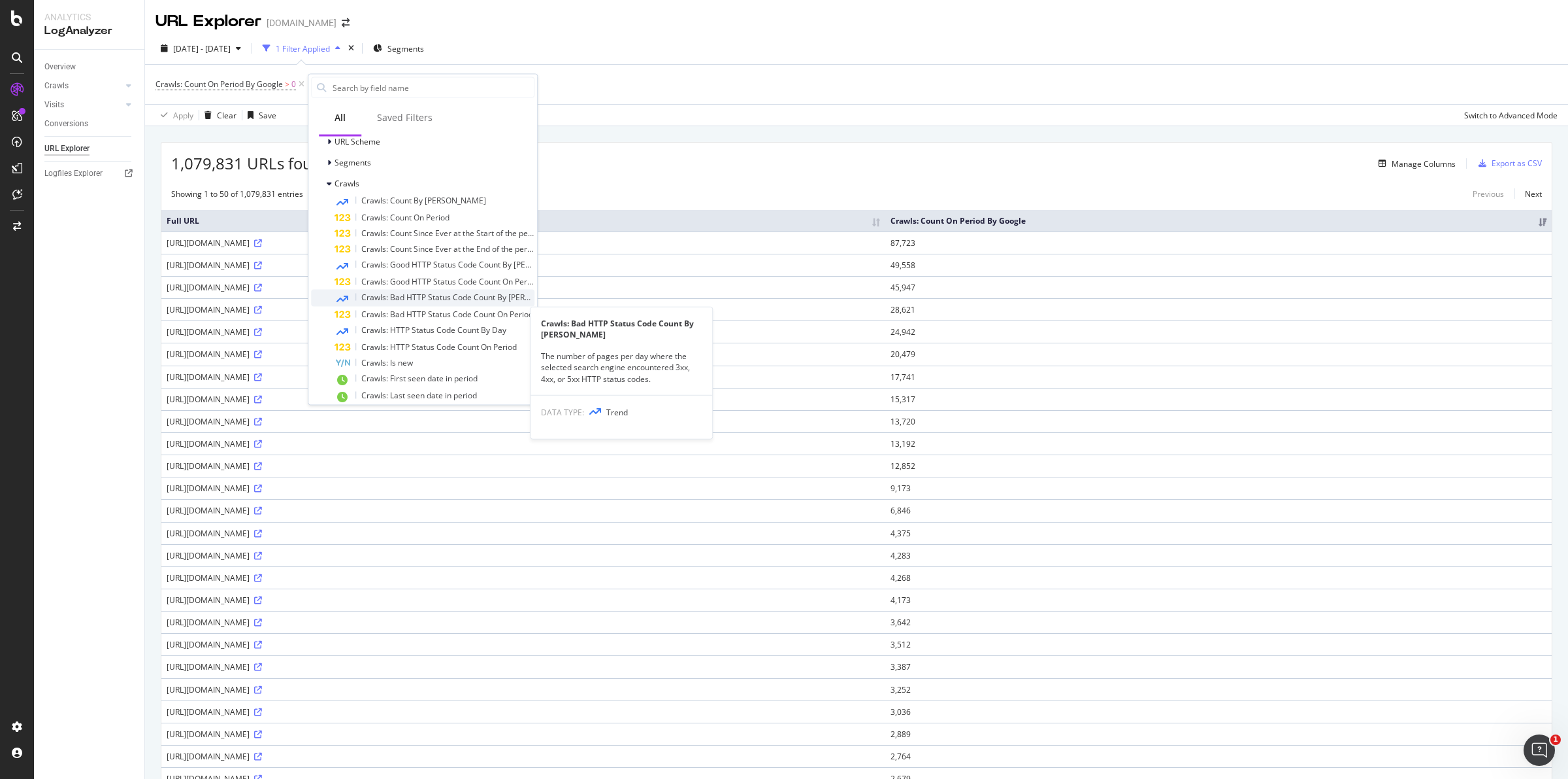
scroll to position [160, 0]
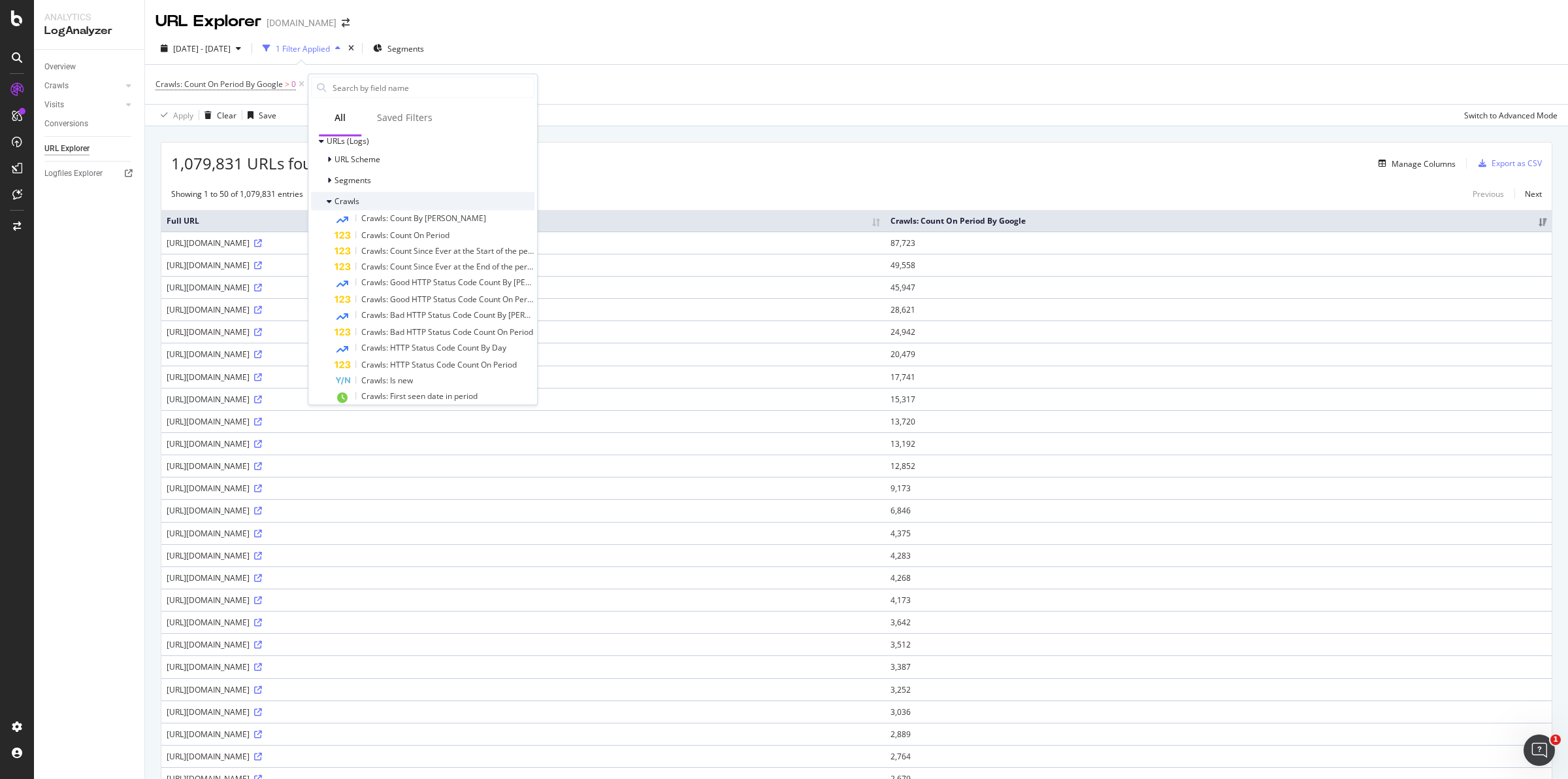
click at [332, 198] on icon at bounding box center [329, 201] width 5 height 8
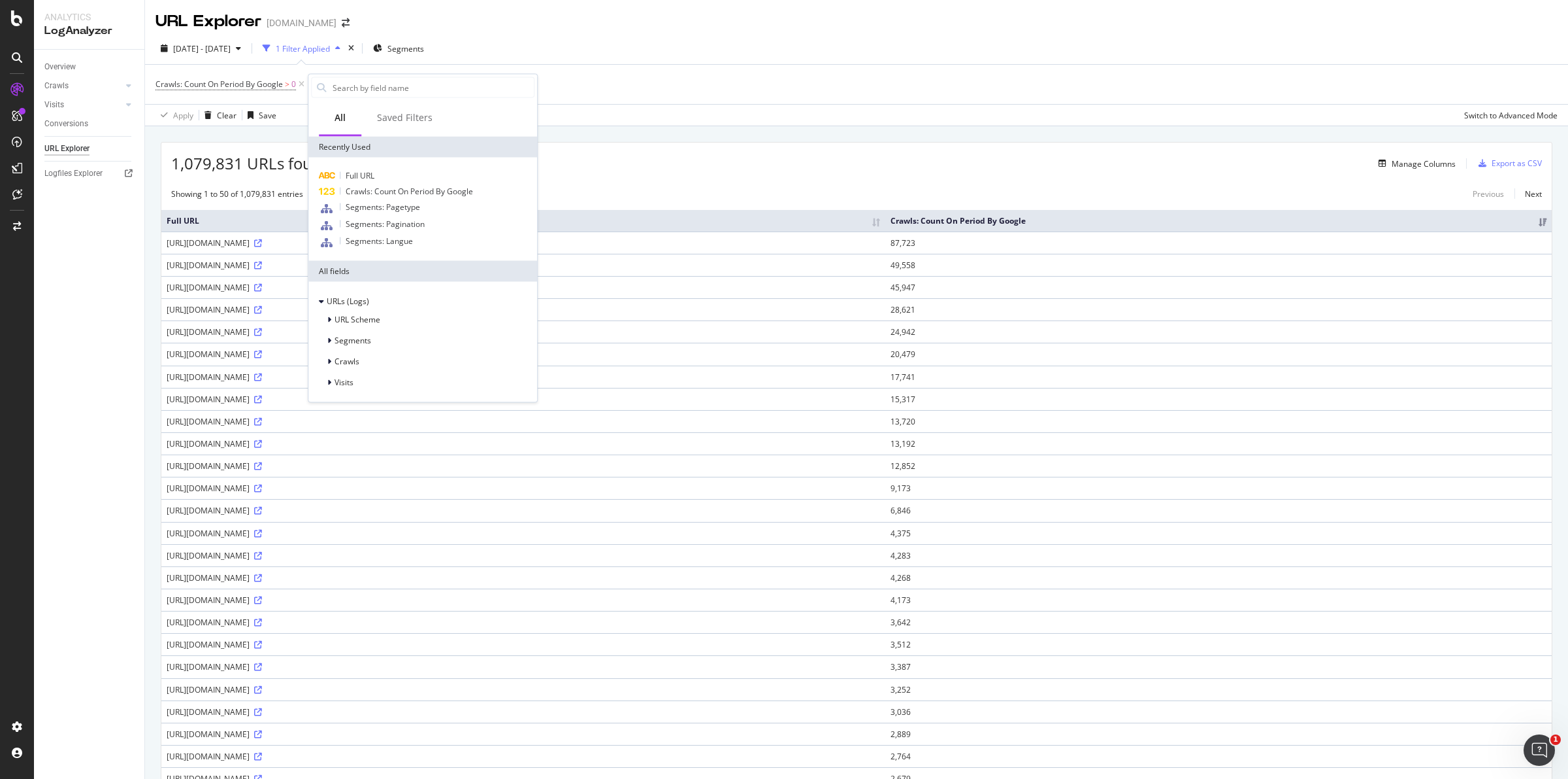
click at [599, 79] on div "Crawls: Count On Period By Google > 0 Add Filter" at bounding box center [856, 84] width 1402 height 39
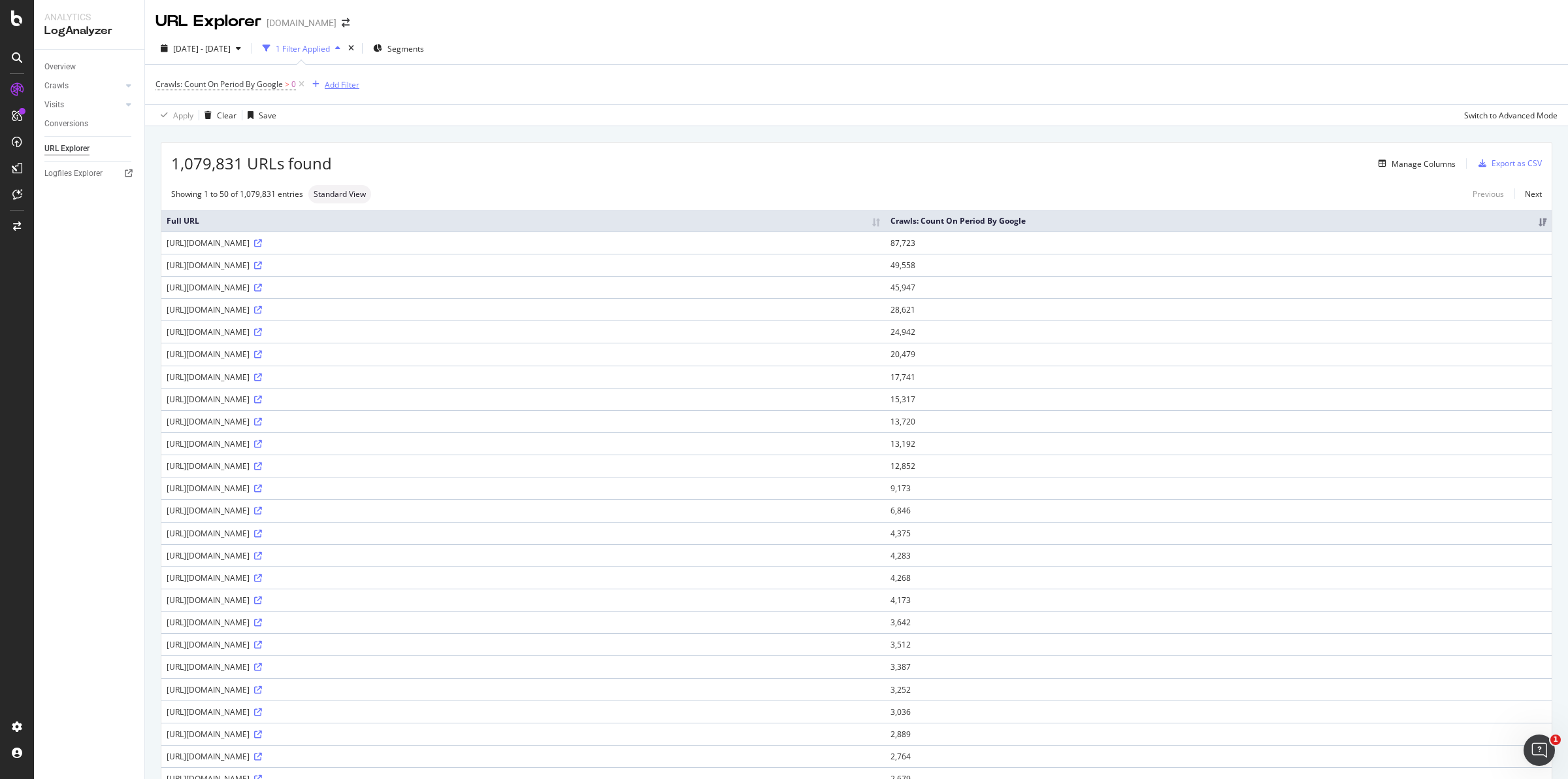
click at [339, 85] on div "Add Filter" at bounding box center [342, 85] width 35 height 11
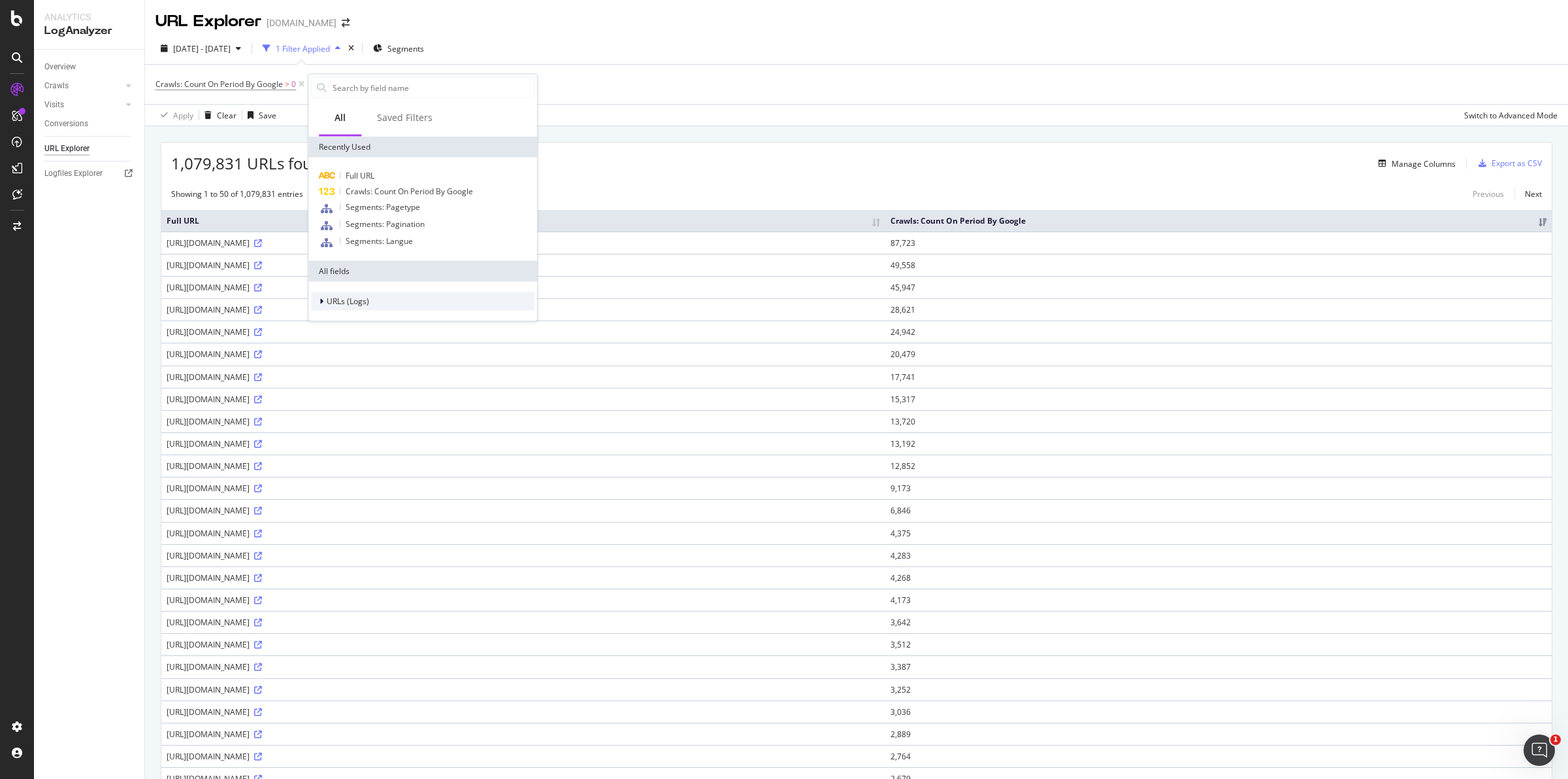
click at [319, 306] on div at bounding box center [323, 301] width 8 height 13
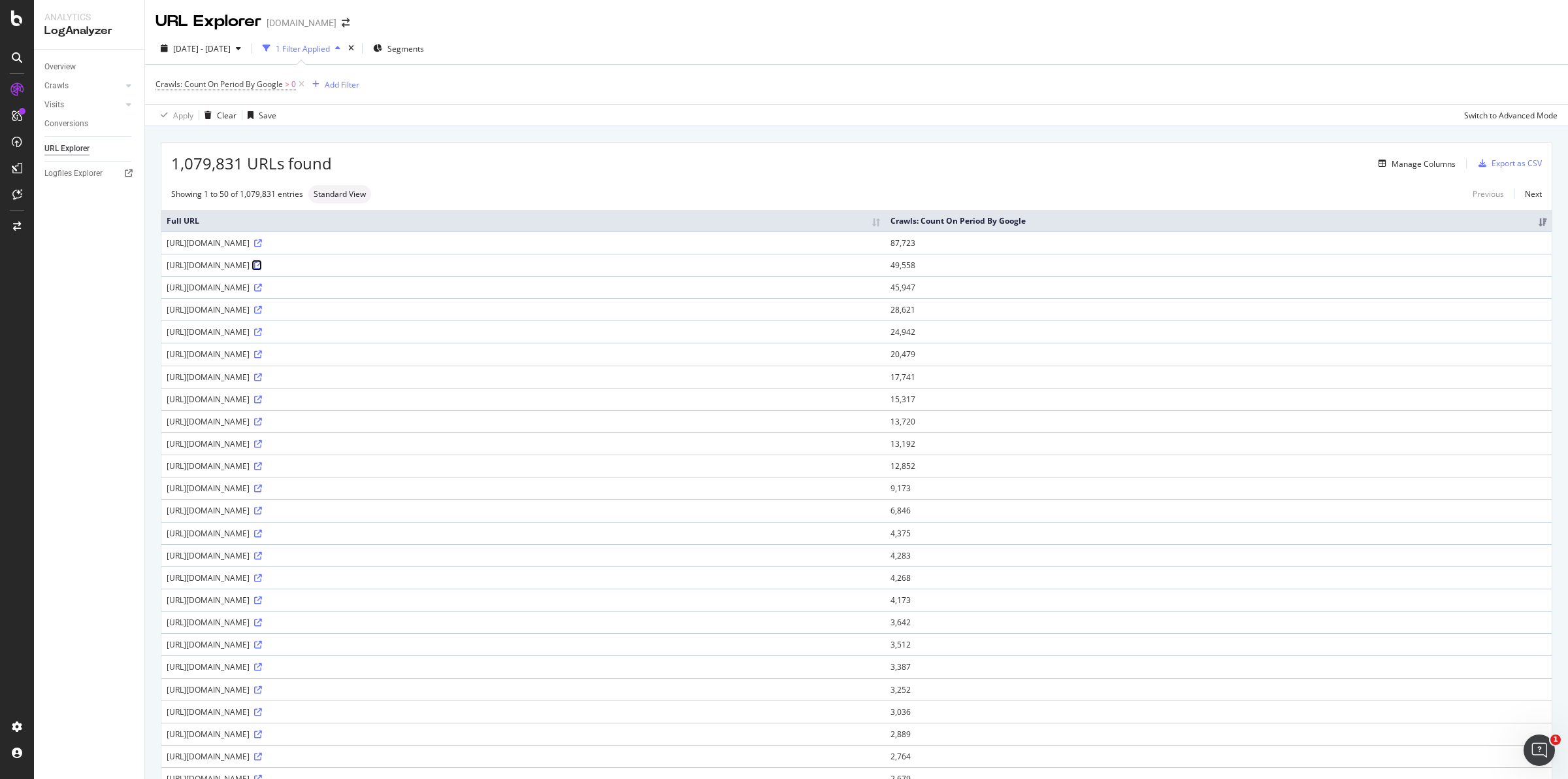
click at [262, 266] on icon at bounding box center [258, 266] width 8 height 8
click at [262, 288] on icon at bounding box center [258, 288] width 8 height 8
click at [262, 309] on icon at bounding box center [258, 310] width 8 height 8
click at [262, 332] on icon at bounding box center [258, 332] width 8 height 8
click at [350, 83] on div "Add Filter" at bounding box center [342, 85] width 35 height 11
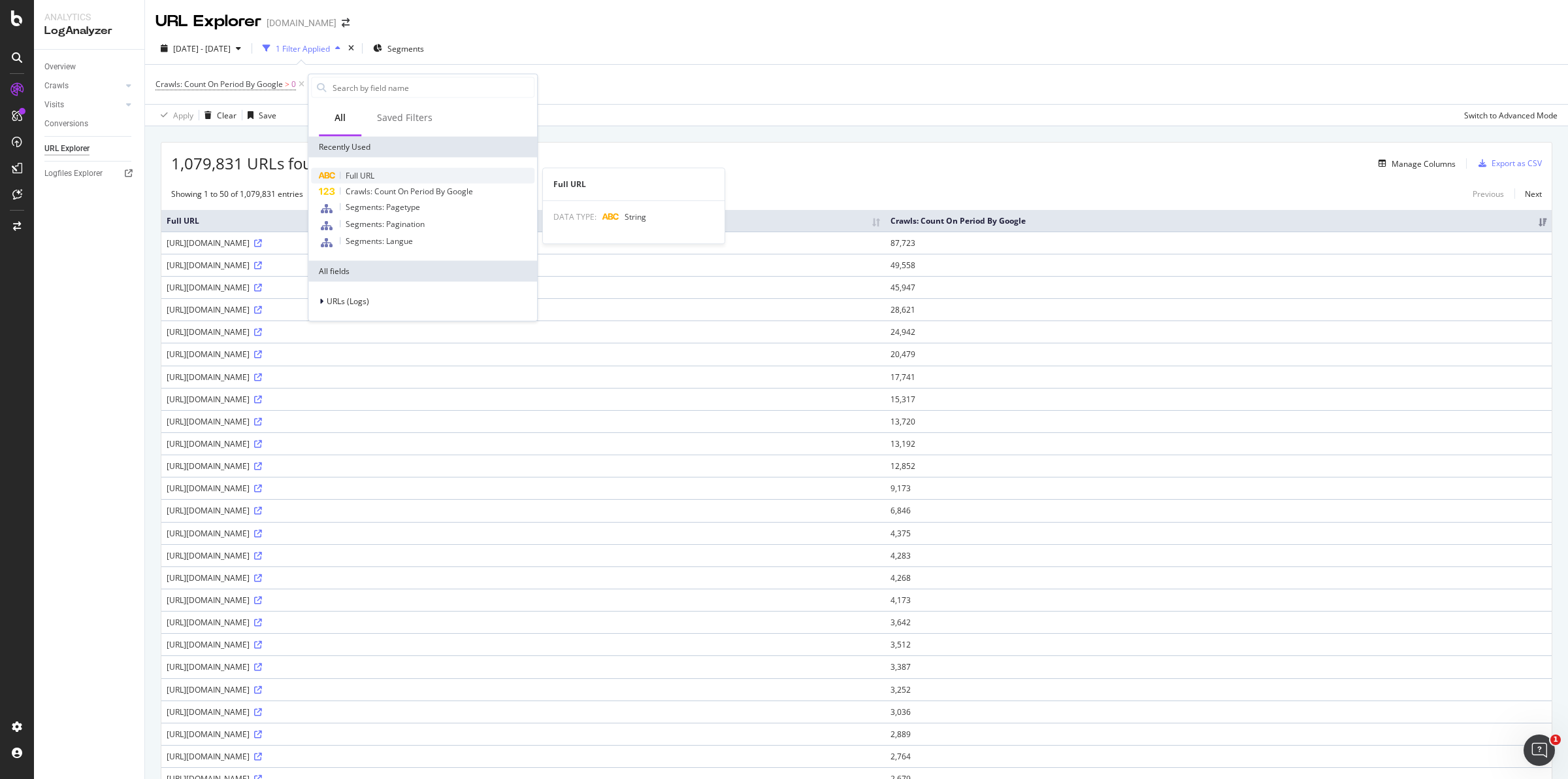
click at [379, 175] on div "Full URL" at bounding box center [423, 176] width 223 height 16
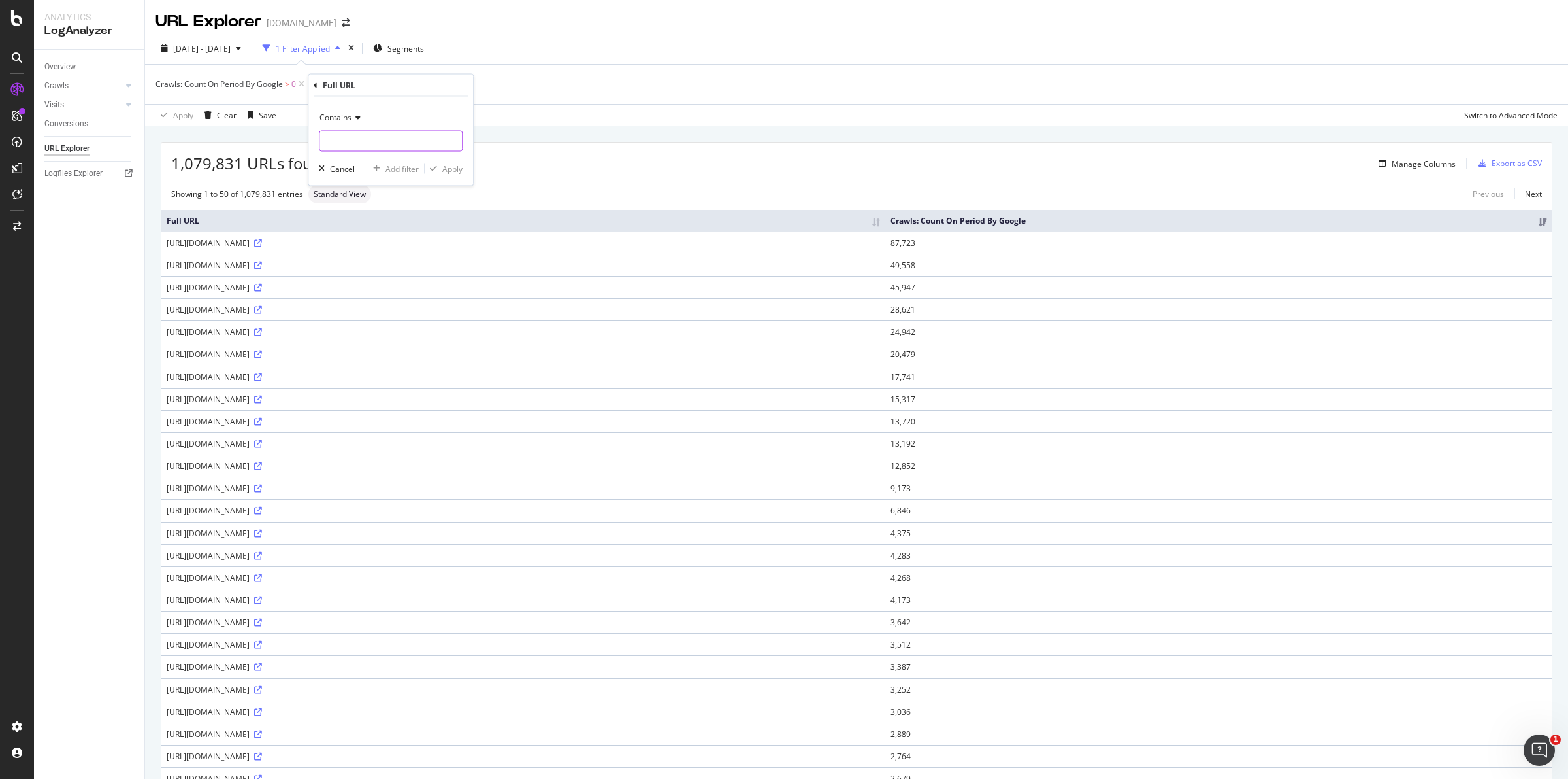
click at [371, 142] on input "text" at bounding box center [390, 141] width 142 height 21
type input "transactiontypes"
click at [459, 169] on div "Apply" at bounding box center [452, 168] width 20 height 11
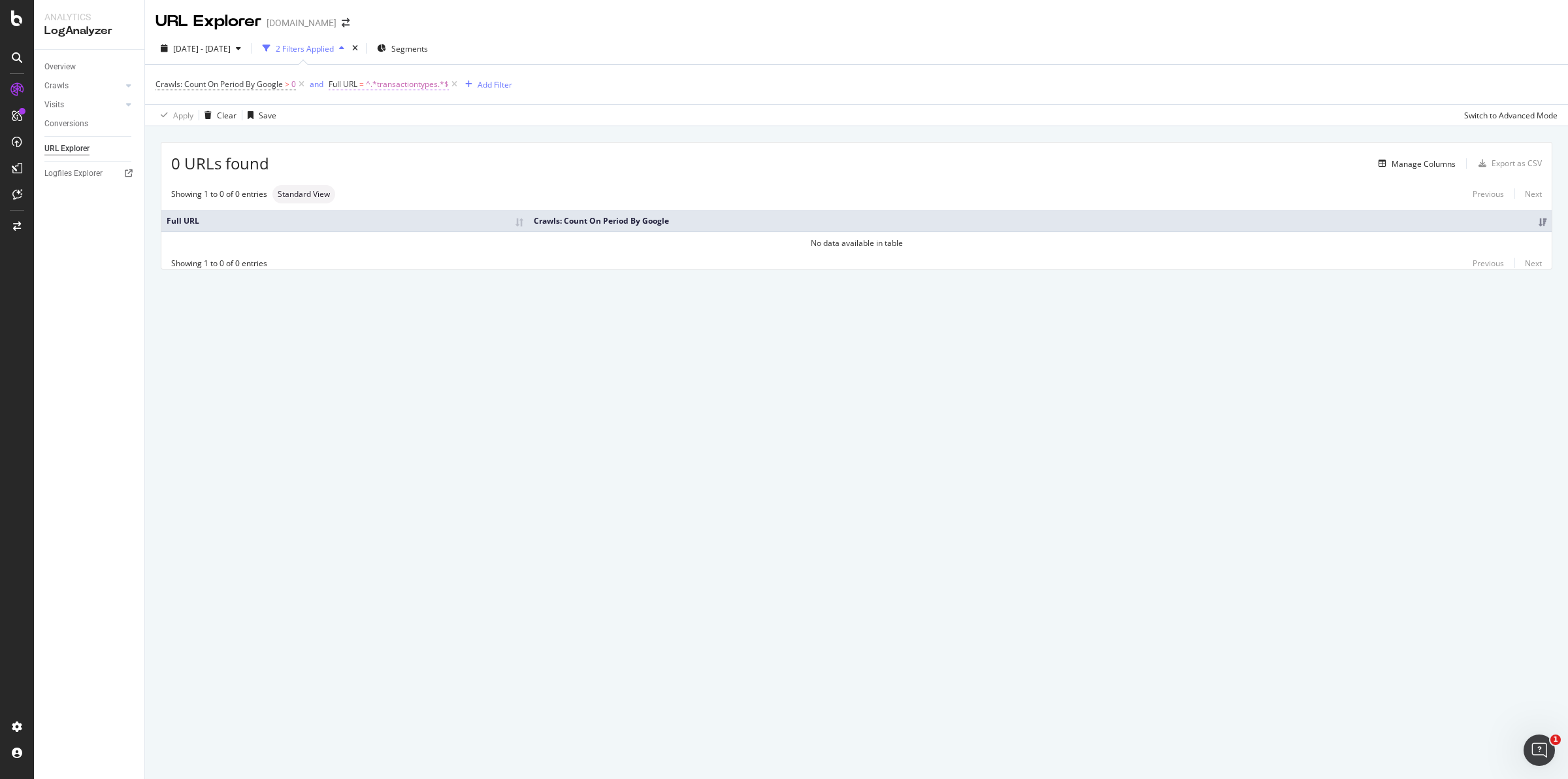
click at [410, 85] on span "^.*transactiontypes.*$" at bounding box center [408, 84] width 83 height 18
paste input "Types="
type input "transactionTypes="
click at [472, 168] on div "Apply" at bounding box center [474, 166] width 20 height 11
click at [305, 83] on icon at bounding box center [302, 84] width 11 height 13
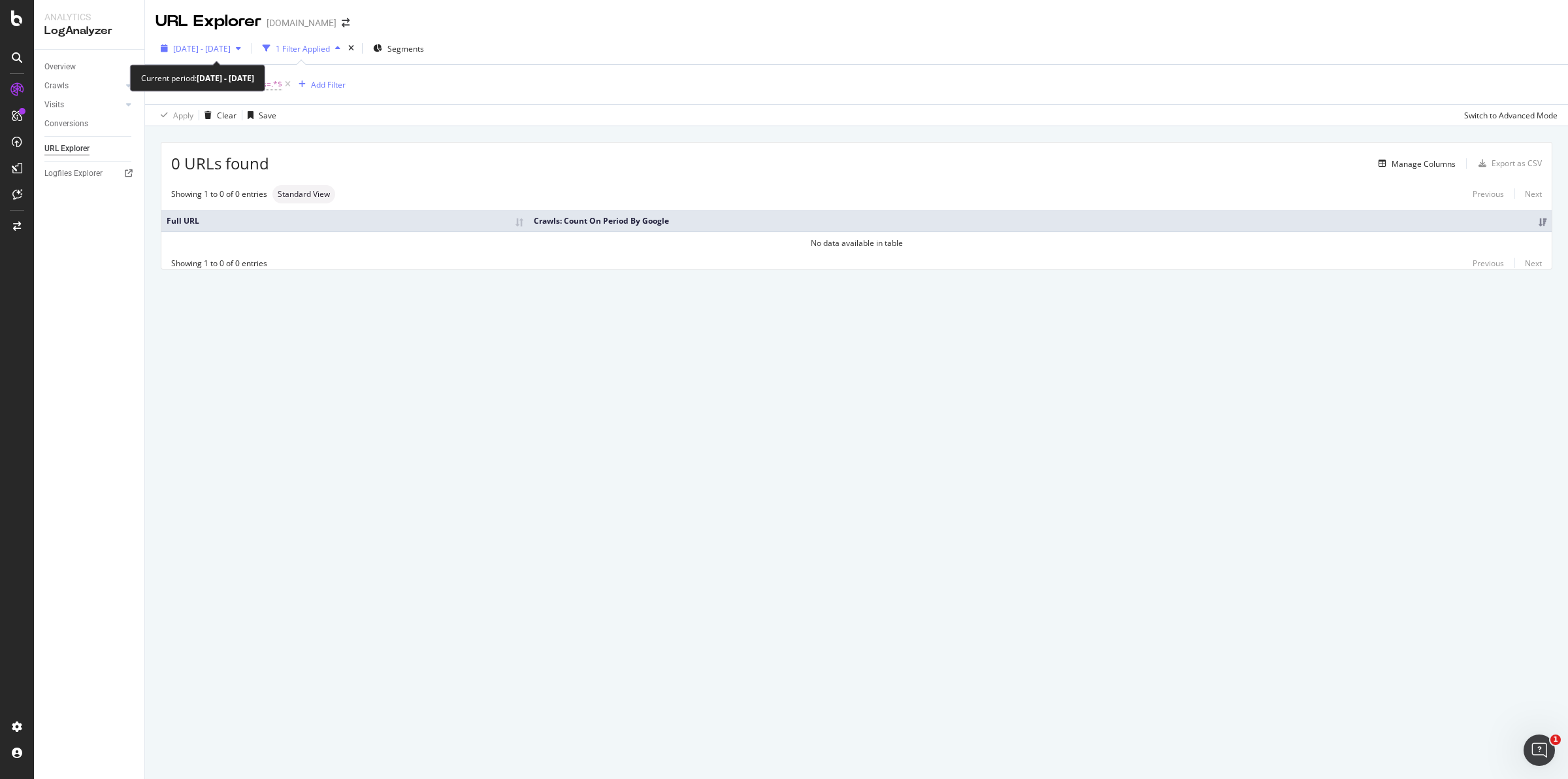
click at [247, 53] on div "button" at bounding box center [239, 49] width 16 height 8
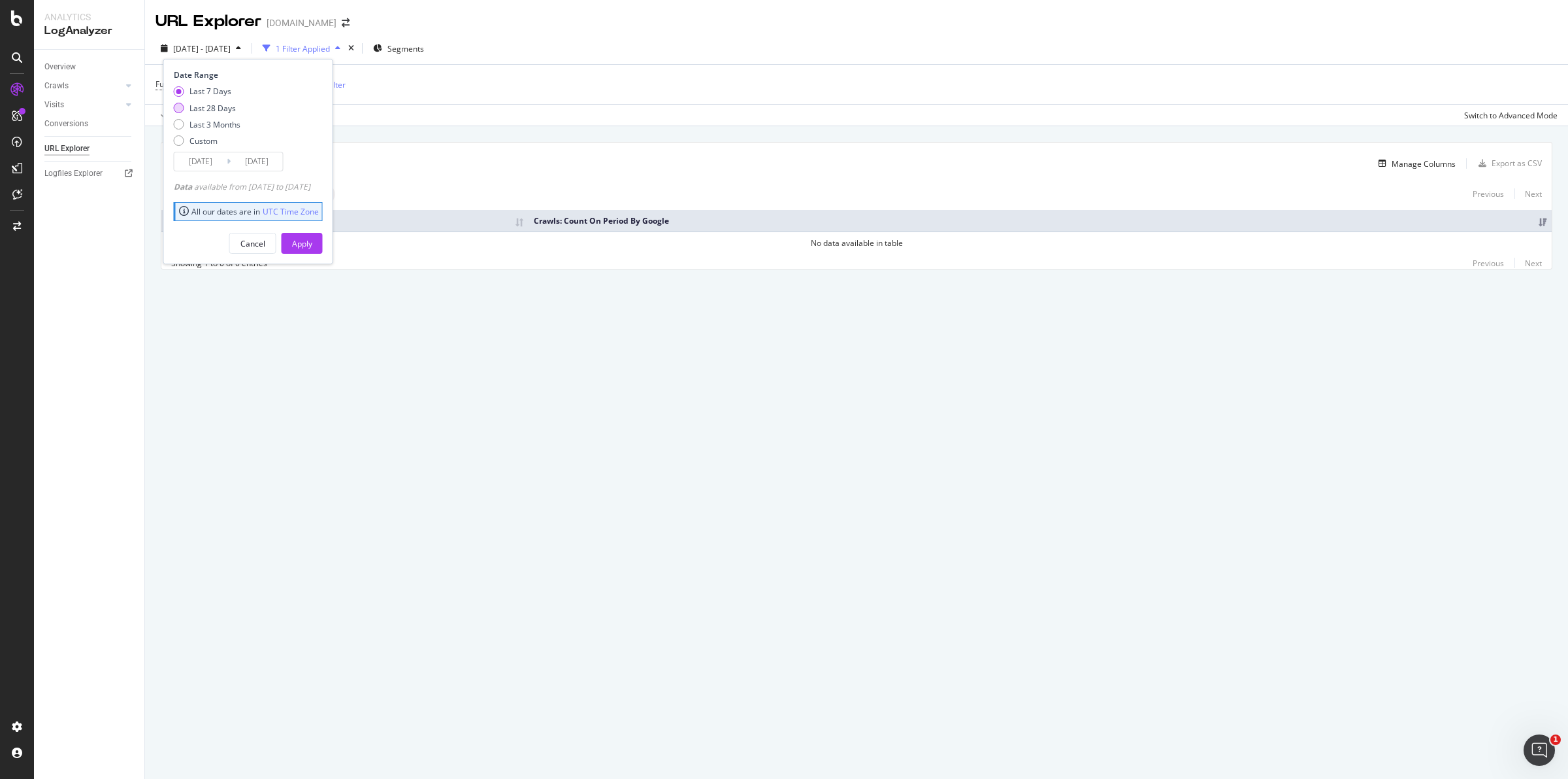
click at [207, 109] on div "Last 28 Days" at bounding box center [212, 108] width 46 height 11
type input "[DATE]"
click at [313, 247] on div "Apply" at bounding box center [302, 244] width 20 height 11
click at [262, 86] on span "^.*transactionTypes=.*$" at bounding box center [237, 84] width 90 height 18
